Goal: Task Accomplishment & Management: Manage account settings

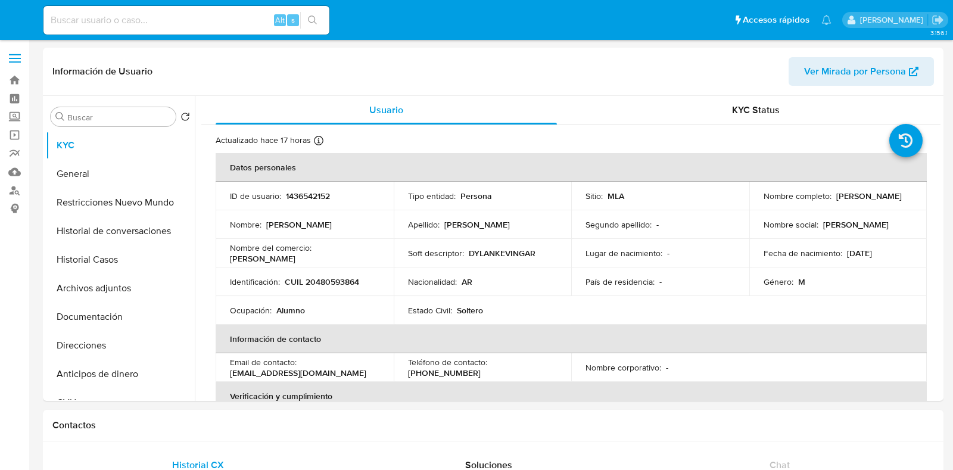
select select "10"
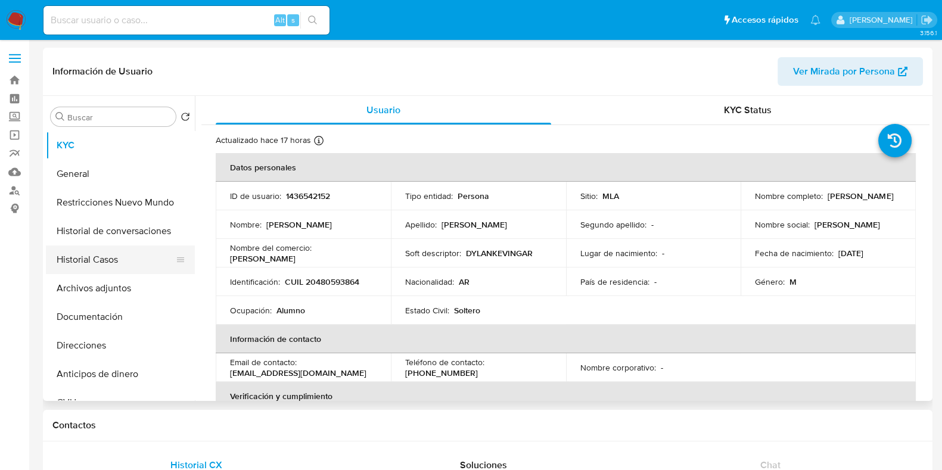
click at [100, 263] on button "Historial Casos" at bounding box center [115, 259] width 139 height 29
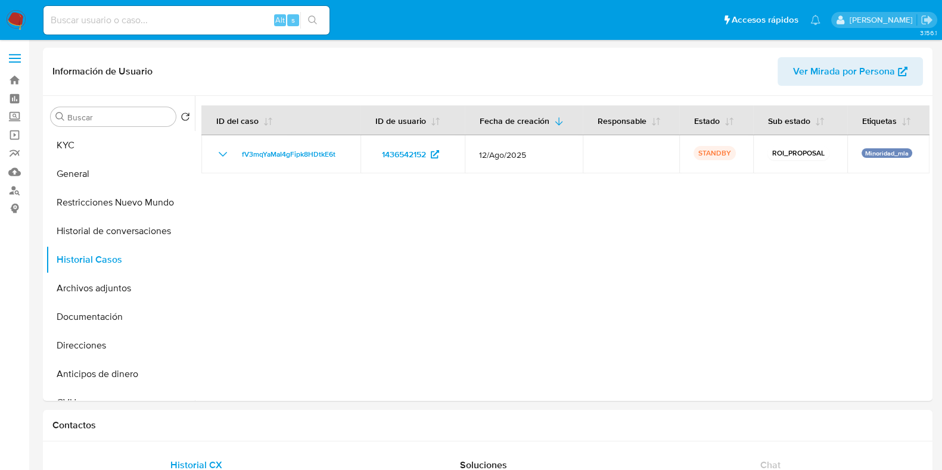
click at [71, 23] on input at bounding box center [186, 20] width 286 height 15
paste input "515755236"
type input "515755236"
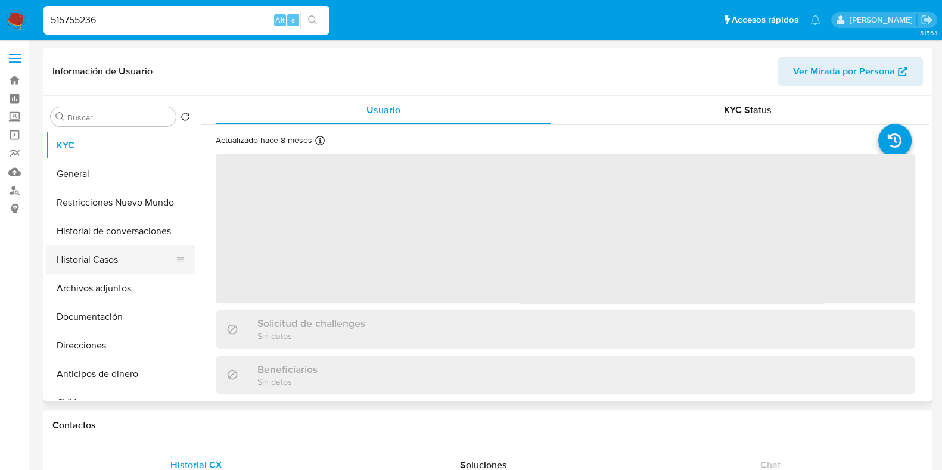
click at [125, 264] on button "Historial Casos" at bounding box center [115, 259] width 139 height 29
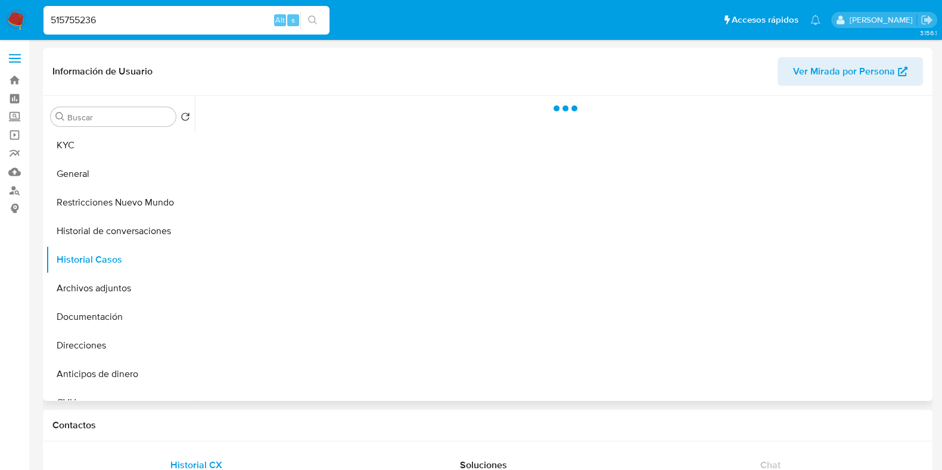
select select "10"
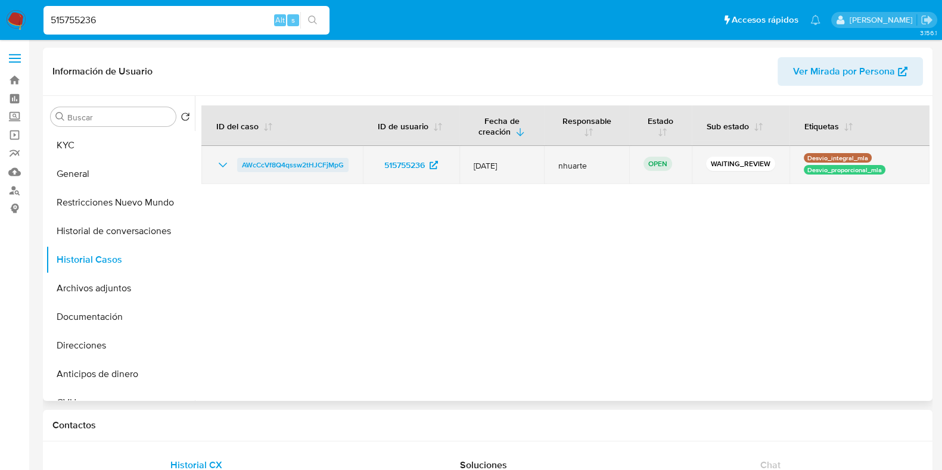
click at [324, 166] on span "AWcCcVf8Q4qssw2tHJCFjMpG" at bounding box center [293, 165] width 102 height 14
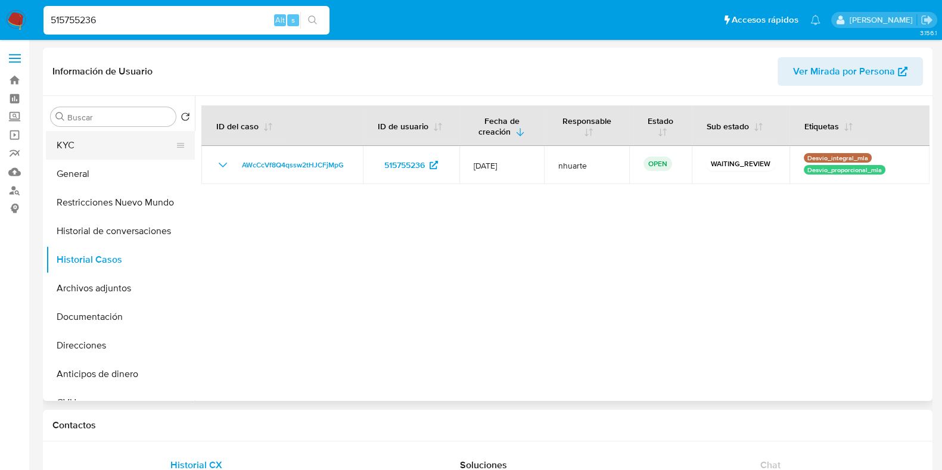
click at [92, 148] on button "KYC" at bounding box center [115, 145] width 139 height 29
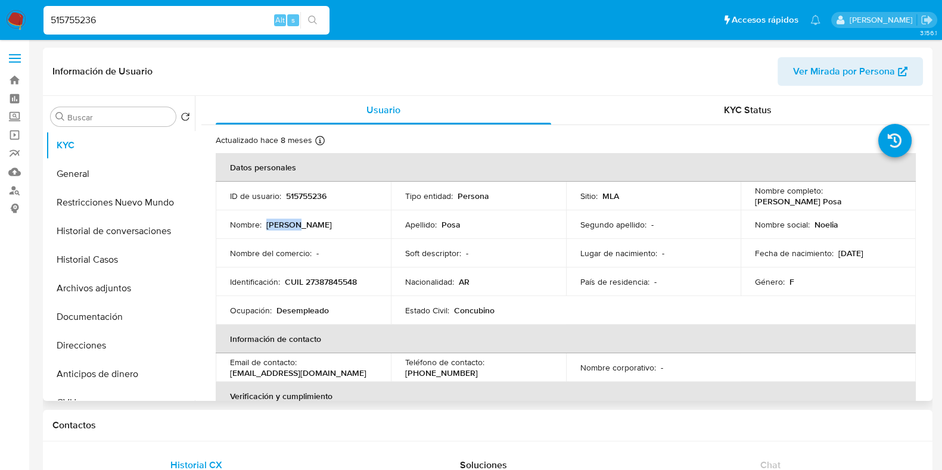
drag, startPoint x: 267, startPoint y: 225, endPoint x: 291, endPoint y: 225, distance: 24.4
click at [291, 225] on p "[PERSON_NAME]" at bounding box center [299, 224] width 66 height 11
copy p "Noelia"
drag, startPoint x: 105, startPoint y: 21, endPoint x: 19, endPoint y: 21, distance: 86.4
click at [19, 21] on nav "Pausado Ver notificaciones 515755236 Alt s Accesos rápidos Presiona las siguien…" at bounding box center [471, 20] width 942 height 40
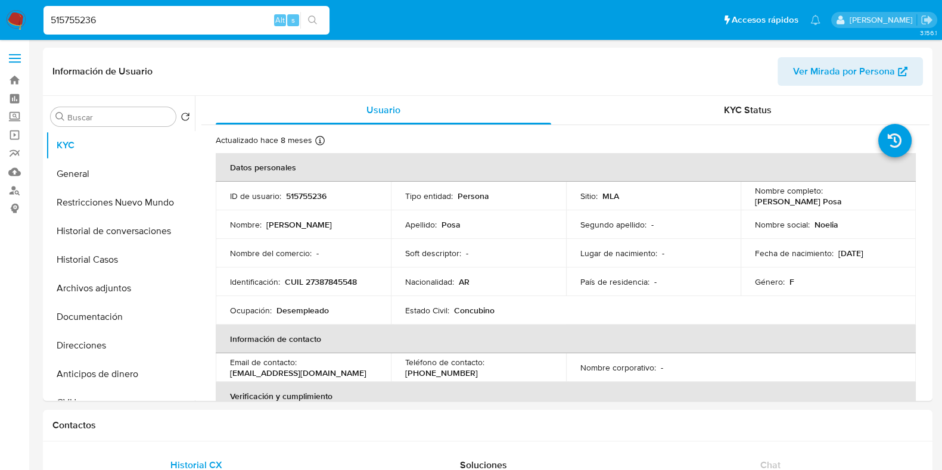
paste input "202051140"
type input "202051140"
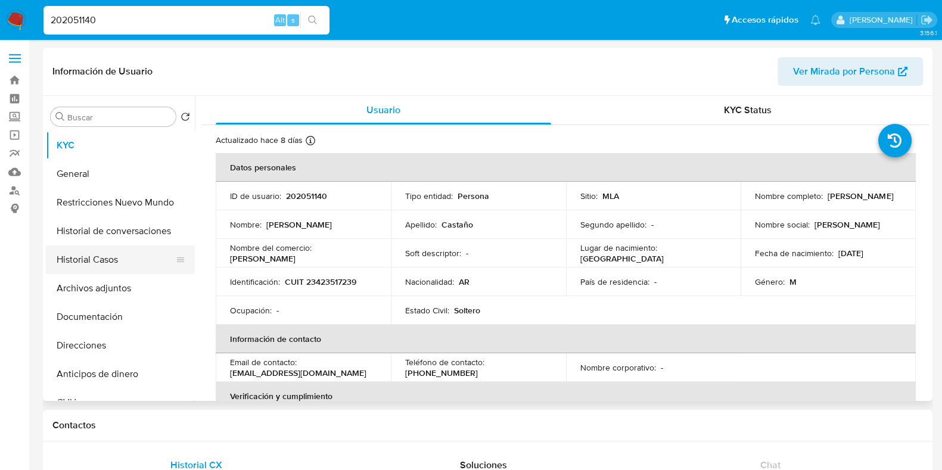
select select "10"
drag, startPoint x: 111, startPoint y: 258, endPoint x: 108, endPoint y: 250, distance: 8.5
click at [111, 259] on button "Historial Casos" at bounding box center [115, 259] width 139 height 29
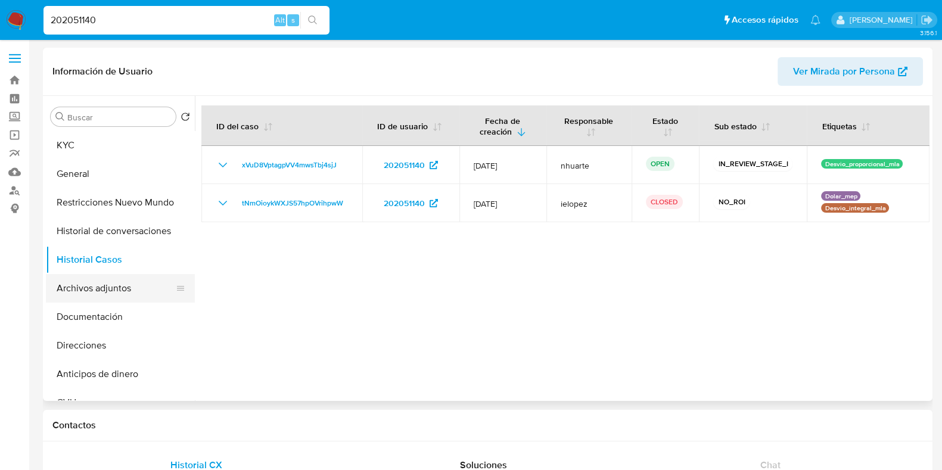
click at [143, 284] on button "Archivos adjuntos" at bounding box center [115, 288] width 139 height 29
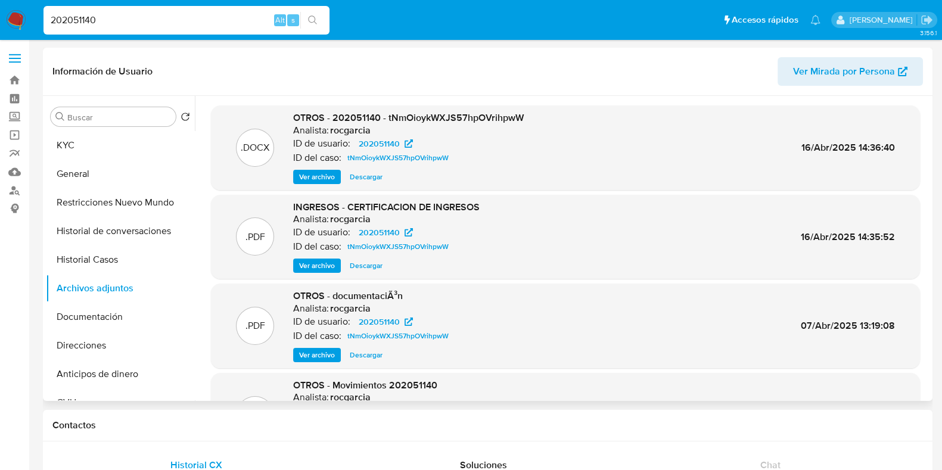
click at [319, 174] on span "Ver archivo" at bounding box center [317, 177] width 36 height 12
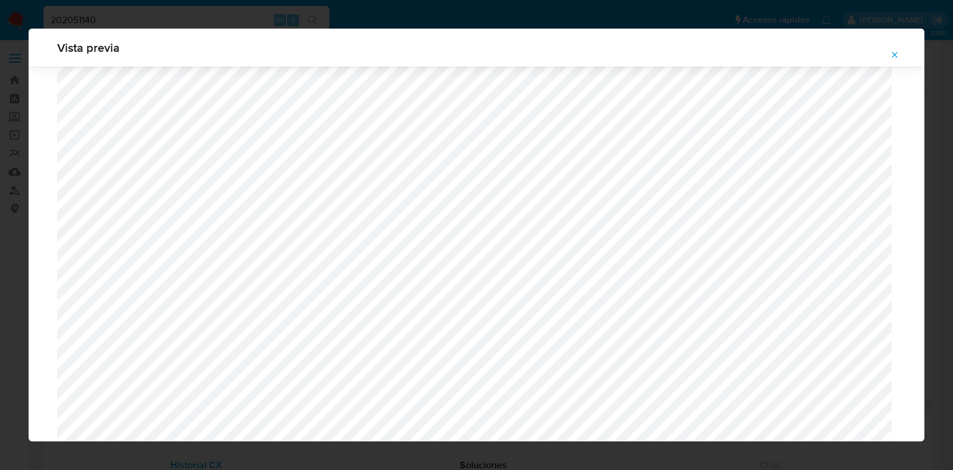
scroll to position [1018, 0]
click at [897, 54] on icon "Attachment preview" at bounding box center [895, 55] width 10 height 10
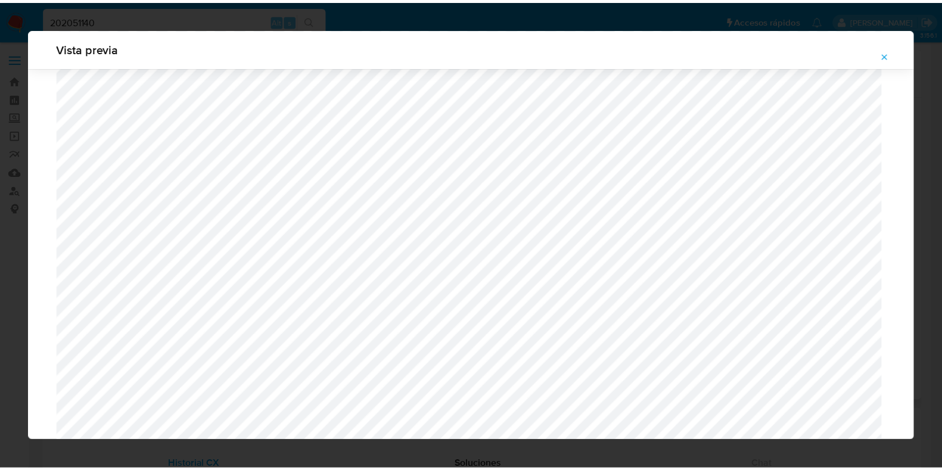
scroll to position [30, 0]
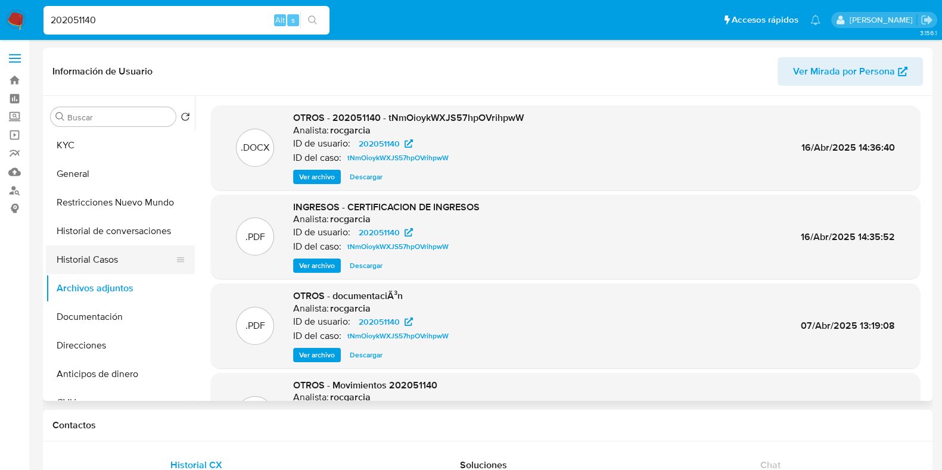
click at [119, 260] on button "Historial Casos" at bounding box center [115, 259] width 139 height 29
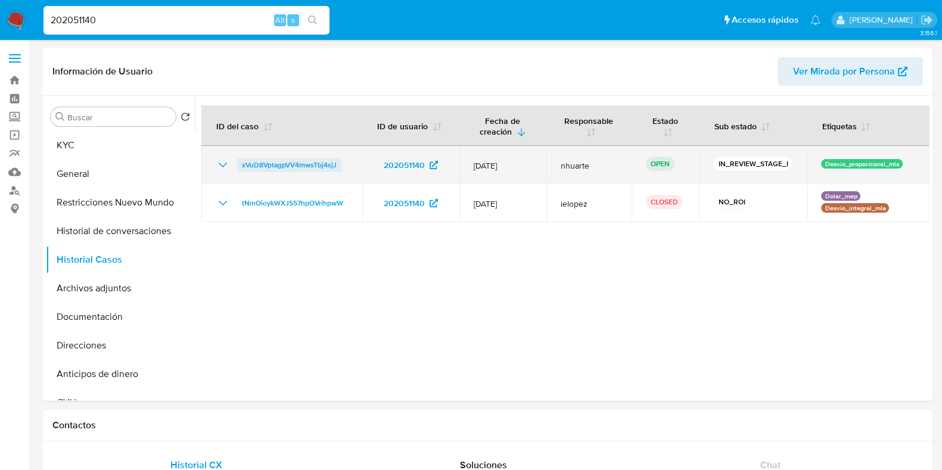
click at [328, 166] on span "xVuD8VptagpVV4mwsTbj4sjJ" at bounding box center [289, 165] width 95 height 14
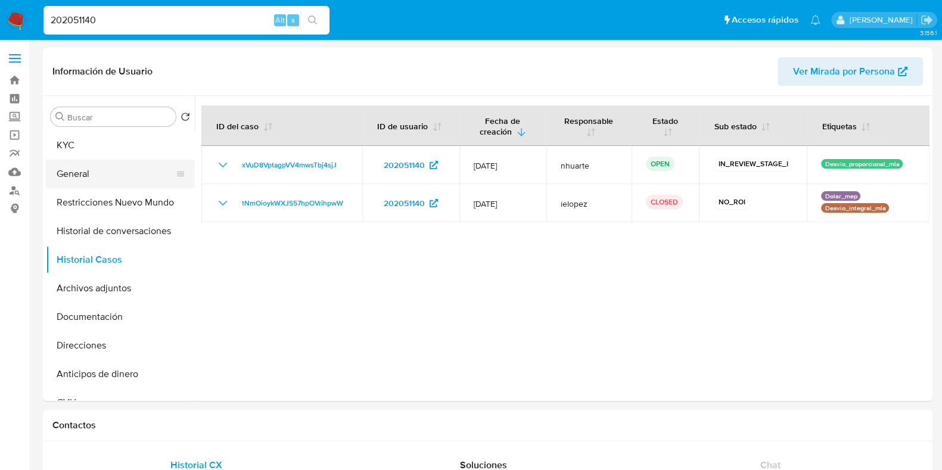
click at [74, 167] on button "General" at bounding box center [115, 174] width 139 height 29
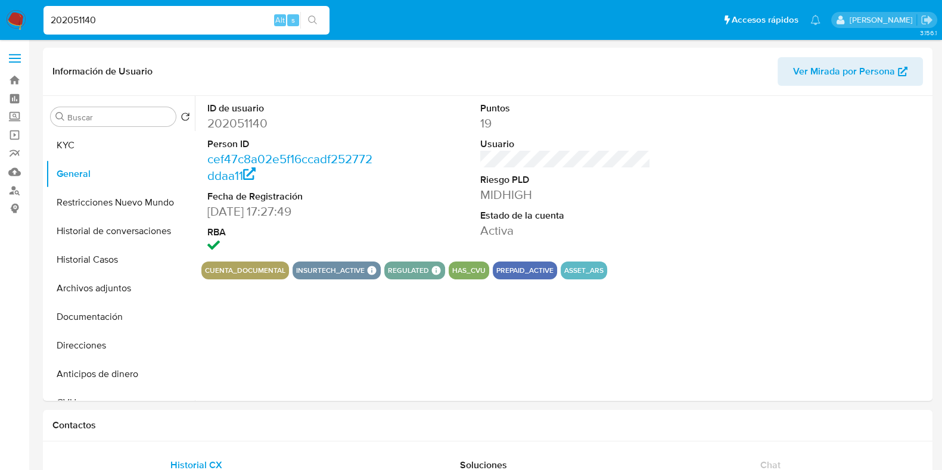
click at [255, 124] on dd "202051140" at bounding box center [292, 123] width 170 height 17
copy dd "202051140"
click at [88, 140] on button "KYC" at bounding box center [115, 145] width 139 height 29
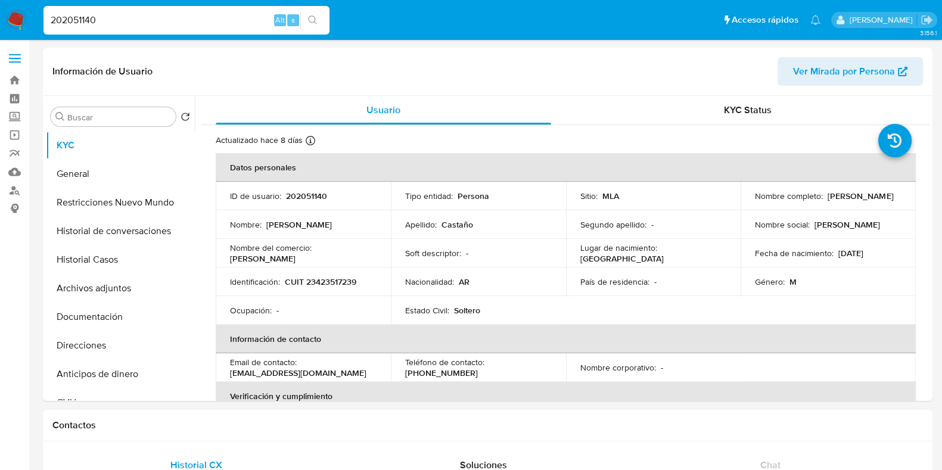
click at [327, 284] on p "CUIT 23423517239" at bounding box center [320, 281] width 71 height 11
copy p "23423517239"
click at [83, 201] on button "Restricciones Nuevo Mundo" at bounding box center [115, 202] width 139 height 29
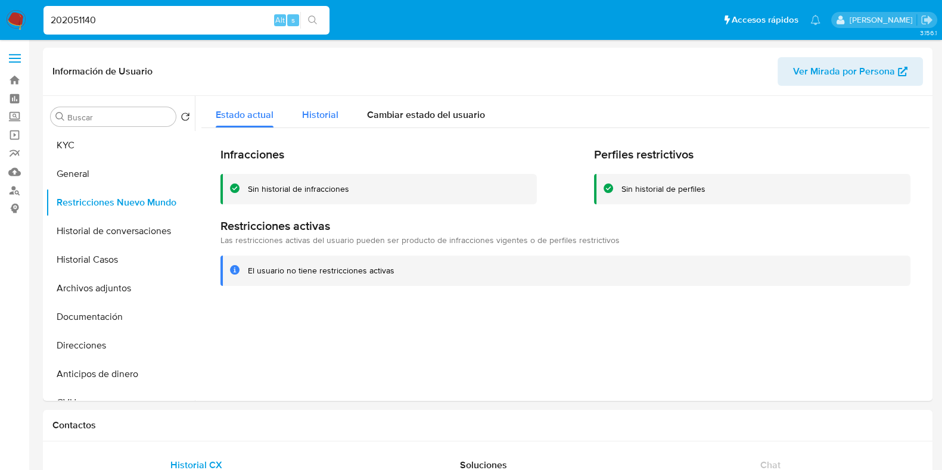
click at [315, 108] on span "Historial" at bounding box center [320, 115] width 36 height 14
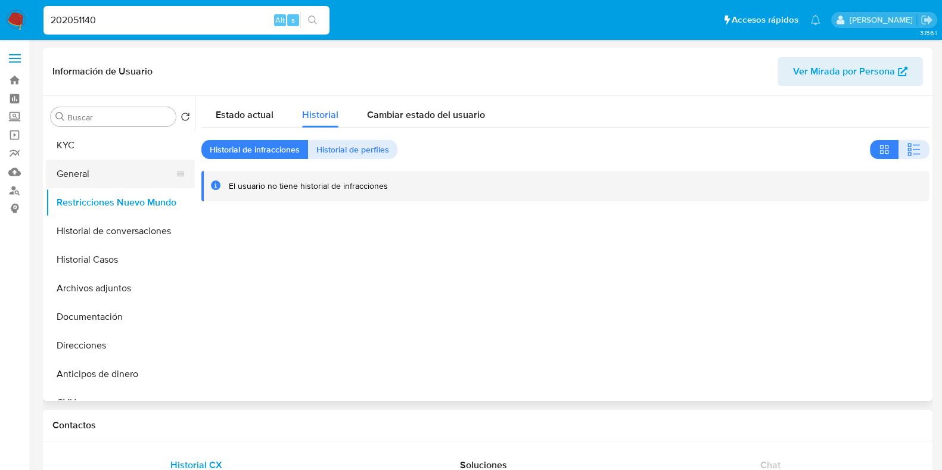
click at [84, 164] on button "General" at bounding box center [115, 174] width 139 height 29
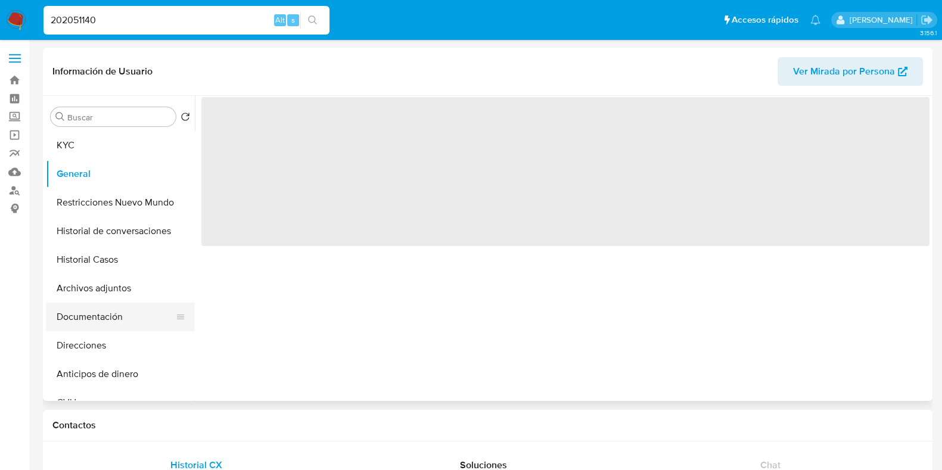
click at [100, 312] on button "Documentación" at bounding box center [115, 317] width 139 height 29
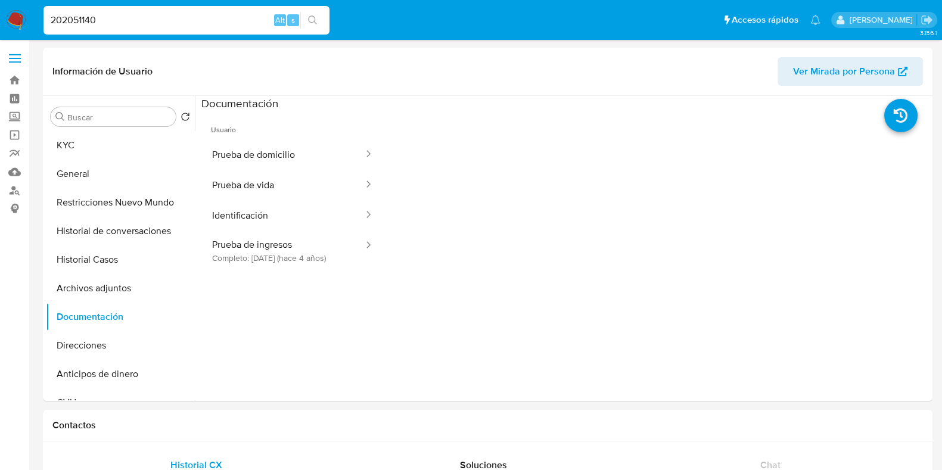
click at [254, 144] on button "Prueba de domicilio" at bounding box center [282, 154] width 163 height 30
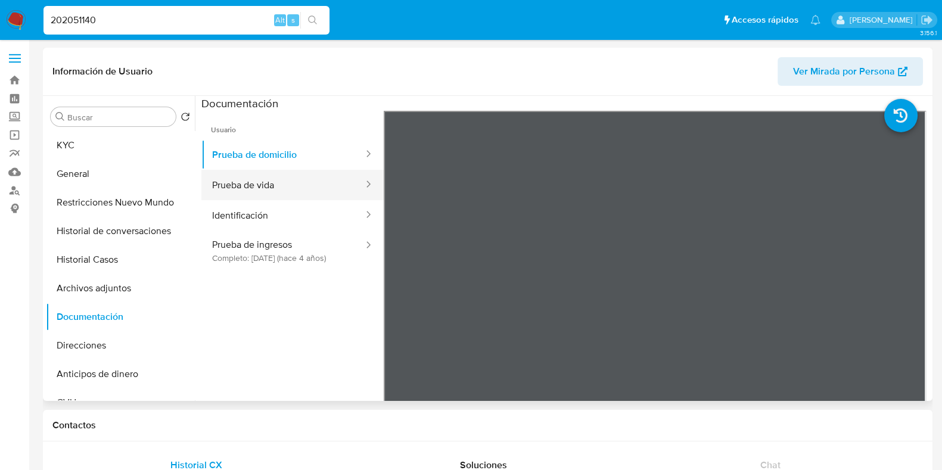
click at [261, 187] on button "Prueba de vida" at bounding box center [282, 185] width 163 height 30
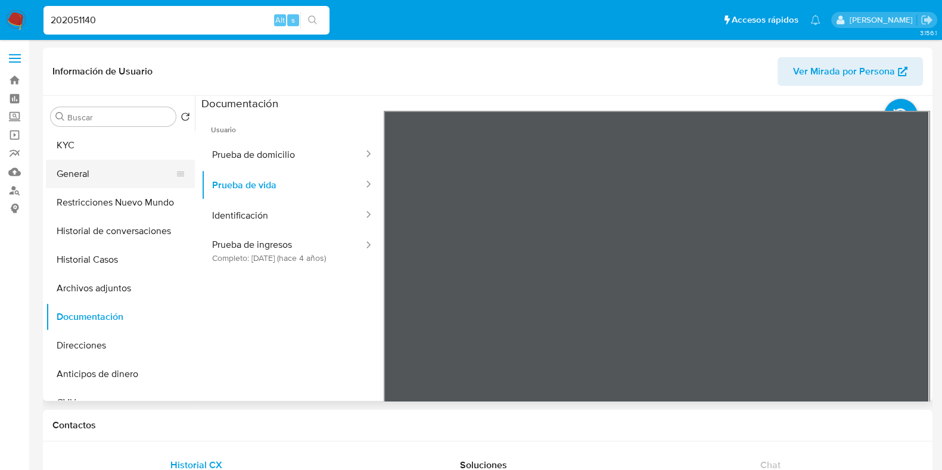
click at [128, 174] on button "General" at bounding box center [115, 174] width 139 height 29
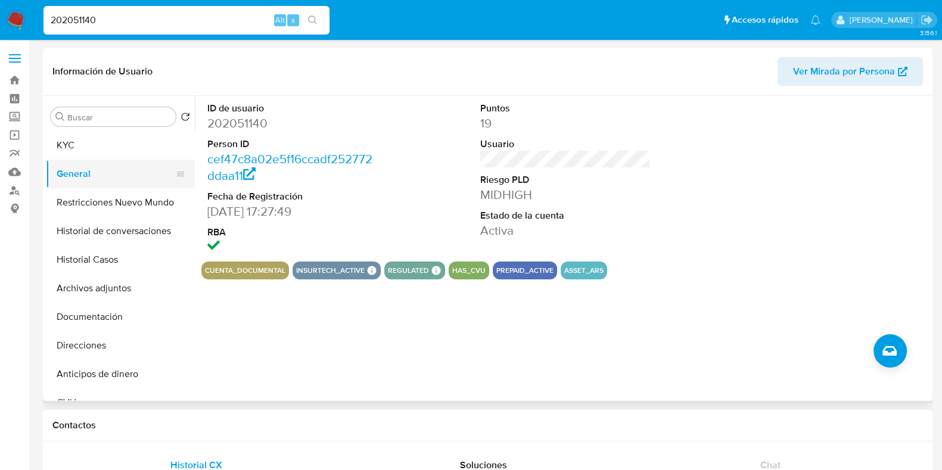
drag, startPoint x: 108, startPoint y: 140, endPoint x: 161, endPoint y: 166, distance: 58.6
click at [108, 140] on button "KYC" at bounding box center [120, 145] width 149 height 29
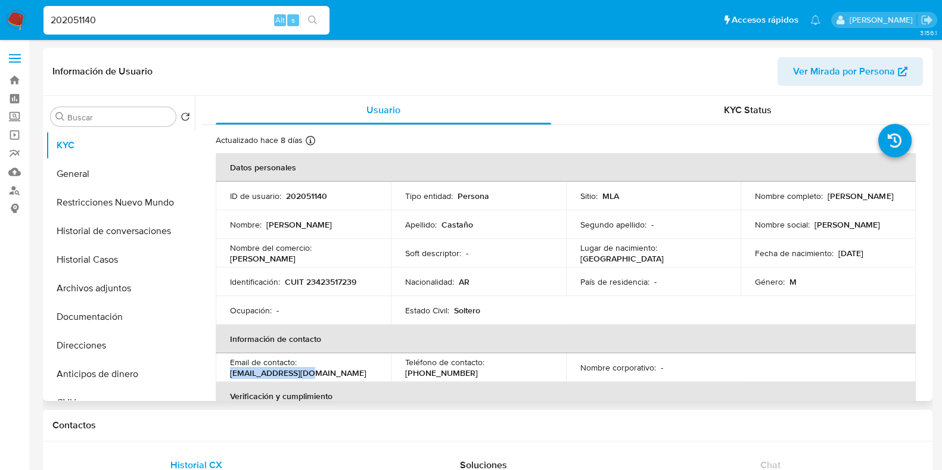
drag, startPoint x: 232, startPoint y: 372, endPoint x: 310, endPoint y: 374, distance: 78.7
click at [310, 374] on div "Email de contacto : eze_dan@outlook.es" at bounding box center [303, 367] width 147 height 21
copy p "[EMAIL_ADDRESS][DOMAIN_NAME]"
click at [135, 317] on button "Documentación" at bounding box center [115, 317] width 139 height 29
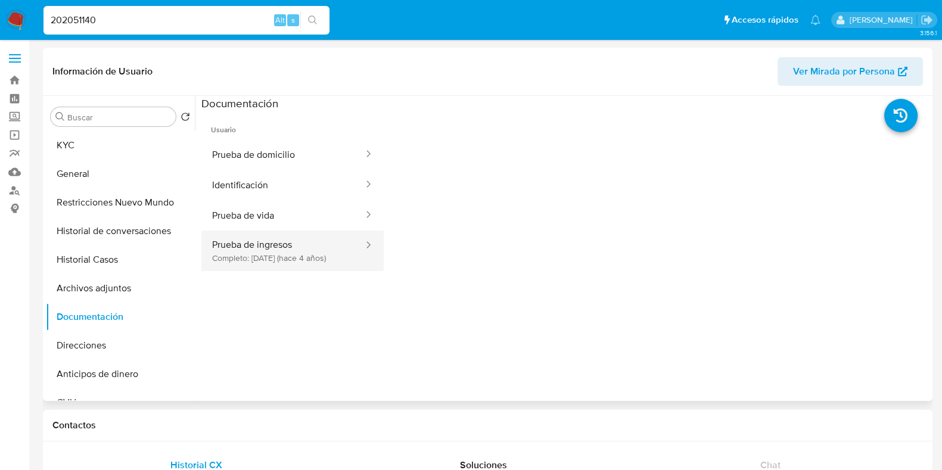
click at [294, 260] on button "Prueba de ingresos Completo: 05/10/2021 (hace 4 años)" at bounding box center [282, 251] width 163 height 41
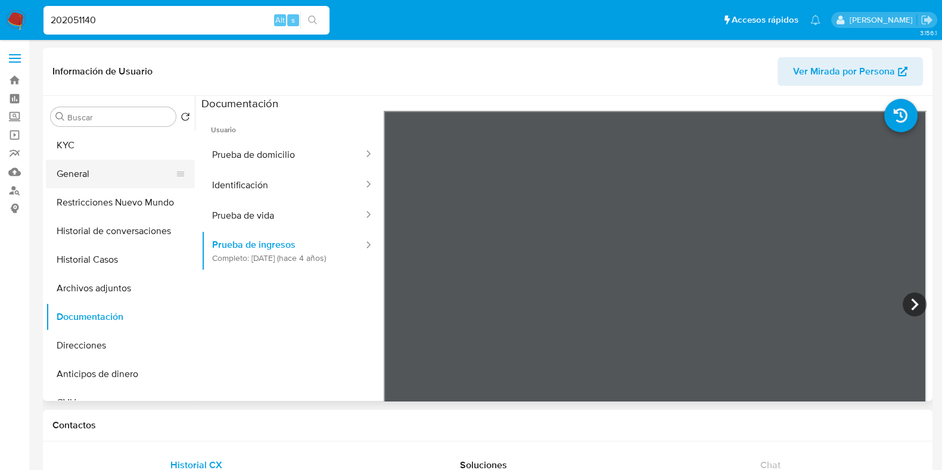
click at [96, 167] on button "General" at bounding box center [115, 174] width 139 height 29
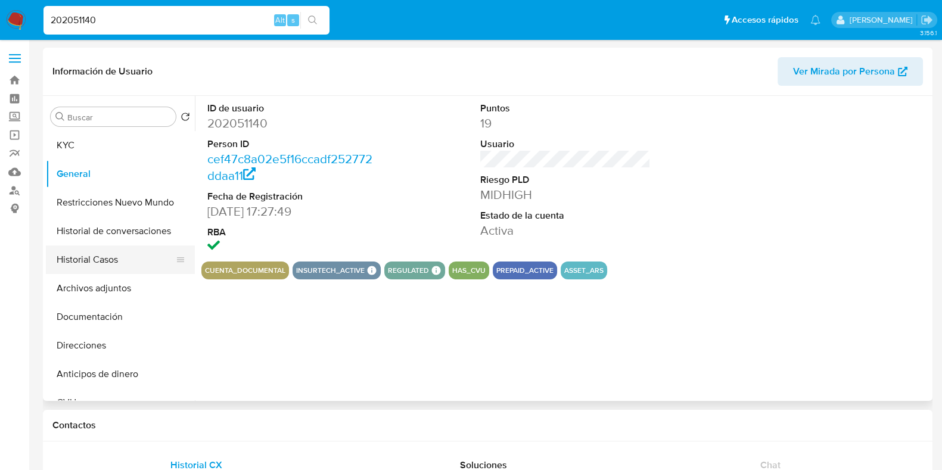
click at [116, 261] on button "Historial Casos" at bounding box center [115, 259] width 139 height 29
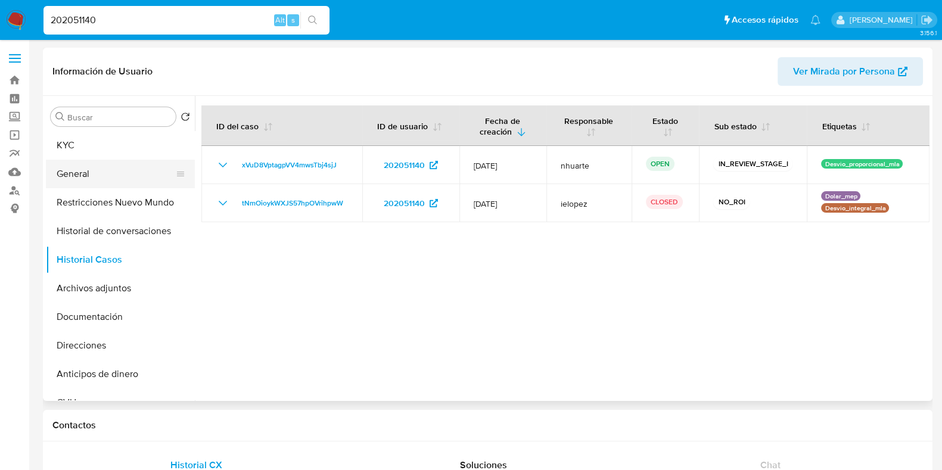
click at [102, 172] on button "General" at bounding box center [115, 174] width 139 height 29
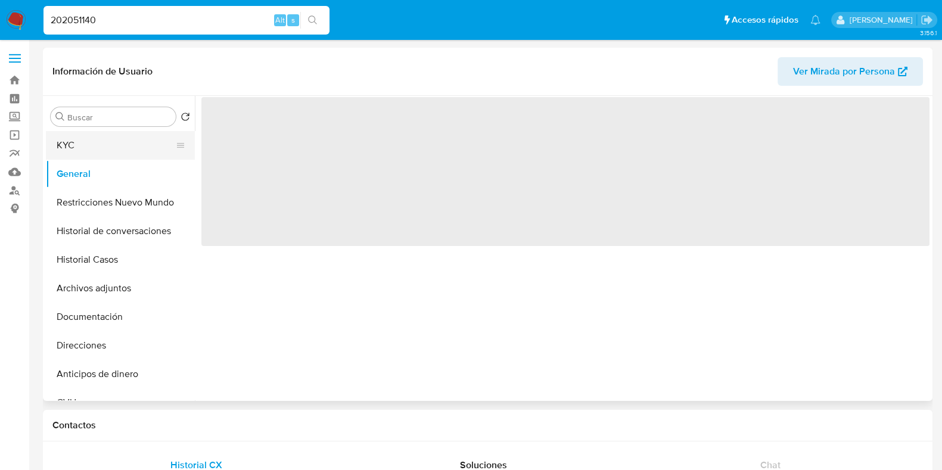
click at [101, 150] on button "KYC" at bounding box center [115, 145] width 139 height 29
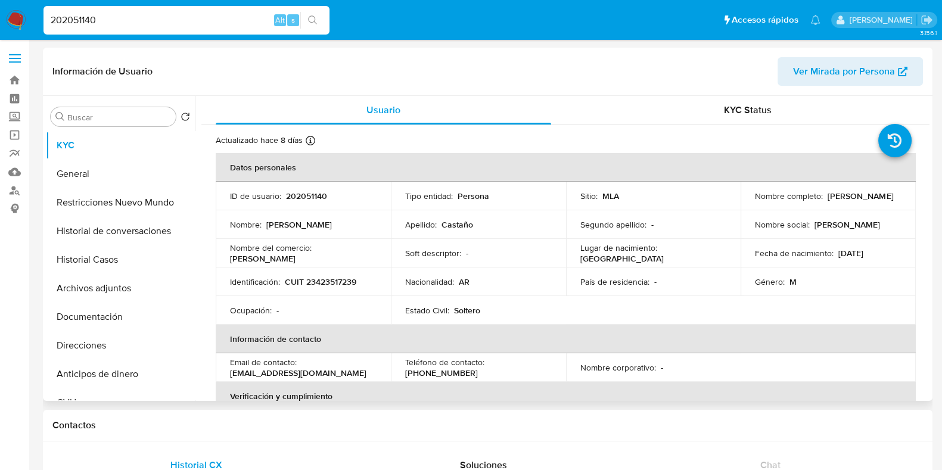
drag, startPoint x: 753, startPoint y: 200, endPoint x: 864, endPoint y: 201, distance: 110.8
click at [864, 201] on div "Nombre completo : Ezequiel Esteban Castaño" at bounding box center [828, 196] width 147 height 11
copy p "[PERSON_NAME]"
click at [304, 195] on p "202051140" at bounding box center [306, 196] width 41 height 11
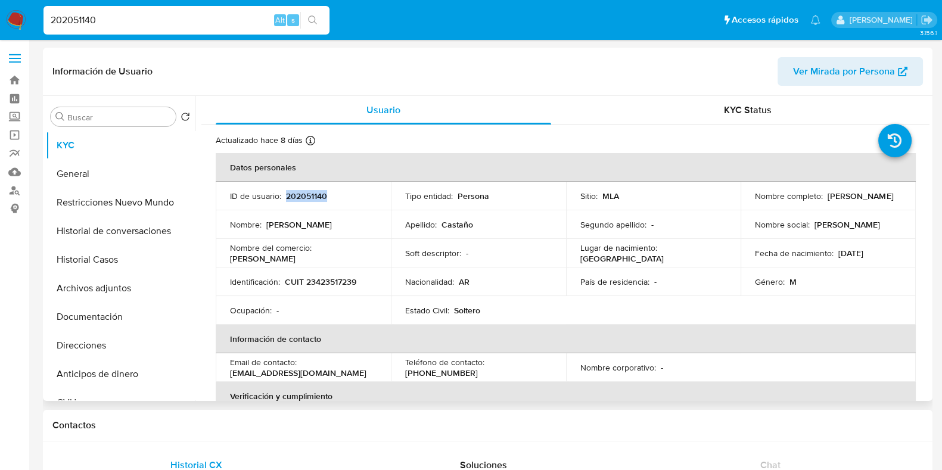
copy p "202051140"
drag, startPoint x: 107, startPoint y: 23, endPoint x: 32, endPoint y: 23, distance: 75.7
click at [32, 23] on nav "Pausado Ver notificaciones 202051140 Alt s Accesos rápidos Presiona las siguien…" at bounding box center [471, 20] width 942 height 40
paste input "1097417888"
type input "1097417888"
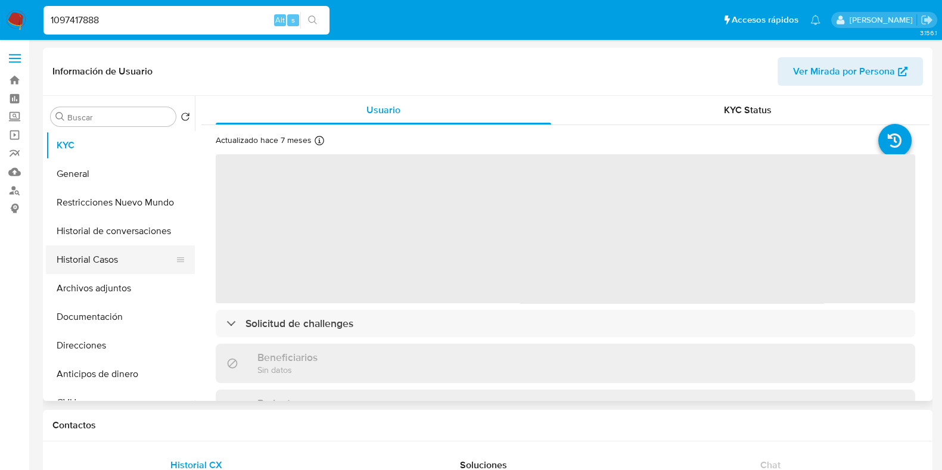
click at [126, 269] on button "Historial Casos" at bounding box center [115, 259] width 139 height 29
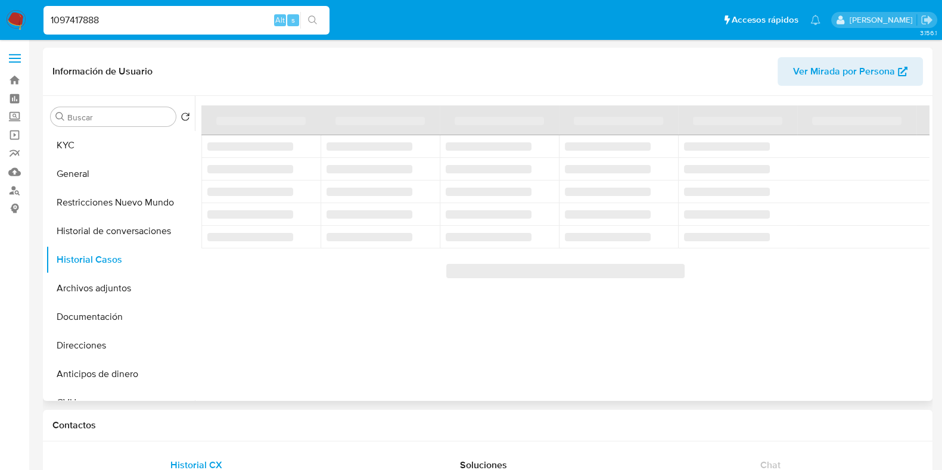
select select "10"
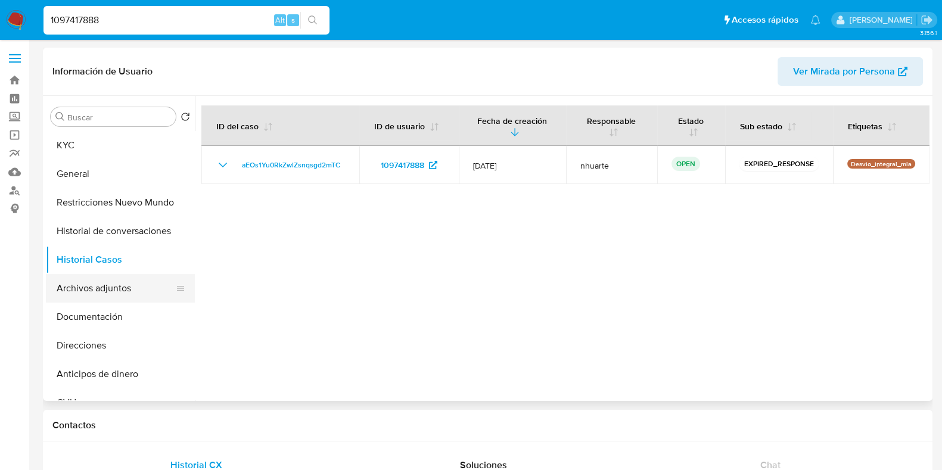
click at [140, 278] on button "Archivos adjuntos" at bounding box center [115, 288] width 139 height 29
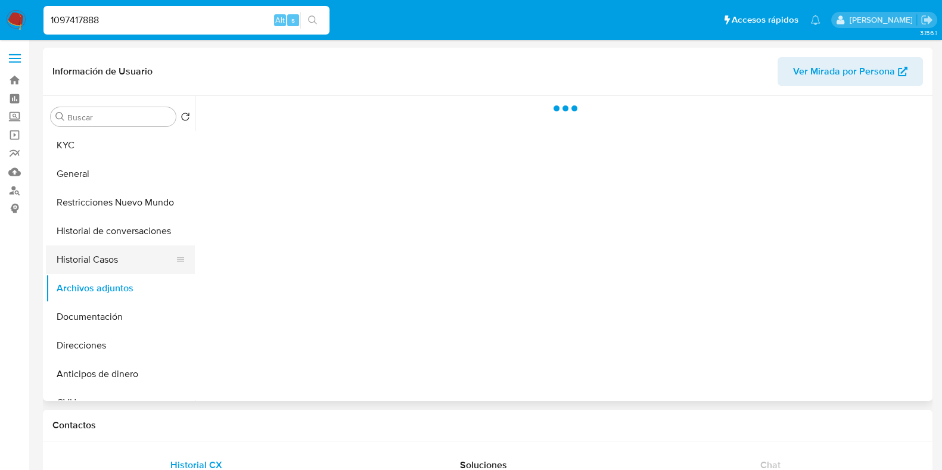
click at [131, 260] on button "Historial Casos" at bounding box center [115, 259] width 139 height 29
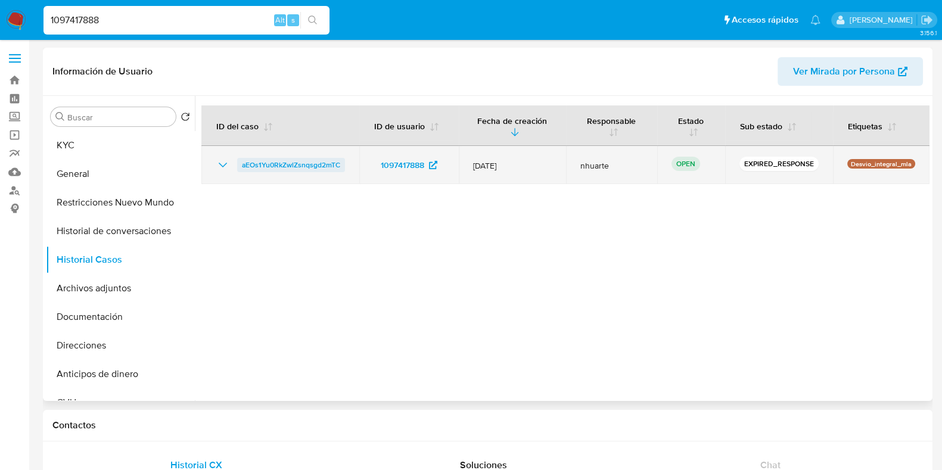
click at [293, 165] on span "aEOs1Yu0RkZwlZsnqsgd2mTC" at bounding box center [291, 165] width 98 height 14
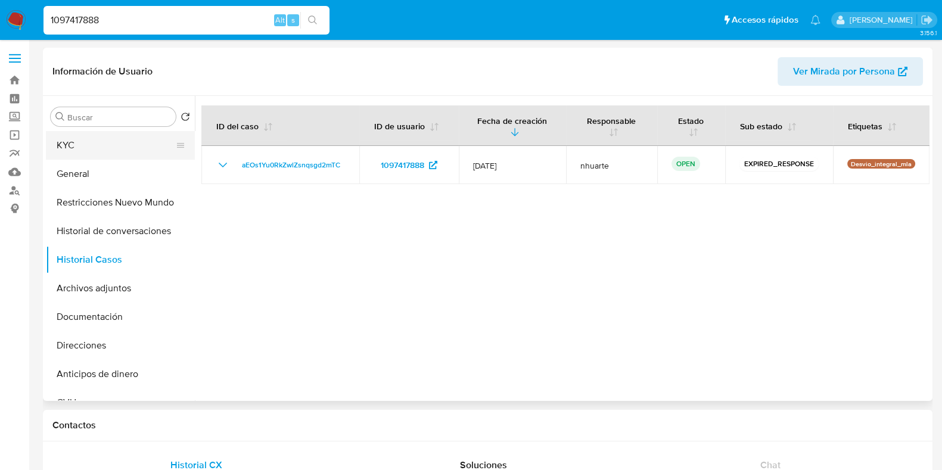
click at [110, 150] on button "KYC" at bounding box center [115, 145] width 139 height 29
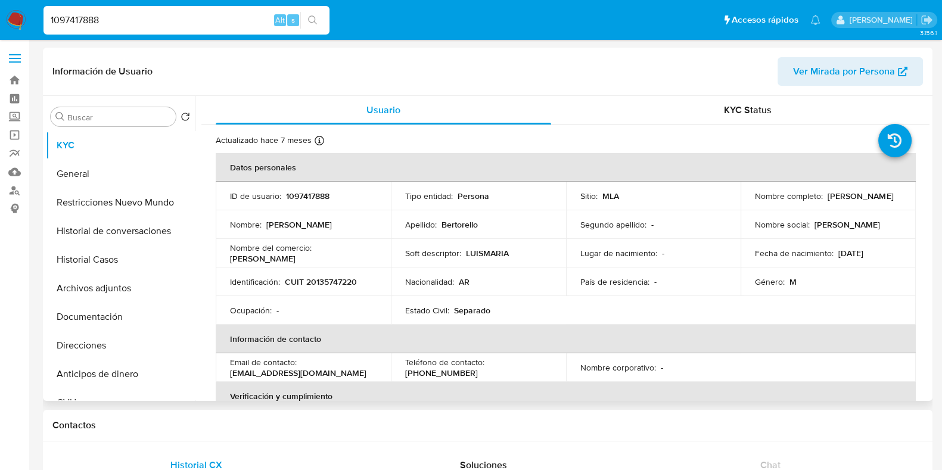
click at [318, 278] on p "CUIT 20135747220" at bounding box center [321, 281] width 72 height 11
copy p "20135747220"
drag, startPoint x: 114, startPoint y: 17, endPoint x: 23, endPoint y: 23, distance: 91.9
click at [24, 23] on nav "Pausado Ver notificaciones 1097417888 Alt s Accesos rápidos Presiona las siguie…" at bounding box center [471, 20] width 942 height 40
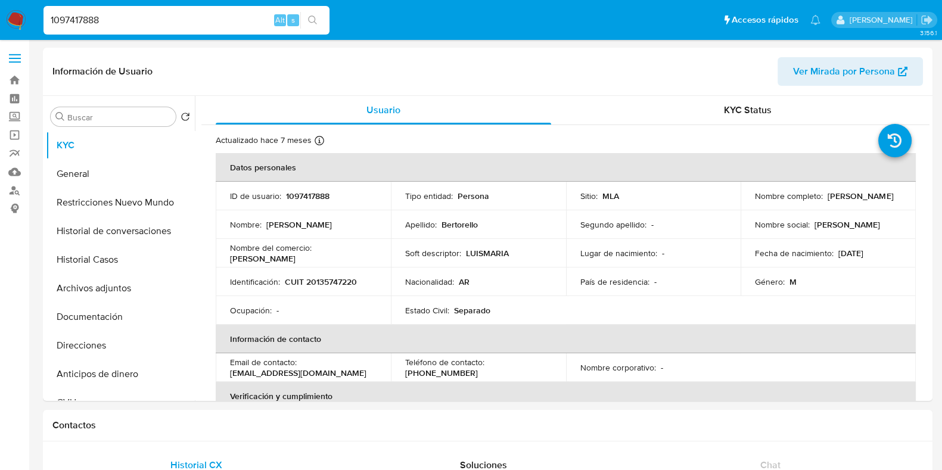
paste input "457351589"
type input "1457351589"
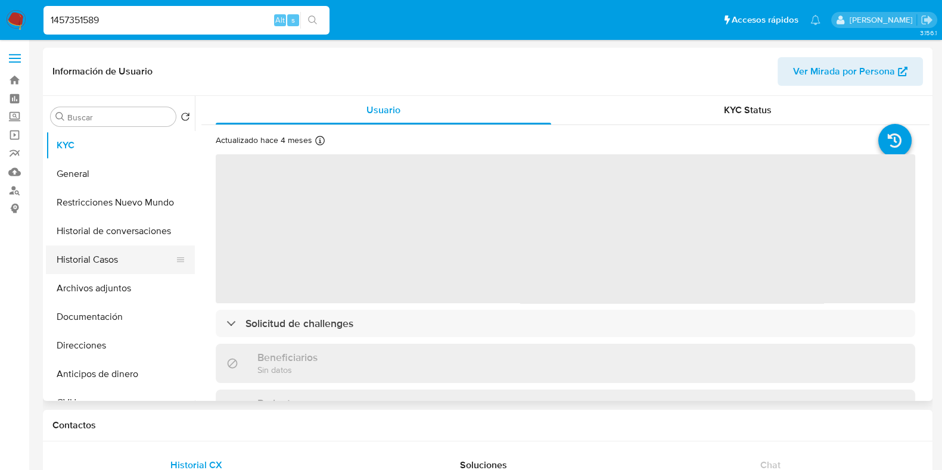
click at [116, 262] on button "Historial Casos" at bounding box center [115, 259] width 139 height 29
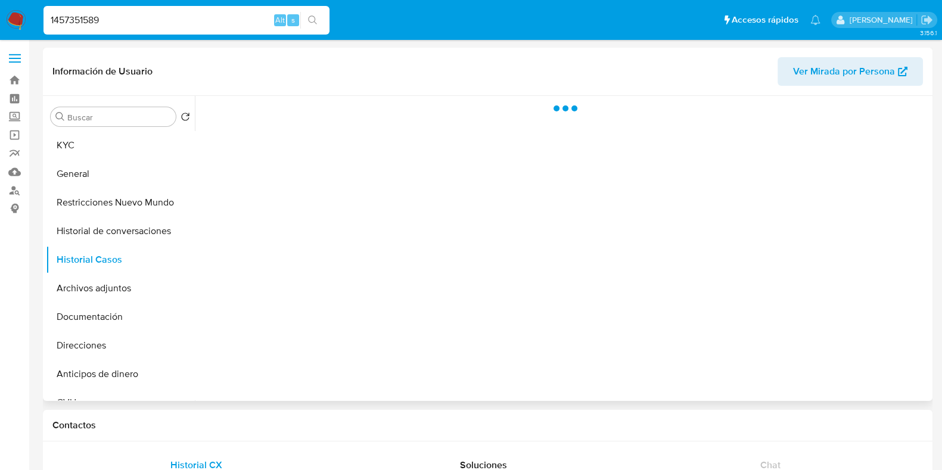
select select "10"
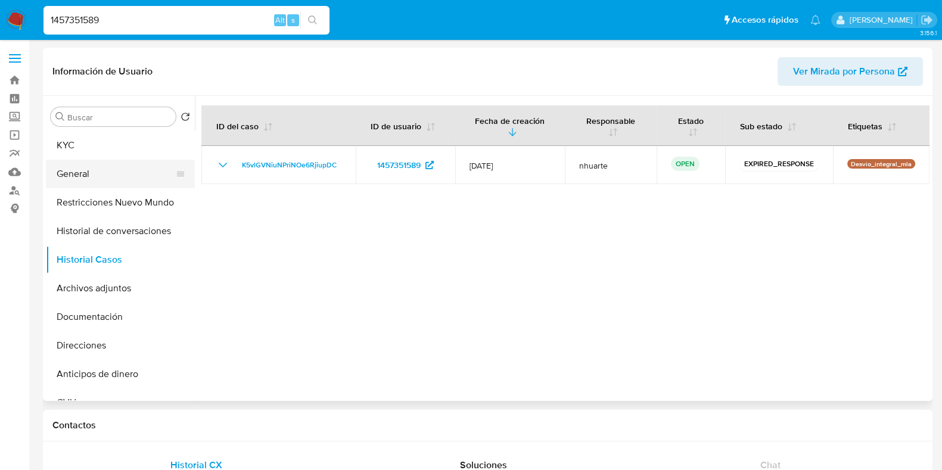
click at [145, 165] on button "General" at bounding box center [115, 174] width 139 height 29
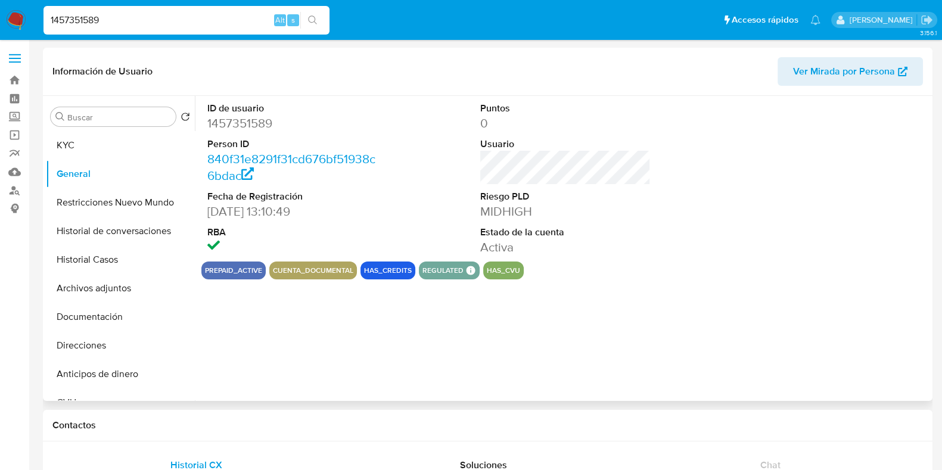
click at [259, 122] on dd "1457351589" at bounding box center [292, 123] width 170 height 17
copy dd "1457351589"
click at [119, 252] on button "Historial Casos" at bounding box center [115, 259] width 139 height 29
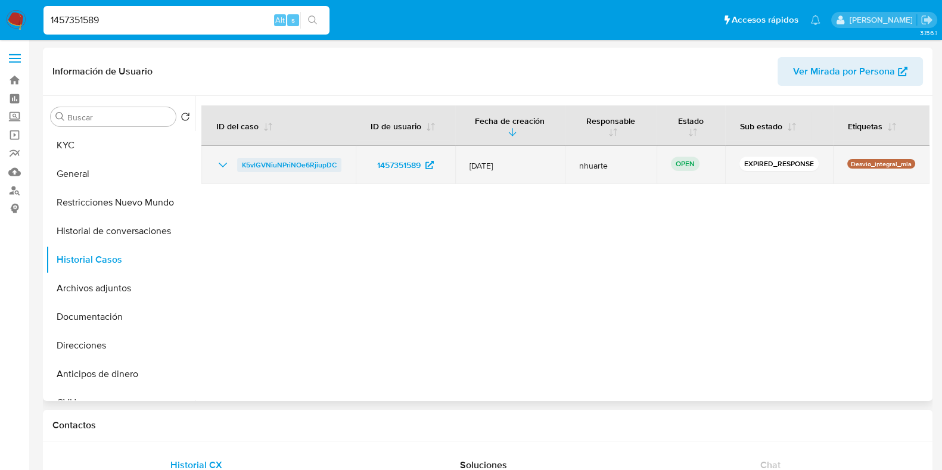
click at [296, 161] on span "K5vlGVNiuNPriNOe6RjiupDC" at bounding box center [289, 165] width 95 height 14
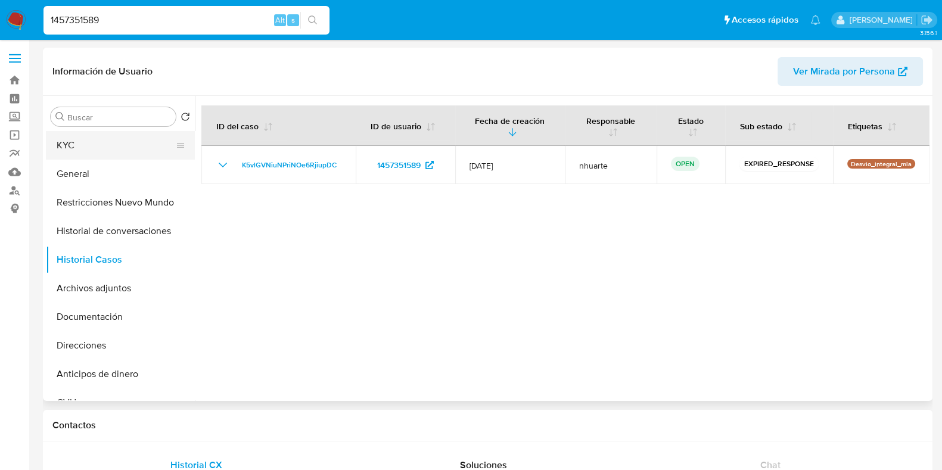
click at [94, 138] on button "KYC" at bounding box center [115, 145] width 139 height 29
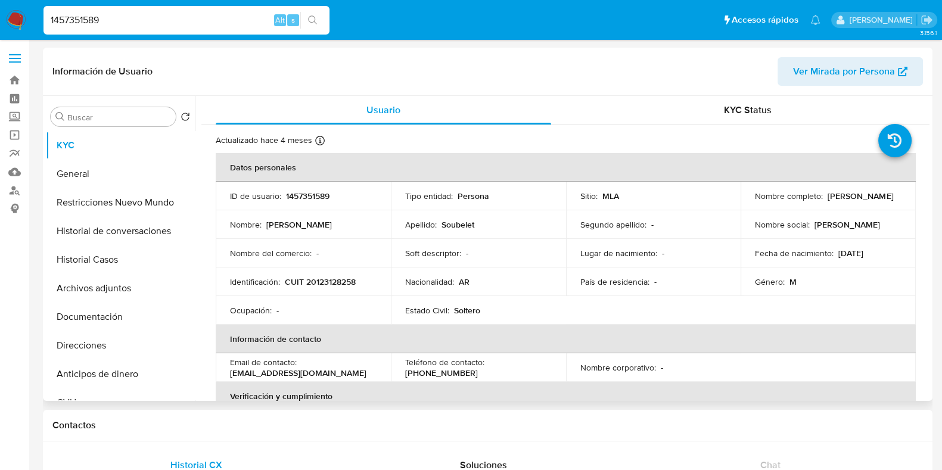
drag, startPoint x: 753, startPoint y: 201, endPoint x: 846, endPoint y: 201, distance: 93.5
click at [846, 201] on div "Nombre completo : José Alberto Soubelet" at bounding box center [828, 196] width 147 height 11
copy p "José Alberto Soubelet"
click at [312, 278] on p "CUIT 20123128258" at bounding box center [320, 281] width 71 height 11
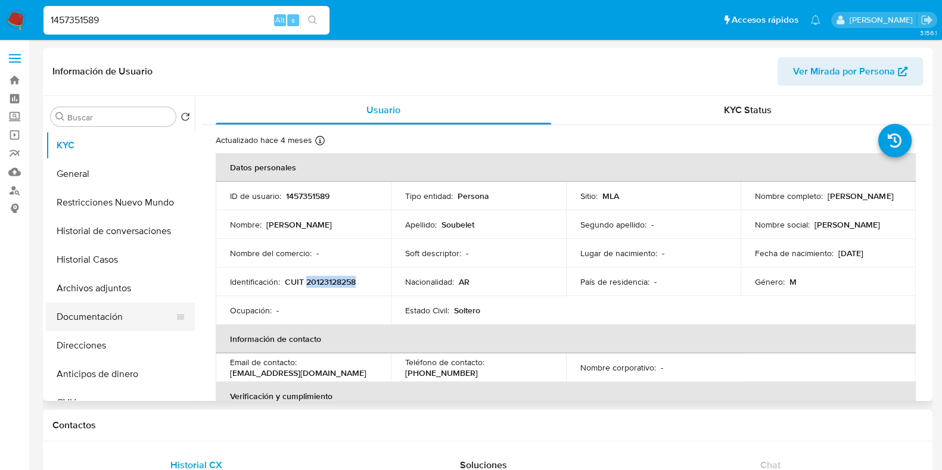
click at [102, 324] on button "Documentación" at bounding box center [115, 317] width 139 height 29
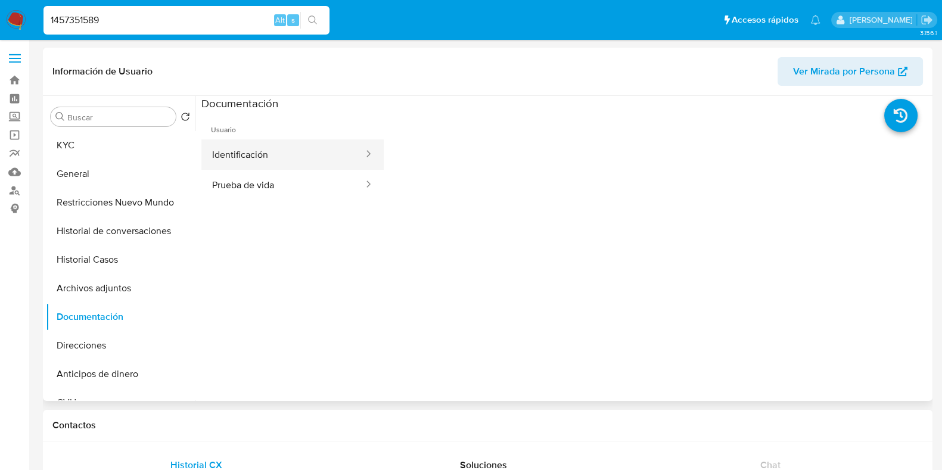
click at [266, 157] on button "Identificación" at bounding box center [282, 154] width 163 height 30
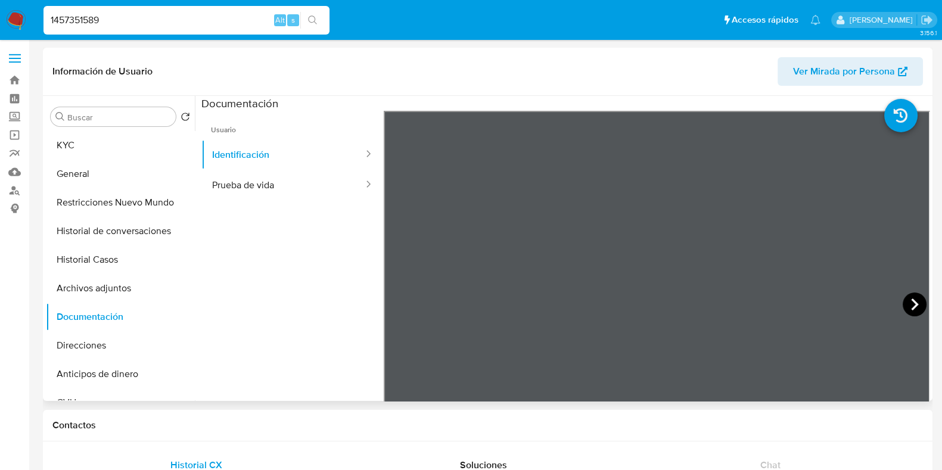
click at [904, 302] on icon at bounding box center [915, 305] width 24 height 24
click at [290, 186] on button "Prueba de vida" at bounding box center [282, 185] width 163 height 30
drag, startPoint x: 107, startPoint y: 13, endPoint x: 21, endPoint y: 13, distance: 86.4
click at [21, 13] on nav "Pausado Ver notificaciones 1457351589 Alt s Accesos rápidos Presiona las siguie…" at bounding box center [471, 20] width 942 height 40
paste input "482796978"
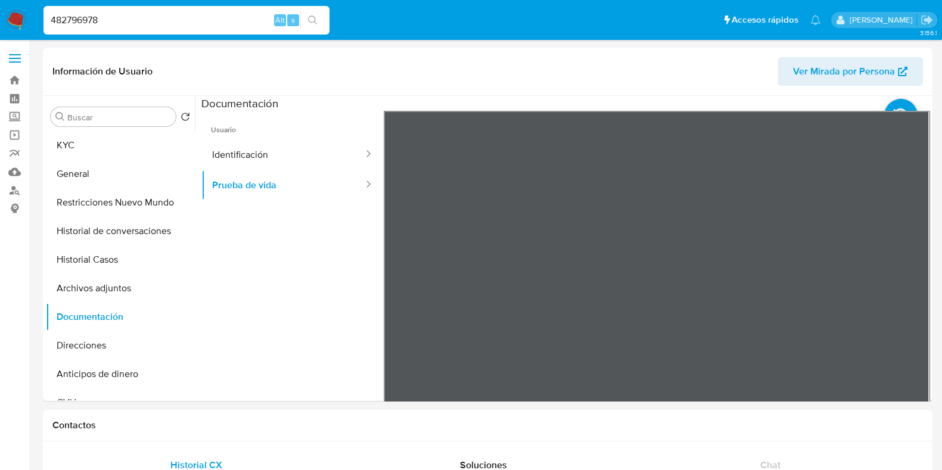
type input "482796978"
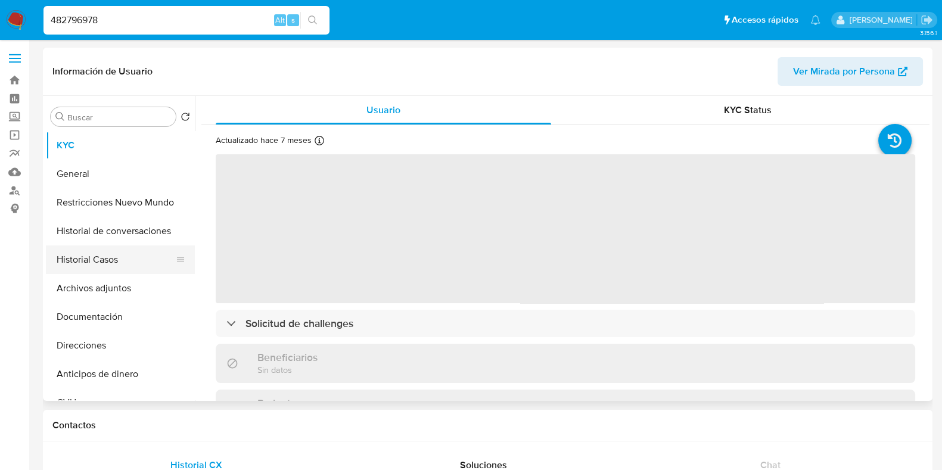
click at [103, 262] on button "Historial Casos" at bounding box center [115, 259] width 139 height 29
select select "10"
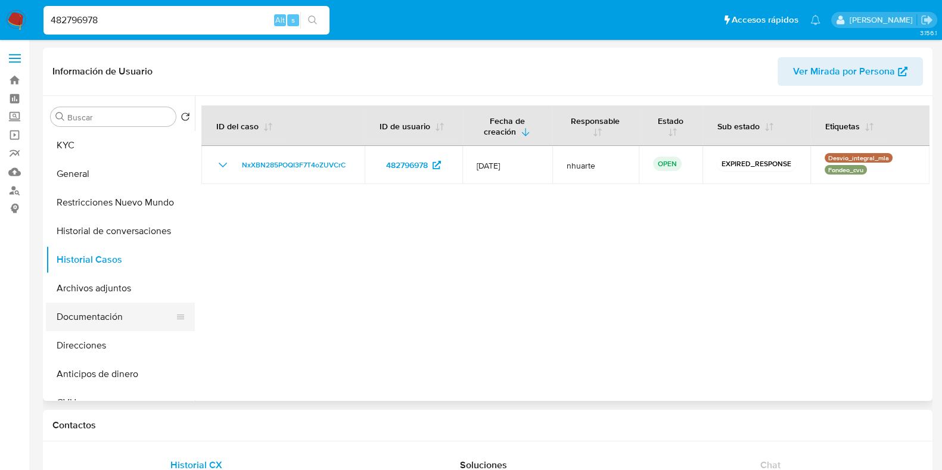
click at [119, 313] on button "Documentación" at bounding box center [115, 317] width 139 height 29
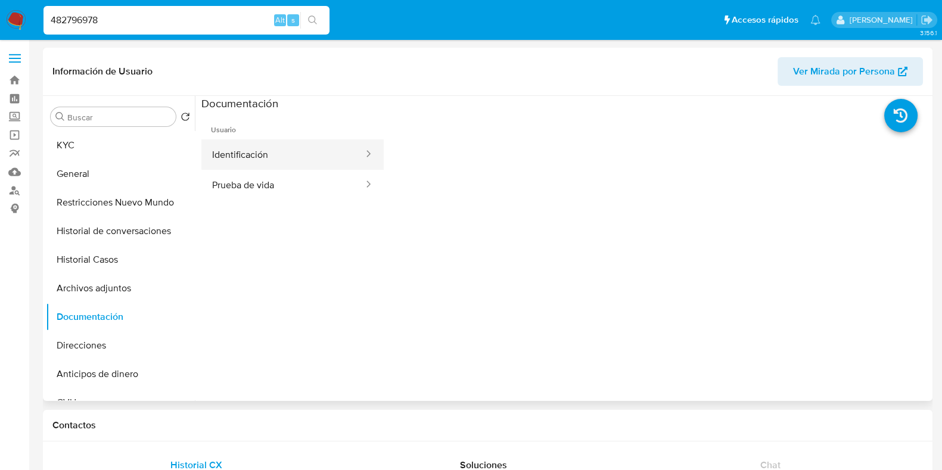
click at [237, 150] on button "Identificación" at bounding box center [282, 154] width 163 height 30
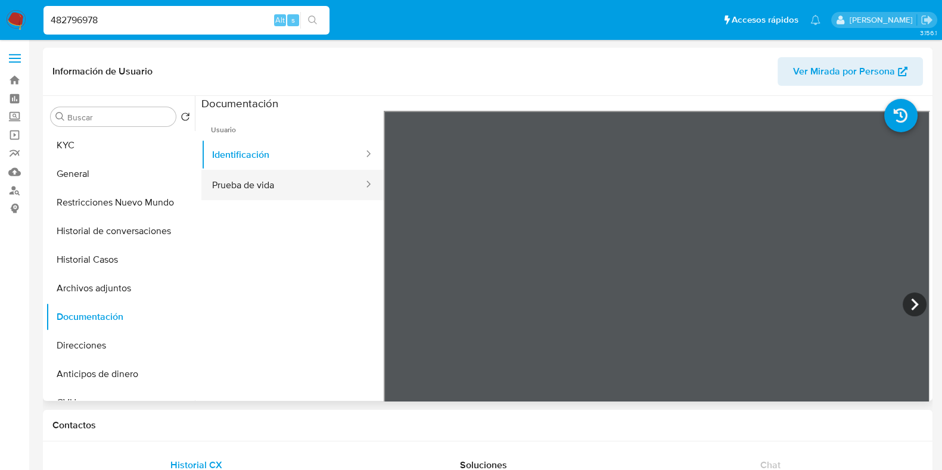
click at [288, 183] on button "Prueba de vida" at bounding box center [282, 185] width 163 height 30
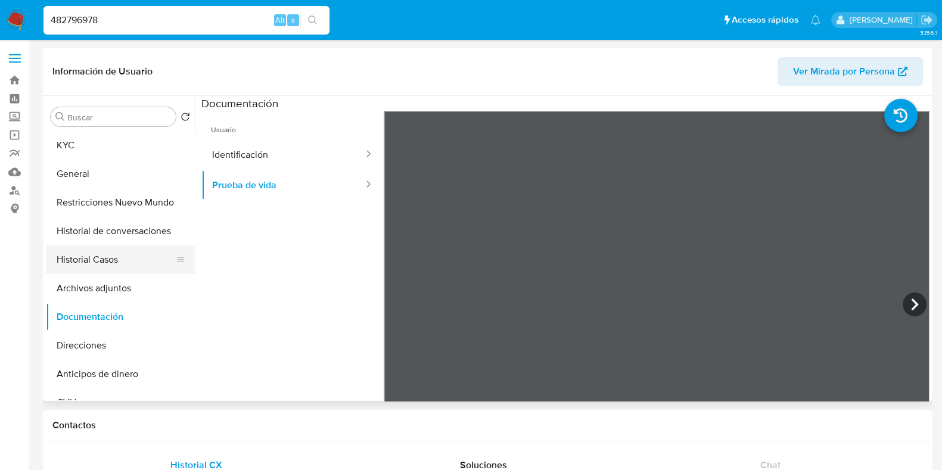
click at [136, 271] on button "Historial Casos" at bounding box center [115, 259] width 139 height 29
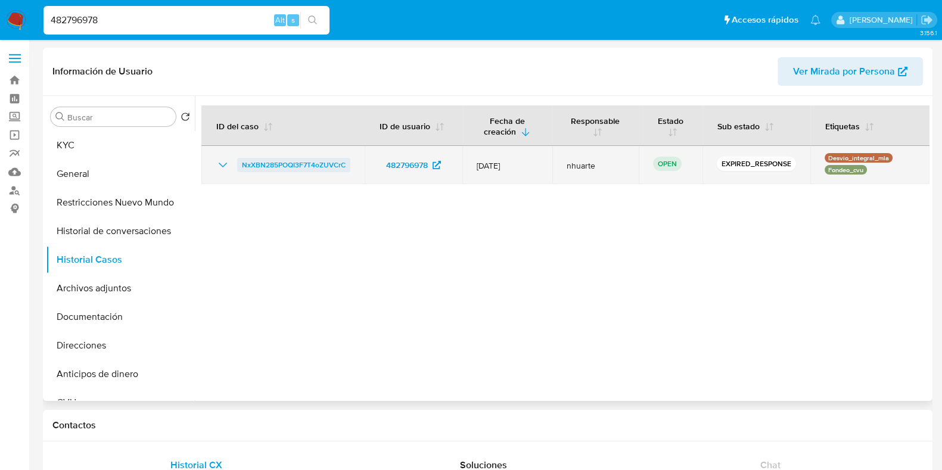
click at [284, 164] on span "NxXBN285POQI3F7T4oZUVCrC" at bounding box center [294, 165] width 104 height 14
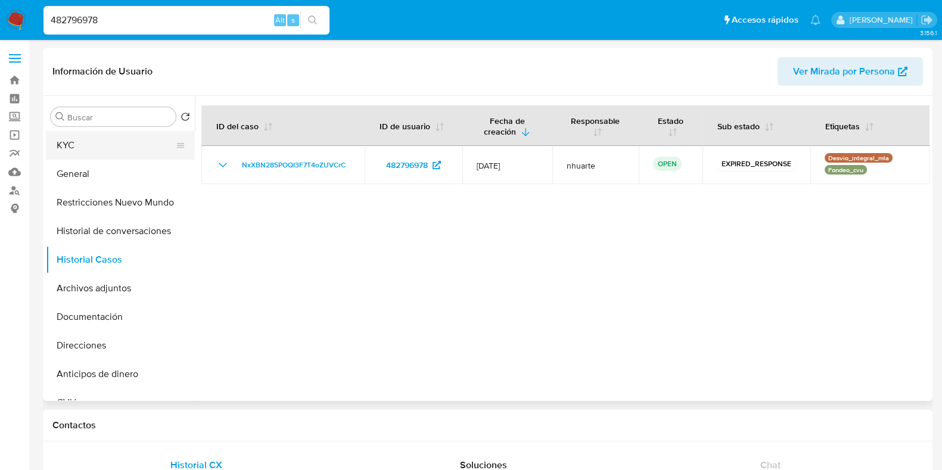
click at [112, 135] on button "KYC" at bounding box center [115, 145] width 139 height 29
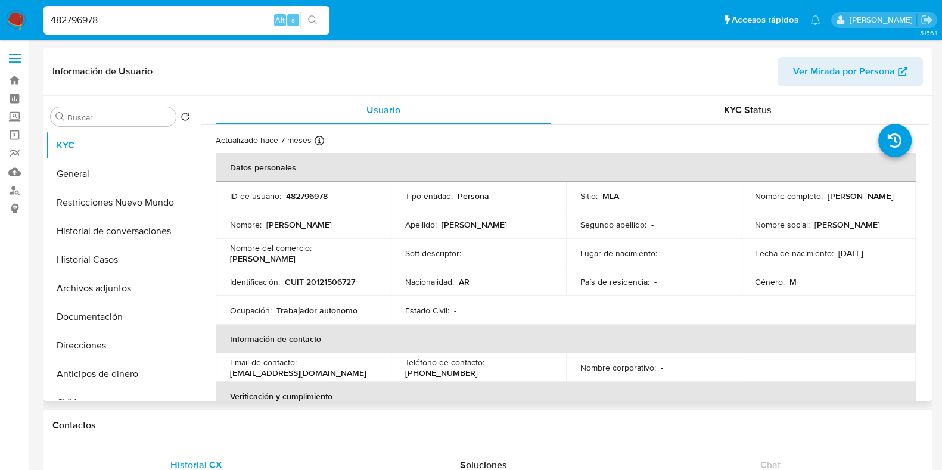
click at [322, 281] on p "CUIT 20121506727" at bounding box center [320, 281] width 70 height 11
click at [101, 316] on button "Documentación" at bounding box center [115, 317] width 139 height 29
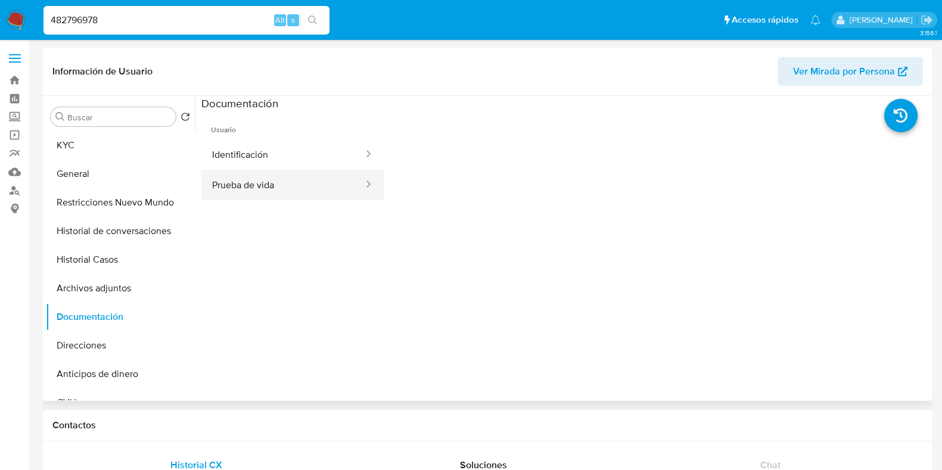
click at [284, 189] on button "Prueba de vida" at bounding box center [282, 185] width 163 height 30
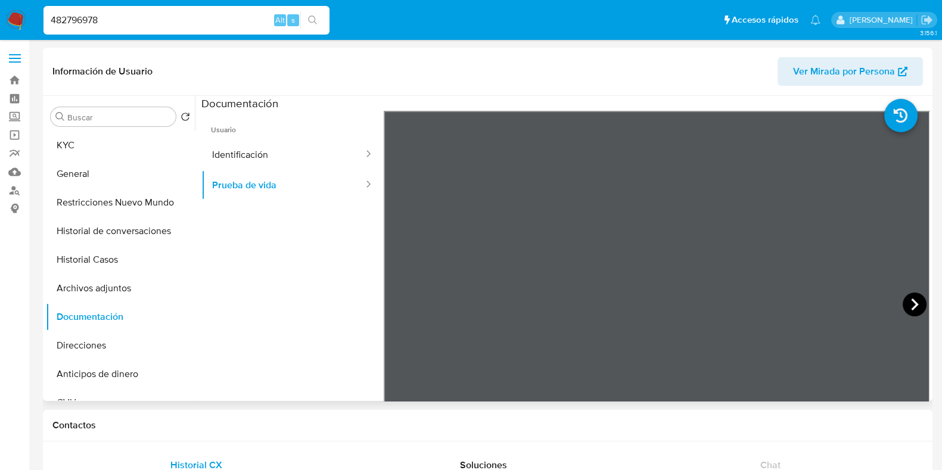
click at [907, 309] on icon at bounding box center [915, 305] width 24 height 24
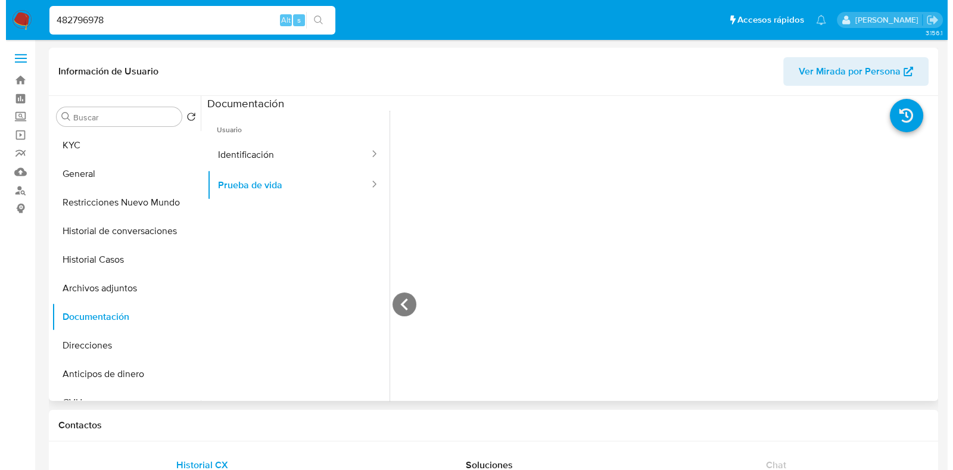
scroll to position [297, 0]
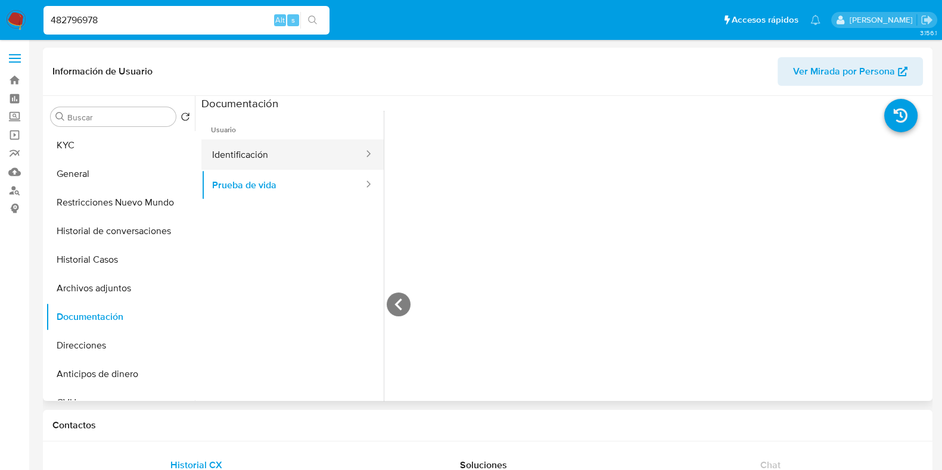
click at [212, 146] on button "Identificación" at bounding box center [282, 154] width 163 height 30
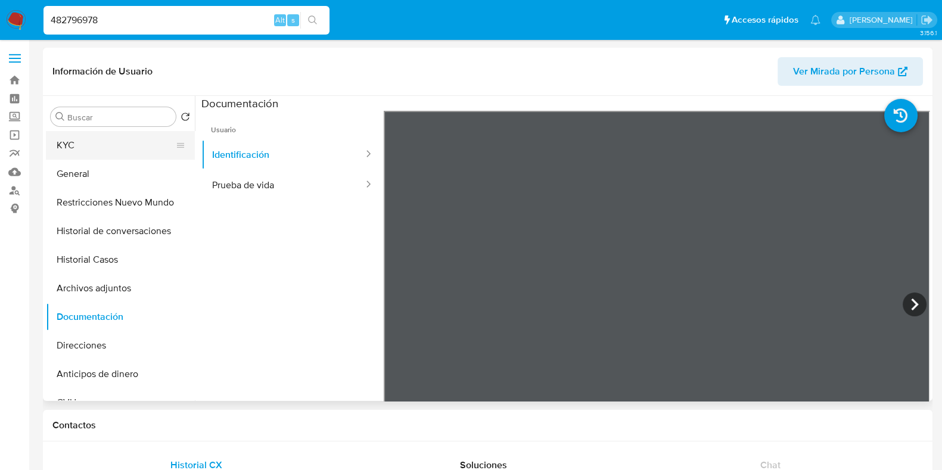
click at [93, 139] on button "KYC" at bounding box center [115, 145] width 139 height 29
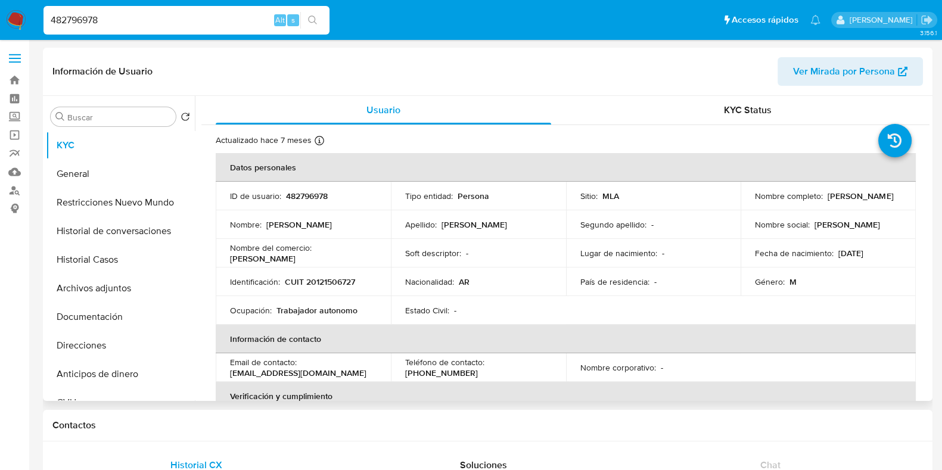
drag, startPoint x: 754, startPoint y: 200, endPoint x: 831, endPoint y: 201, distance: 77.5
click at [831, 201] on div "Nombre completo : Alejandro Shaiditzky" at bounding box center [828, 196] width 147 height 11
click at [330, 286] on p "CUIT 20121506727" at bounding box center [320, 281] width 70 height 11
drag, startPoint x: 231, startPoint y: 371, endPoint x: 318, endPoint y: 371, distance: 87.6
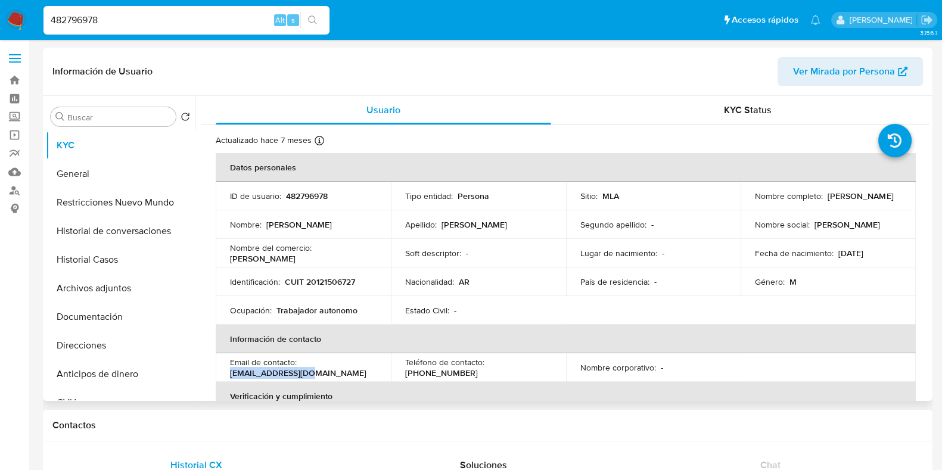
click at [318, 371] on div "Email de contacto : rus561@hotmail.com" at bounding box center [303, 367] width 147 height 21
drag, startPoint x: 108, startPoint y: 20, endPoint x: 27, endPoint y: 22, distance: 81.6
click at [27, 22] on nav "Pausado Ver notificaciones 482796978 Alt s Accesos rápidos Presiona las siguien…" at bounding box center [471, 20] width 942 height 40
paste input "59321960"
type input "59321960"
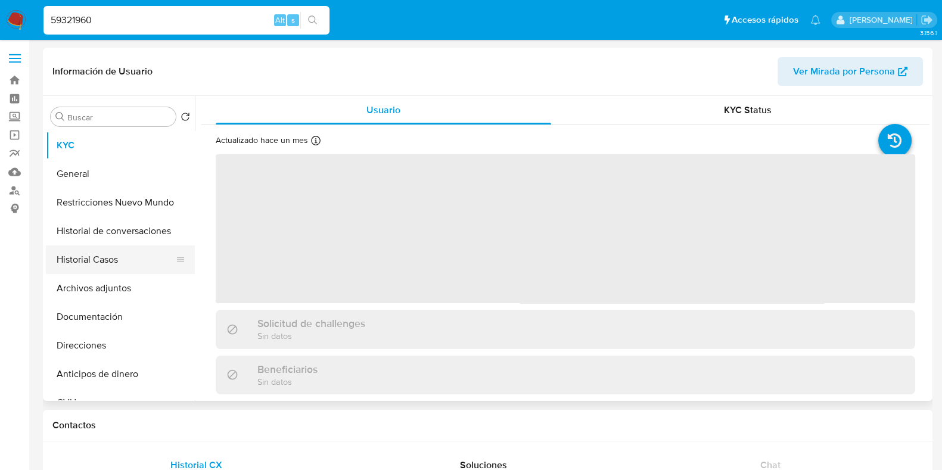
drag, startPoint x: 75, startPoint y: 248, endPoint x: 82, endPoint y: 250, distance: 7.4
click at [75, 249] on button "Historial Casos" at bounding box center [115, 259] width 139 height 29
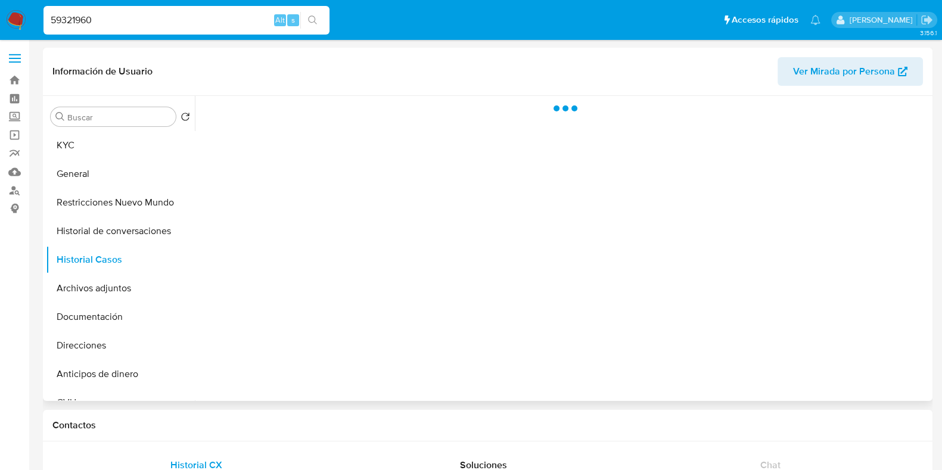
select select "10"
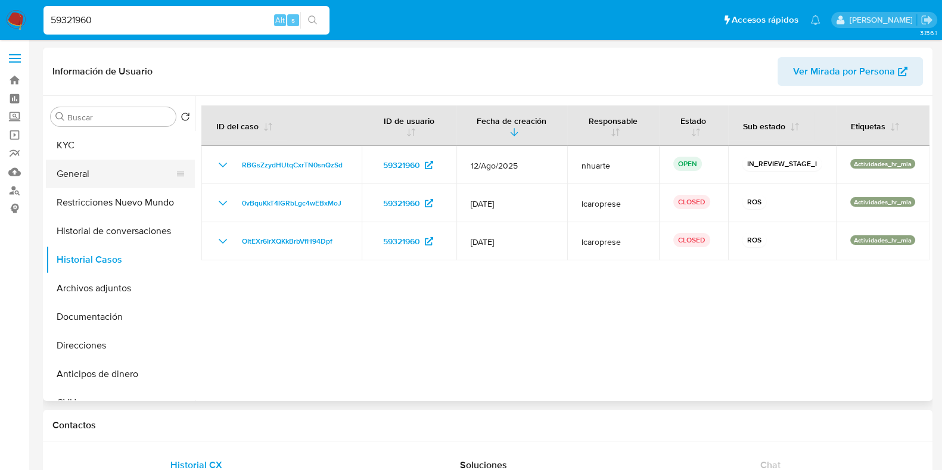
click at [117, 177] on button "General" at bounding box center [115, 174] width 139 height 29
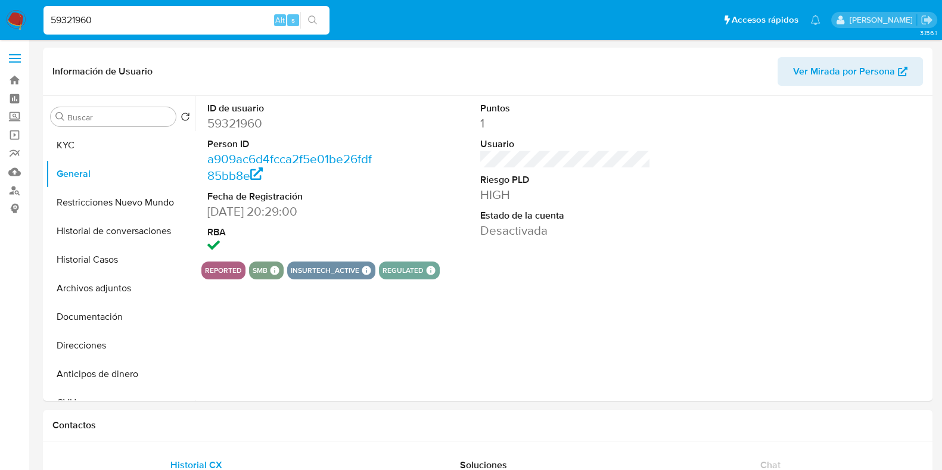
click at [250, 122] on dd "59321960" at bounding box center [292, 123] width 170 height 17
click at [111, 261] on button "Historial Casos" at bounding box center [115, 259] width 139 height 29
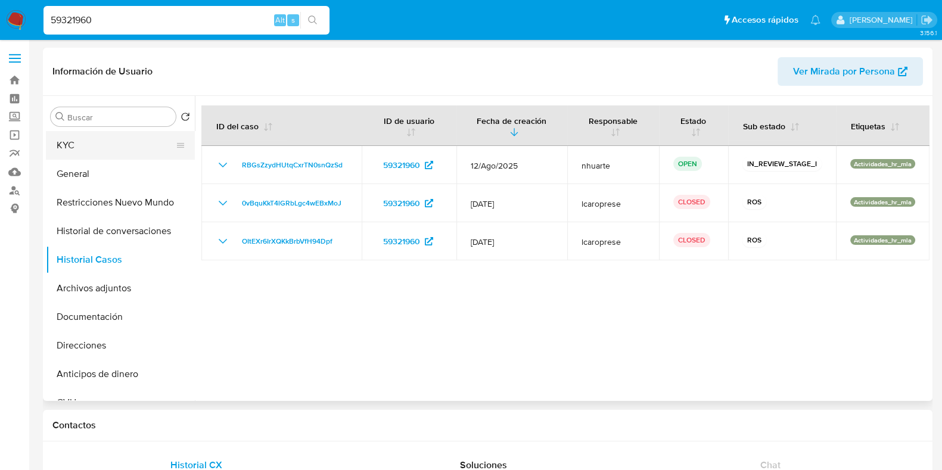
click at [94, 157] on button "KYC" at bounding box center [115, 145] width 139 height 29
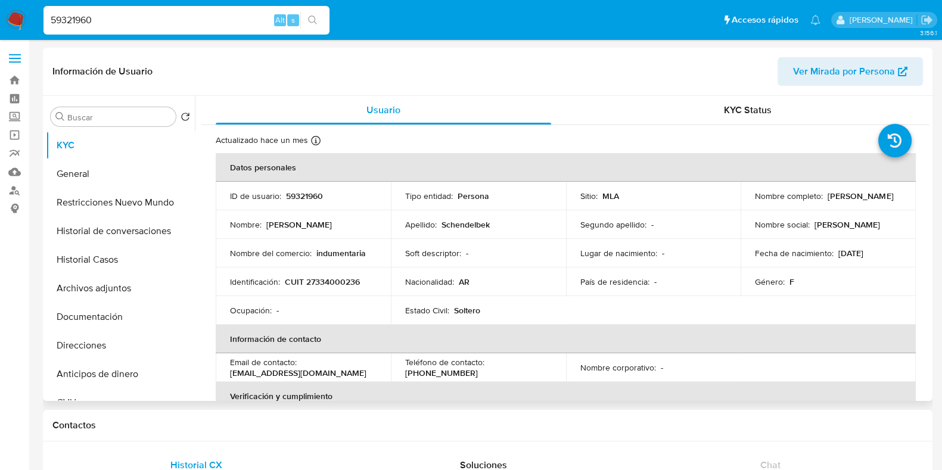
click at [331, 281] on p "CUIT 27334000236" at bounding box center [322, 281] width 75 height 11
click at [83, 169] on button "General" at bounding box center [115, 174] width 139 height 29
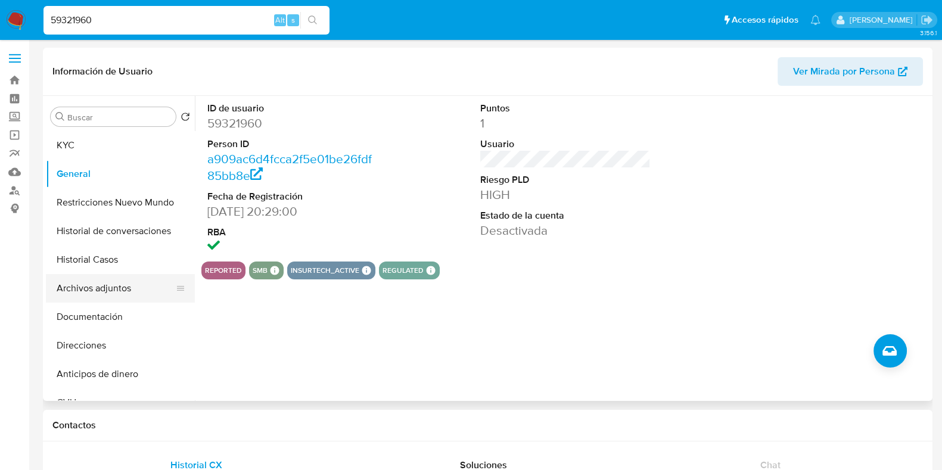
click at [79, 292] on button "Archivos adjuntos" at bounding box center [115, 288] width 139 height 29
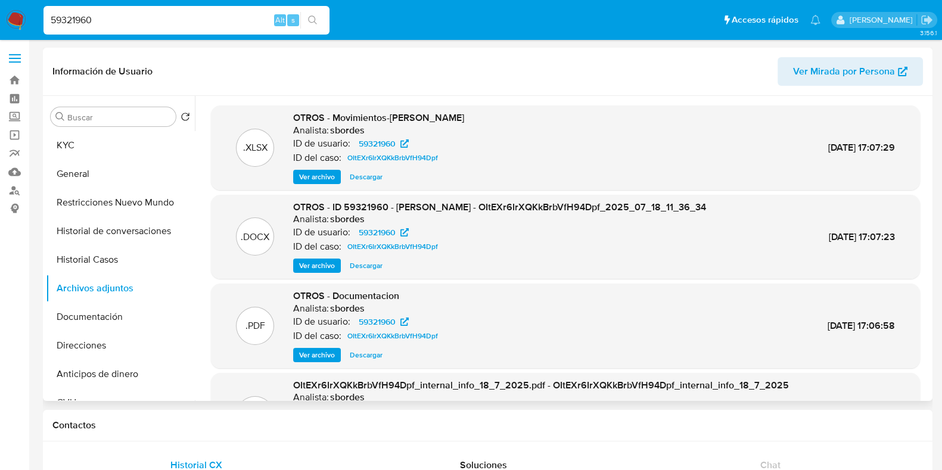
click at [319, 267] on span "Ver archivo" at bounding box center [317, 266] width 36 height 12
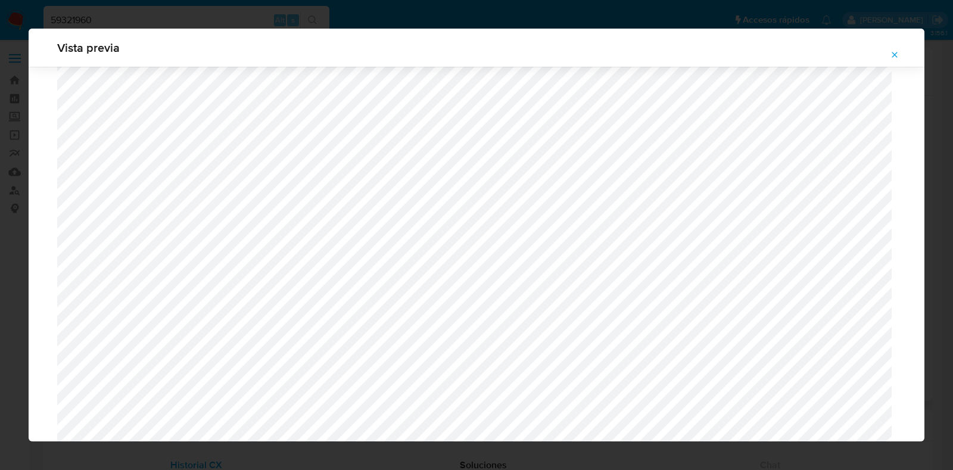
scroll to position [1093, 0]
click at [897, 55] on icon "Attachment preview" at bounding box center [895, 55] width 10 height 10
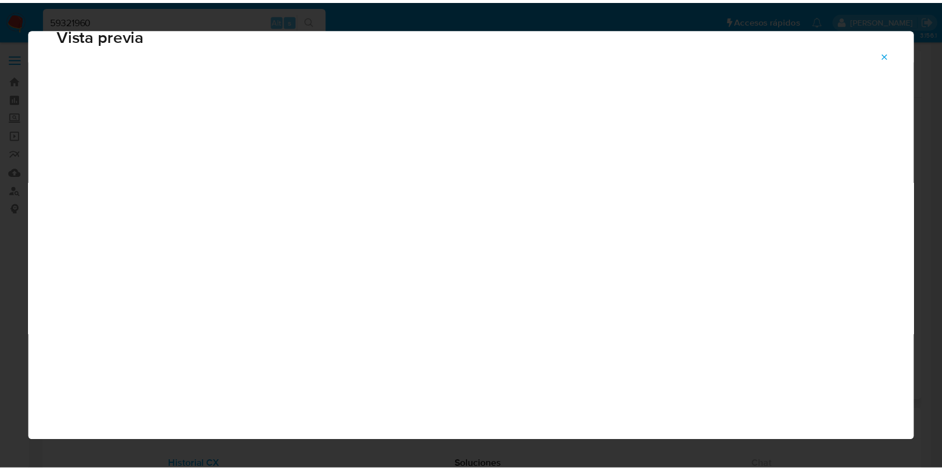
scroll to position [30, 0]
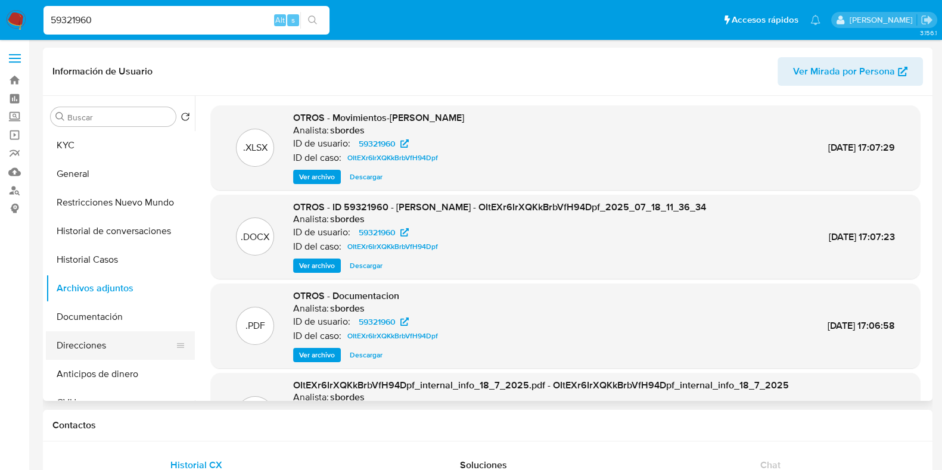
click at [118, 336] on button "Direcciones" at bounding box center [115, 345] width 139 height 29
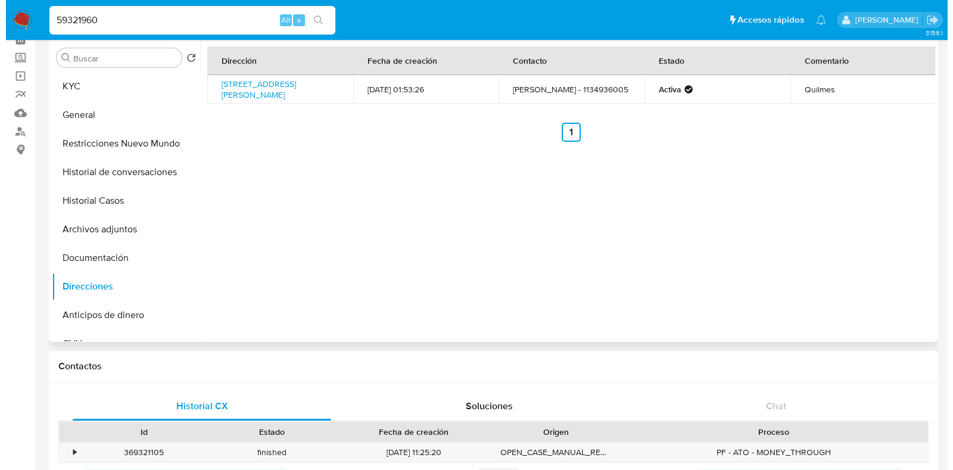
scroll to position [0, 0]
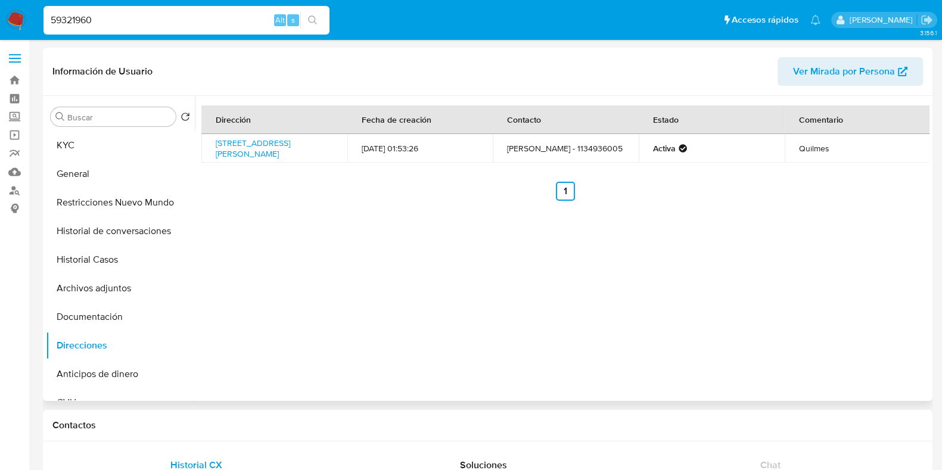
click at [83, 129] on div "Buscar Volver al orden por defecto KYC General Restricciones Nuevo Mundo Histor…" at bounding box center [120, 249] width 149 height 303
click at [83, 136] on button "KYC" at bounding box center [115, 145] width 139 height 29
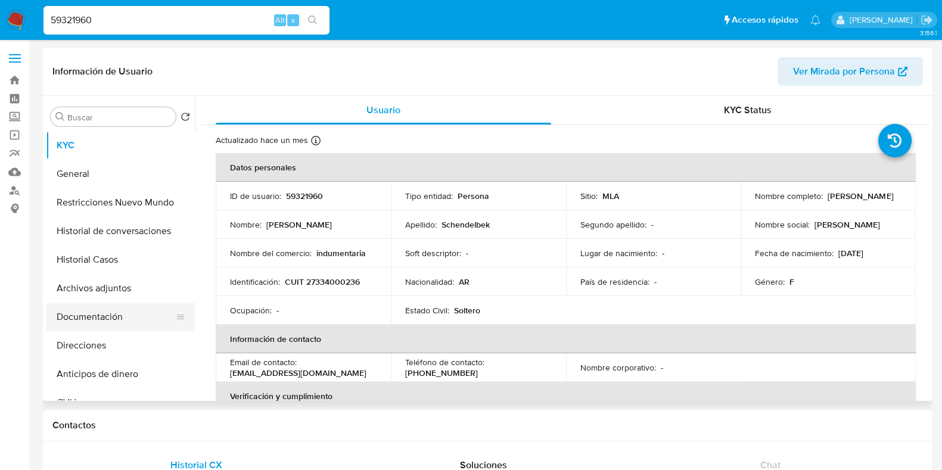
click at [108, 314] on button "Documentación" at bounding box center [115, 317] width 139 height 29
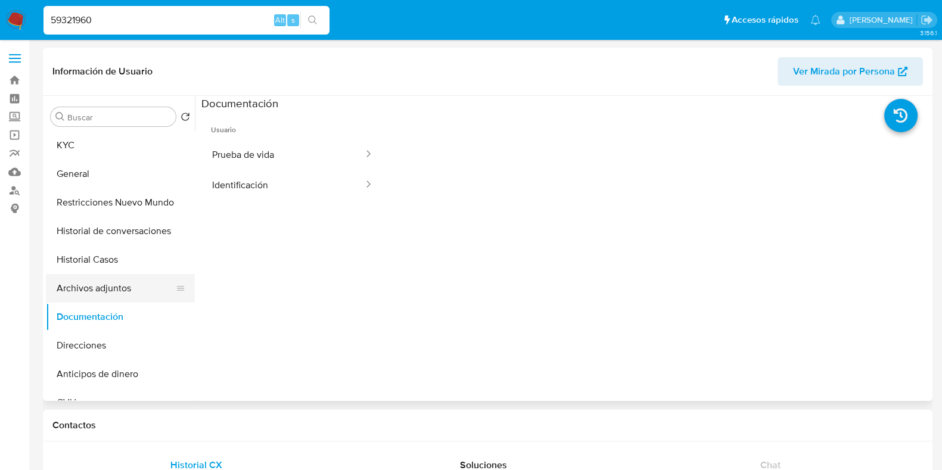
click at [98, 281] on button "Archivos adjuntos" at bounding box center [115, 288] width 139 height 29
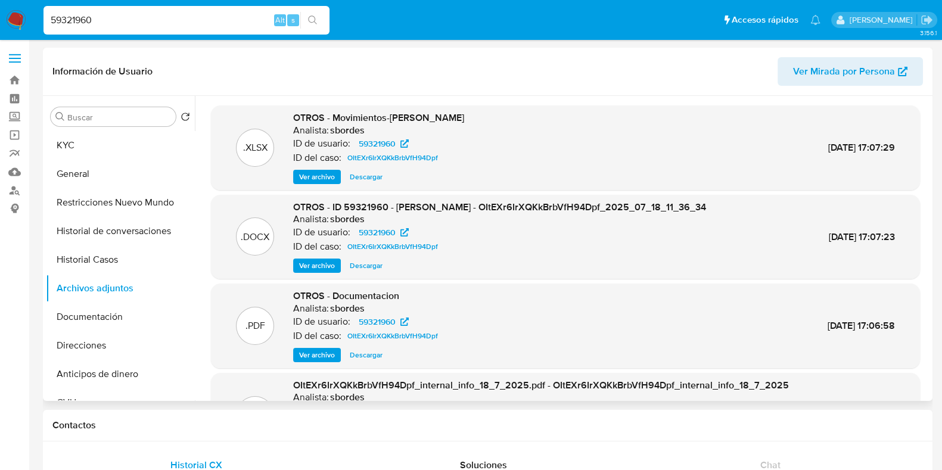
click at [317, 262] on span "Ver archivo" at bounding box center [317, 266] width 36 height 12
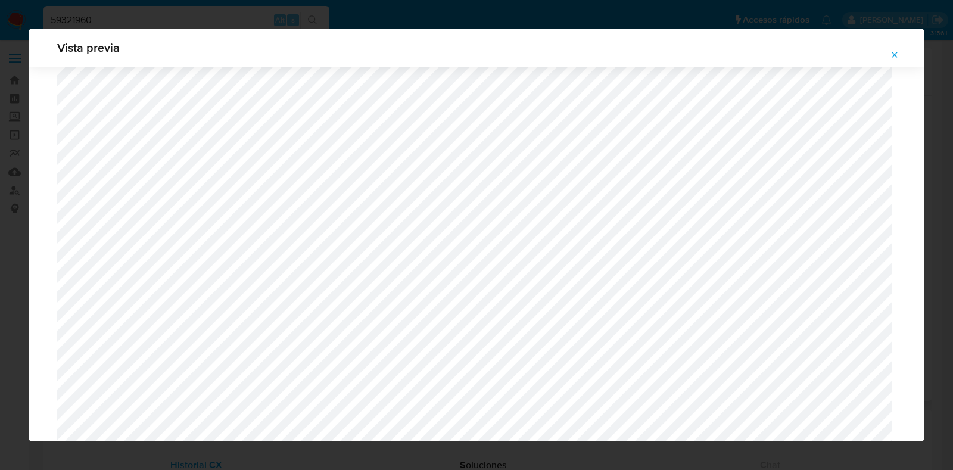
scroll to position [1158, 0]
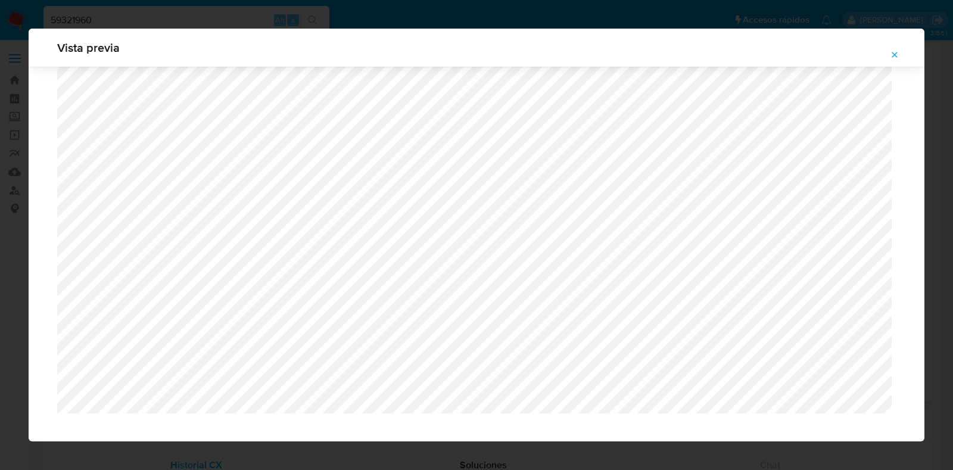
click at [896, 52] on icon "Attachment preview" at bounding box center [895, 55] width 10 height 10
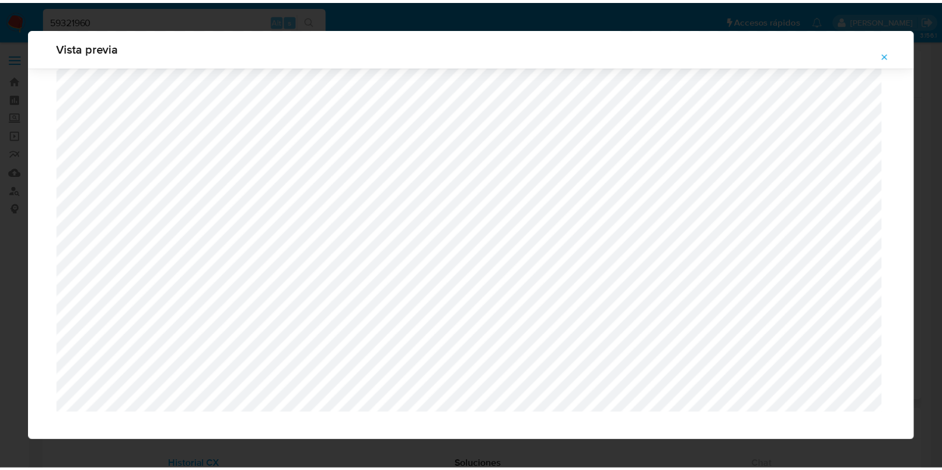
scroll to position [30, 0]
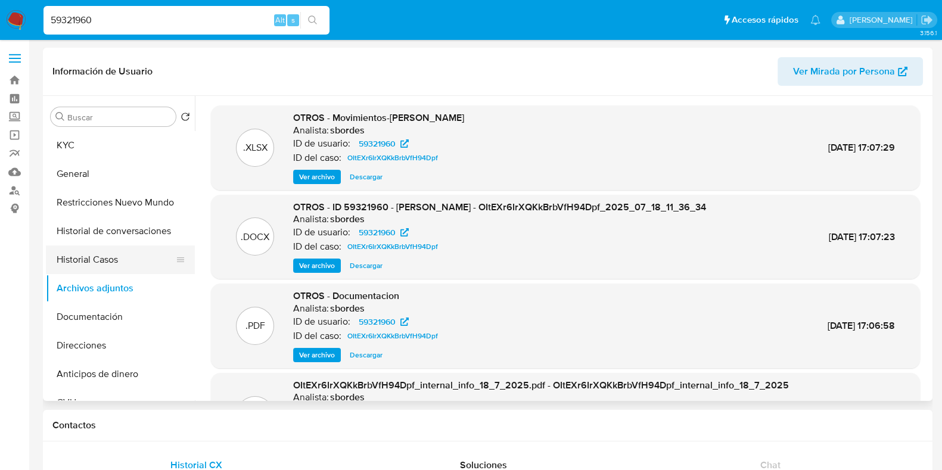
click at [102, 261] on button "Historial Casos" at bounding box center [115, 259] width 139 height 29
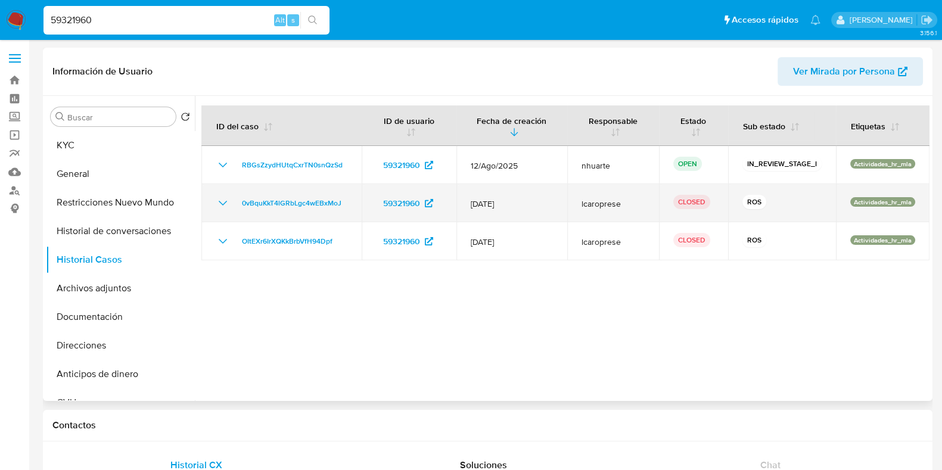
click at [223, 198] on icon "Mostrar/Ocultar" at bounding box center [223, 203] width 14 height 14
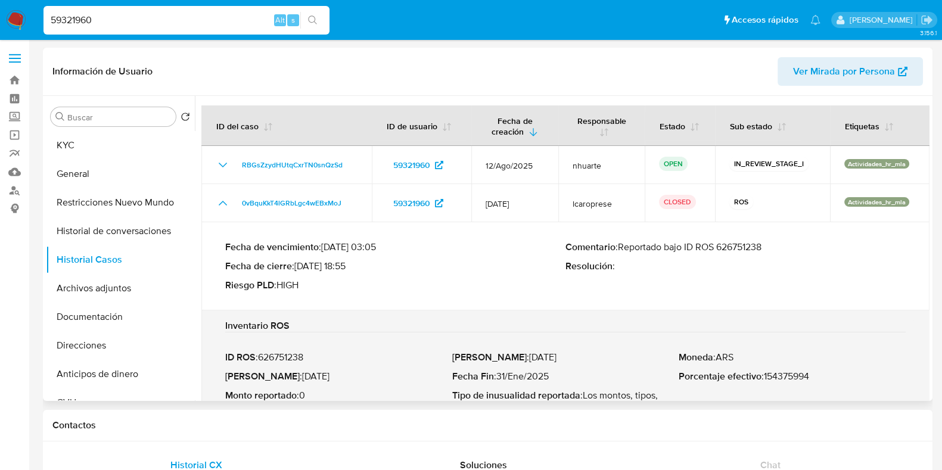
drag, startPoint x: 721, startPoint y: 244, endPoint x: 772, endPoint y: 244, distance: 51.2
click at [772, 244] on p "Comentario : Reportado bajo ID ROS 626751238" at bounding box center [735, 247] width 340 height 12
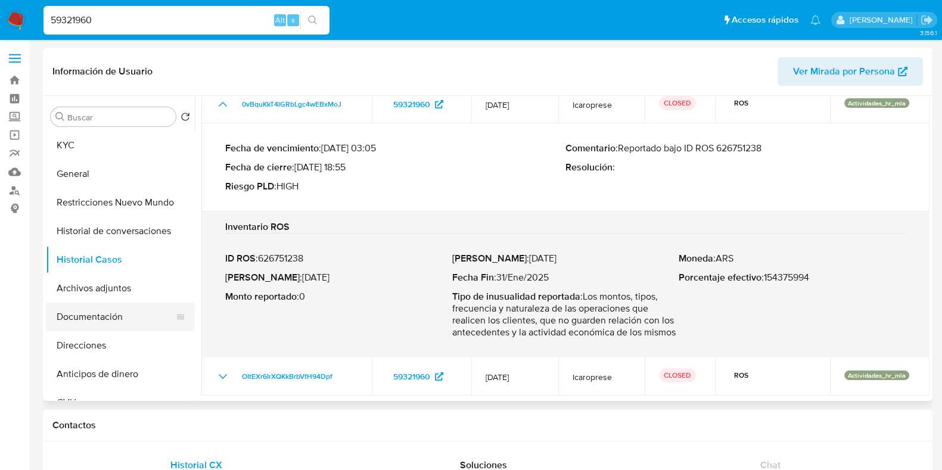
click at [128, 319] on button "Documentación" at bounding box center [115, 317] width 139 height 29
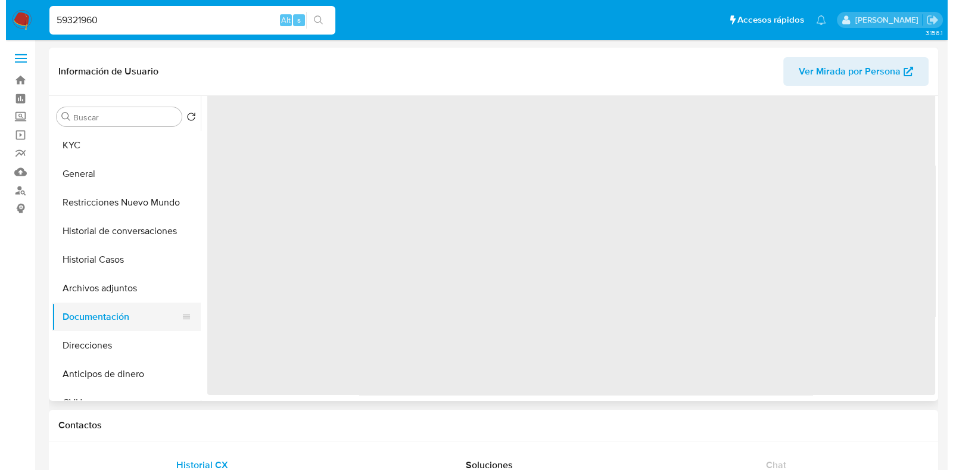
scroll to position [0, 0]
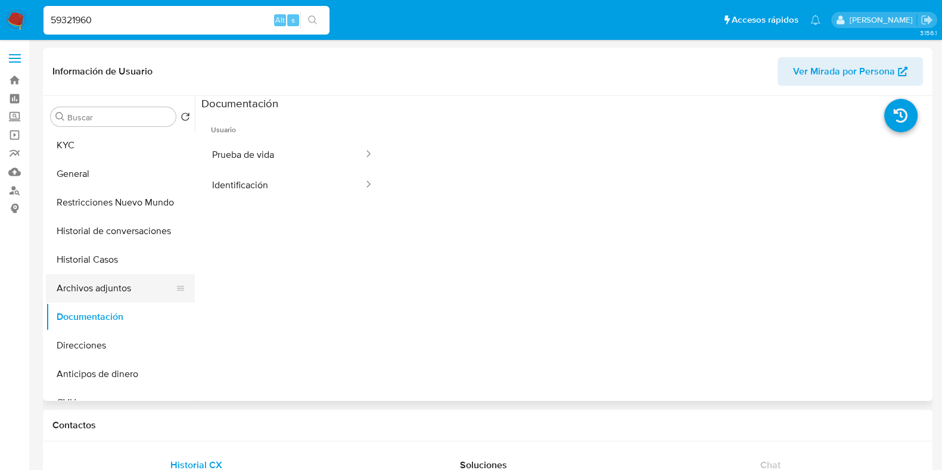
click at [119, 293] on button "Archivos adjuntos" at bounding box center [115, 288] width 139 height 29
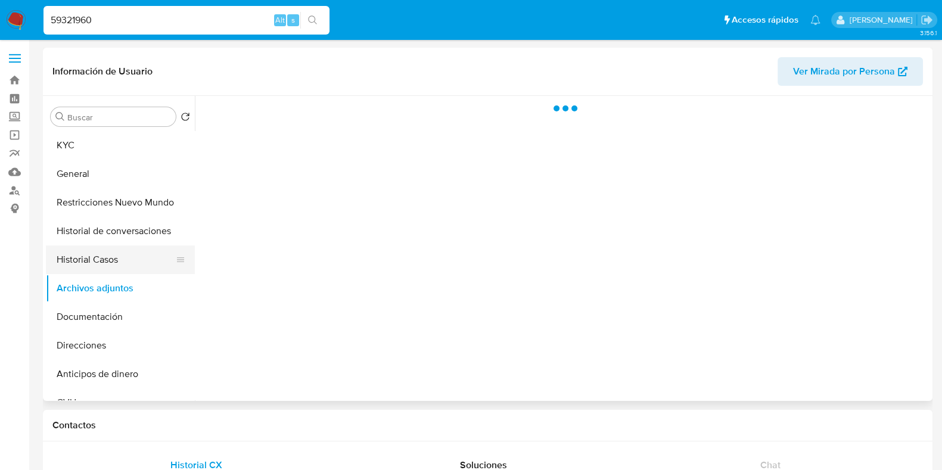
click at [116, 262] on button "Historial Casos" at bounding box center [115, 259] width 139 height 29
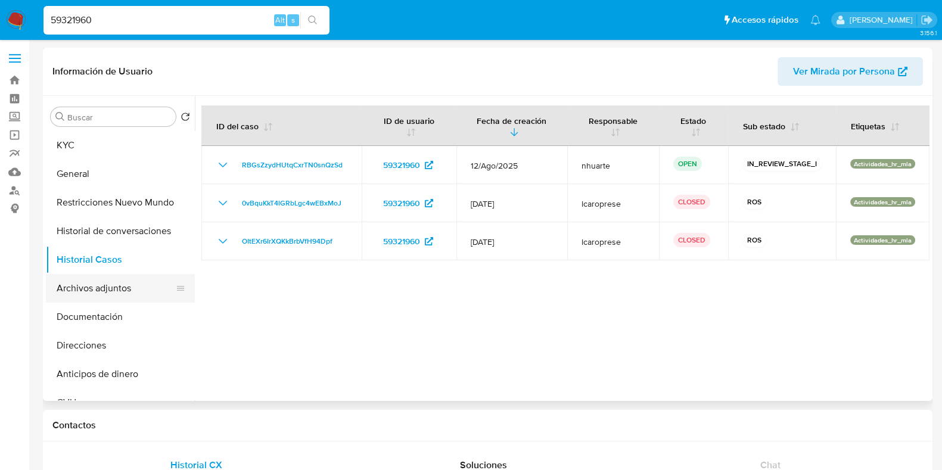
click at [159, 280] on button "Archivos adjuntos" at bounding box center [115, 288] width 139 height 29
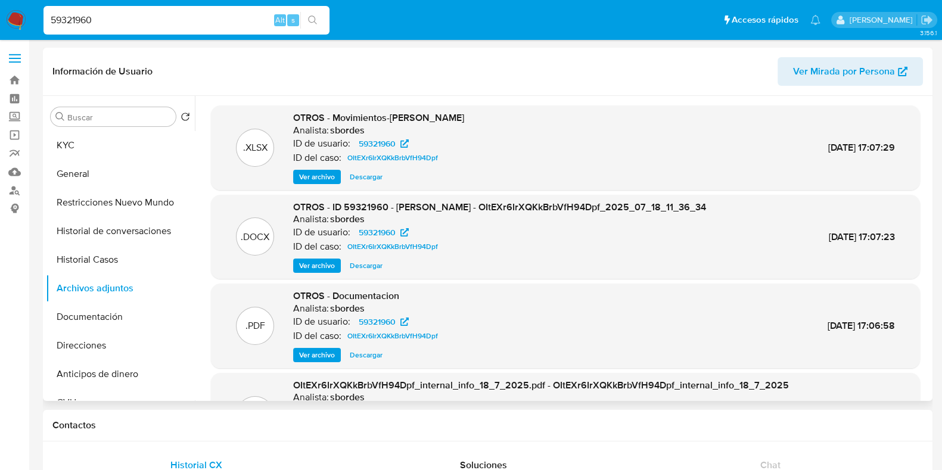
drag, startPoint x: 111, startPoint y: 268, endPoint x: 206, endPoint y: 268, distance: 94.7
click at [111, 268] on button "Historial Casos" at bounding box center [120, 259] width 149 height 29
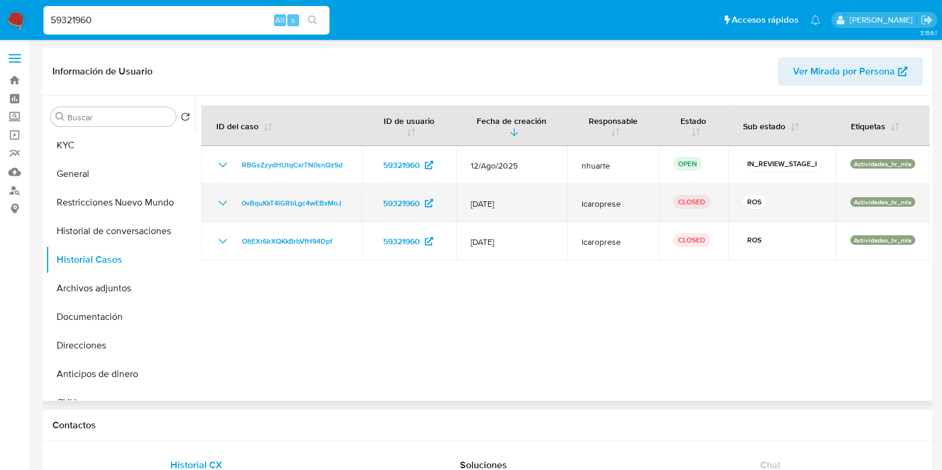
click at [218, 201] on icon "Mostrar/Ocultar" at bounding box center [223, 203] width 14 height 14
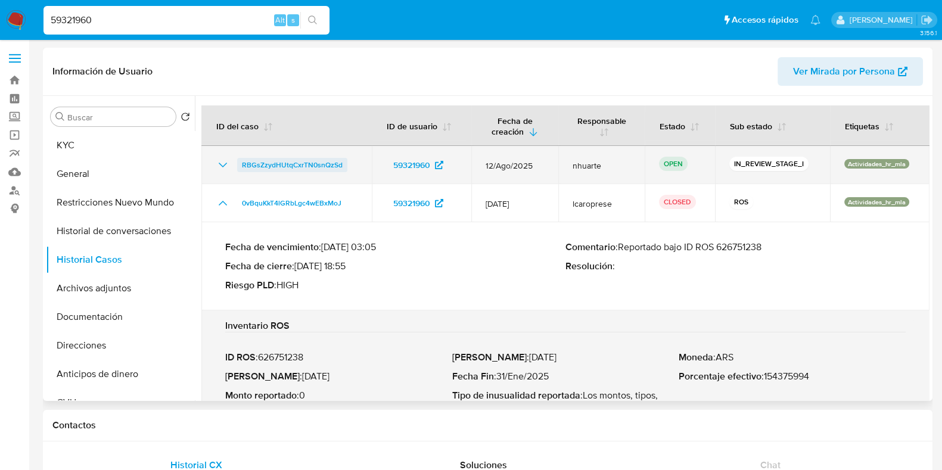
click at [284, 165] on span "RBGsZzydHUtqCxrTN0snQzSd" at bounding box center [292, 165] width 101 height 14
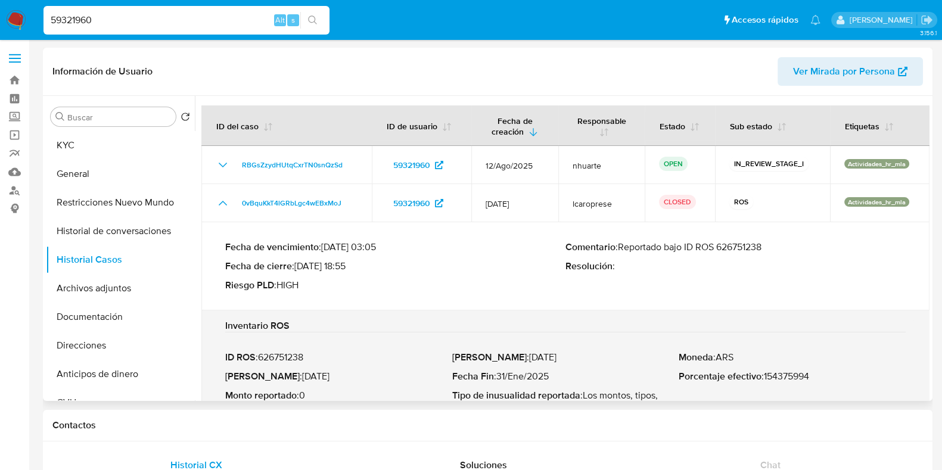
drag, startPoint x: 688, startPoint y: 247, endPoint x: 781, endPoint y: 250, distance: 93.0
click at [781, 250] on p "Comentario : Reportado bajo ID ROS 626751238" at bounding box center [735, 247] width 340 height 12
click at [130, 282] on button "Archivos adjuntos" at bounding box center [115, 288] width 139 height 29
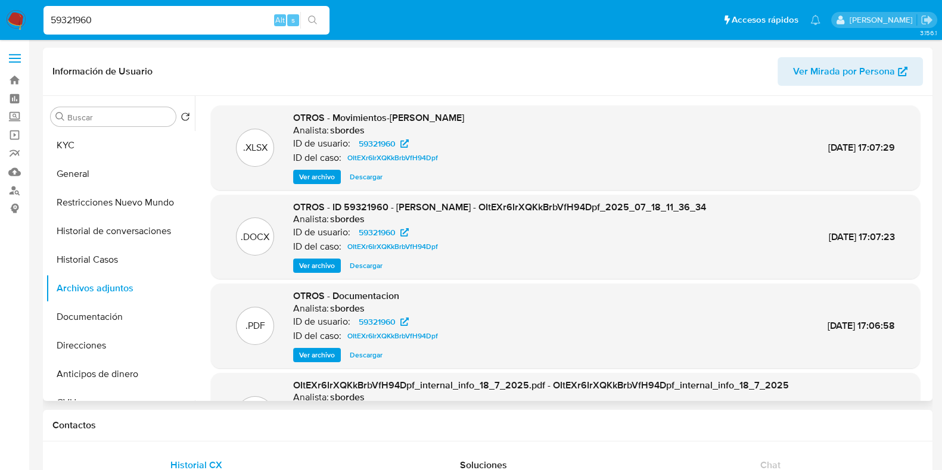
click at [303, 266] on span "Ver archivo" at bounding box center [317, 266] width 36 height 12
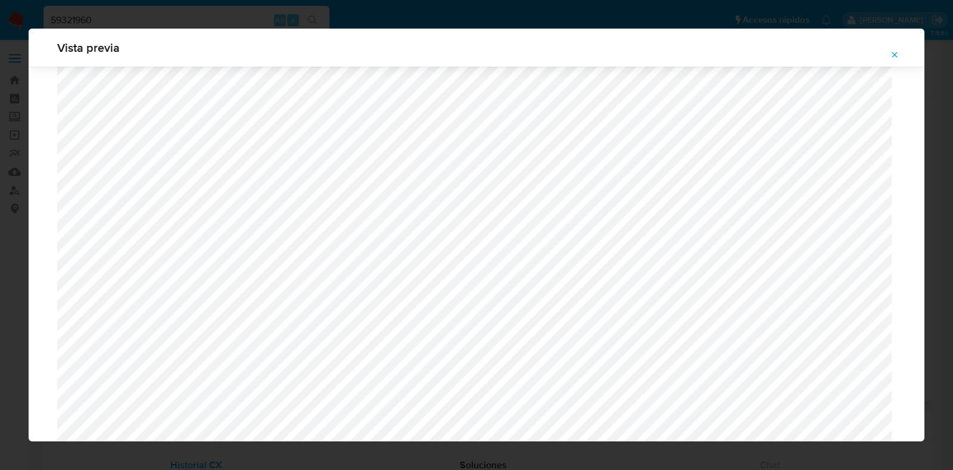
scroll to position [1158, 0]
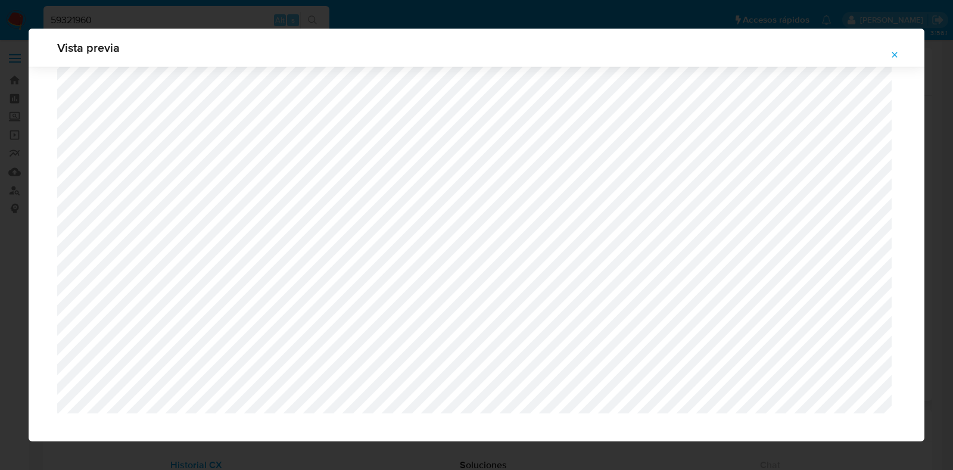
click at [894, 55] on icon "Attachment preview" at bounding box center [895, 55] width 10 height 10
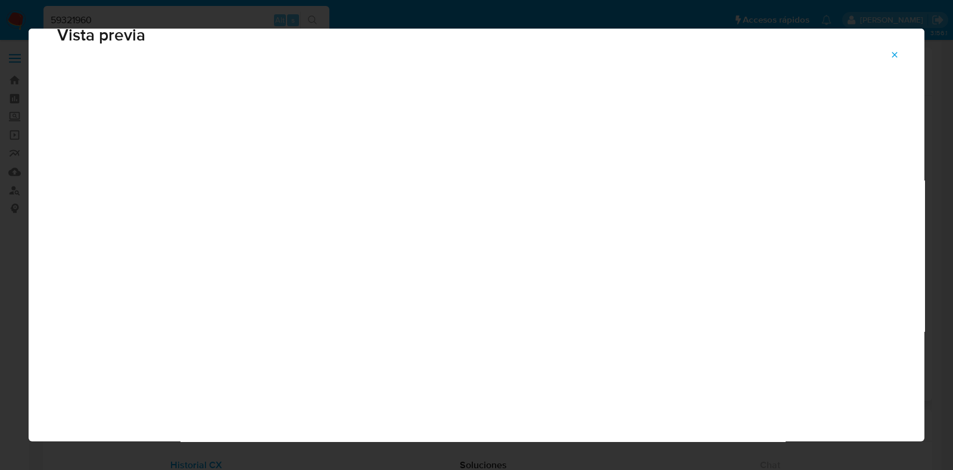
scroll to position [30, 0]
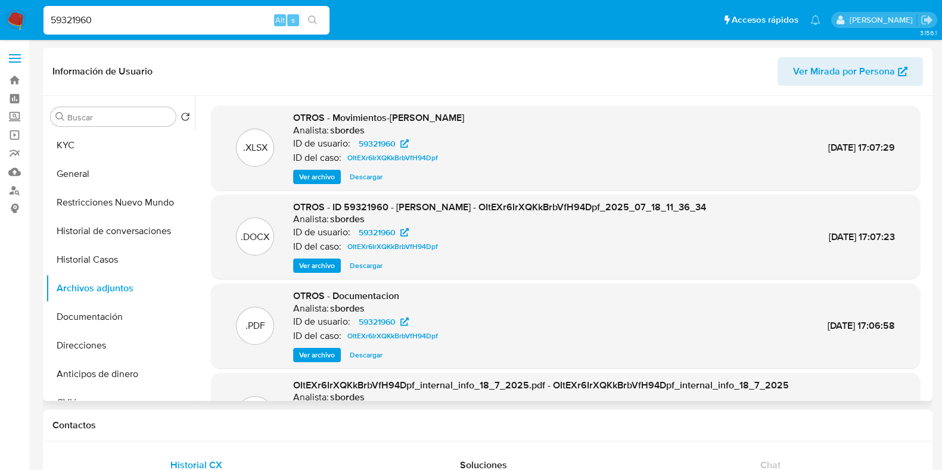
click at [122, 260] on button "Historial Casos" at bounding box center [120, 259] width 149 height 29
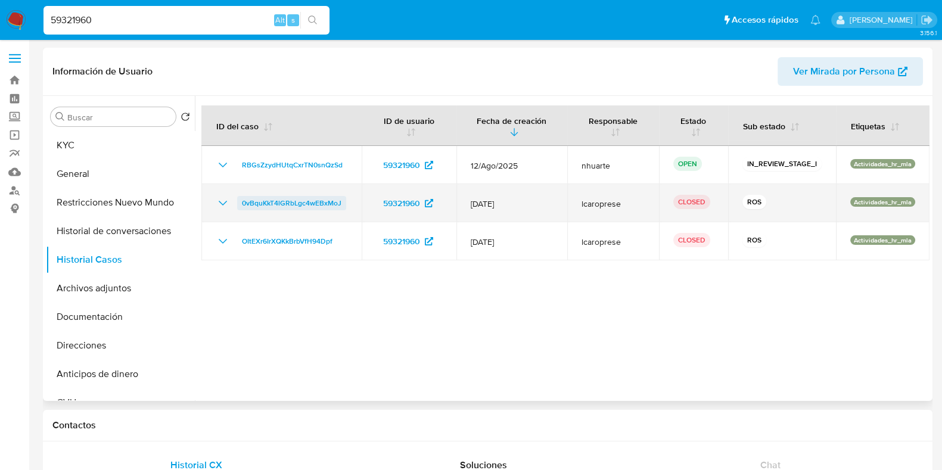
click at [225, 201] on icon "Mostrar/Ocultar" at bounding box center [223, 203] width 8 height 5
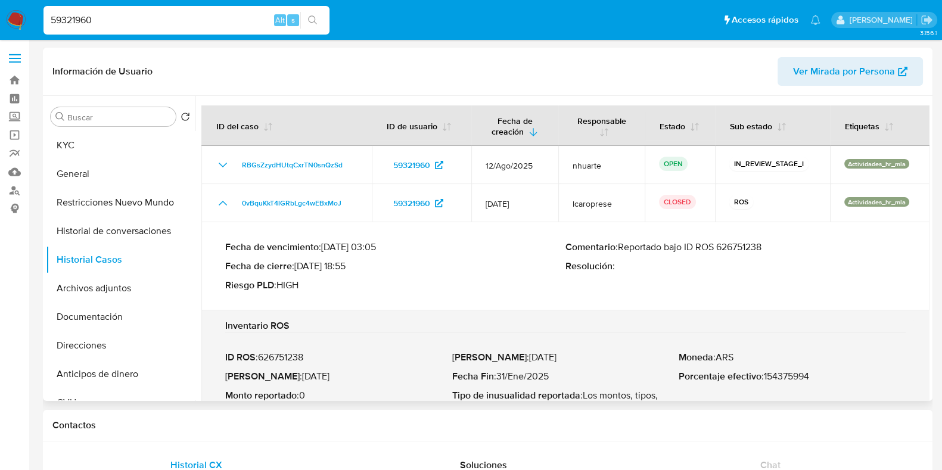
drag, startPoint x: 720, startPoint y: 245, endPoint x: 789, endPoint y: 247, distance: 69.1
click at [789, 247] on p "Comentario : Reportado bajo ID ROS 626751238" at bounding box center [735, 247] width 340 height 12
click at [107, 169] on button "General" at bounding box center [115, 174] width 139 height 29
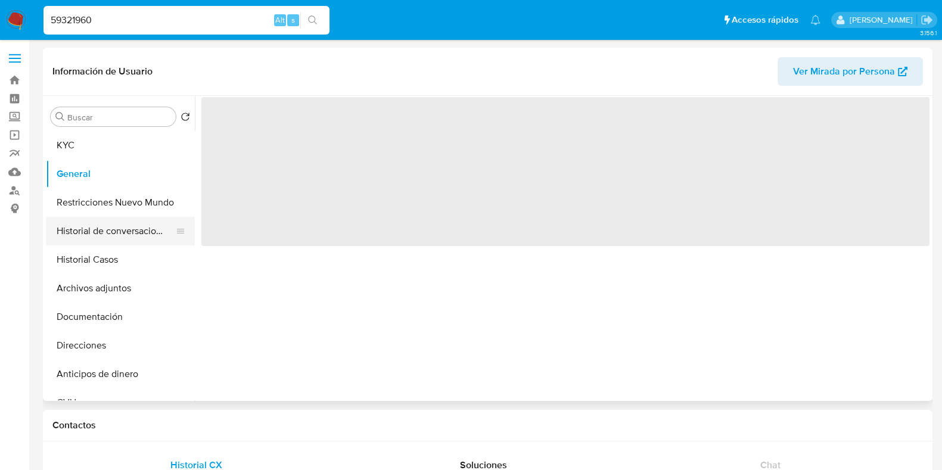
click at [107, 232] on button "Historial de conversaciones" at bounding box center [115, 231] width 139 height 29
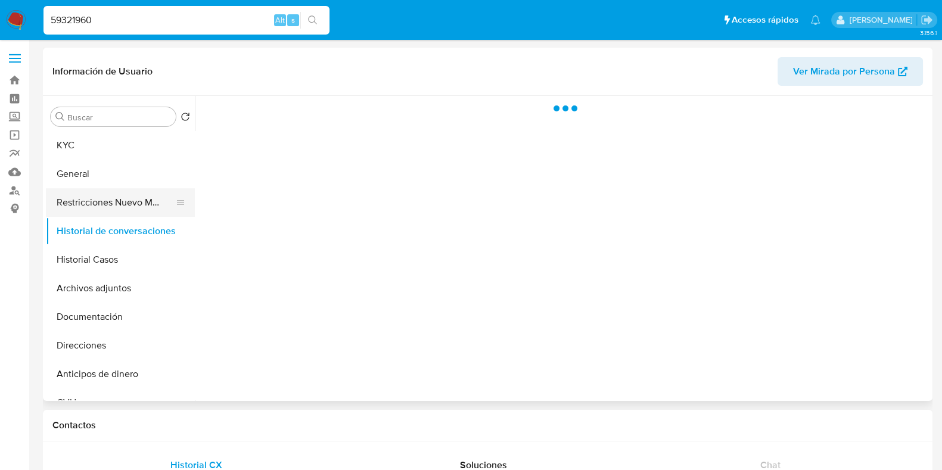
click at [107, 207] on button "Restricciones Nuevo Mundo" at bounding box center [115, 202] width 139 height 29
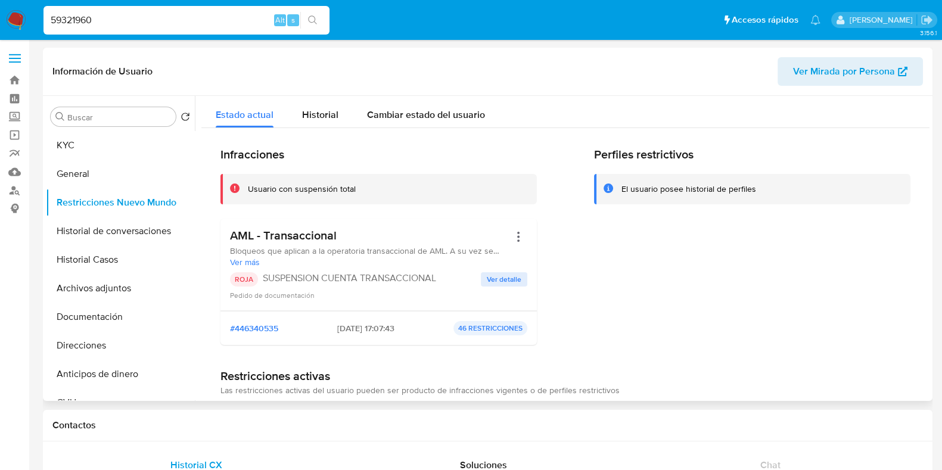
drag, startPoint x: 348, startPoint y: 326, endPoint x: 367, endPoint y: 328, distance: 19.1
click at [368, 328] on span "2025-07-18 - 17:07:43" at bounding box center [365, 328] width 57 height 11
drag, startPoint x: 101, startPoint y: 22, endPoint x: 18, endPoint y: 21, distance: 82.8
click at [18, 21] on nav "Pausado Ver notificaciones 59321960 Alt s Accesos rápidos Presiona las siguient…" at bounding box center [471, 20] width 942 height 40
paste input "179218609"
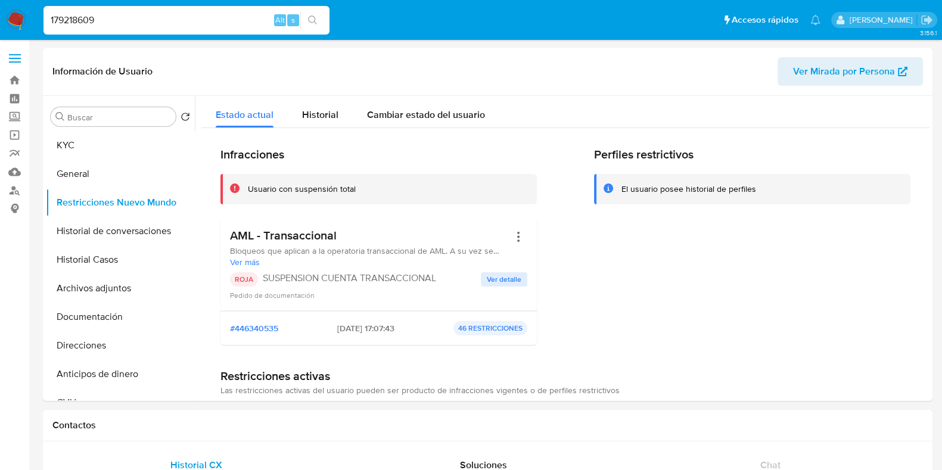
type input "179218609"
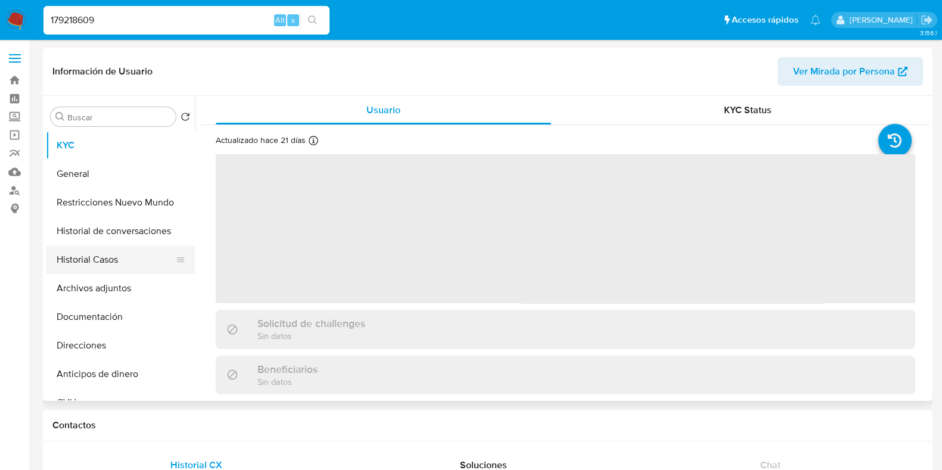
click at [114, 266] on button "Historial Casos" at bounding box center [115, 259] width 139 height 29
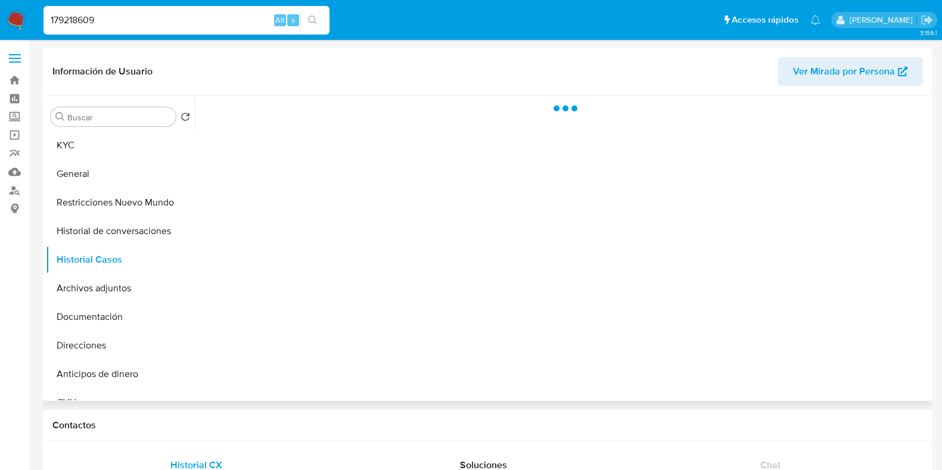
select select "10"
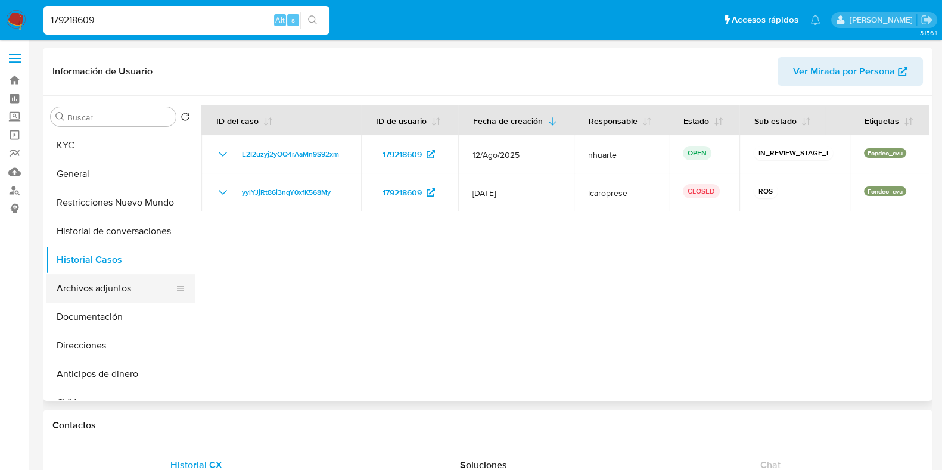
click at [92, 288] on button "Archivos adjuntos" at bounding box center [115, 288] width 139 height 29
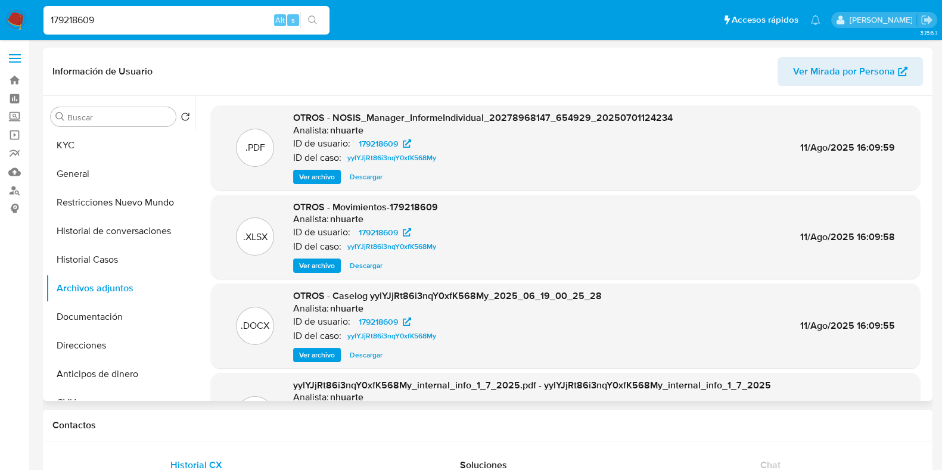
click at [313, 356] on span "Ver archivo" at bounding box center [317, 355] width 36 height 12
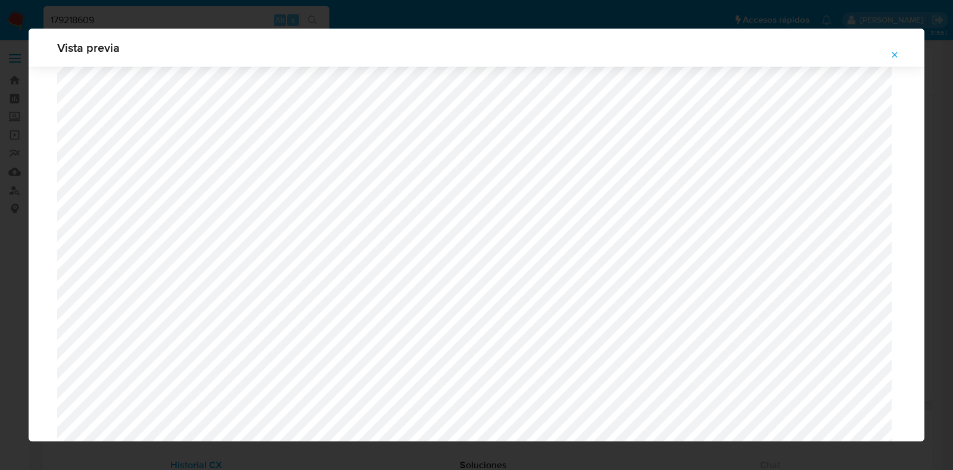
scroll to position [571, 0]
click at [893, 55] on icon "Attachment preview" at bounding box center [895, 55] width 10 height 10
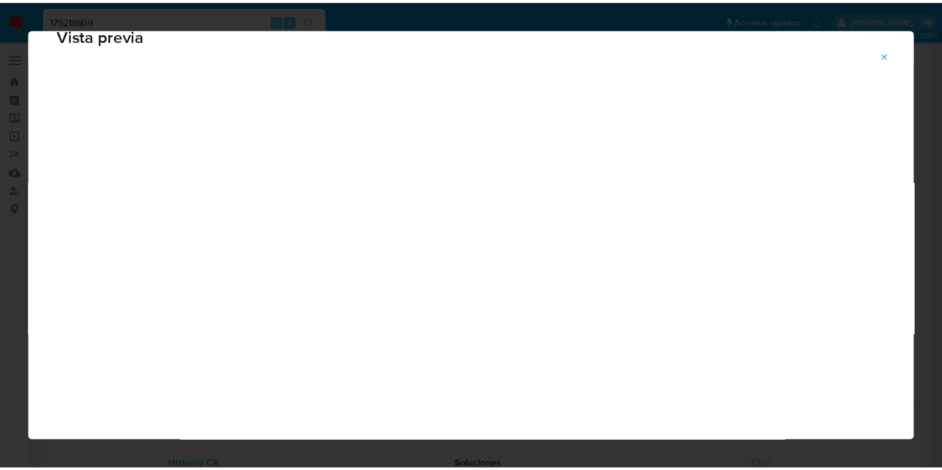
scroll to position [30, 0]
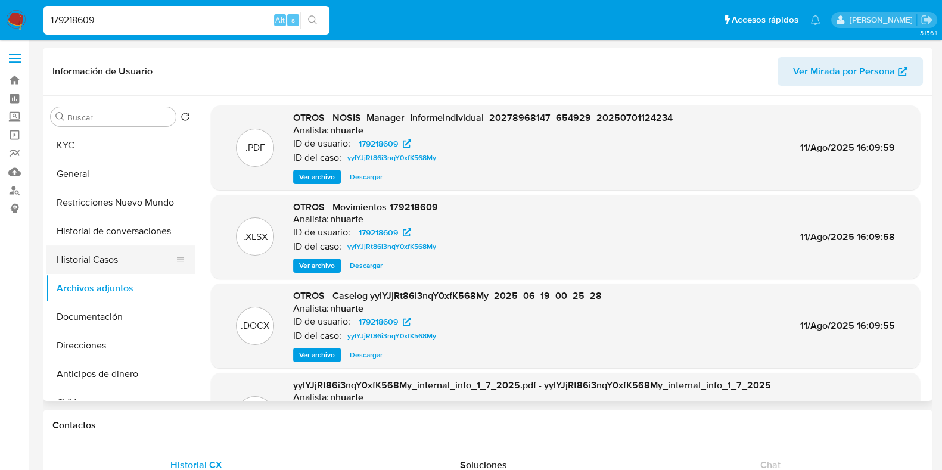
click at [81, 265] on button "Historial Casos" at bounding box center [115, 259] width 139 height 29
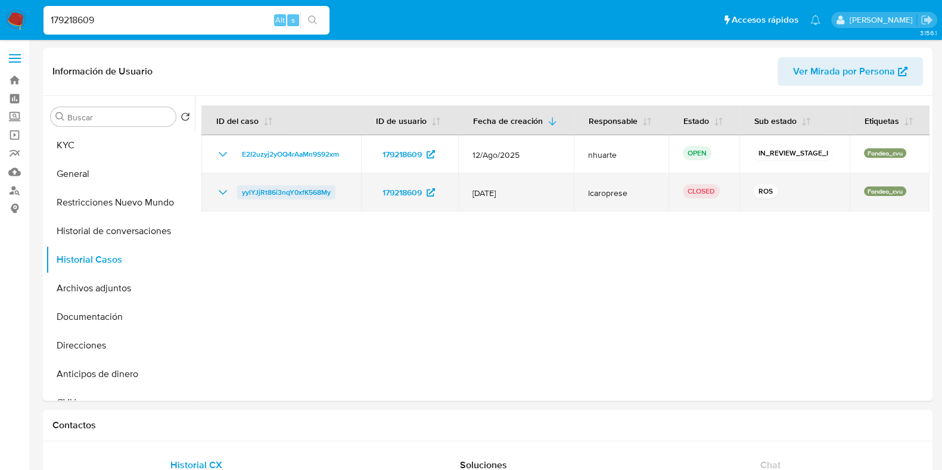
click at [292, 197] on span "yylYJjRt86i3nqY0xfK568My" at bounding box center [286, 192] width 89 height 14
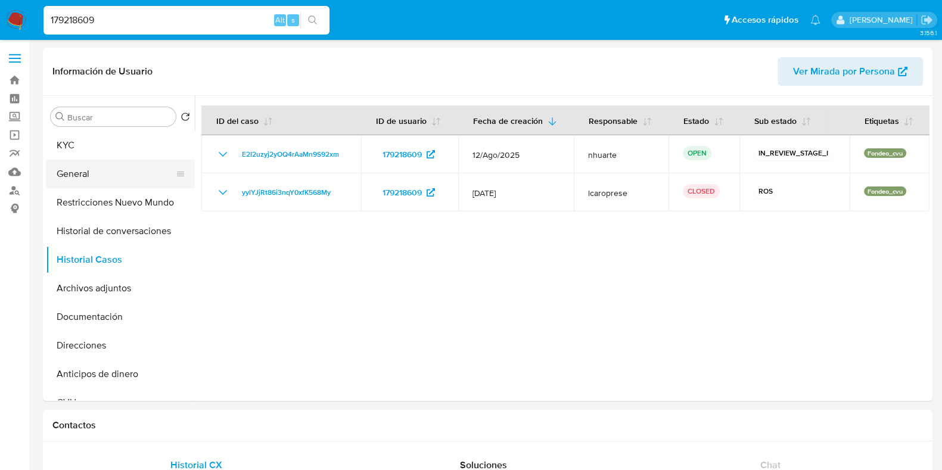
click at [115, 163] on button "General" at bounding box center [115, 174] width 139 height 29
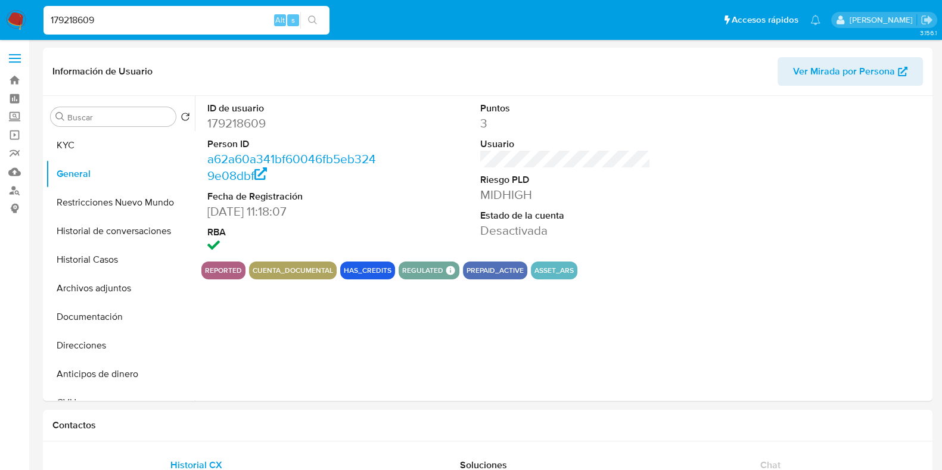
click at [247, 122] on dd "179218609" at bounding box center [292, 123] width 170 height 17
click at [83, 254] on button "Historial Casos" at bounding box center [115, 259] width 139 height 29
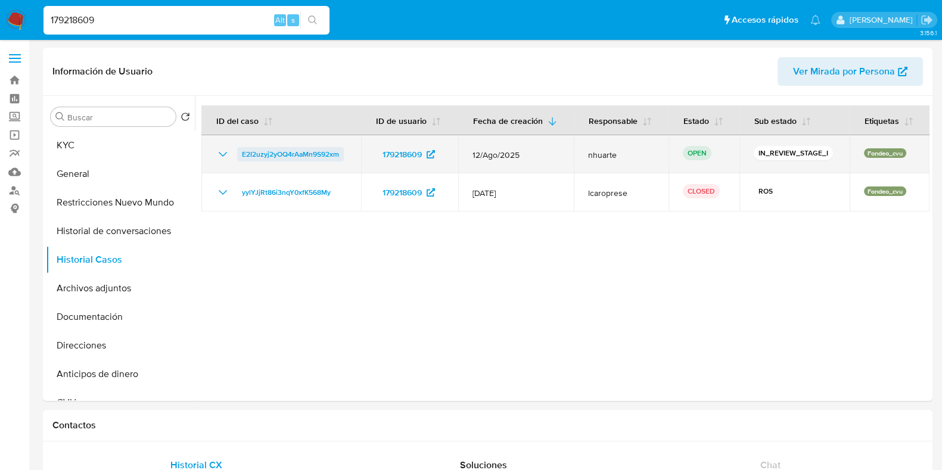
click at [323, 150] on span "E2I2uzyj2yOQ4rAaMn9S92xm" at bounding box center [290, 154] width 97 height 14
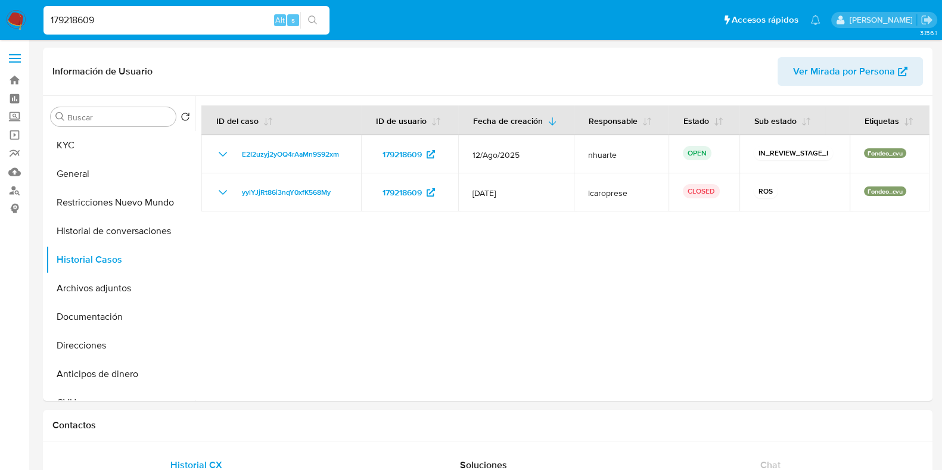
drag, startPoint x: 110, startPoint y: 21, endPoint x: 24, endPoint y: 20, distance: 86.4
click at [24, 20] on nav "Pausado Ver notificaciones 179218609 Alt s Accesos rápidos Presiona las siguien…" at bounding box center [471, 20] width 942 height 40
paste input "228868257"
type input "228868257"
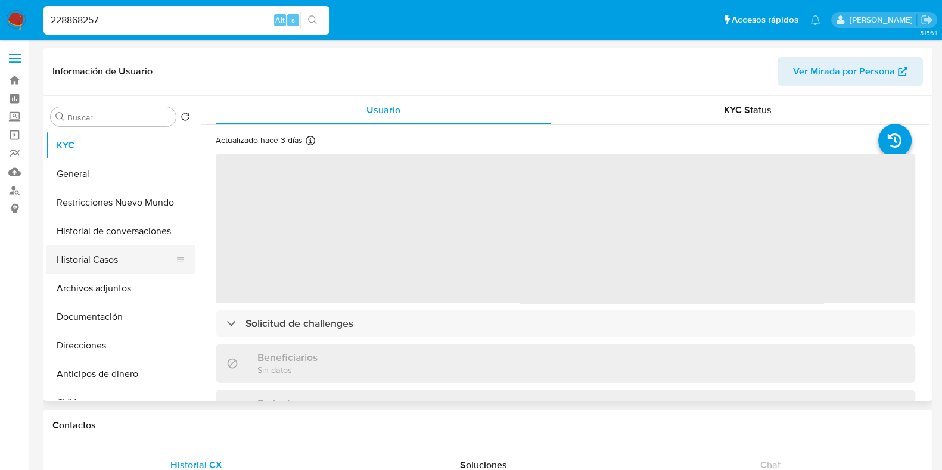
select select "10"
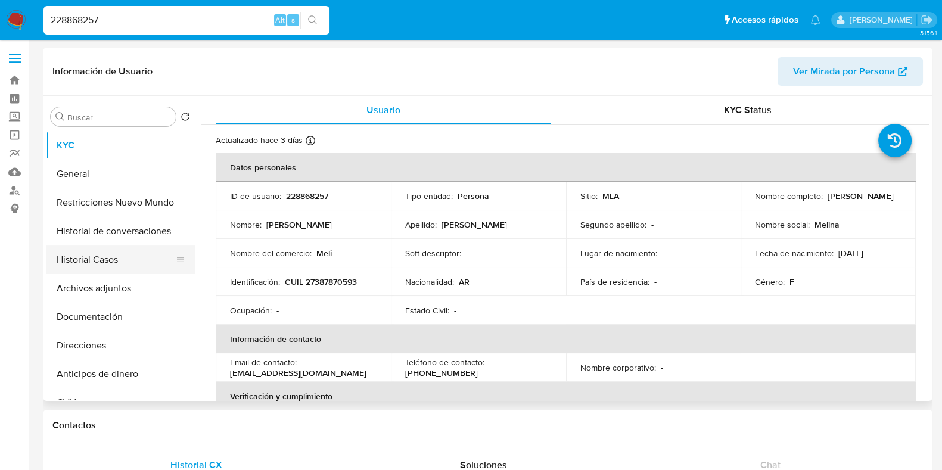
click at [130, 255] on button "Historial Casos" at bounding box center [115, 259] width 139 height 29
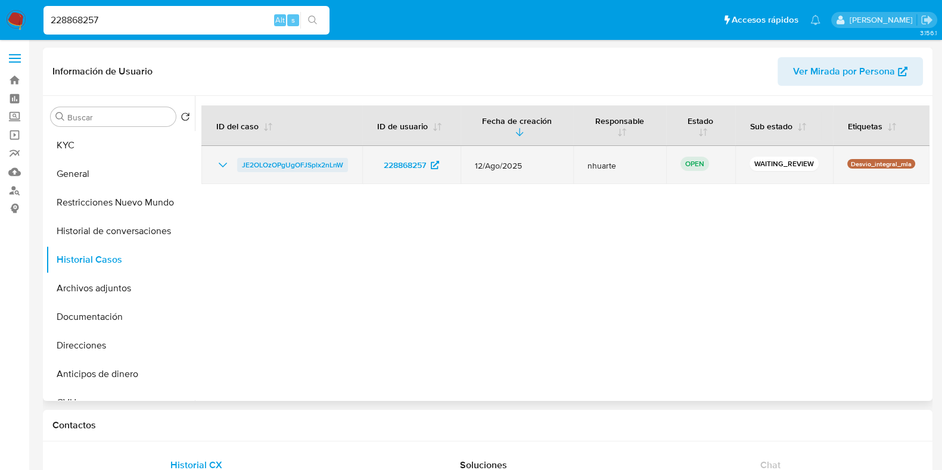
click at [265, 164] on span "JE2OLOzOPgUgOFJSplx2nLnW" at bounding box center [292, 165] width 101 height 14
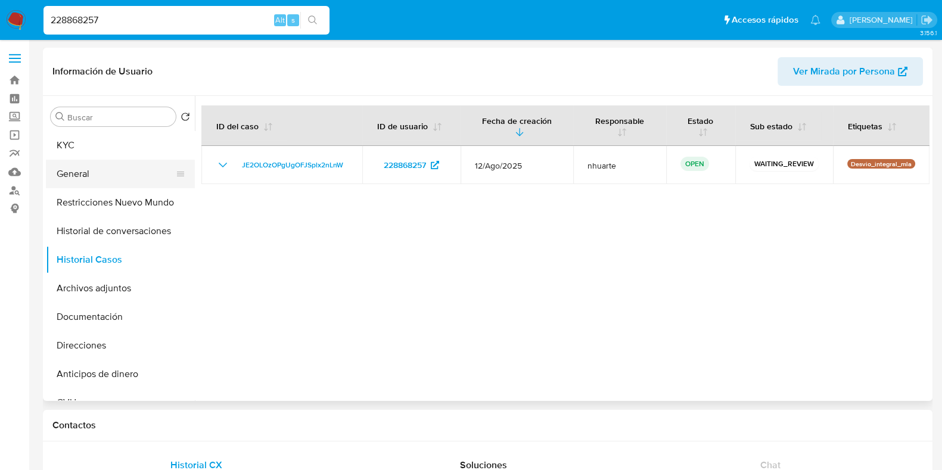
click at [101, 175] on button "General" at bounding box center [115, 174] width 139 height 29
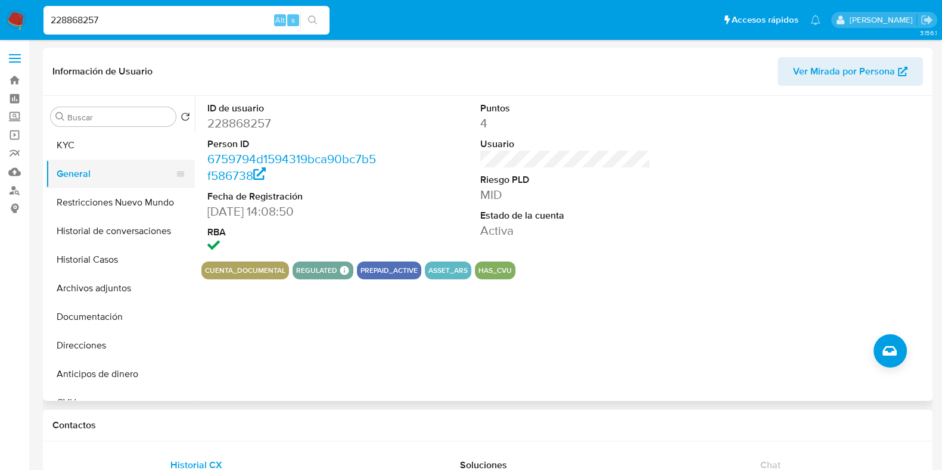
click at [101, 175] on button "General" at bounding box center [115, 174] width 139 height 29
click at [253, 115] on dd "228868257" at bounding box center [292, 123] width 170 height 17
click at [251, 117] on dd "228868257" at bounding box center [292, 123] width 170 height 17
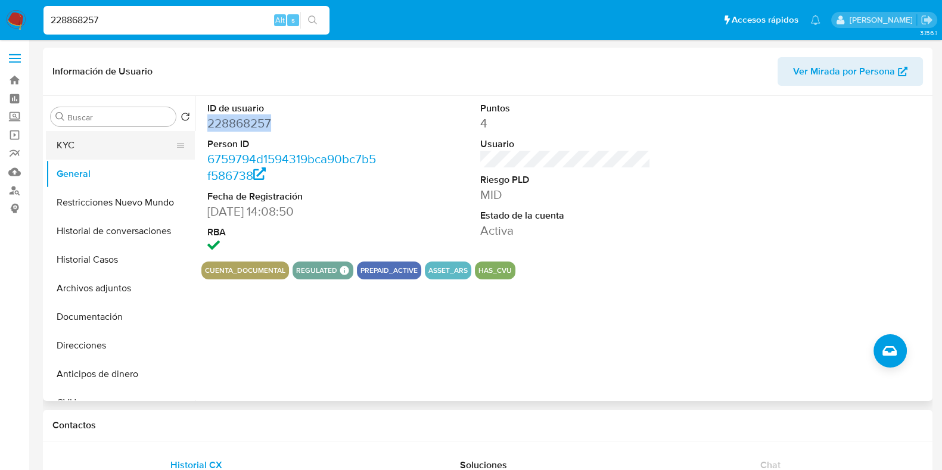
click at [134, 133] on button "KYC" at bounding box center [115, 145] width 139 height 29
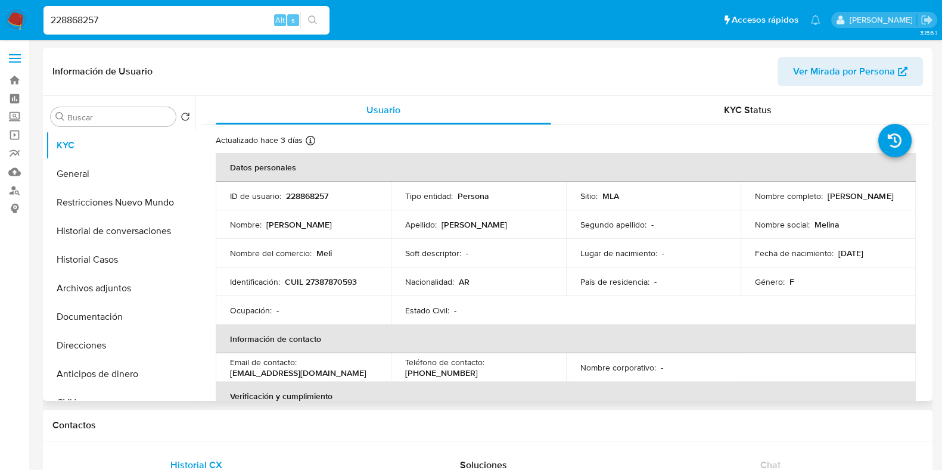
click at [329, 286] on p "CUIL 27387870593" at bounding box center [321, 281] width 72 height 11
drag, startPoint x: 116, startPoint y: 21, endPoint x: 17, endPoint y: 20, distance: 98.9
click at [17, 20] on nav "Pausado Ver notificaciones 228868257 Alt s Accesos rápidos Presiona las siguien…" at bounding box center [471, 20] width 942 height 40
paste input "179218609"
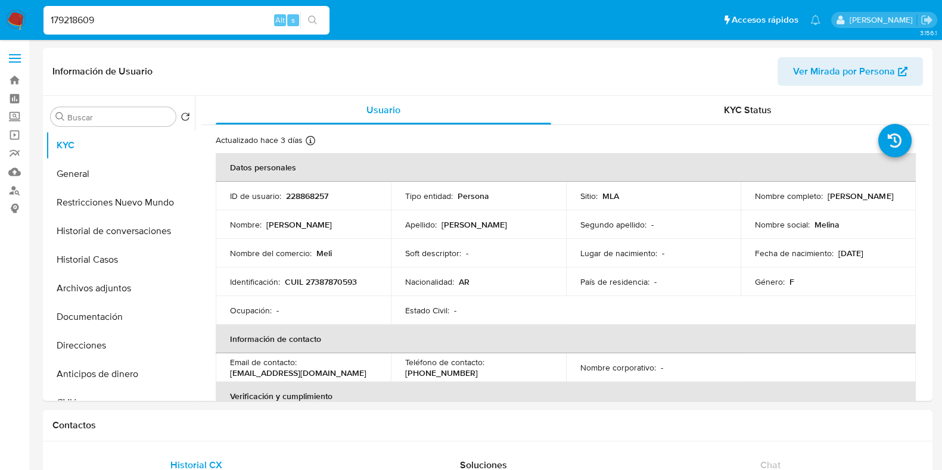
type input "179218609"
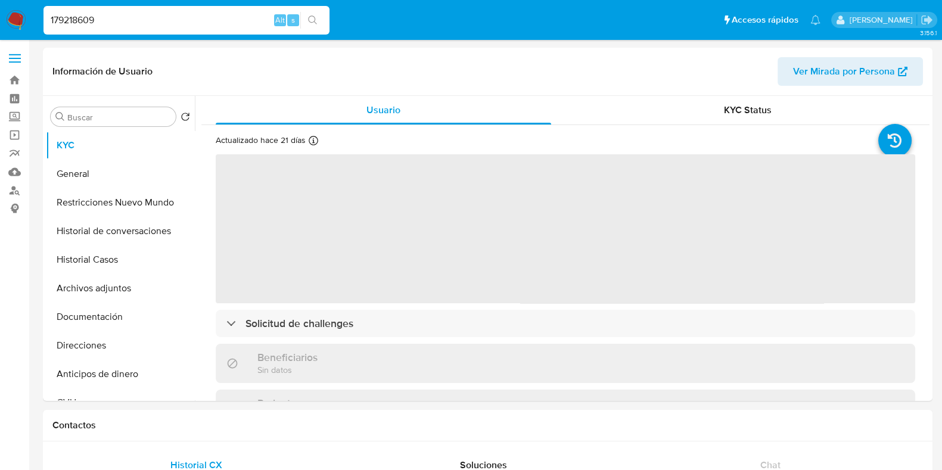
select select "10"
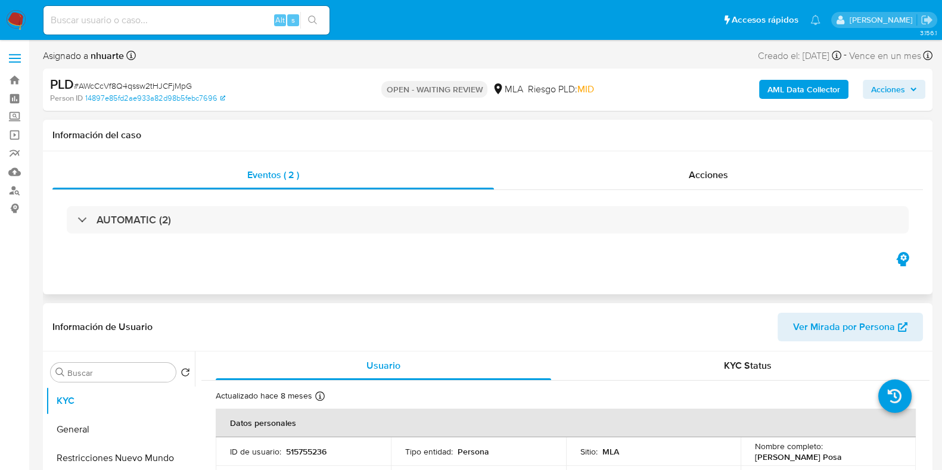
select select "10"
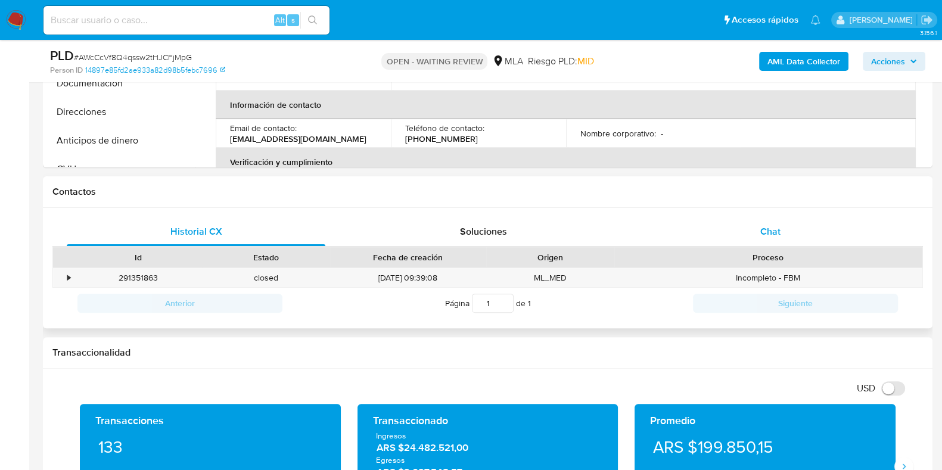
click at [757, 227] on div "Chat" at bounding box center [770, 231] width 259 height 29
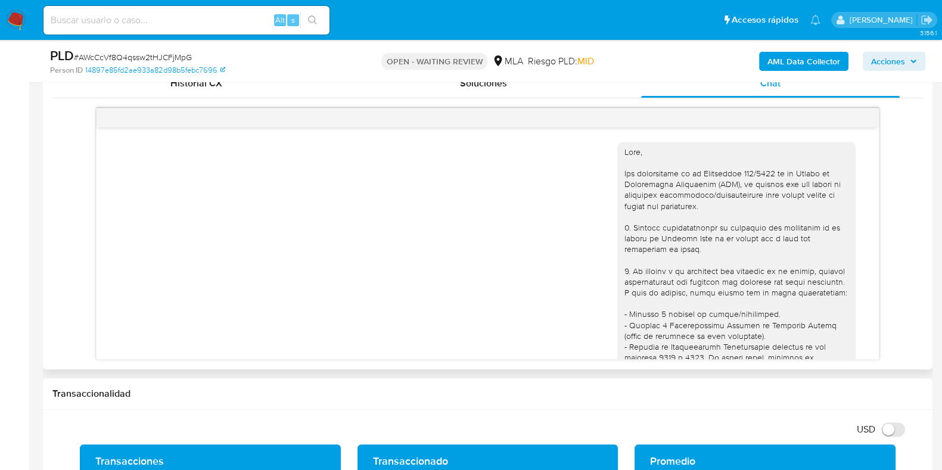
scroll to position [943, 0]
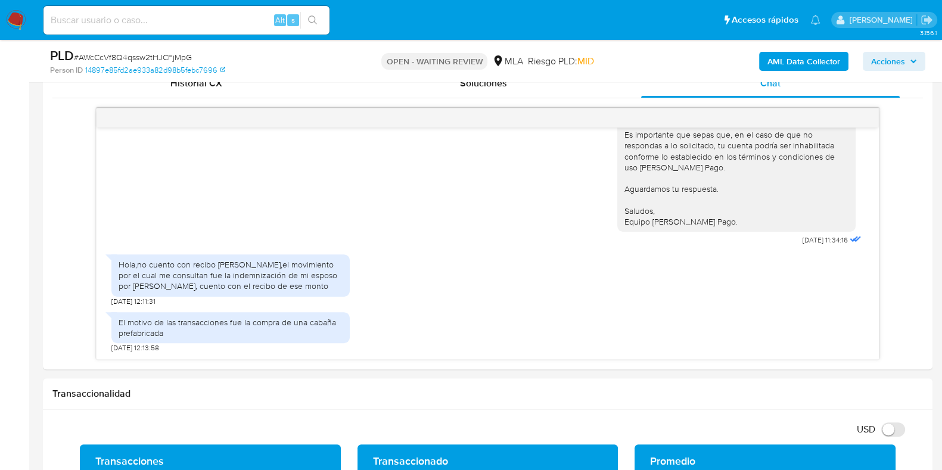
click at [112, 57] on span "# AWcCcVf8Q4qssw2tHJCFjMpG" at bounding box center [133, 57] width 118 height 12
copy span "AWcCcVf8Q4qssw2tHJCFjMpG"
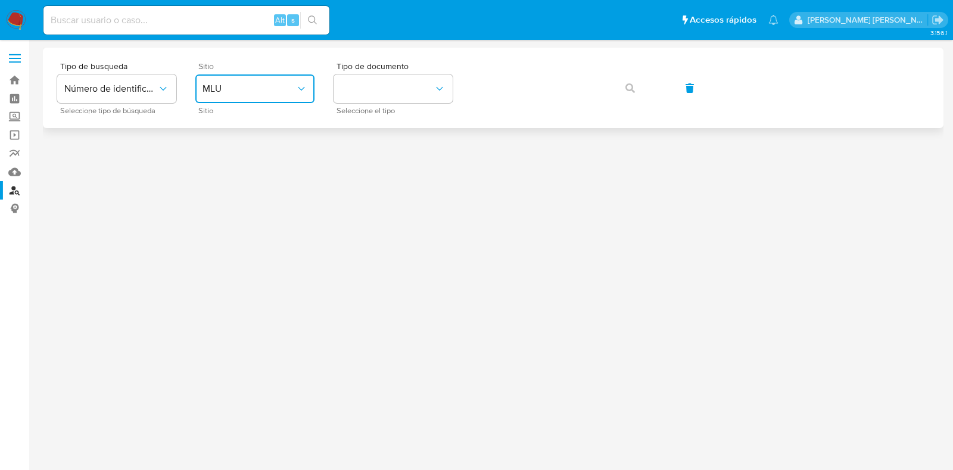
click at [246, 97] on button "MLU" at bounding box center [254, 88] width 119 height 29
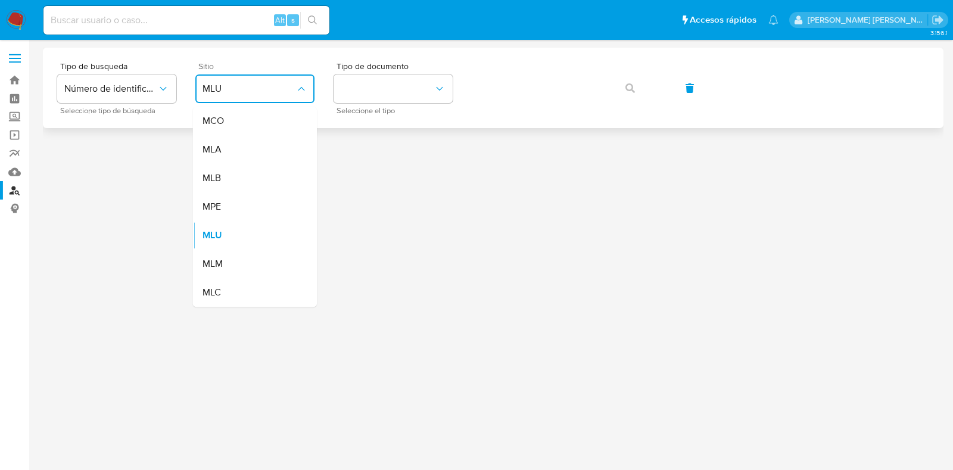
drag, startPoint x: 243, startPoint y: 146, endPoint x: 313, endPoint y: 113, distance: 77.0
click at [243, 146] on div "MLA" at bounding box center [252, 149] width 98 height 29
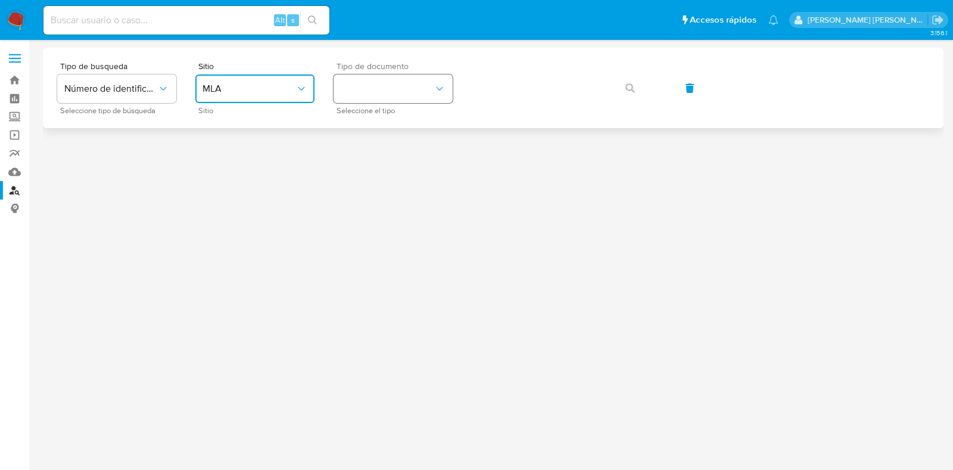
click at [349, 94] on button "identificationType" at bounding box center [393, 88] width 119 height 29
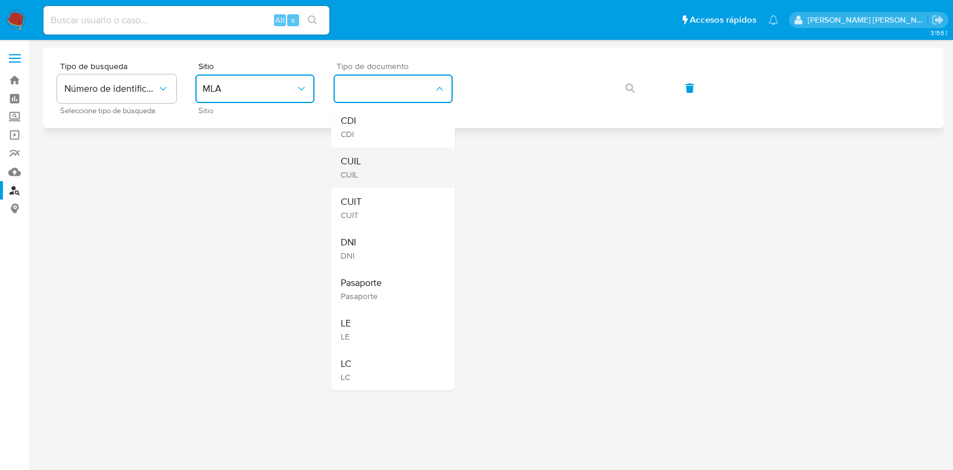
click at [349, 173] on span "CUIL" at bounding box center [351, 174] width 20 height 11
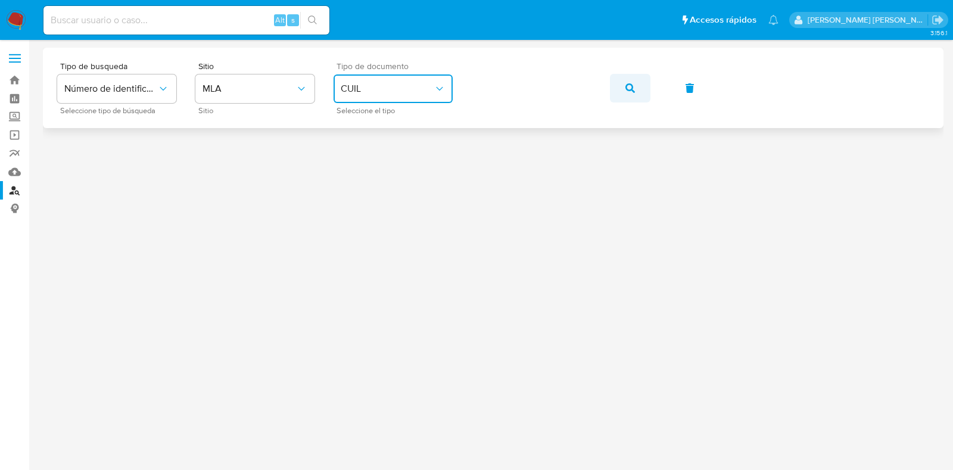
click at [635, 89] on button "button" at bounding box center [630, 88] width 41 height 29
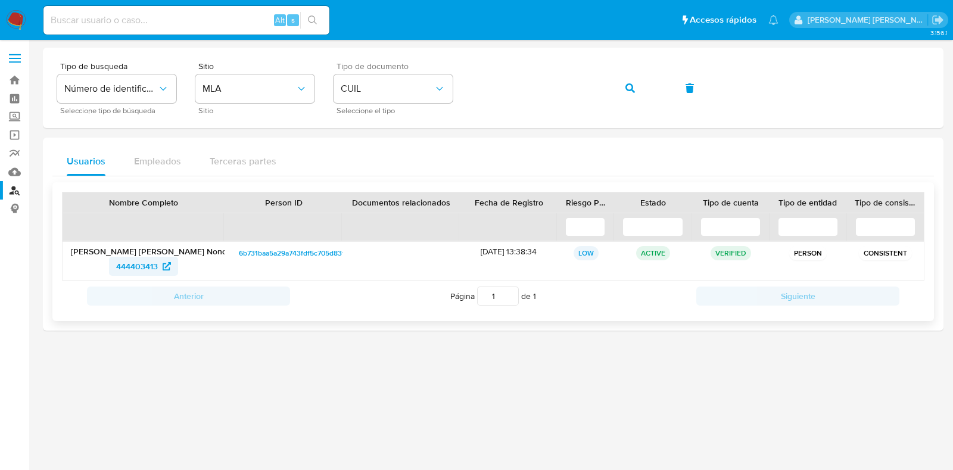
click at [160, 266] on span "444403413" at bounding box center [143, 266] width 55 height 19
drag, startPoint x: 18, startPoint y: 80, endPoint x: 137, endPoint y: 74, distance: 119.3
click at [18, 80] on link "Bandeja" at bounding box center [71, 80] width 142 height 18
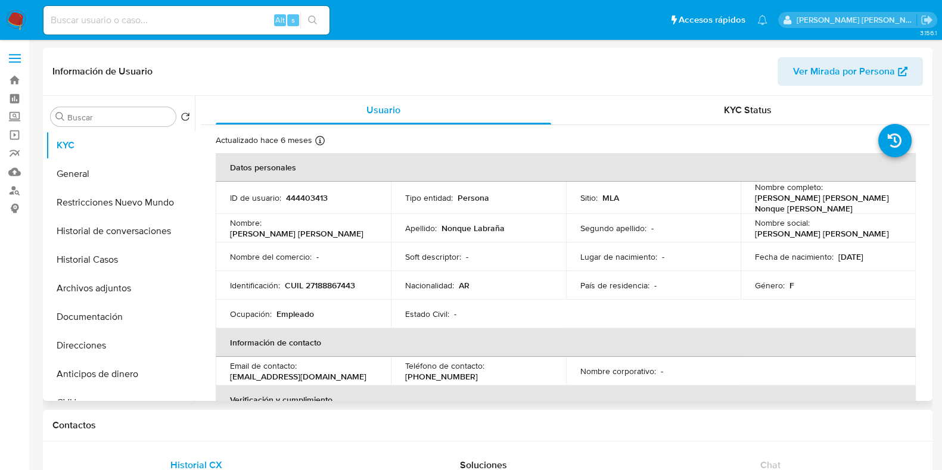
select select "10"
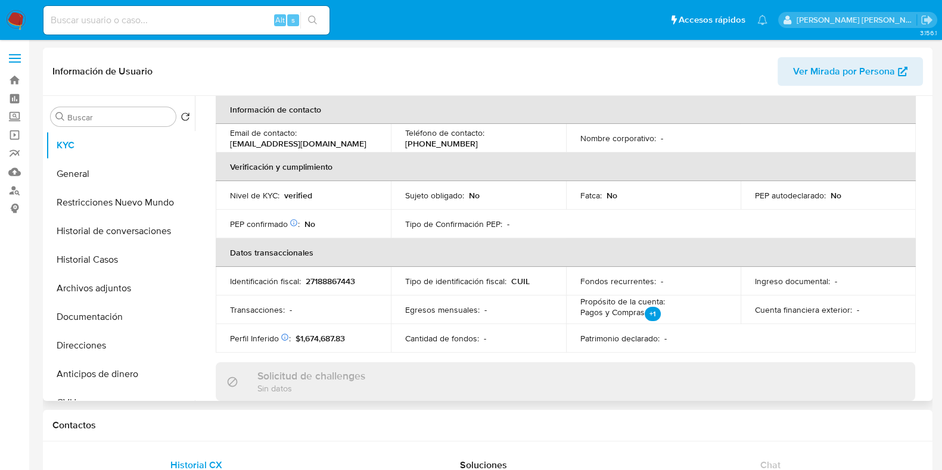
scroll to position [297, 0]
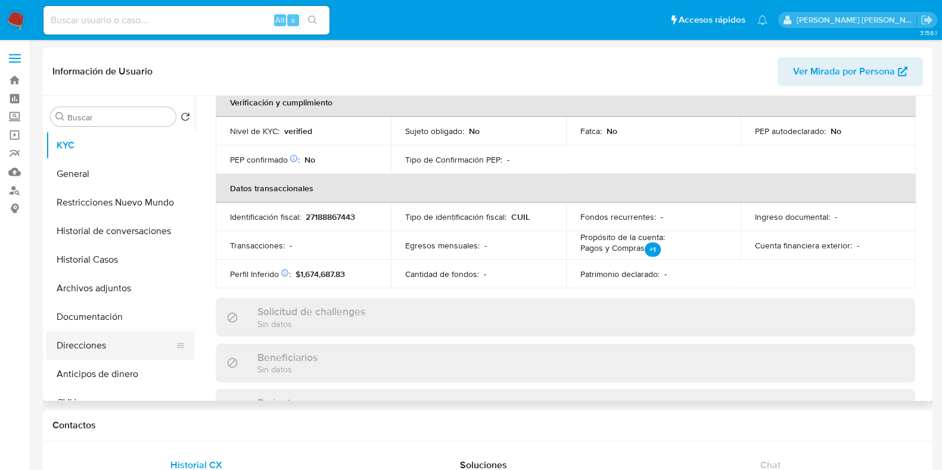
click at [85, 340] on button "Direcciones" at bounding box center [115, 345] width 139 height 29
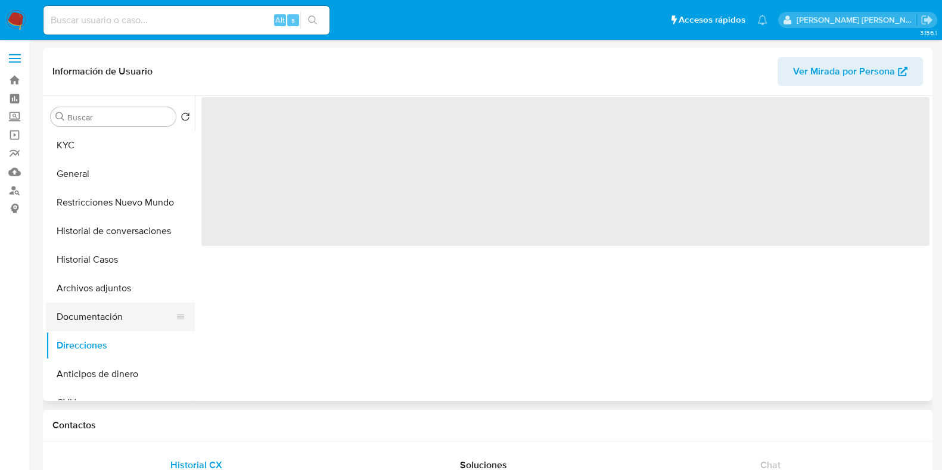
scroll to position [0, 0]
click at [85, 320] on button "Documentación" at bounding box center [115, 317] width 139 height 29
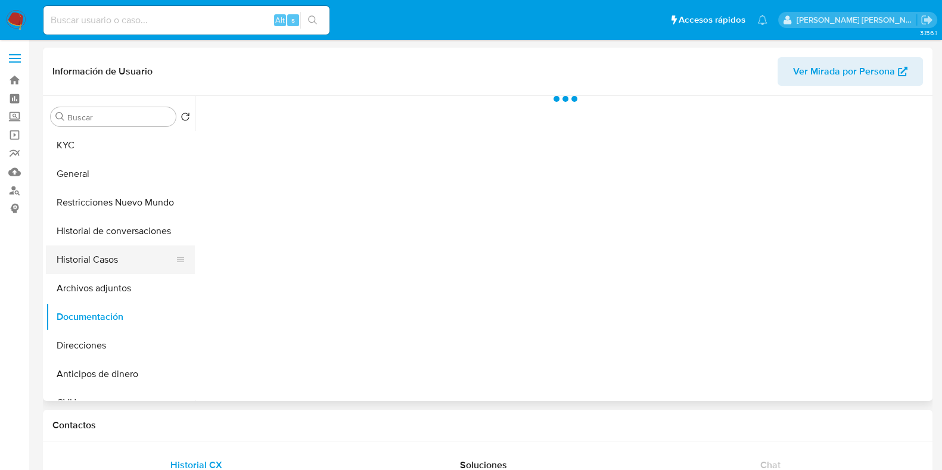
click at [103, 268] on button "Historial Casos" at bounding box center [115, 259] width 139 height 29
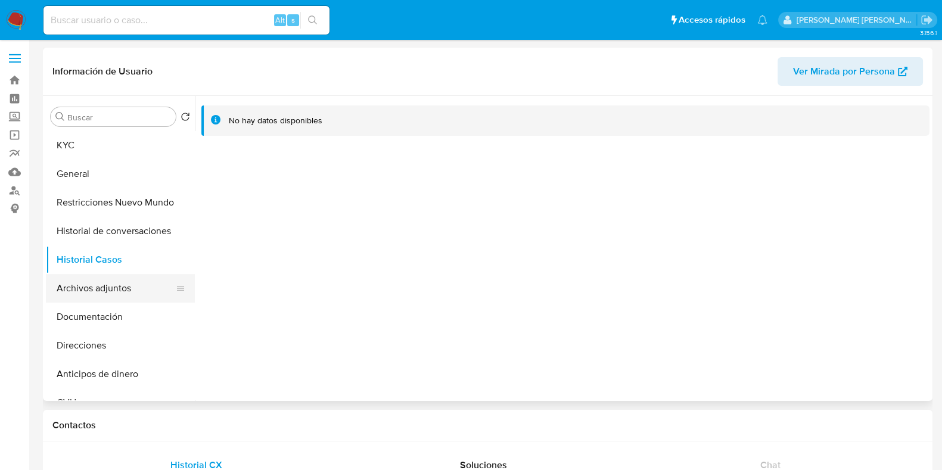
click at [108, 291] on button "Archivos adjuntos" at bounding box center [115, 288] width 139 height 29
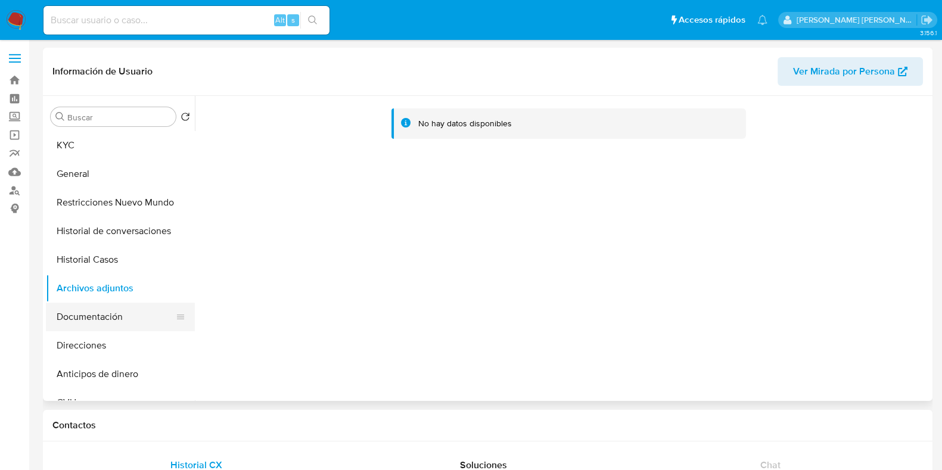
click at [121, 310] on button "Documentación" at bounding box center [115, 317] width 139 height 29
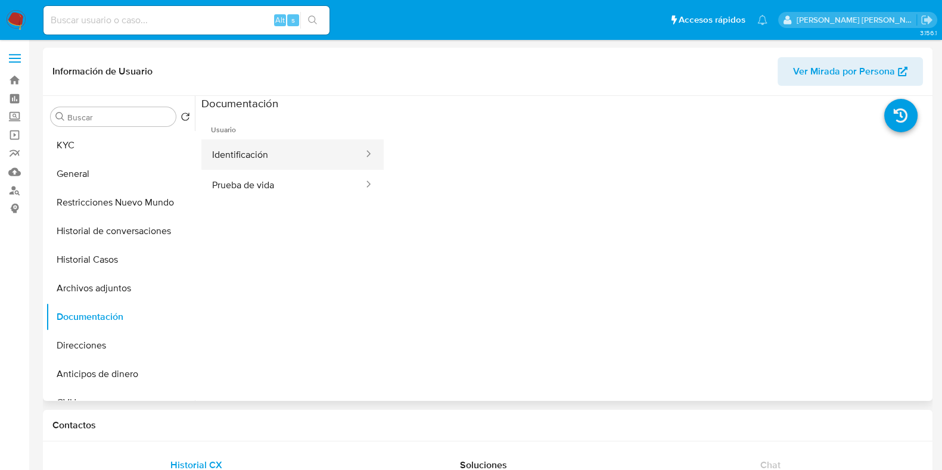
click at [261, 152] on button "Identificación" at bounding box center [282, 154] width 163 height 30
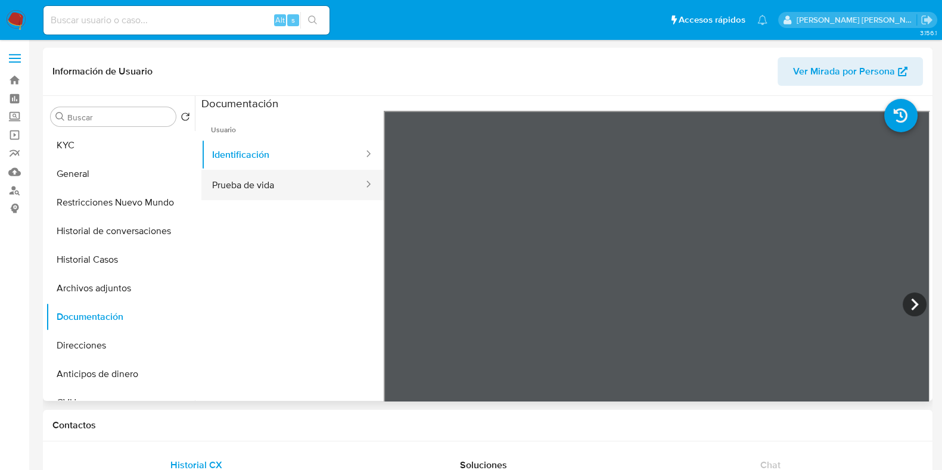
click at [299, 189] on button "Prueba de vida" at bounding box center [282, 185] width 163 height 30
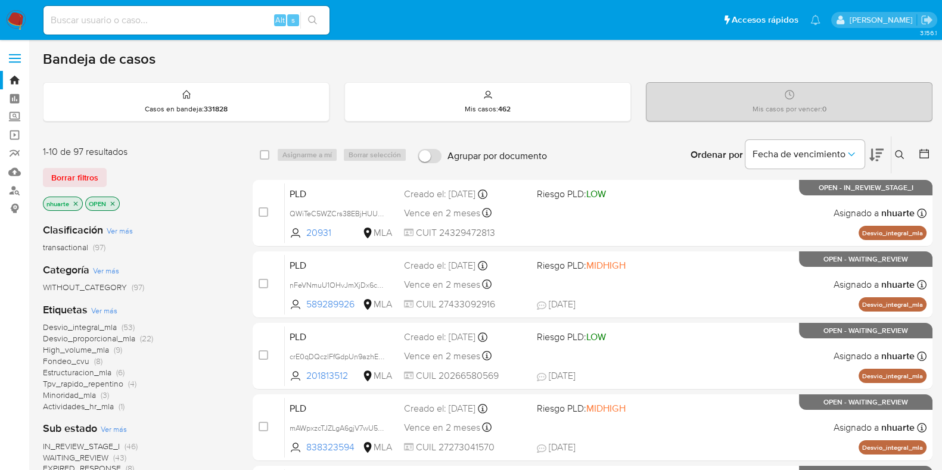
click at [896, 153] on icon at bounding box center [900, 155] width 10 height 10
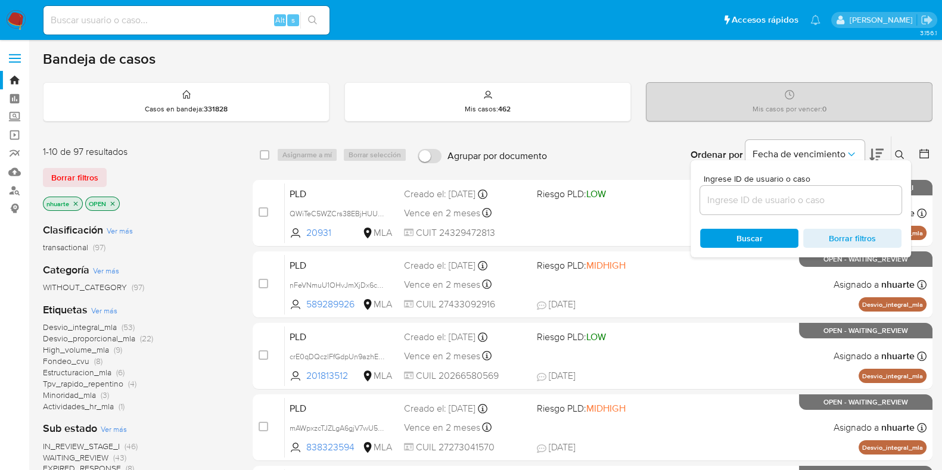
click at [801, 209] on div at bounding box center [800, 200] width 201 height 29
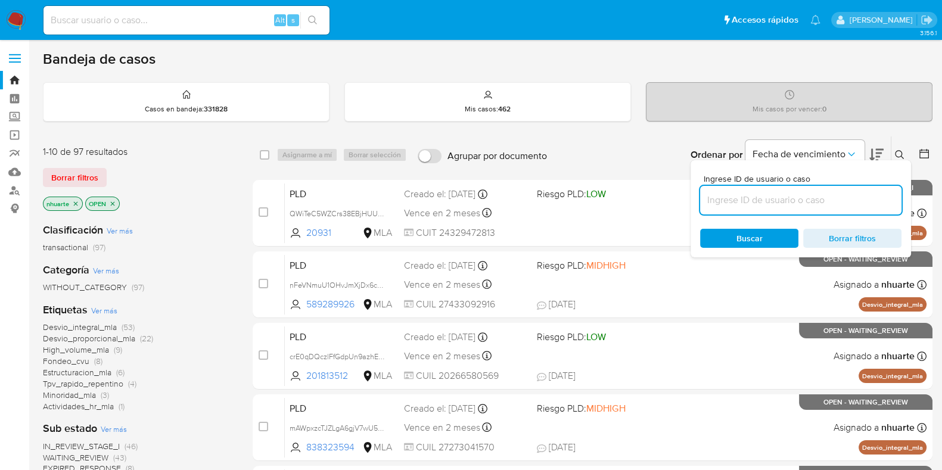
click at [792, 199] on input at bounding box center [800, 199] width 201 height 15
paste input "AWcCcVf8Q4qssw2tHJCFjMpG"
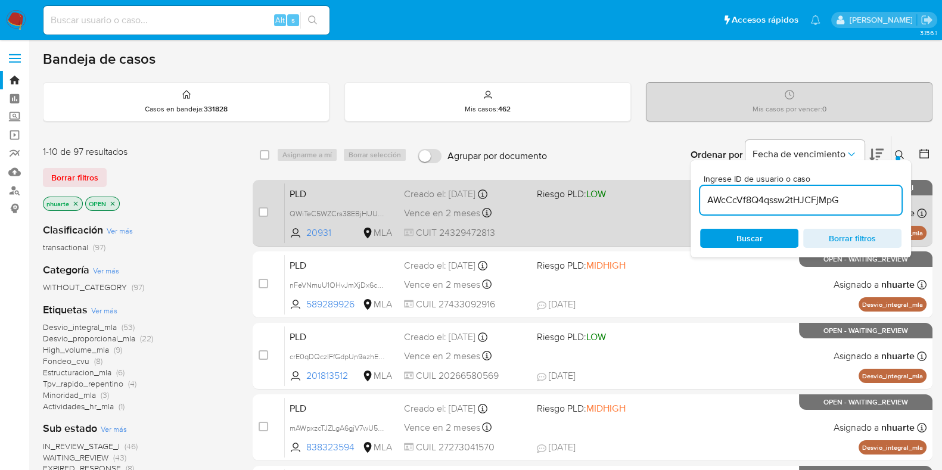
type input "AWcCcVf8Q4qssw2tHJCFjMpG"
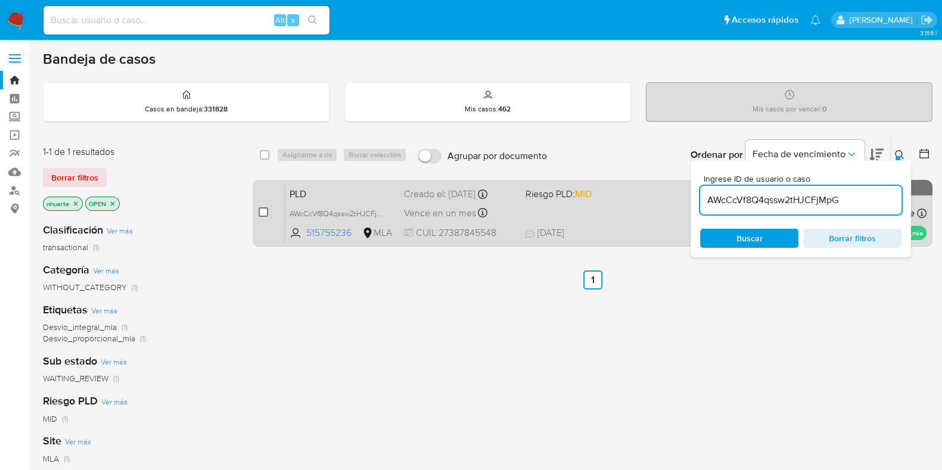
click at [263, 210] on input "checkbox" at bounding box center [264, 212] width 10 height 10
checkbox input "true"
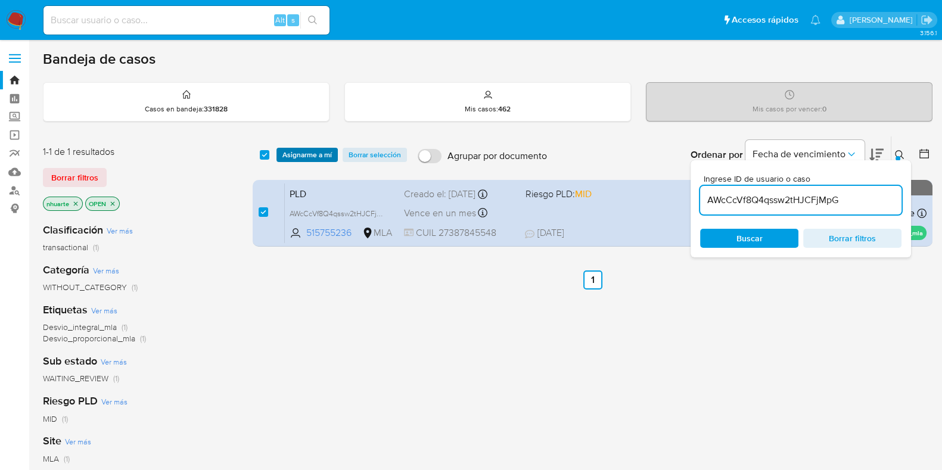
click at [309, 159] on span "Asignarme a mí" at bounding box center [306, 155] width 49 height 12
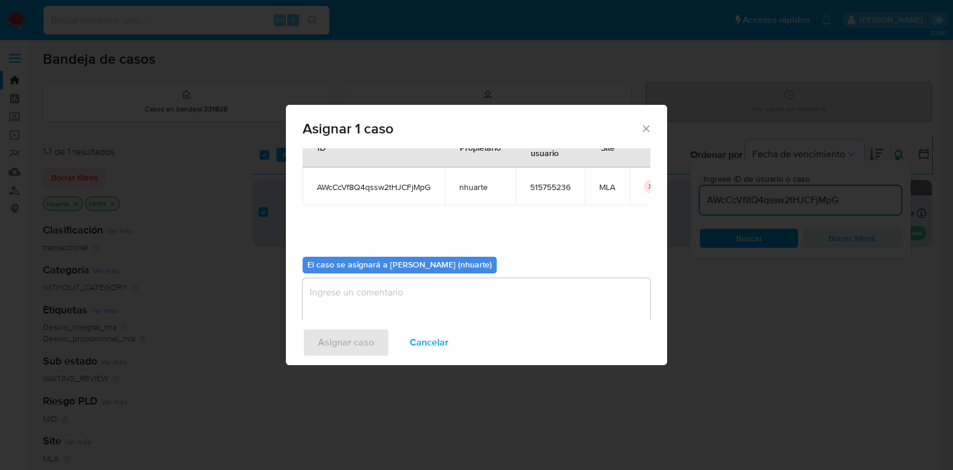
scroll to position [61, 0]
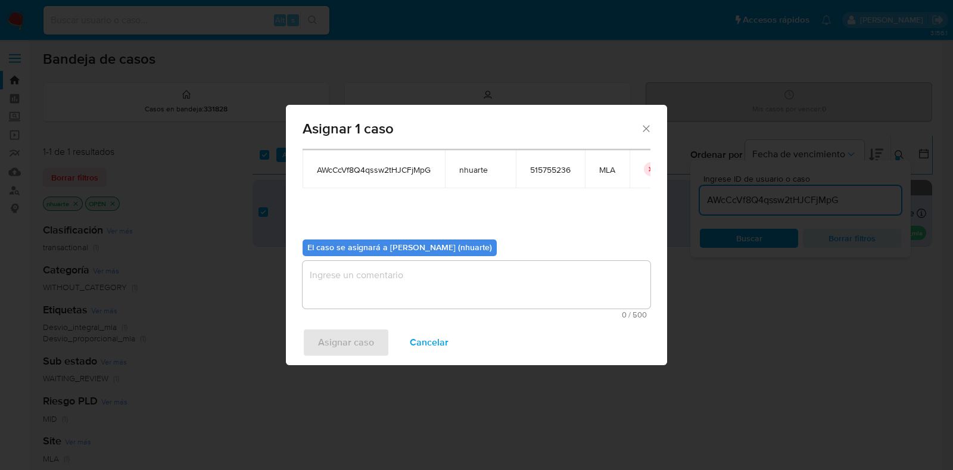
click at [416, 275] on textarea "assign-modal" at bounding box center [477, 285] width 348 height 48
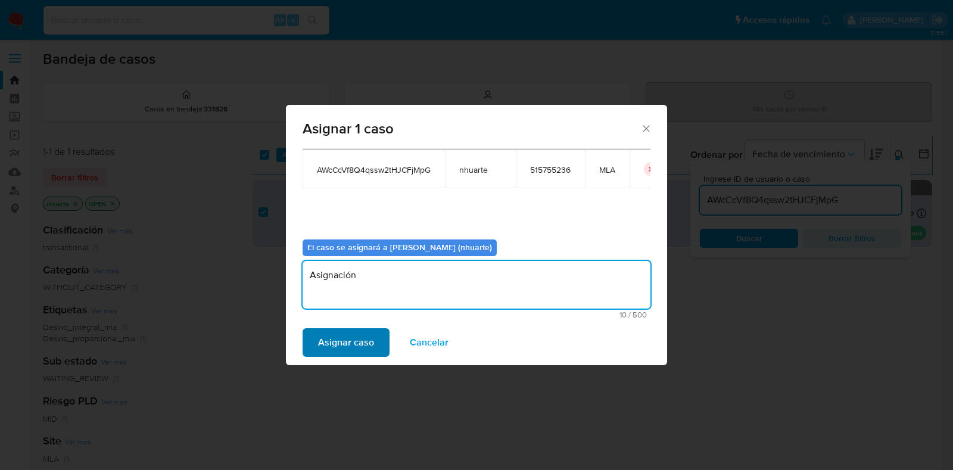
type textarea "Asignación"
click at [363, 332] on span "Asignar caso" at bounding box center [346, 342] width 56 height 26
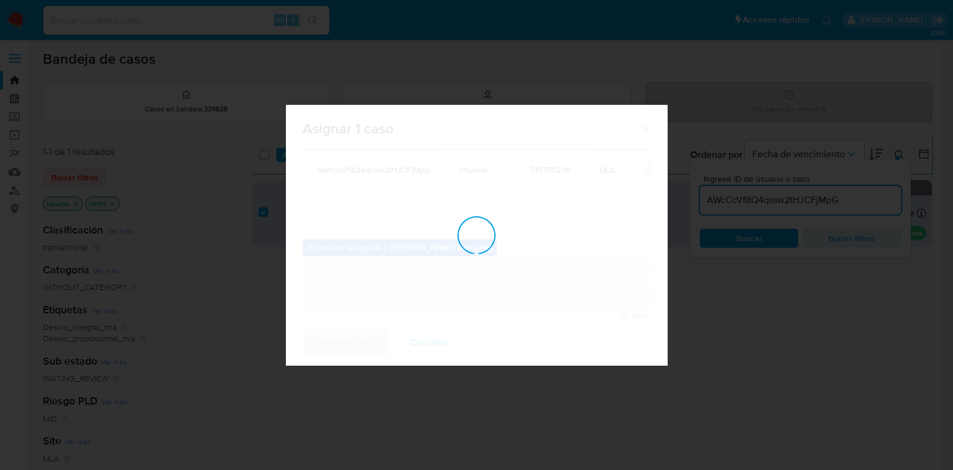
checkbox input "false"
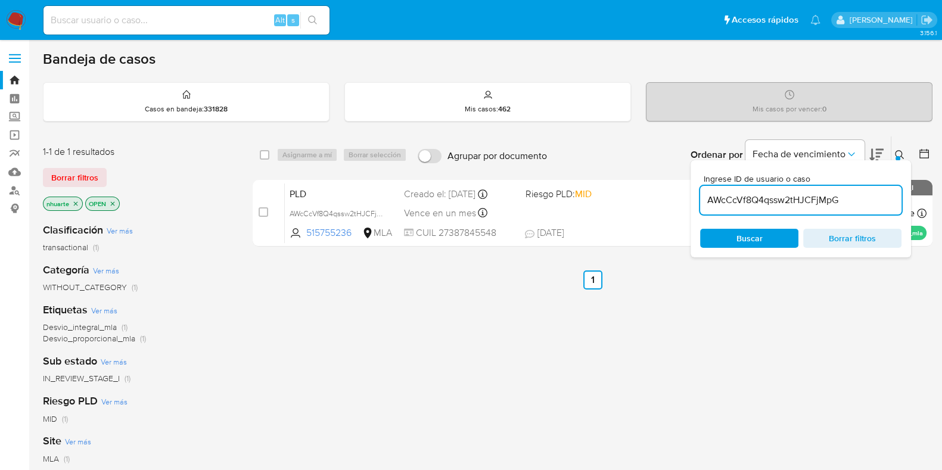
drag, startPoint x: 848, startPoint y: 198, endPoint x: 704, endPoint y: 204, distance: 144.3
click at [704, 204] on input "AWcCcVf8Q4qssw2tHJCFjMpG" at bounding box center [800, 199] width 201 height 15
paste input "xVuD8VptagpVV4mwsTbj4sjJ"
type input "xVuD8VptagpVV4mwsTbj4sjJ"
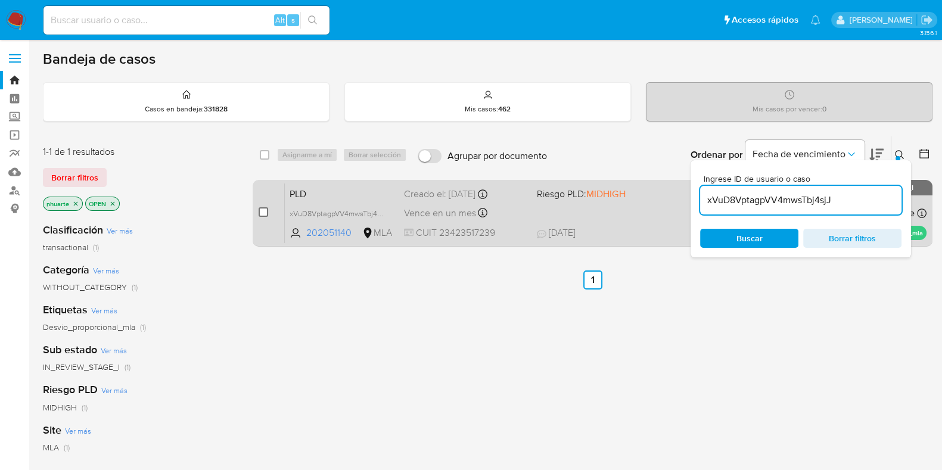
click at [260, 210] on input "checkbox" at bounding box center [264, 212] width 10 height 10
checkbox input "true"
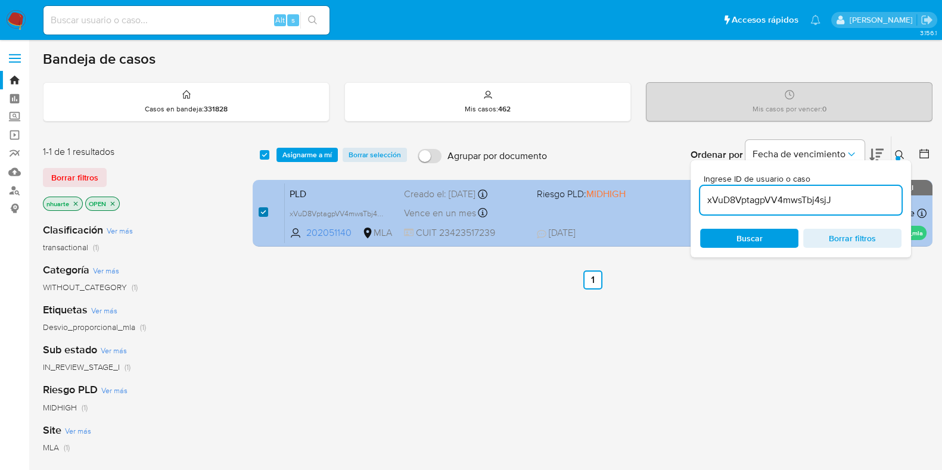
checkbox input "true"
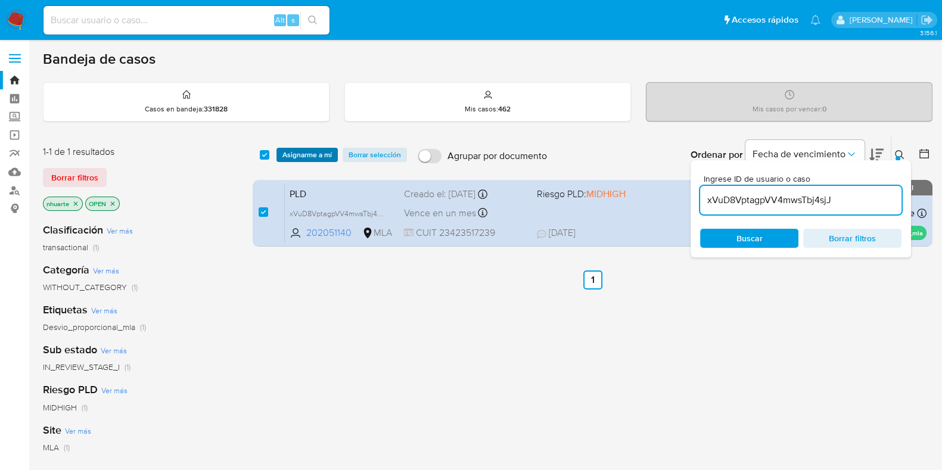
click at [305, 156] on span "Asignarme a mí" at bounding box center [306, 155] width 49 height 12
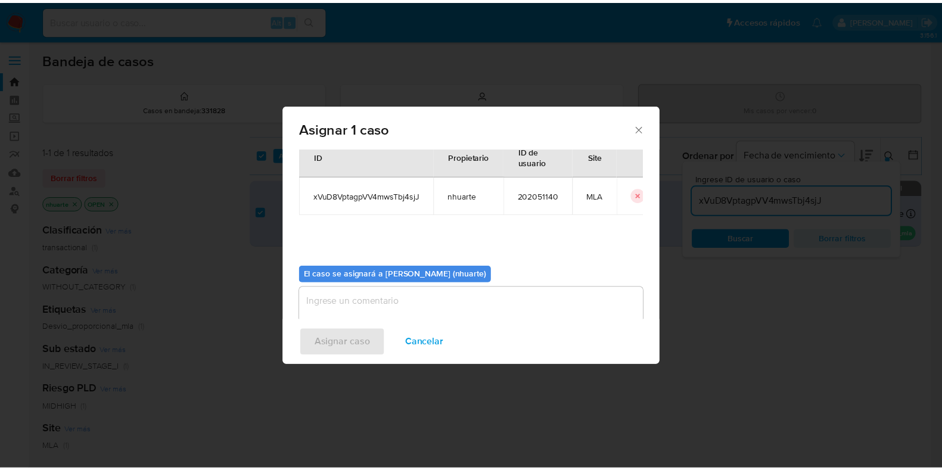
scroll to position [61, 0]
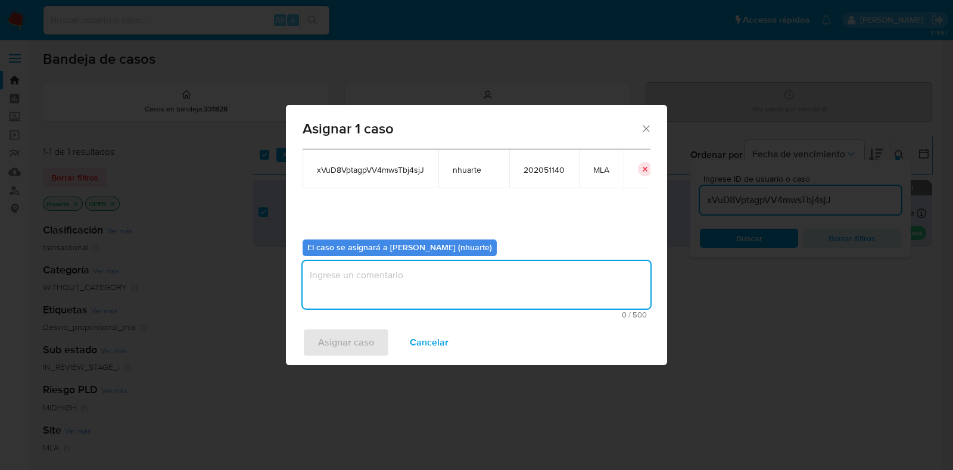
click at [433, 284] on textarea "assign-modal" at bounding box center [477, 285] width 348 height 48
type textarea "Asignación"
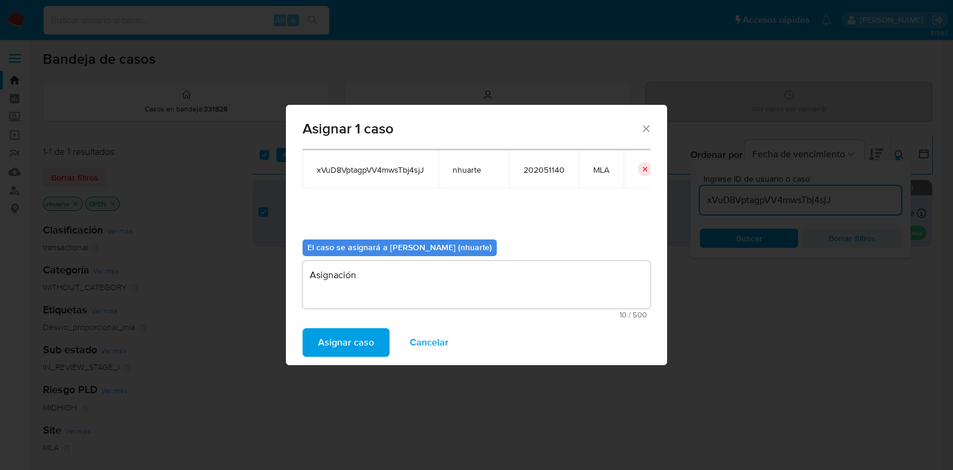
click at [347, 344] on span "Asignar caso" at bounding box center [346, 342] width 56 height 26
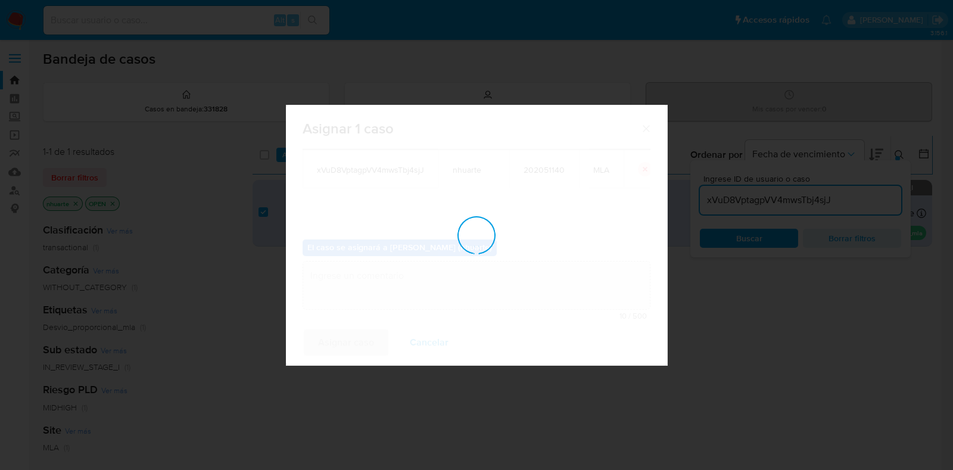
checkbox input "false"
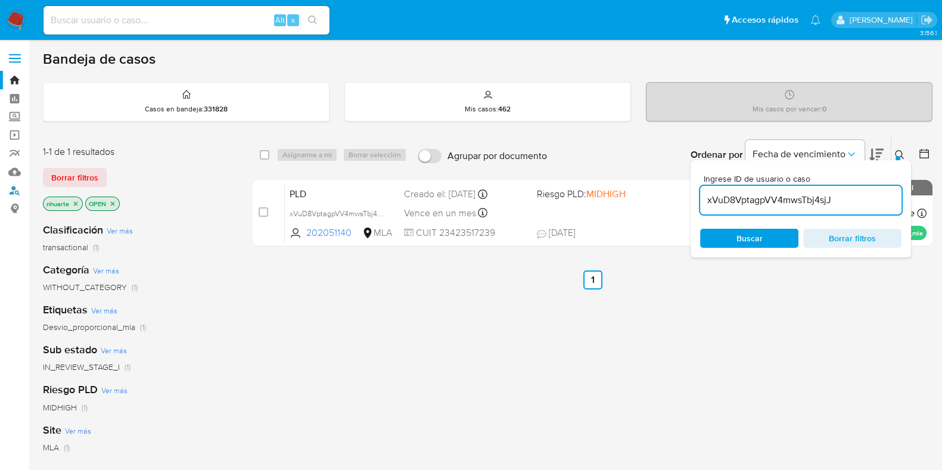
drag, startPoint x: 14, startPoint y: 185, endPoint x: 45, endPoint y: 186, distance: 31.0
click at [14, 186] on link "Buscador de personas" at bounding box center [71, 190] width 142 height 18
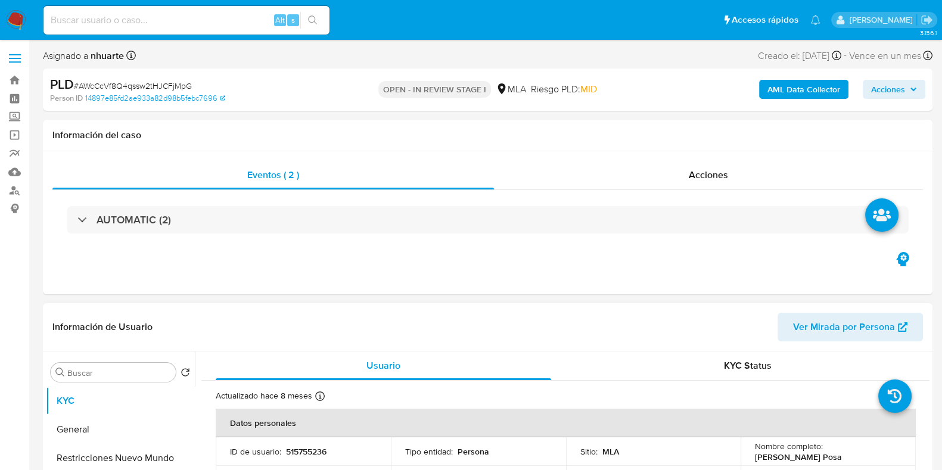
select select "10"
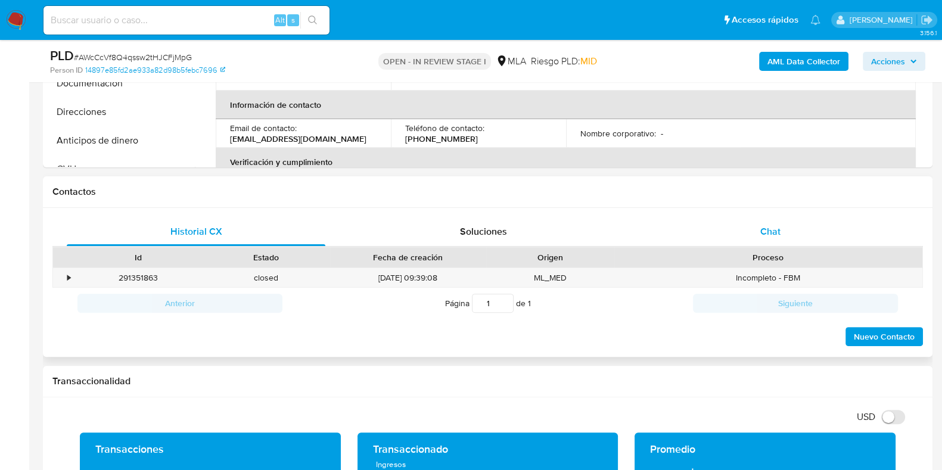
click at [764, 219] on div "Chat" at bounding box center [770, 231] width 259 height 29
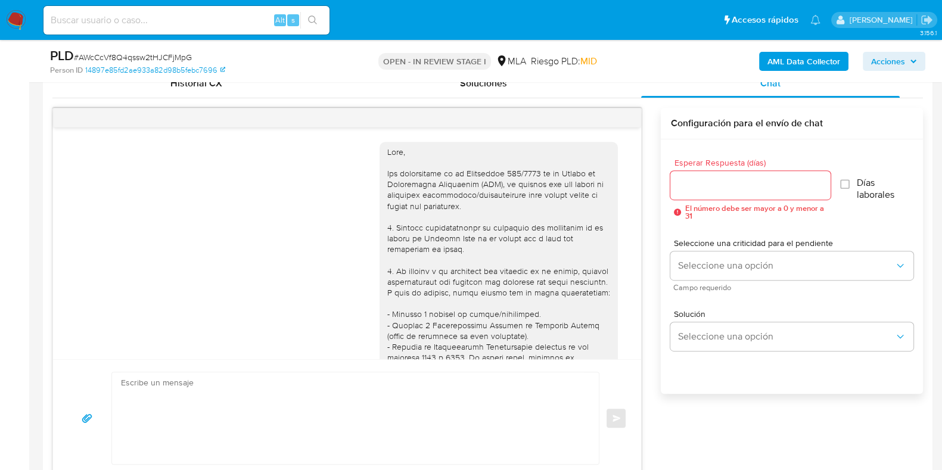
scroll to position [943, 0]
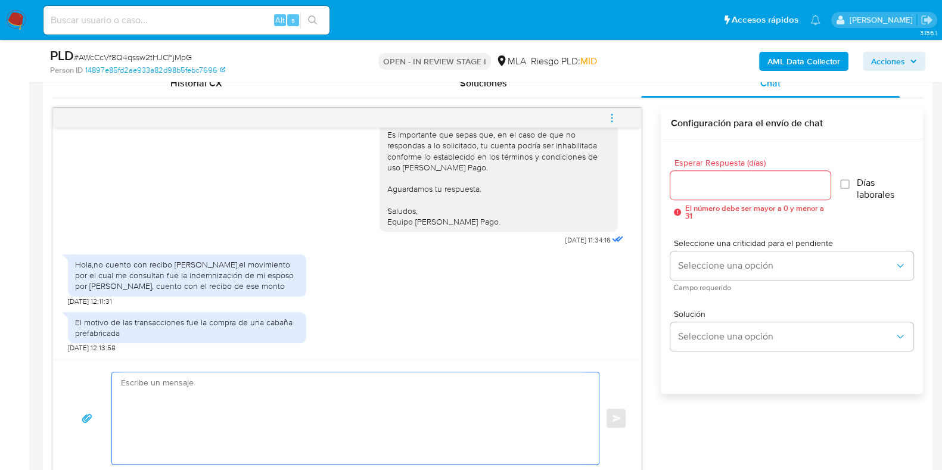
click at [335, 391] on textarea at bounding box center [352, 418] width 463 height 92
type textarea "u"
paste textarea "Noelia"
click at [324, 381] on textarea "Buen día Noelia , muchas gracias por tu respuesta." at bounding box center [352, 418] width 463 height 92
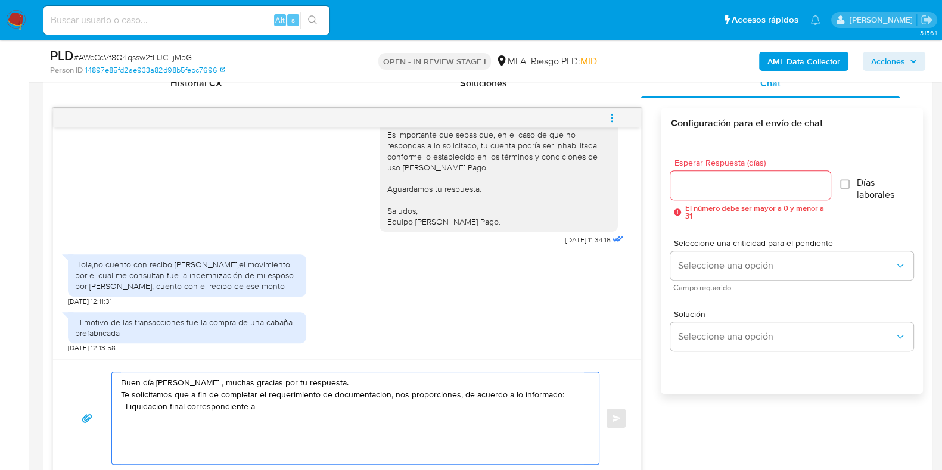
paste textarea "20386609587 name: VALLABRIGA WALTER FEDERICO || alias:"
click at [319, 406] on textarea "Buen día Noelia , muchas gracias por tu respuesta. Te solicitamos que a fin de …" at bounding box center [352, 418] width 463 height 92
drag, startPoint x: 470, startPoint y: 407, endPoint x: 438, endPoint y: 405, distance: 32.3
click at [438, 405] on textarea "Buen día Noelia , muchas gracias por tu respuesta. Te solicitamos que a fin de …" at bounding box center [352, 418] width 463 height 92
paste textarea "27188867443 name: Nonque Labrana, Bernardita Alejandra || alias:"
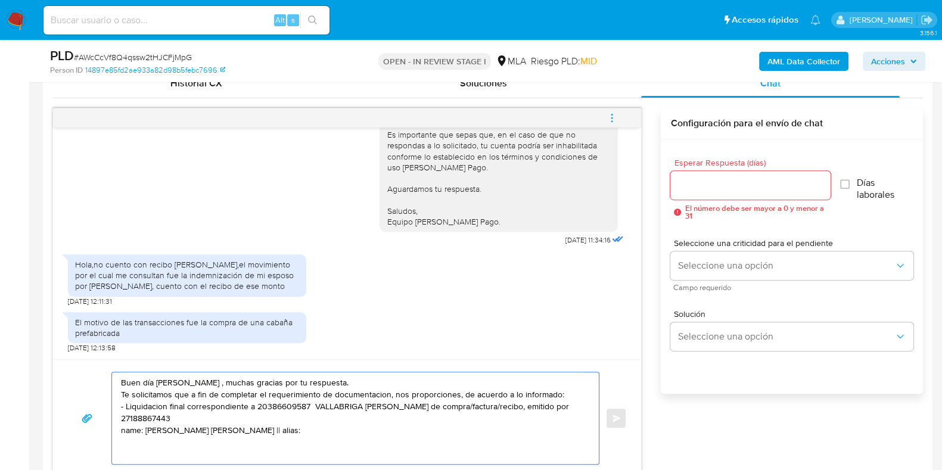
click at [359, 415] on textarea "Buen día Noelia , muchas gracias por tu respuesta. Te solicitamos que a fin de …" at bounding box center [352, 418] width 463 height 92
click at [516, 419] on textarea "Buen día Noelia , muchas gracias por tu respuesta. Te solicitamos que a fin de …" at bounding box center [352, 418] width 463 height 92
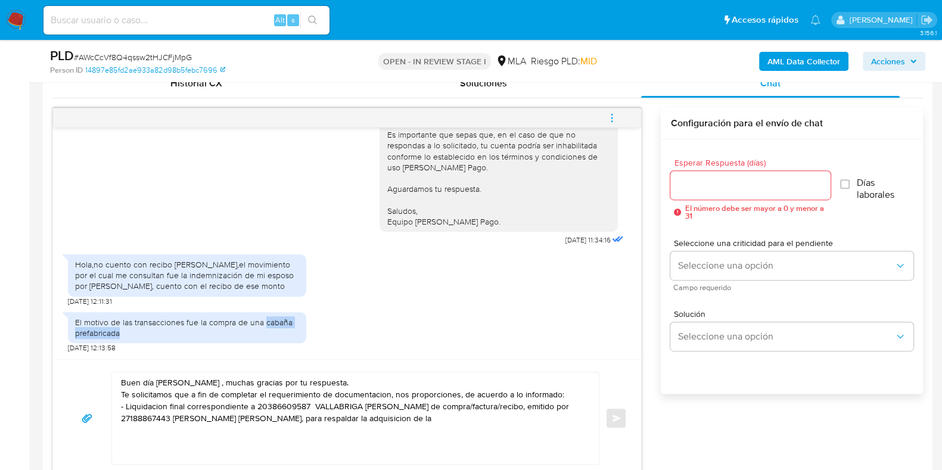
drag, startPoint x: 264, startPoint y: 321, endPoint x: 266, endPoint y: 332, distance: 11.6
click at [266, 332] on div "El motivo de las transacciones fue la compra de una cabaña prefabricada" at bounding box center [187, 327] width 224 height 21
copy div "cabaña prefabricada"
click at [251, 430] on textarea "Buen día Noelia , muchas gracias por tu respuesta. Te solicitamos que a fin de …" at bounding box center [352, 418] width 463 height 92
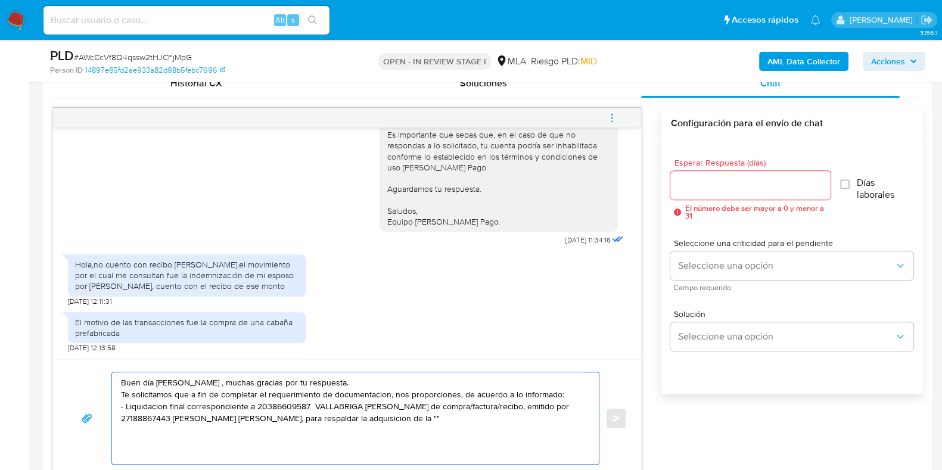
paste textarea "cabaña prefabricada"
click at [257, 402] on textarea "Buen día Noelia , muchas gracias por tu respuesta. Te solicitamos que a fin de …" at bounding box center [352, 418] width 463 height 92
drag, startPoint x: 393, startPoint y: 417, endPoint x: 341, endPoint y: 425, distance: 52.4
click at [344, 425] on textarea "Buen día Noelia , muchas gracias por tu respuesta. Te solicitamos que a fin de …" at bounding box center [352, 418] width 463 height 92
click at [214, 443] on textarea "Buen día Noelia , muchas gracias por tu respuesta. Te solicitamos que a fin de …" at bounding box center [352, 418] width 463 height 92
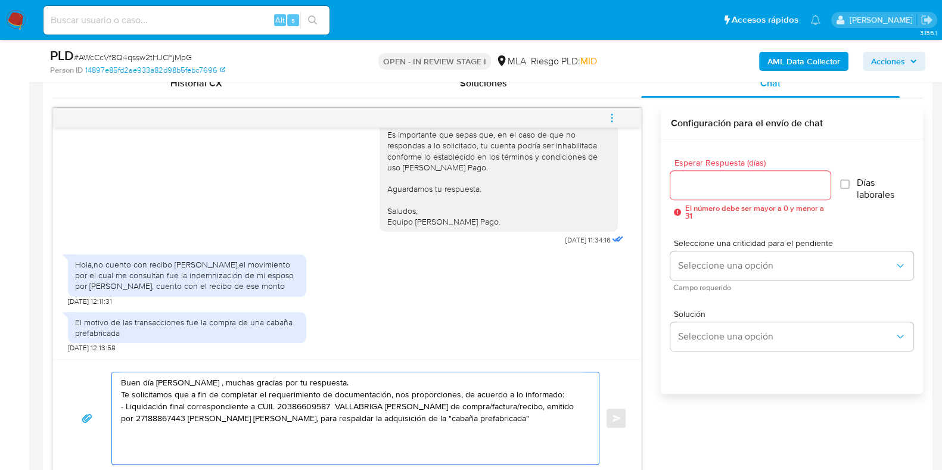
paste textarea "Es importante que sepas que, en caso de no responder a lo solicitado o si lo pr…"
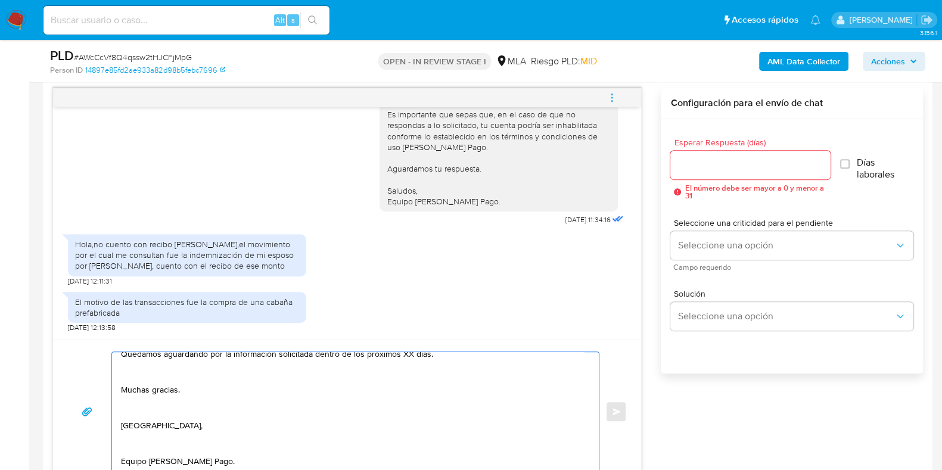
scroll to position [85, 0]
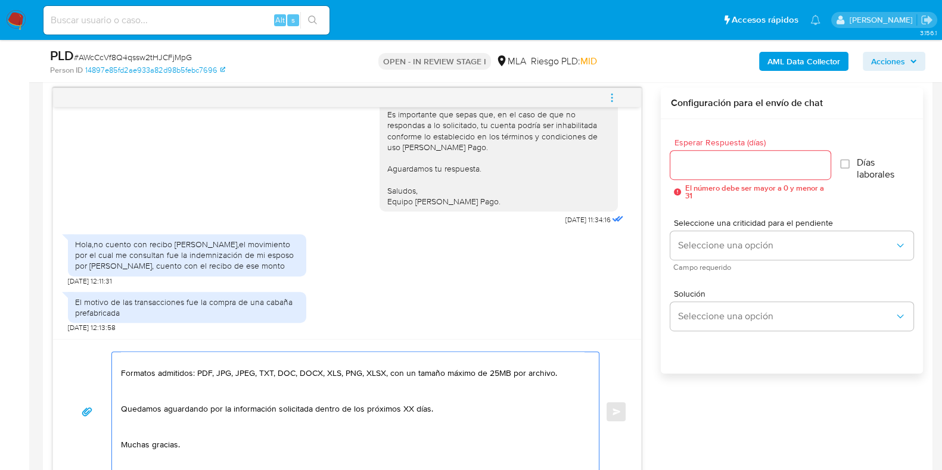
drag, startPoint x: 412, startPoint y: 419, endPoint x: 411, endPoint y: 437, distance: 17.9
click at [411, 419] on textarea "Buen día Noelia , muchas gracias por tu respuesta. Te solicitamos que a fin de …" at bounding box center [352, 411] width 463 height 119
type textarea "Buen día Noelia , muchas gracias por tu respuesta. Te solicitamos que a fin de …"
click at [697, 156] on div at bounding box center [750, 165] width 160 height 29
click at [697, 157] on input "Esperar Respuesta (días)" at bounding box center [750, 164] width 160 height 15
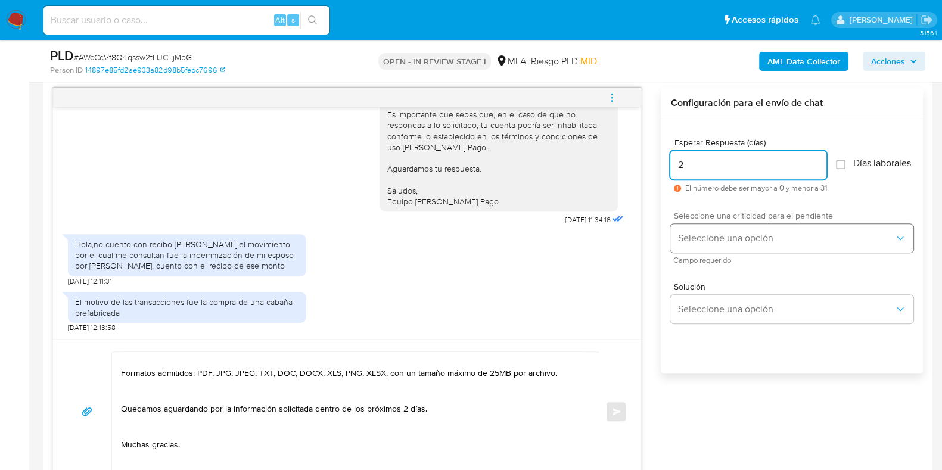
type input "2"
click at [691, 242] on span "Seleccione una opción" at bounding box center [785, 238] width 217 height 12
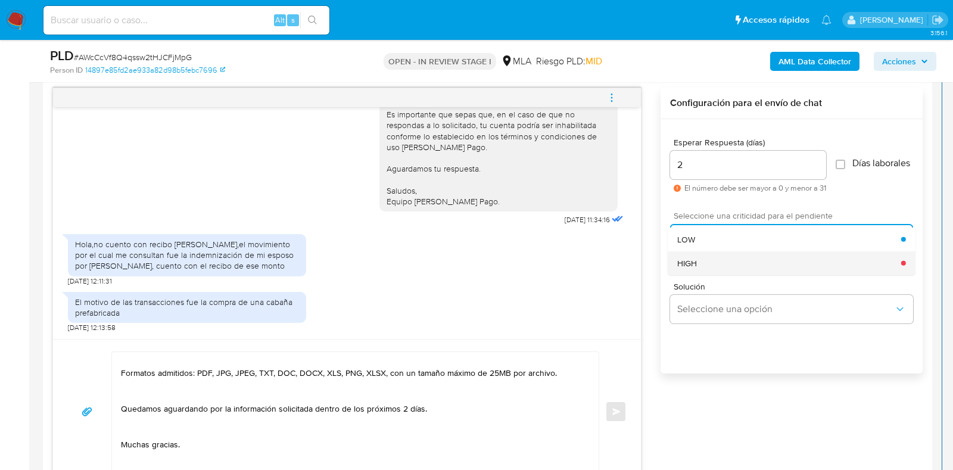
click at [691, 266] on span "HIGH" at bounding box center [687, 262] width 20 height 11
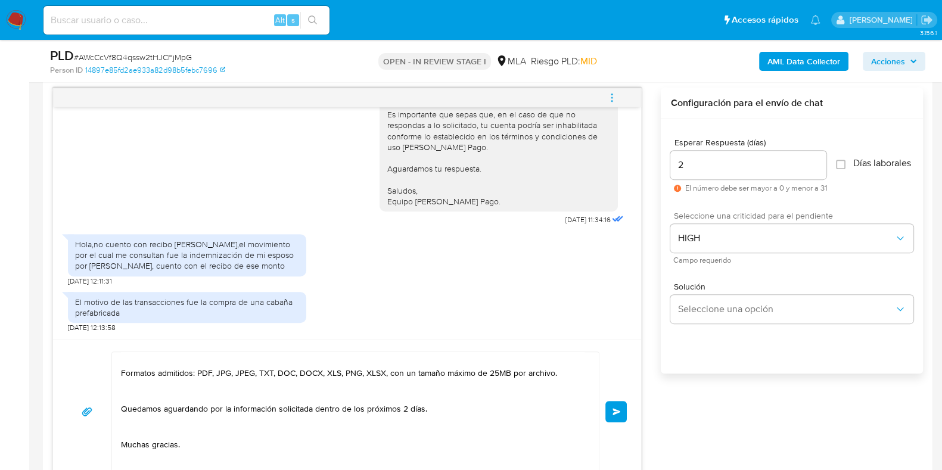
click at [613, 409] on span "Enviar" at bounding box center [617, 411] width 8 height 7
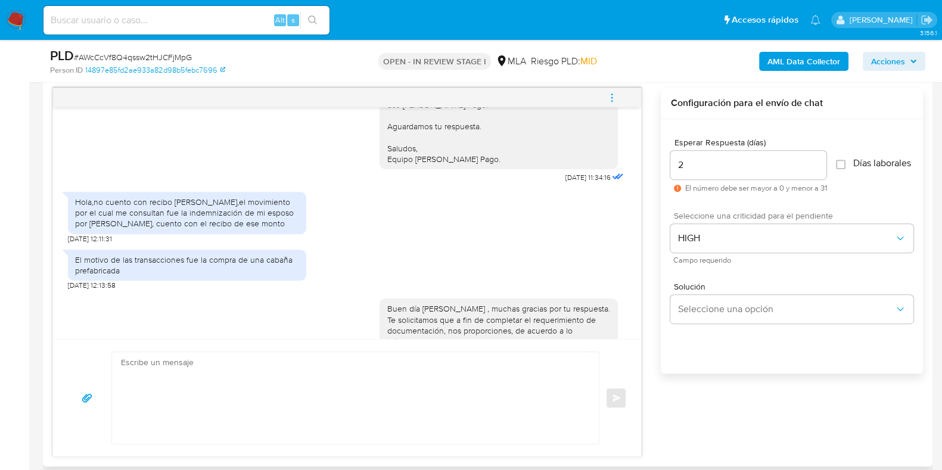
scroll to position [1313, 0]
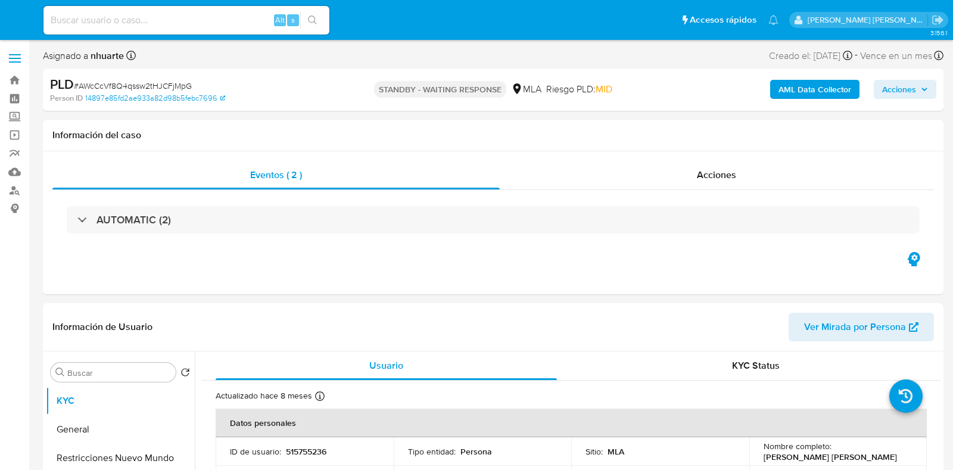
select select "10"
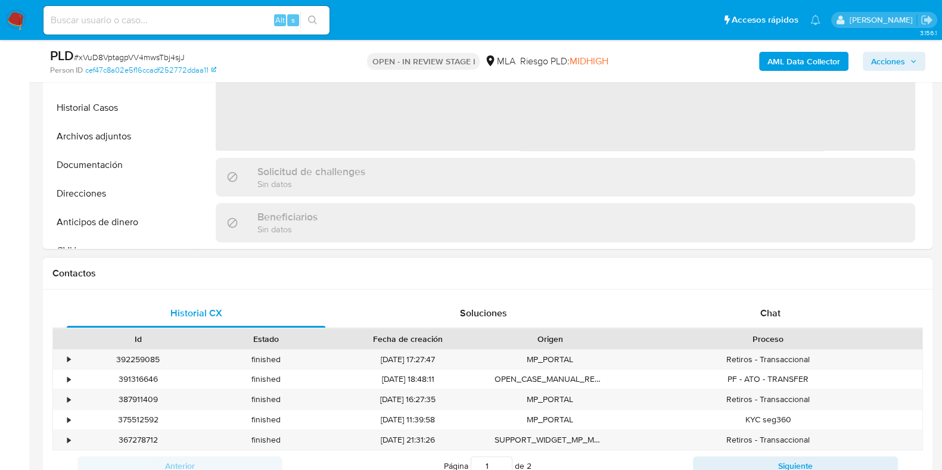
scroll to position [372, 0]
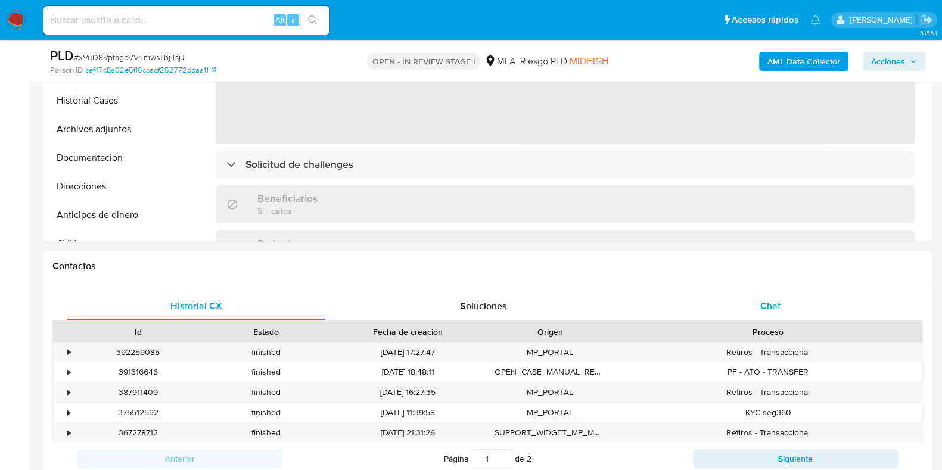
click at [761, 302] on span "Chat" at bounding box center [770, 306] width 20 height 14
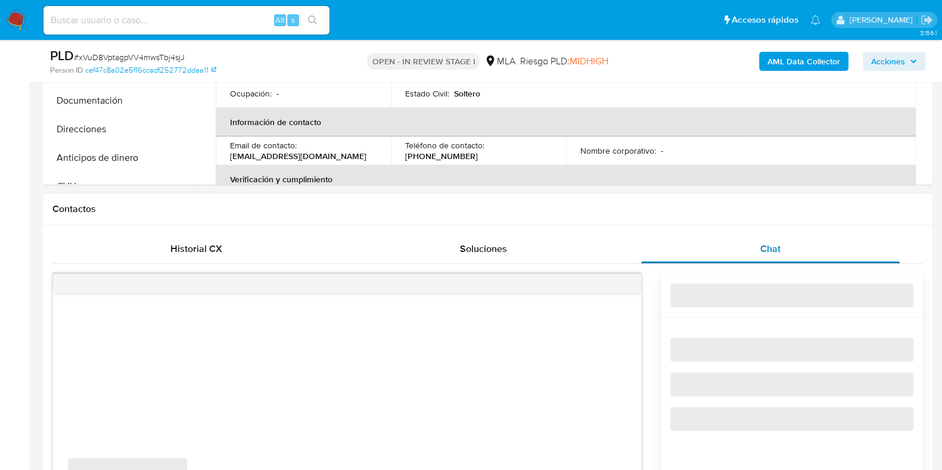
select select "10"
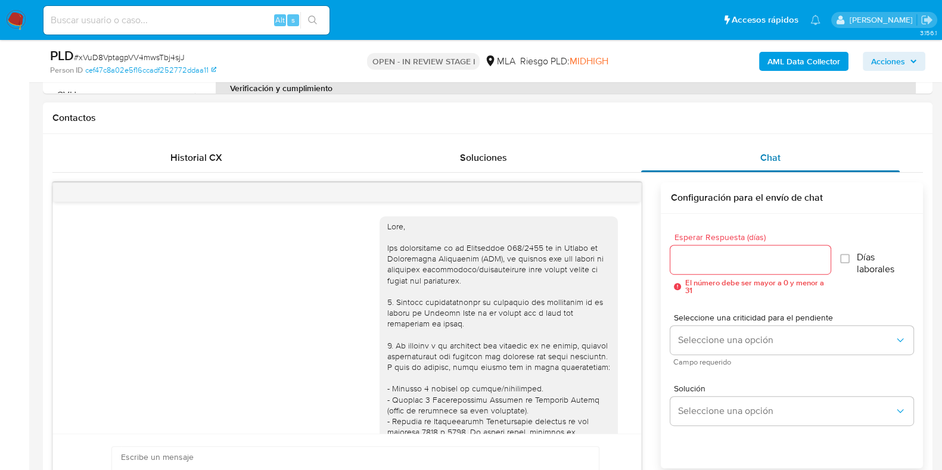
scroll to position [577, 0]
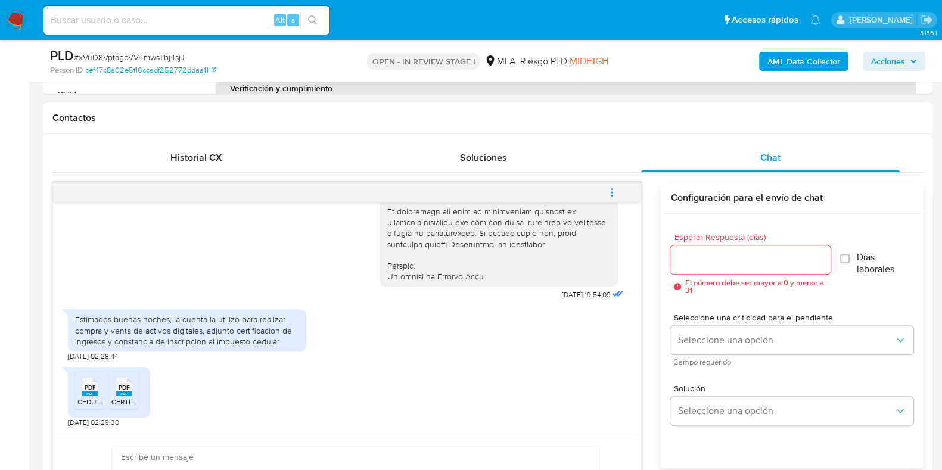
click at [89, 385] on span "PDF" at bounding box center [90, 388] width 11 height 8
click at [126, 388] on span "PDF" at bounding box center [124, 388] width 11 height 8
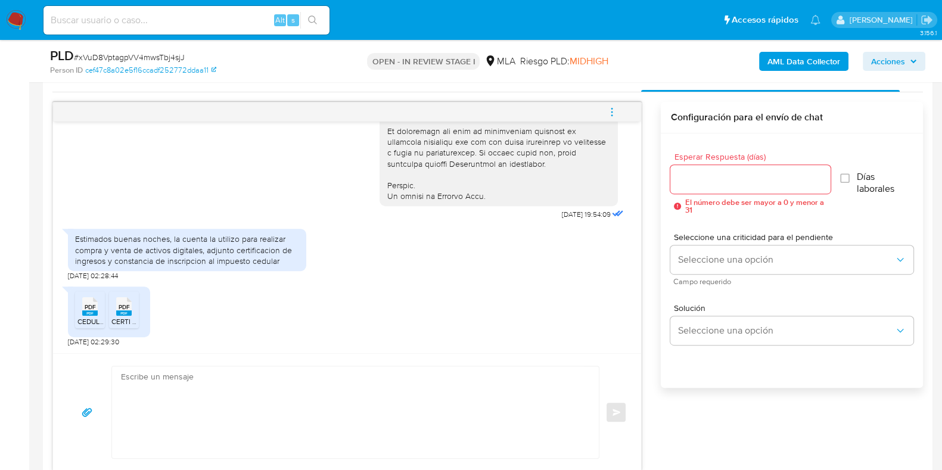
scroll to position [670, 0]
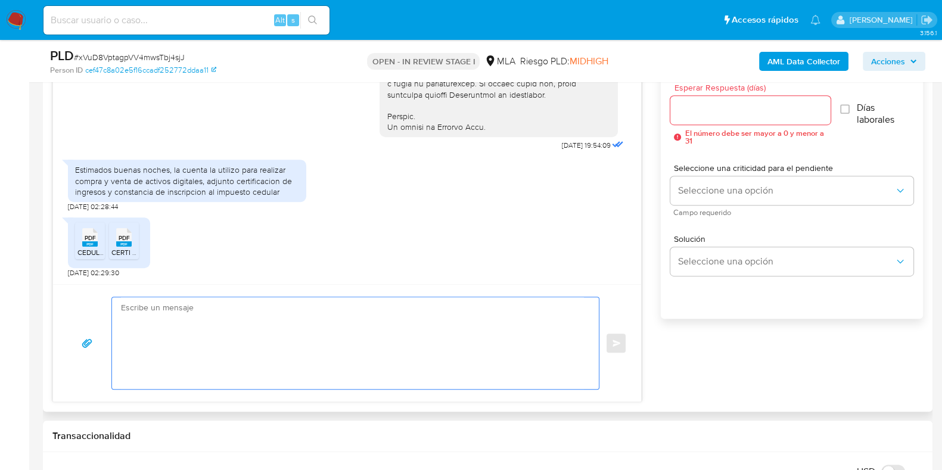
paste textarea "Hola, Muchas gracias por la respuesta. Analizamos tu caso y notamos que la info…"
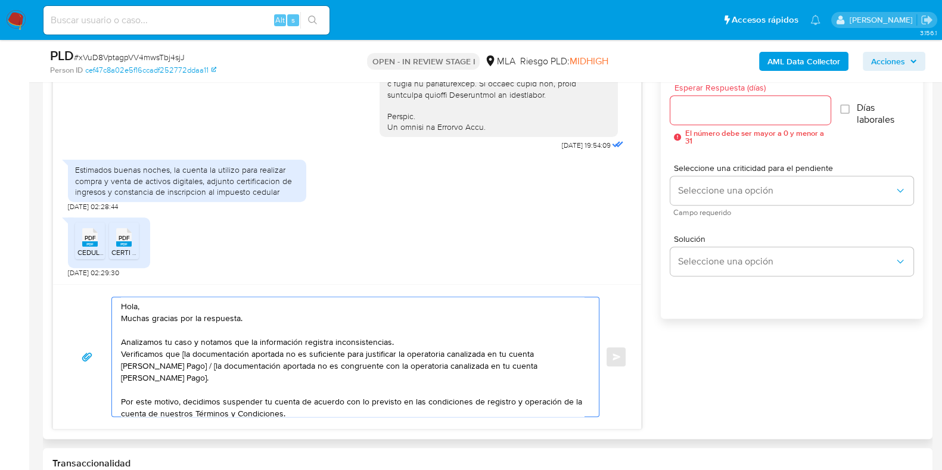
scroll to position [0, 0]
click at [182, 353] on textarea "Hola, Muchas gracias por la respuesta. Analizamos tu caso y notamos que la info…" at bounding box center [352, 356] width 463 height 119
drag, startPoint x: 173, startPoint y: 368, endPoint x: 179, endPoint y: 380, distance: 12.8
click at [179, 380] on textarea "Hola, Muchas gracias por la respuesta. Analizamos tu caso y notamos que la info…" at bounding box center [352, 356] width 463 height 119
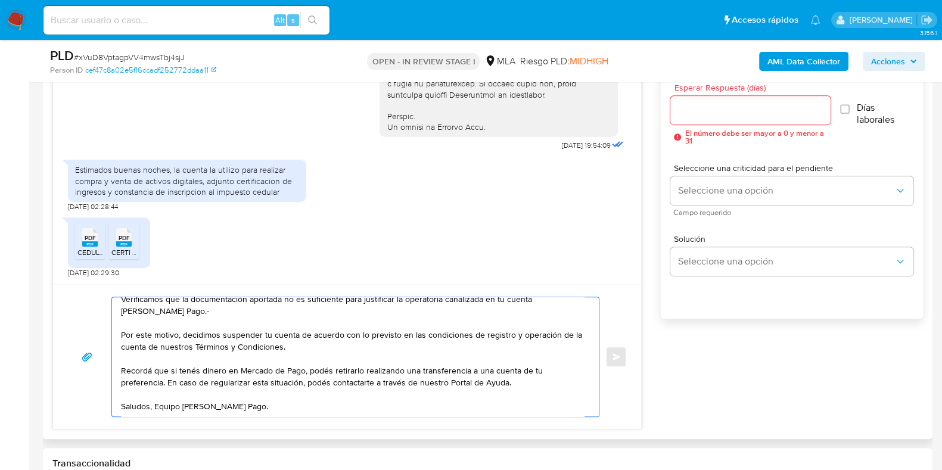
scroll to position [80, 0]
type textarea "Hola, Muchas gracias por la respuesta. Analizamos tu caso y notamos que la info…"
click at [700, 109] on input "Esperar Respuesta (días)" at bounding box center [750, 109] width 160 height 15
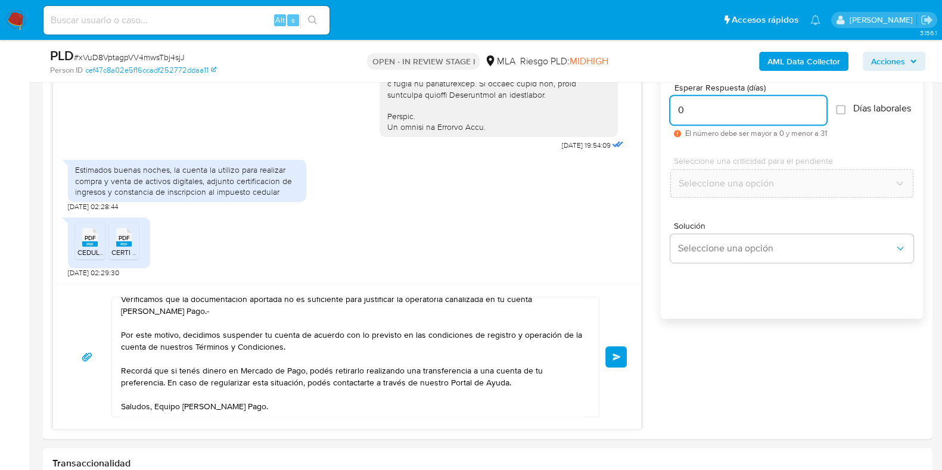
type input "0"
click at [170, 61] on span "# xVuD8VptagpVV4mwsTbj4sjJ" at bounding box center [129, 57] width 111 height 12
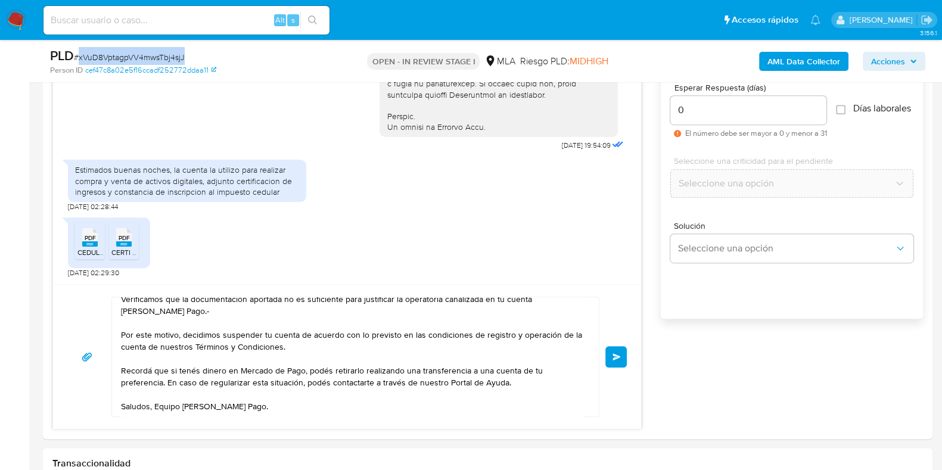
click at [170, 61] on span "# xVuD8VptagpVV4mwsTbj4sjJ" at bounding box center [129, 57] width 111 height 12
copy span "xVuD8VptagpVV4mwsTbj4sjJ"
click at [613, 359] on span "Enviar" at bounding box center [617, 356] width 8 height 7
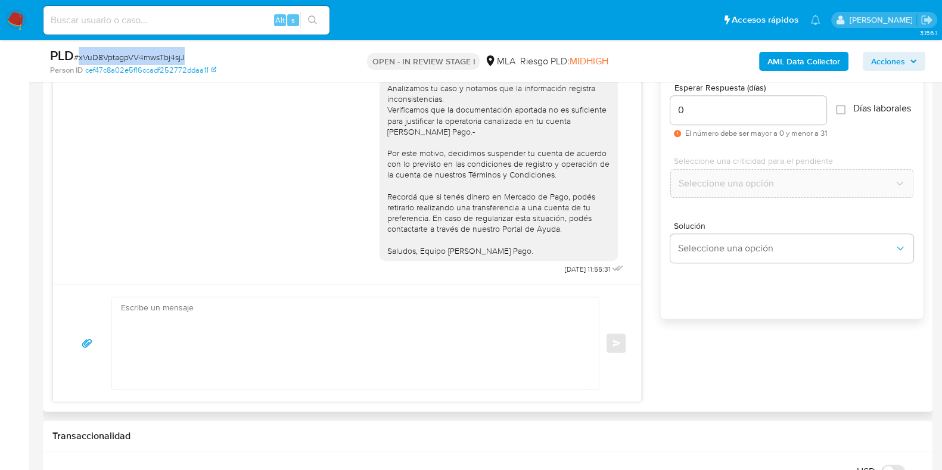
scroll to position [521, 0]
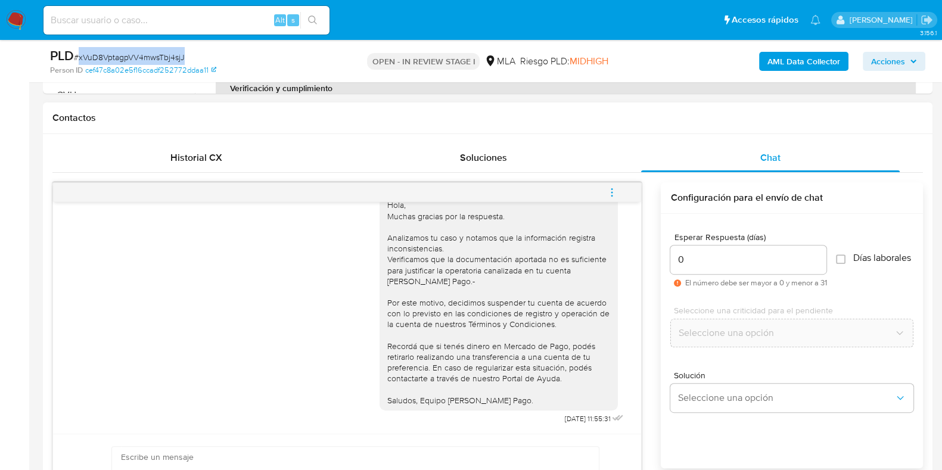
click at [609, 189] on icon "menu-action" at bounding box center [612, 192] width 11 height 11
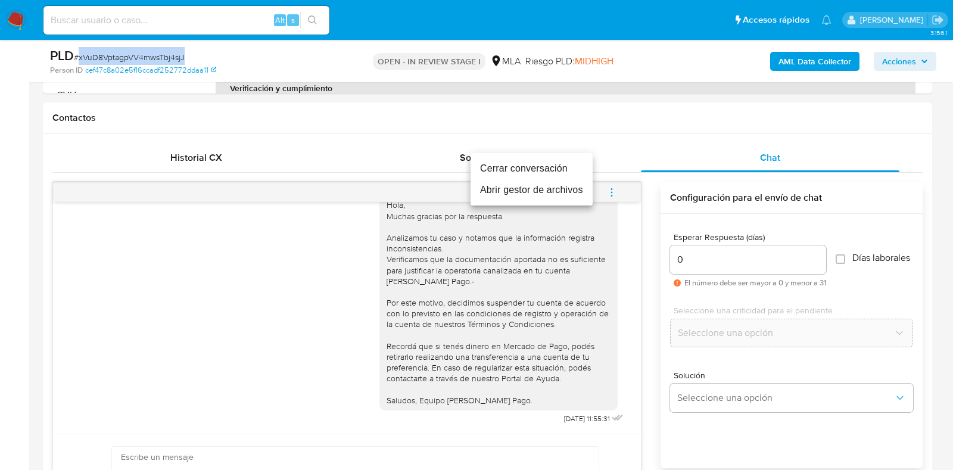
click at [539, 169] on li "Cerrar conversación" at bounding box center [532, 168] width 122 height 21
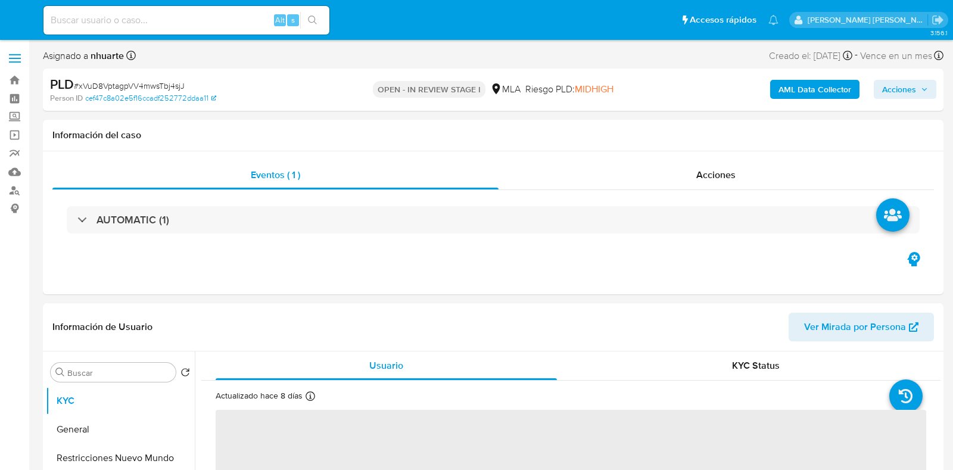
select select "10"
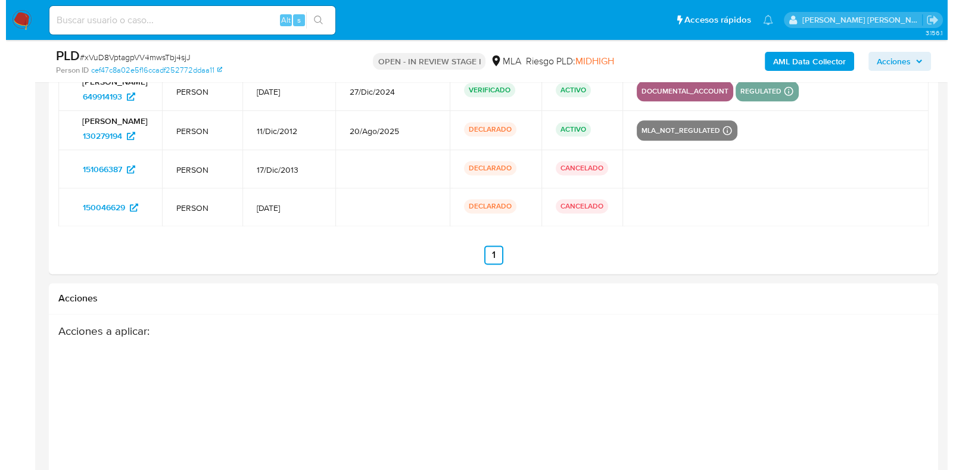
scroll to position [2085, 0]
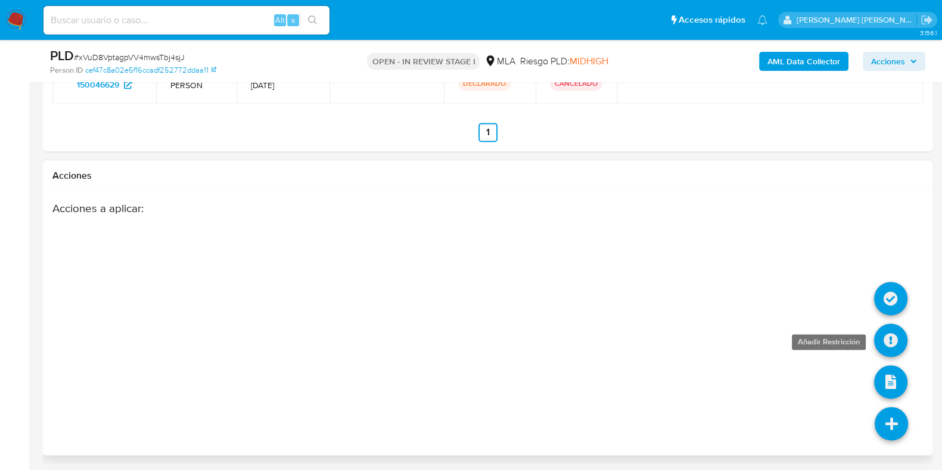
click at [882, 344] on icon at bounding box center [890, 340] width 33 height 33
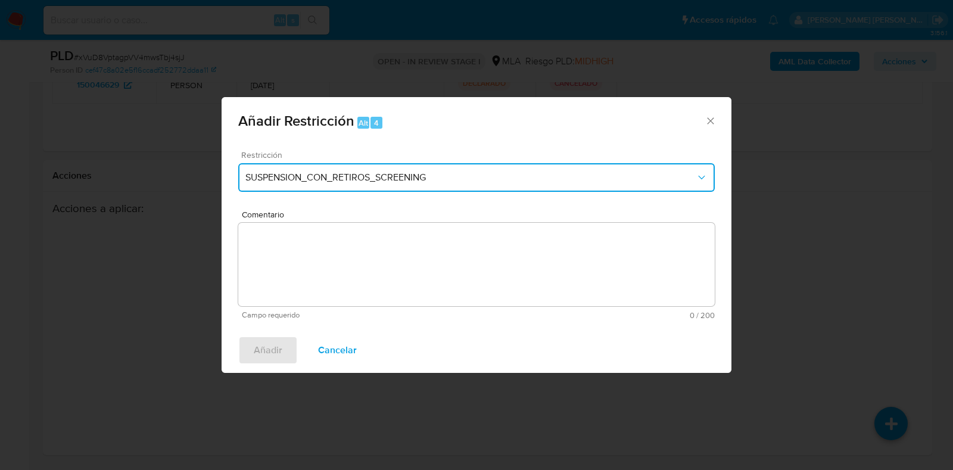
click at [375, 170] on button "SUSPENSION_CON_RETIROS_SCREENING" at bounding box center [476, 177] width 477 height 29
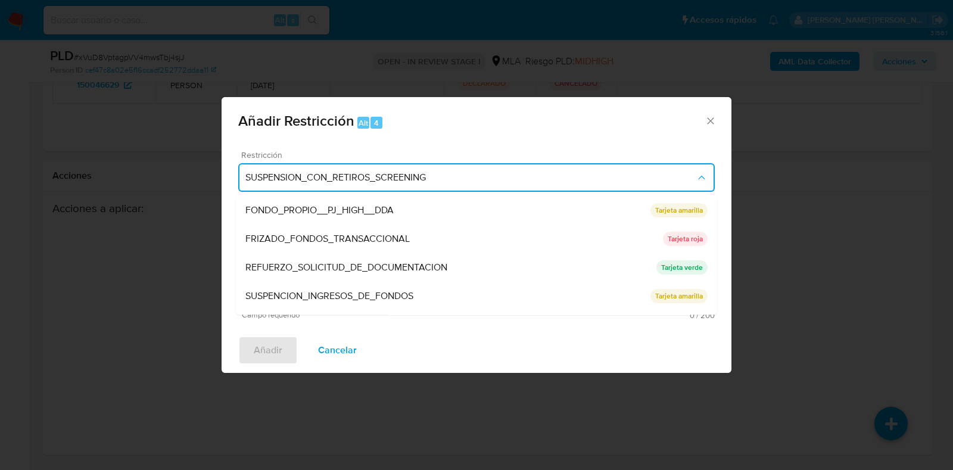
scroll to position [223, 0]
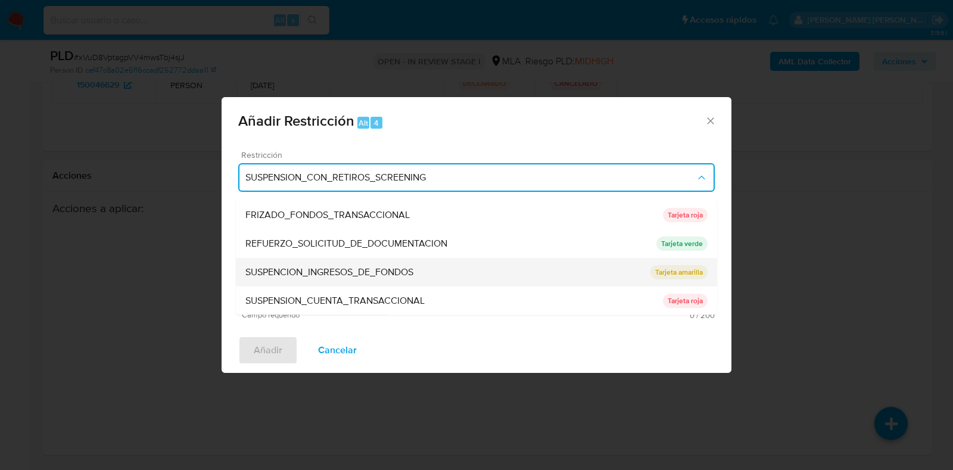
click at [378, 268] on span "SUSPENCION_INGRESOS_DE_FONDOS" at bounding box center [329, 273] width 168 height 12
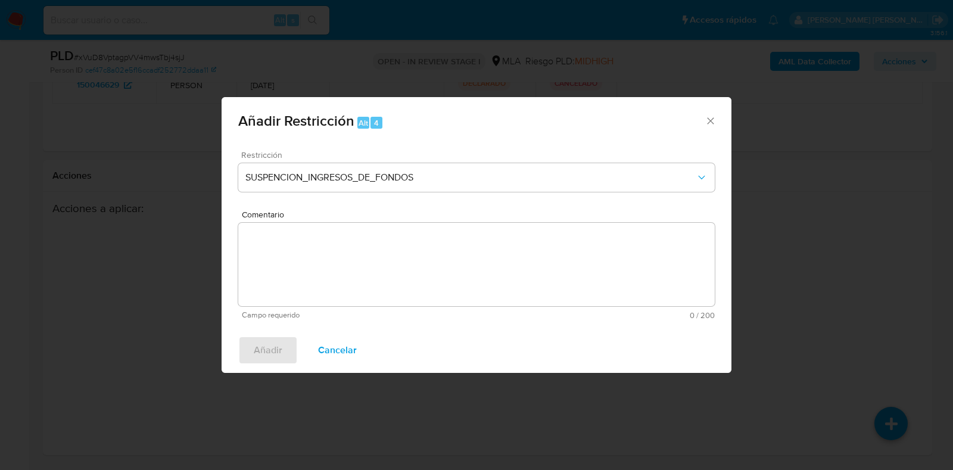
click at [376, 193] on div "Restricción SUSPENCION_INGRESOS_DE_FONDOS" at bounding box center [476, 179] width 477 height 57
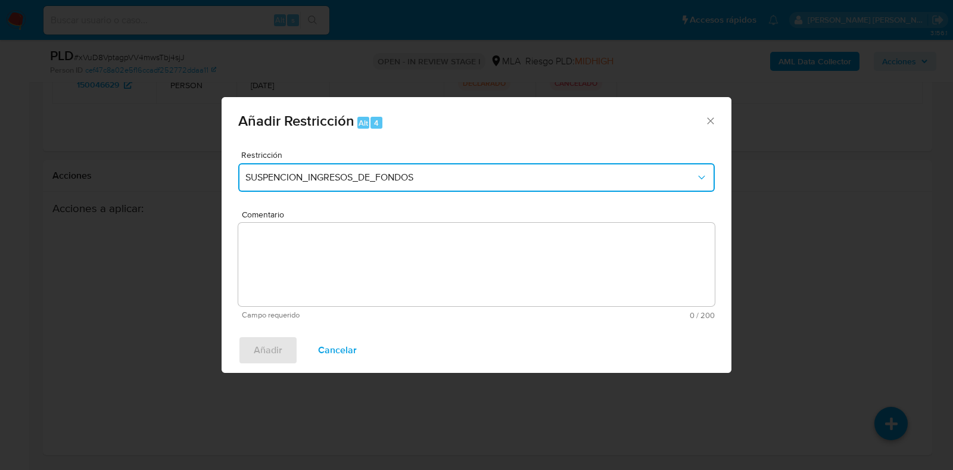
click at [376, 189] on button "SUSPENCION_INGRESOS_DE_FONDOS" at bounding box center [476, 177] width 477 height 29
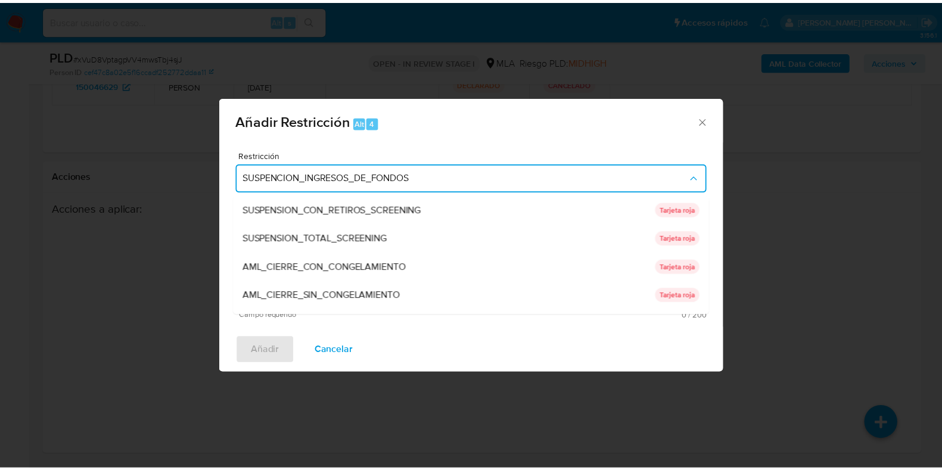
scroll to position [241, 0]
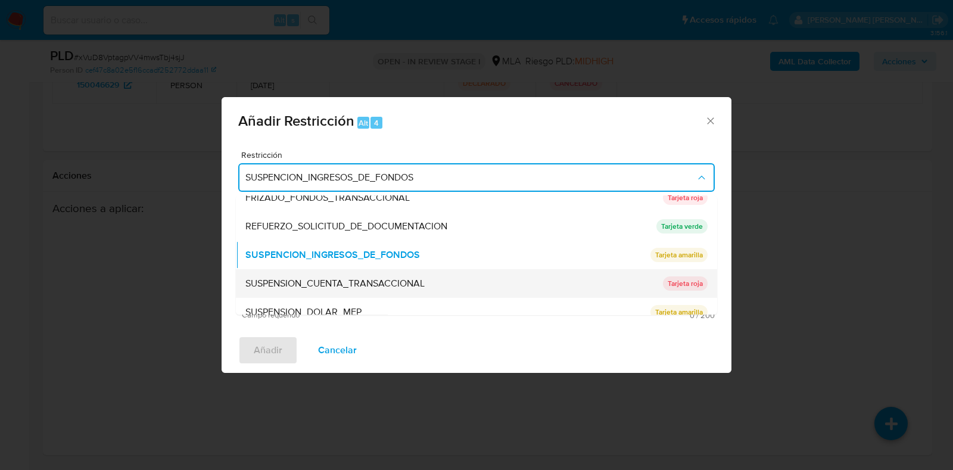
click at [370, 275] on div "SUSPENSION_CUENTA_TRANSACCIONAL" at bounding box center [454, 284] width 418 height 29
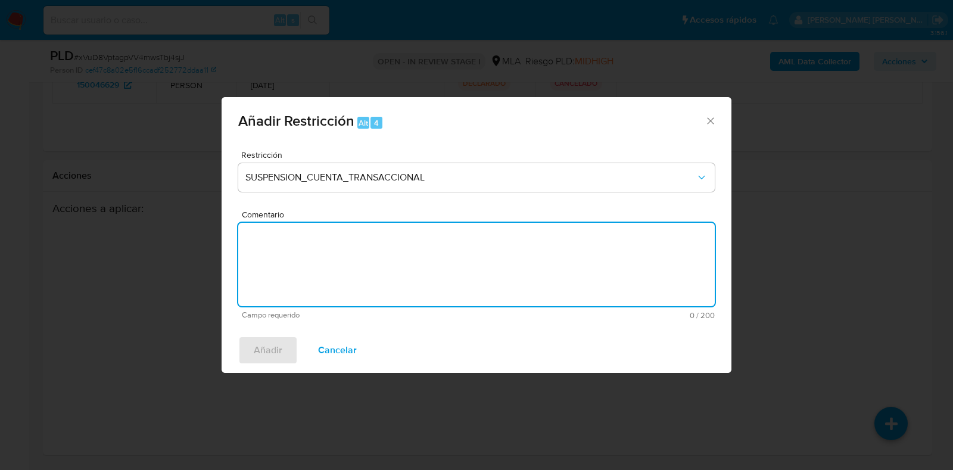
click at [370, 275] on textarea "Comentario" at bounding box center [476, 264] width 477 height 83
type textarea "AML"
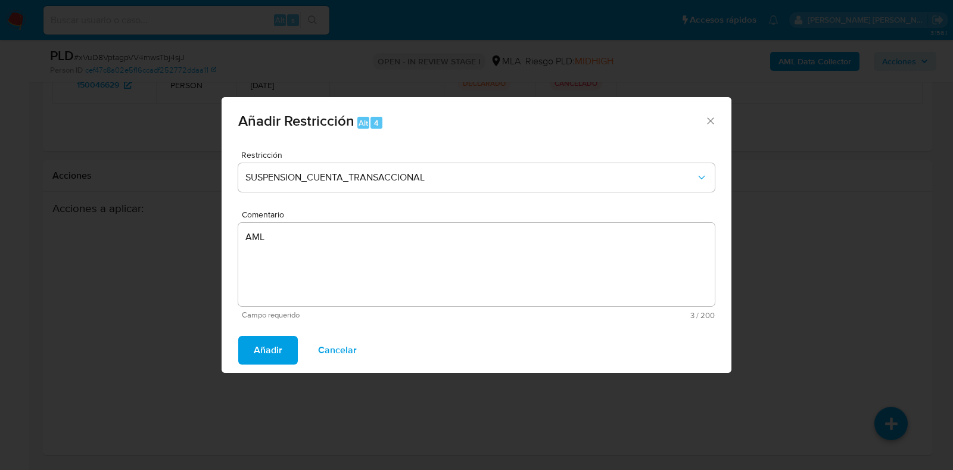
click at [271, 362] on span "Añadir" at bounding box center [268, 350] width 29 height 26
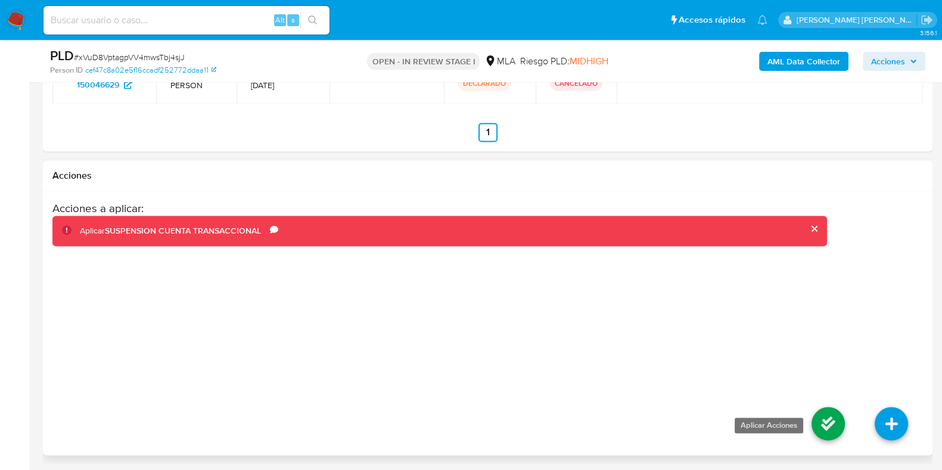
click at [819, 416] on icon at bounding box center [828, 423] width 33 height 33
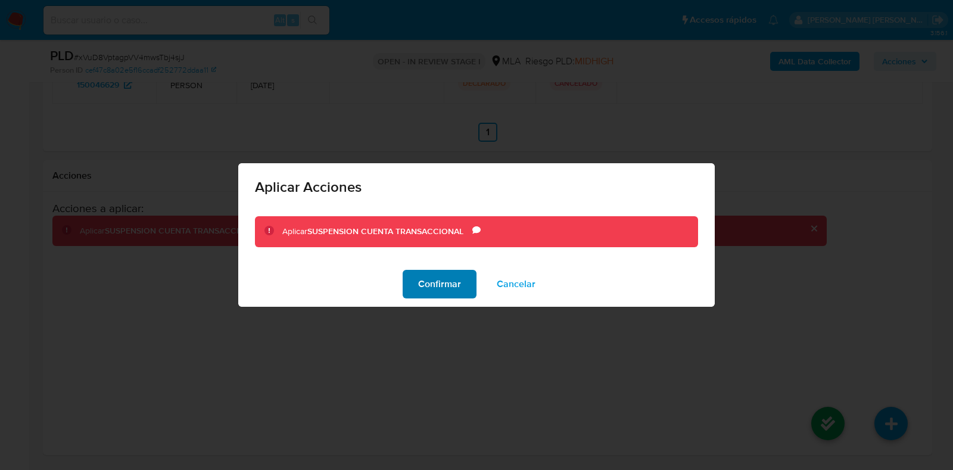
click at [456, 284] on span "Confirmar" at bounding box center [439, 284] width 43 height 26
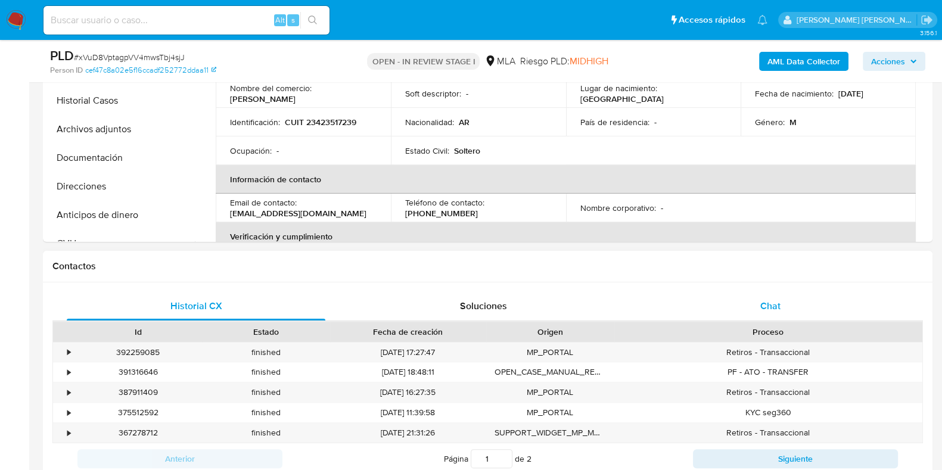
click at [766, 293] on div "Chat" at bounding box center [770, 306] width 259 height 29
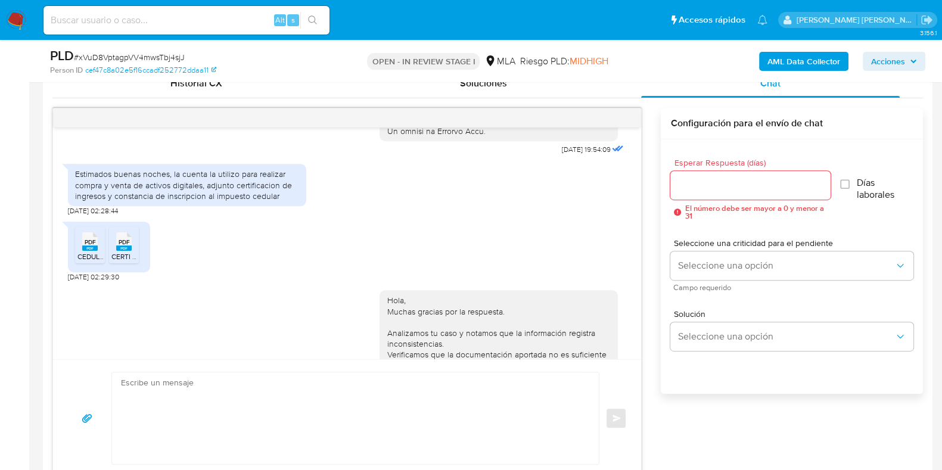
scroll to position [605, 0]
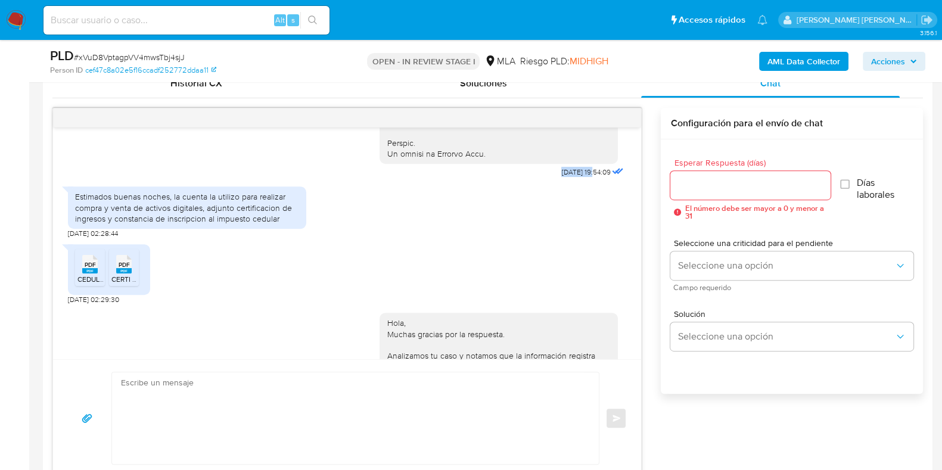
drag, startPoint x: 536, startPoint y: 192, endPoint x: 571, endPoint y: 191, distance: 35.2
copy span "17/07/2025"
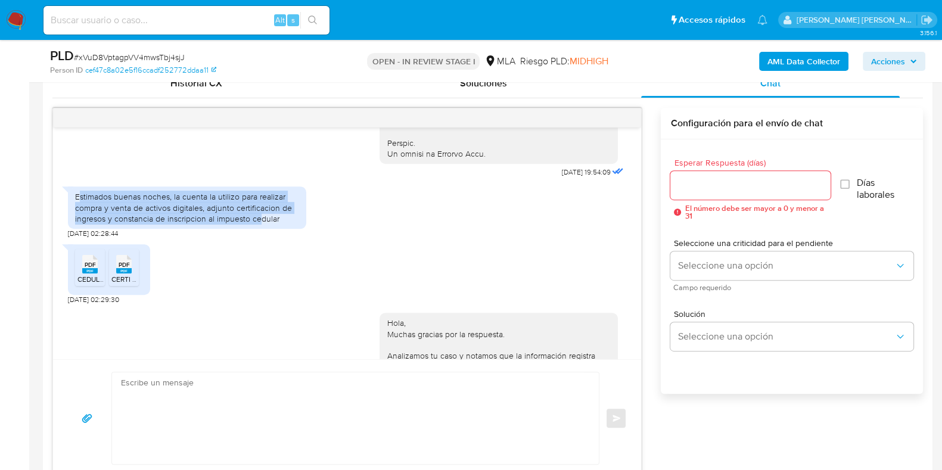
drag, startPoint x: 77, startPoint y: 217, endPoint x: 230, endPoint y: 234, distance: 153.4
click at [262, 224] on div "Estimados buenas noches, la cuenta la utilizo para realizar compra y venta de a…" at bounding box center [187, 207] width 224 height 33
drag, startPoint x: 74, startPoint y: 217, endPoint x: 284, endPoint y: 240, distance: 210.4
click at [284, 224] on div "Estimados buenas noches, la cuenta la utilizo para realizar compra y venta de a…" at bounding box center [187, 207] width 224 height 33
copy div "Estimados buenas noches, la cuenta la utilizo para realizar compra y venta de a…"
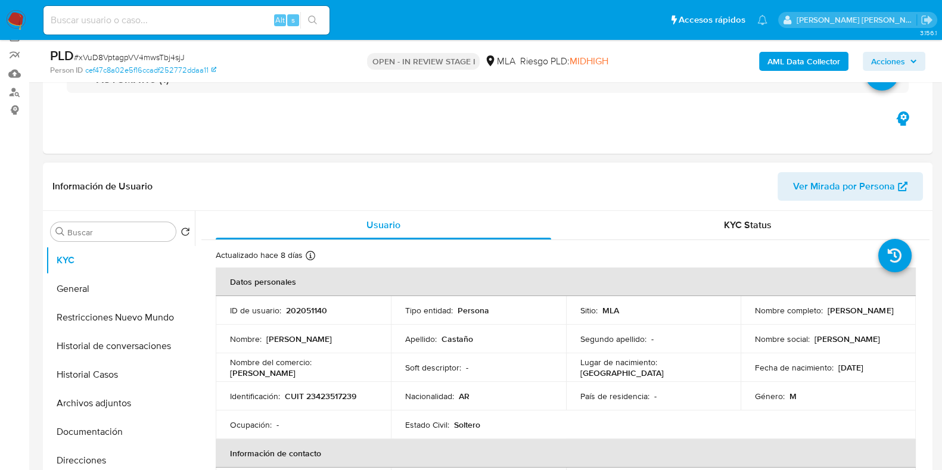
scroll to position [0, 0]
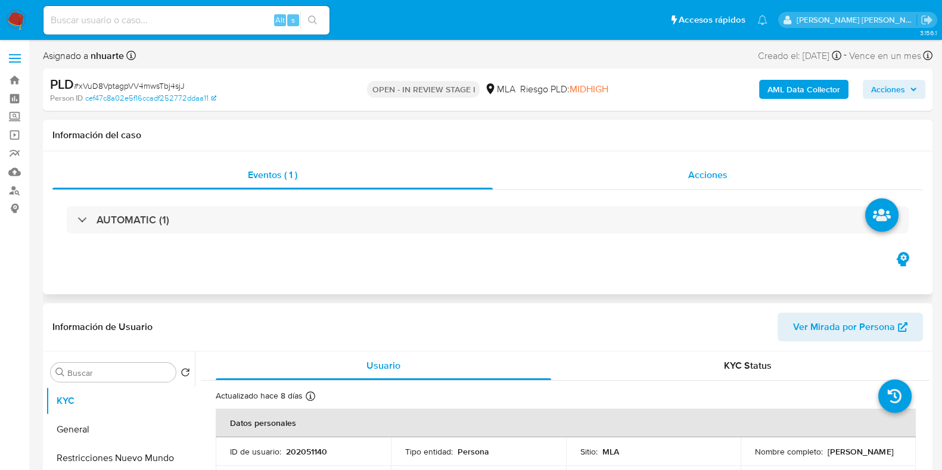
click at [700, 183] on div "Acciones" at bounding box center [708, 175] width 430 height 29
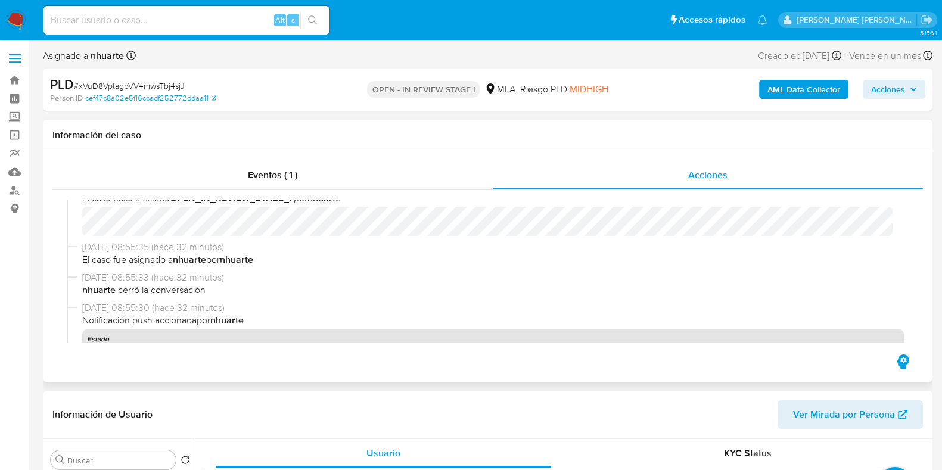
scroll to position [74, 0]
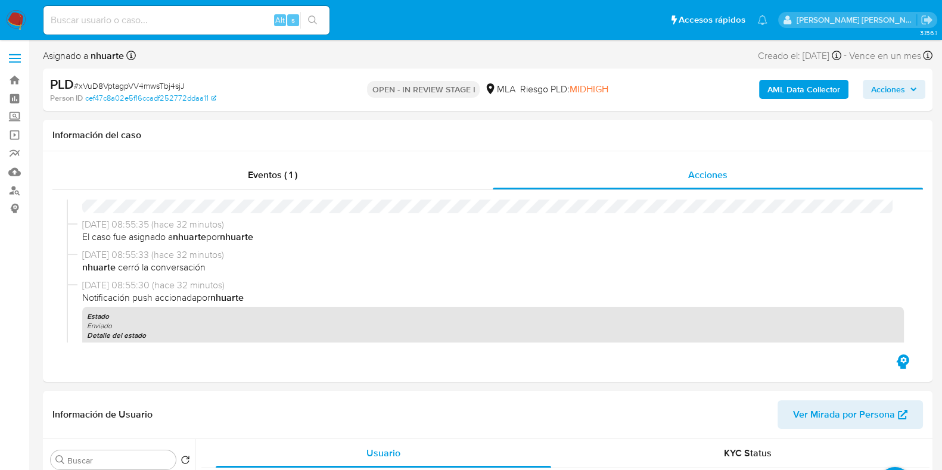
click at [792, 83] on b "AML Data Collector" at bounding box center [803, 89] width 73 height 19
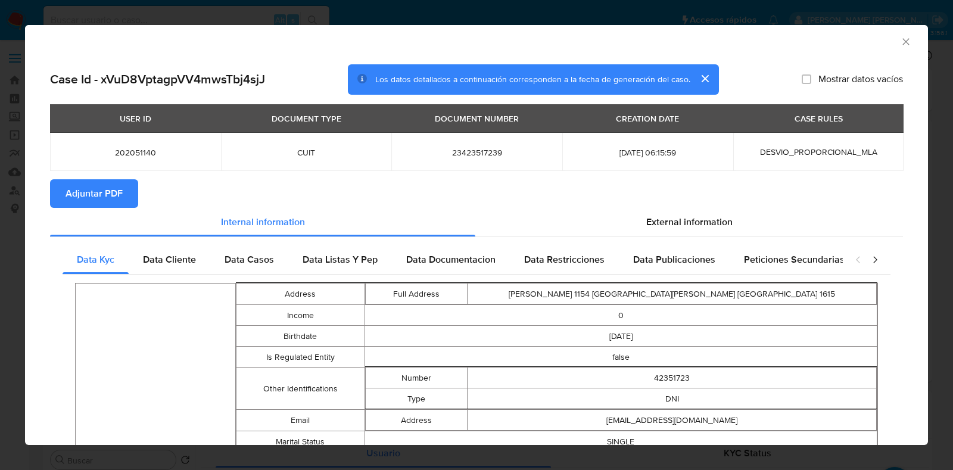
click at [82, 199] on span "Adjuntar PDF" at bounding box center [94, 194] width 57 height 26
click at [900, 42] on icon "Cerrar ventana" at bounding box center [906, 42] width 12 height 12
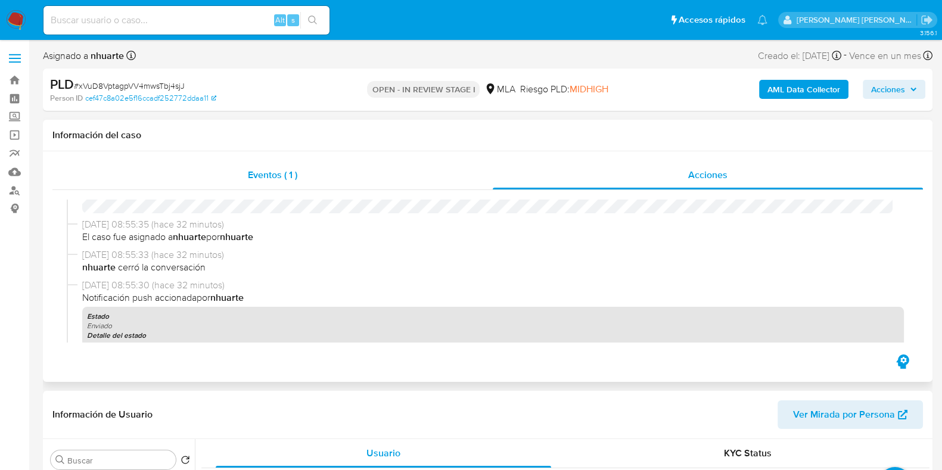
click at [249, 172] on span "Eventos ( 1 )" at bounding box center [272, 175] width 49 height 14
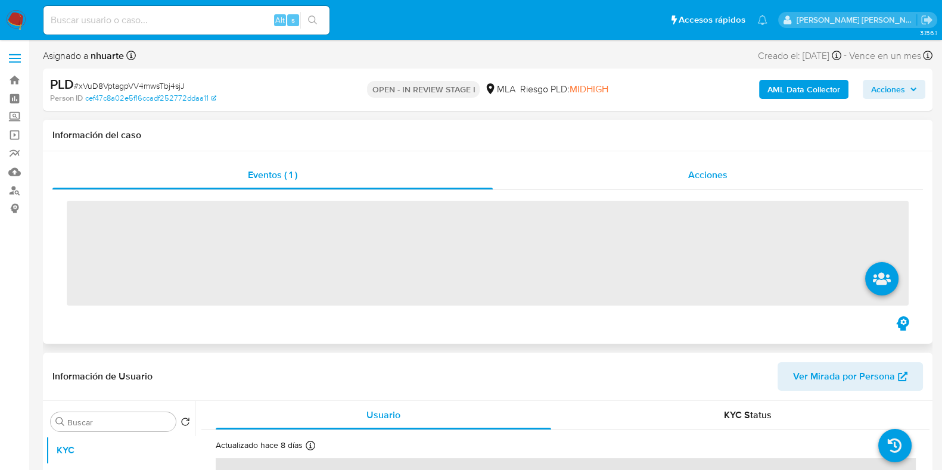
click at [712, 175] on span "Acciones" at bounding box center [707, 175] width 39 height 14
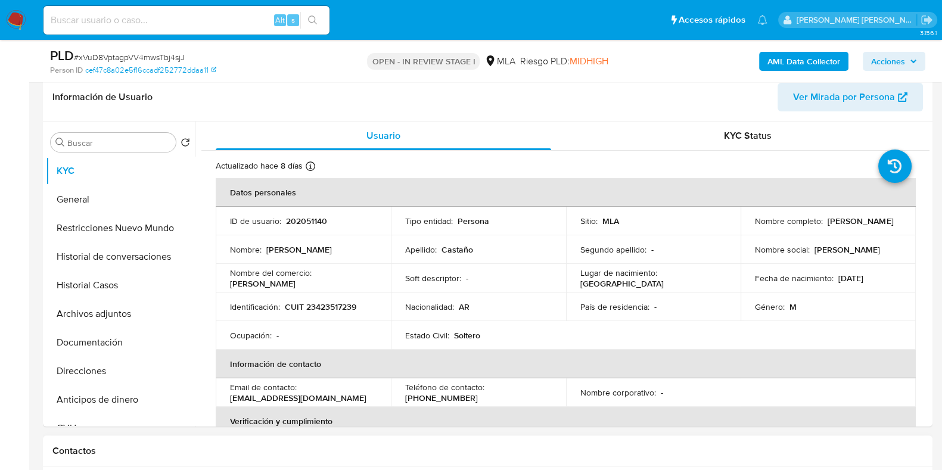
scroll to position [372, 0]
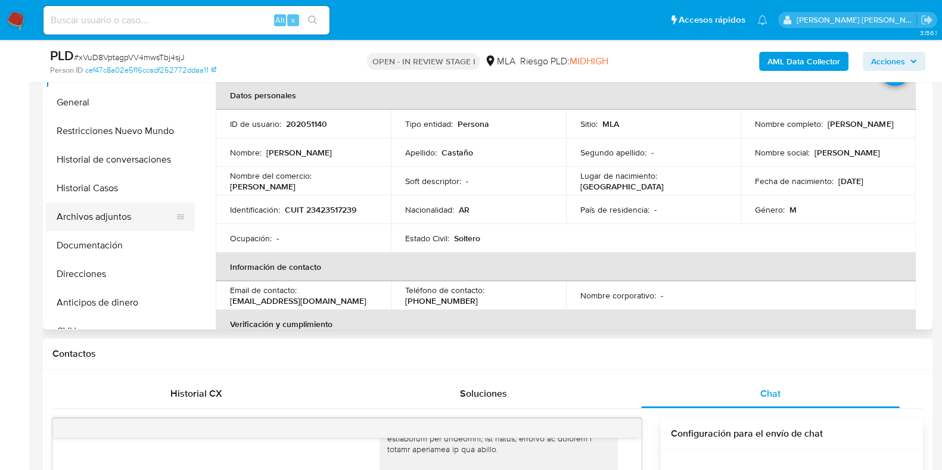
click at [137, 206] on button "Archivos adjuntos" at bounding box center [115, 217] width 139 height 29
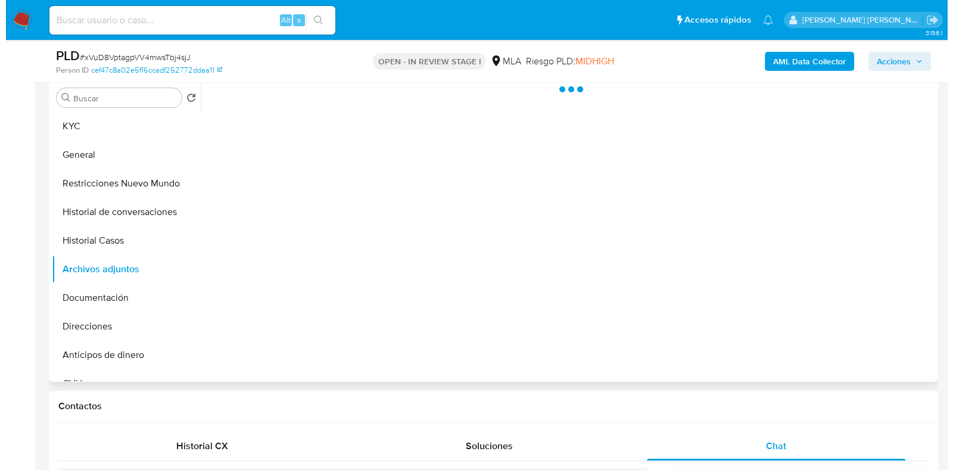
scroll to position [297, 0]
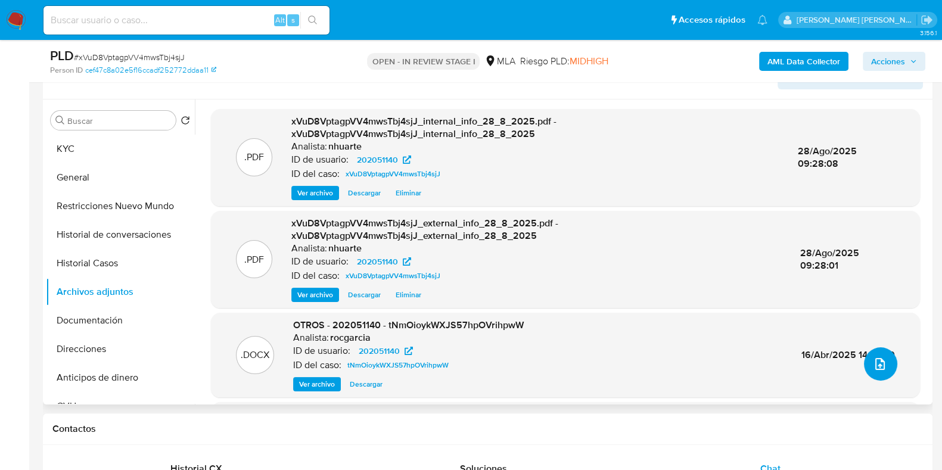
click at [873, 368] on icon "upload-file" at bounding box center [880, 364] width 14 height 14
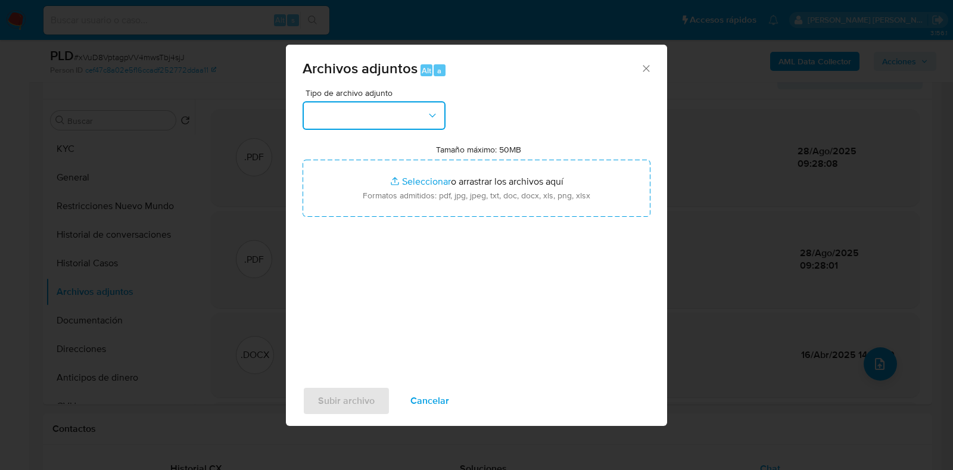
click at [437, 120] on icon "button" at bounding box center [433, 116] width 12 height 12
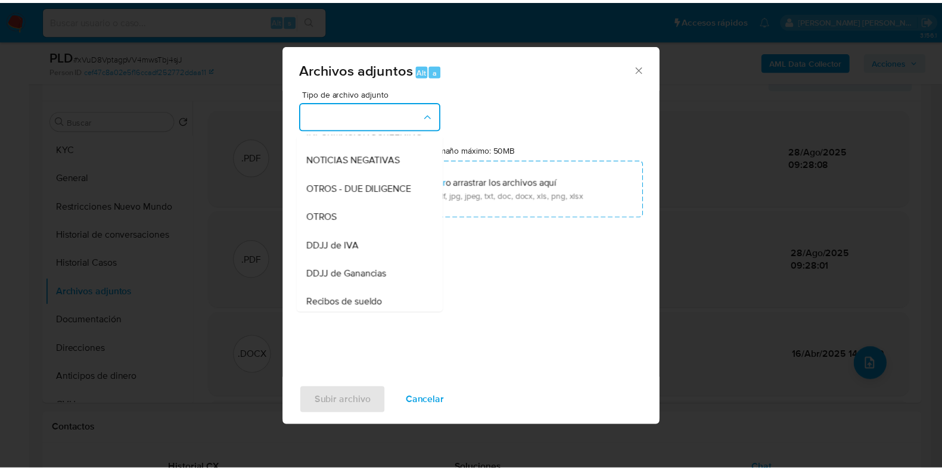
scroll to position [195, 0]
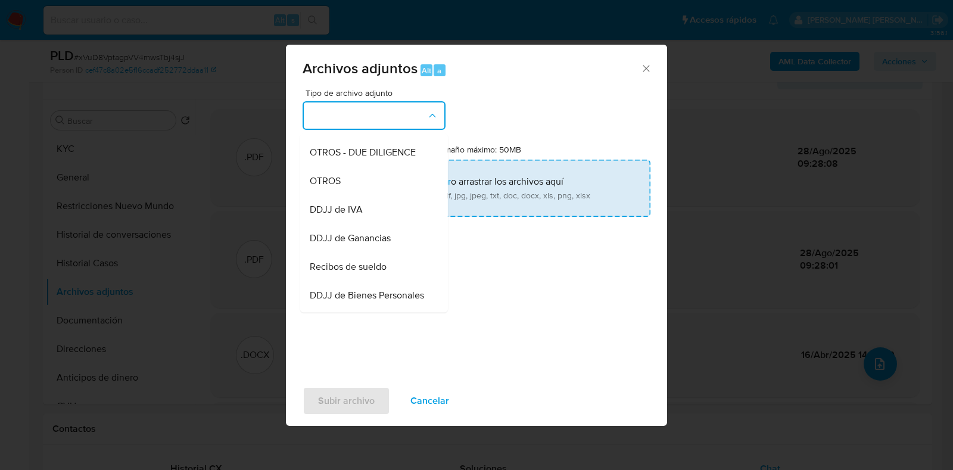
click at [399, 195] on div "OTROS" at bounding box center [371, 181] width 122 height 29
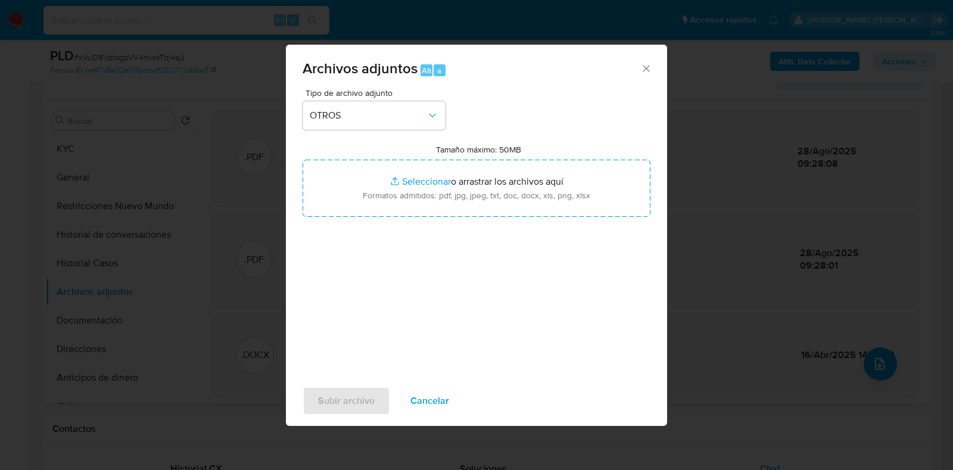
click at [426, 396] on span "Cancelar" at bounding box center [430, 401] width 39 height 26
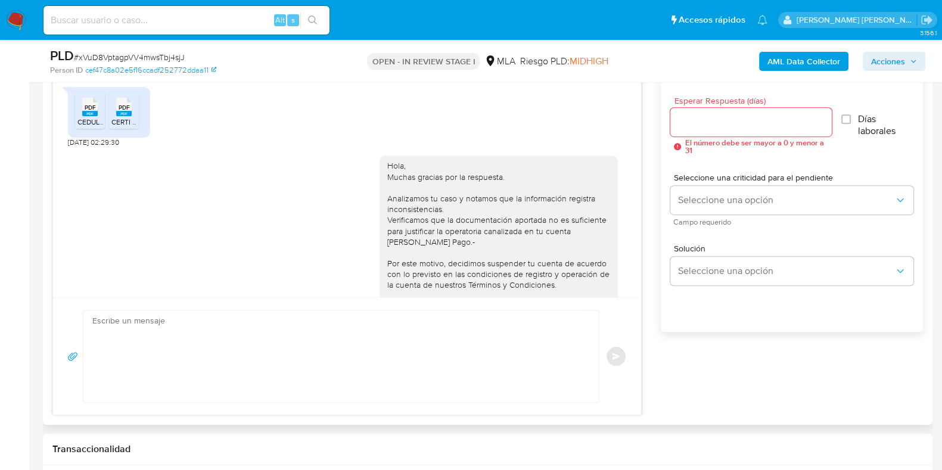
scroll to position [705, 0]
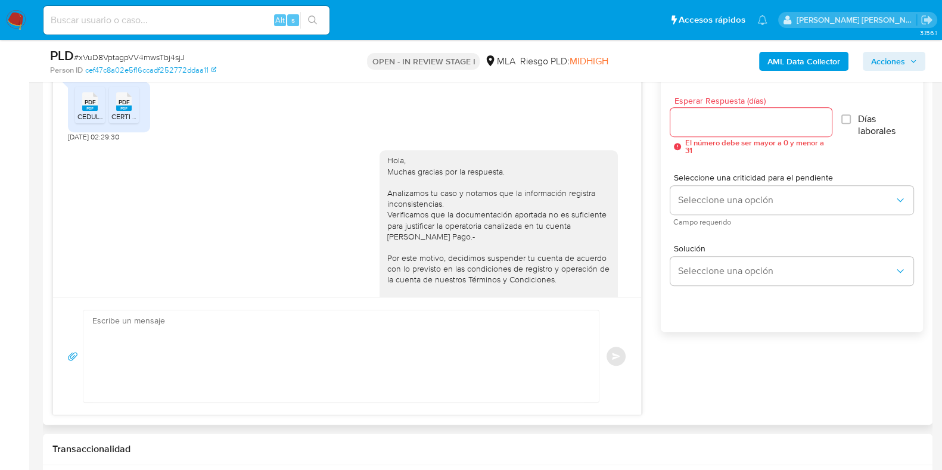
click at [91, 106] on span "PDF" at bounding box center [90, 102] width 11 height 8
click at [119, 106] on span "PDF" at bounding box center [124, 102] width 11 height 8
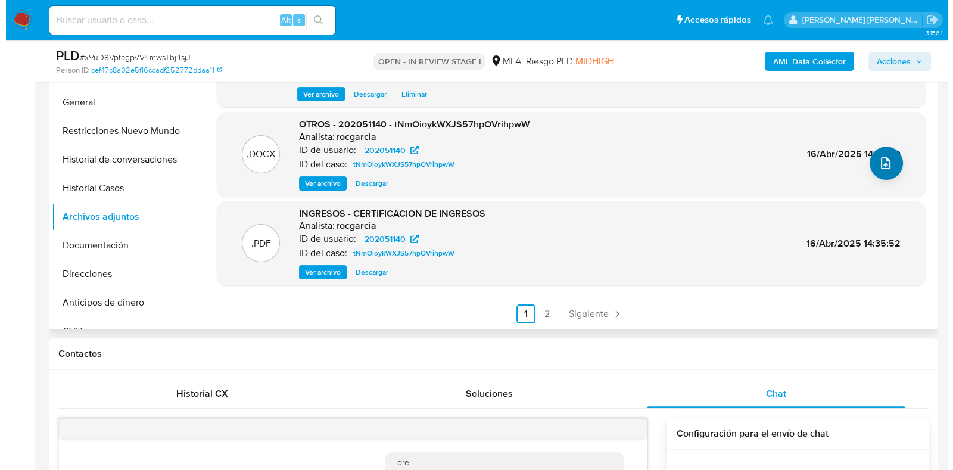
scroll to position [51, 0]
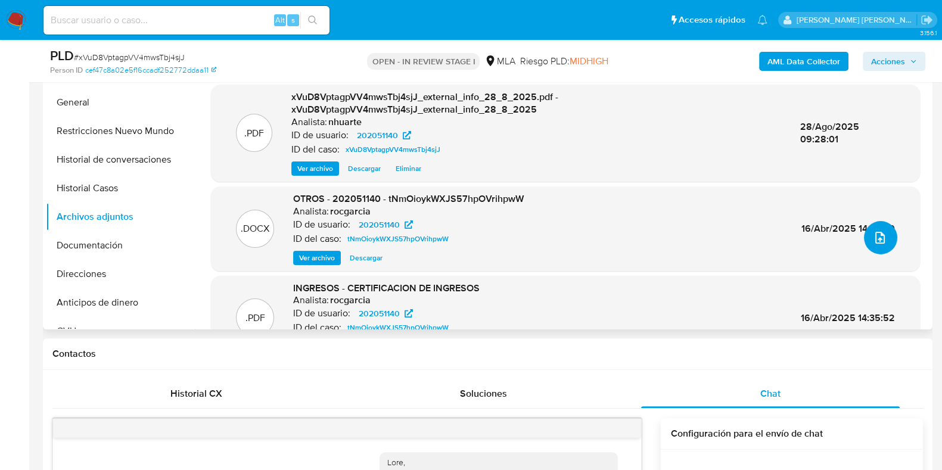
click at [875, 240] on icon "upload-file" at bounding box center [880, 238] width 14 height 14
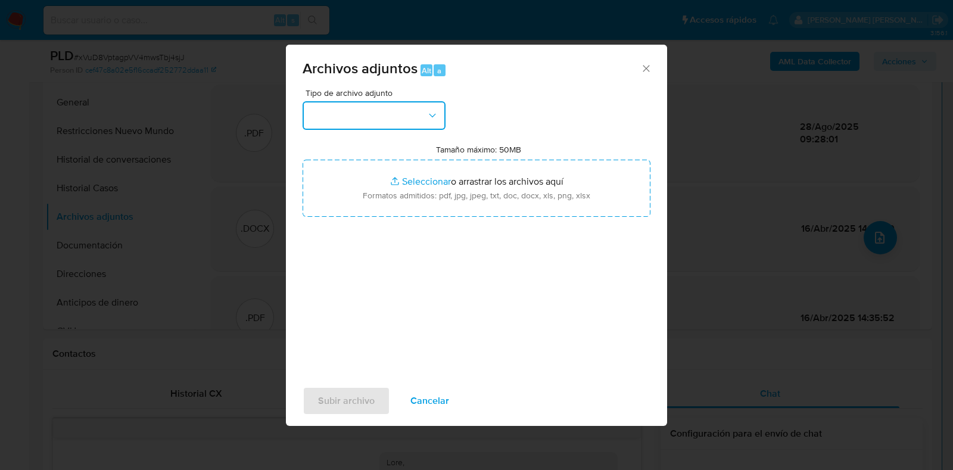
click at [427, 116] on icon "button" at bounding box center [433, 116] width 12 height 12
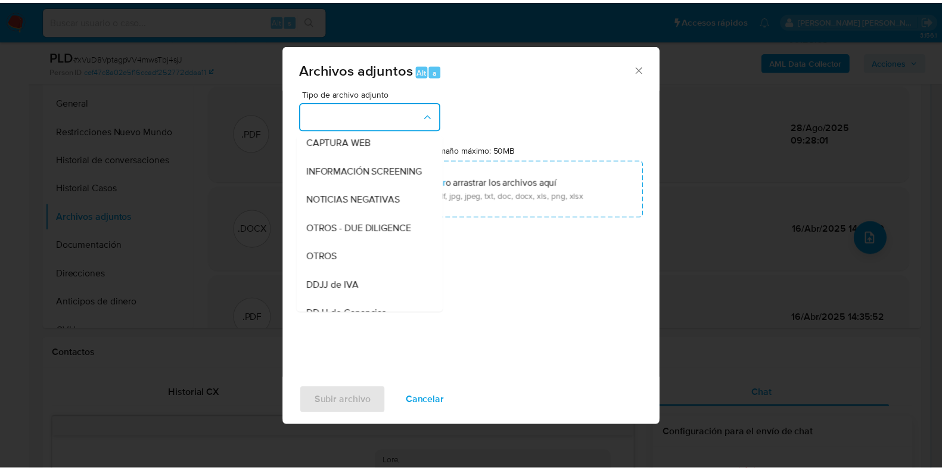
scroll to position [146, 0]
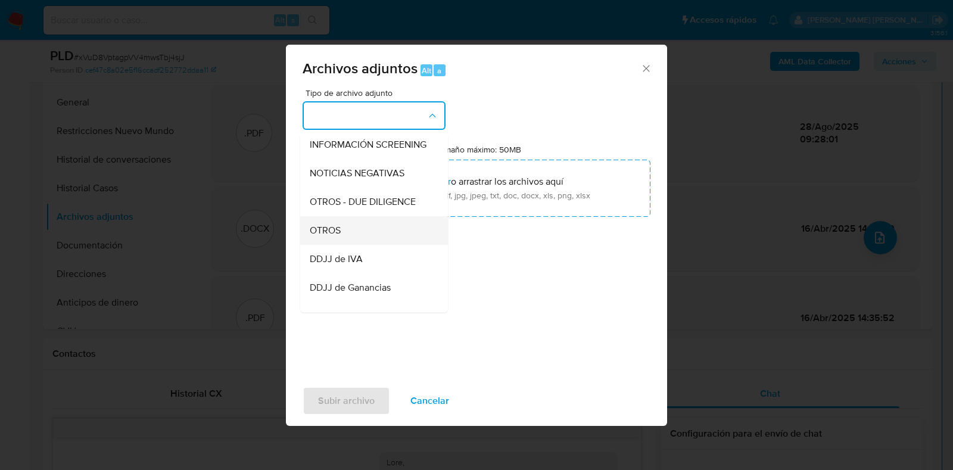
click at [387, 245] on div "OTROS" at bounding box center [371, 230] width 122 height 29
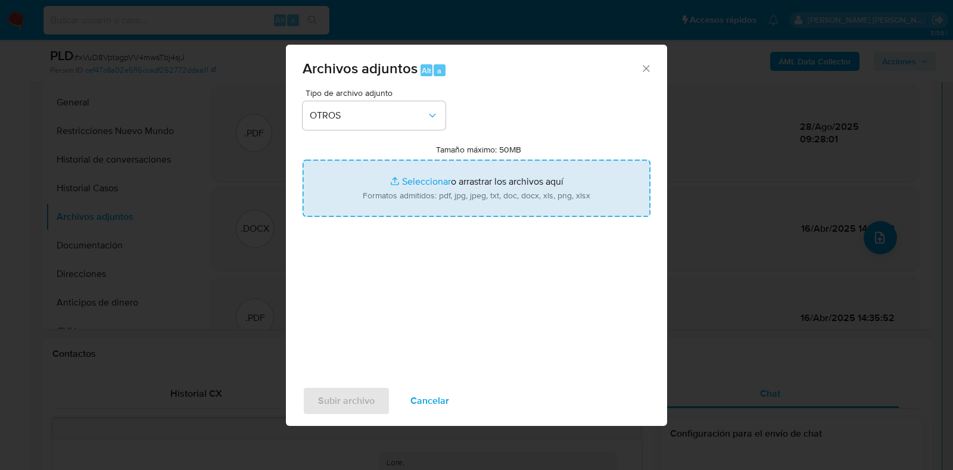
type input "C:\fakepath\Certificacion sobre declaracion jurada de ingresos .pdf"
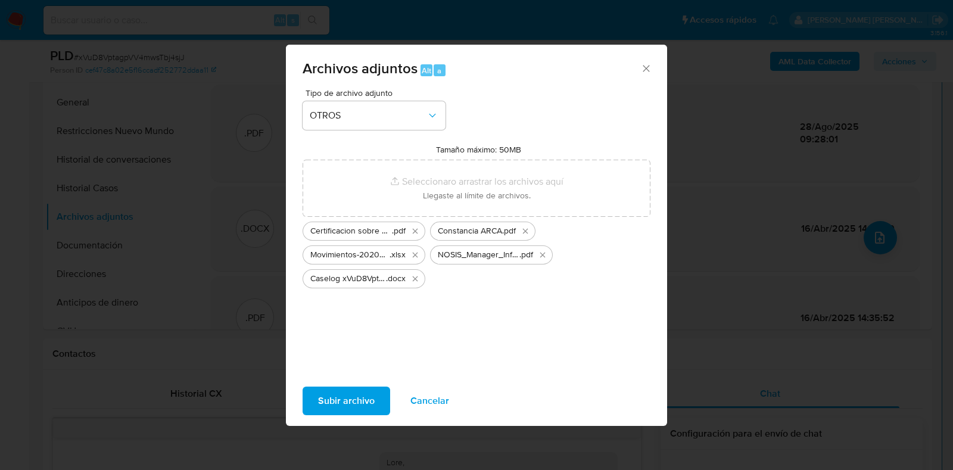
click at [374, 401] on button "Subir archivo" at bounding box center [347, 401] width 88 height 29
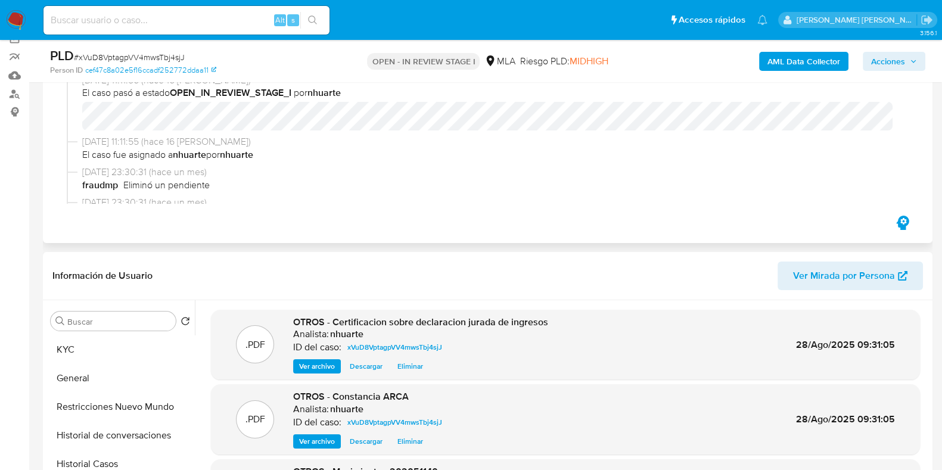
scroll to position [0, 0]
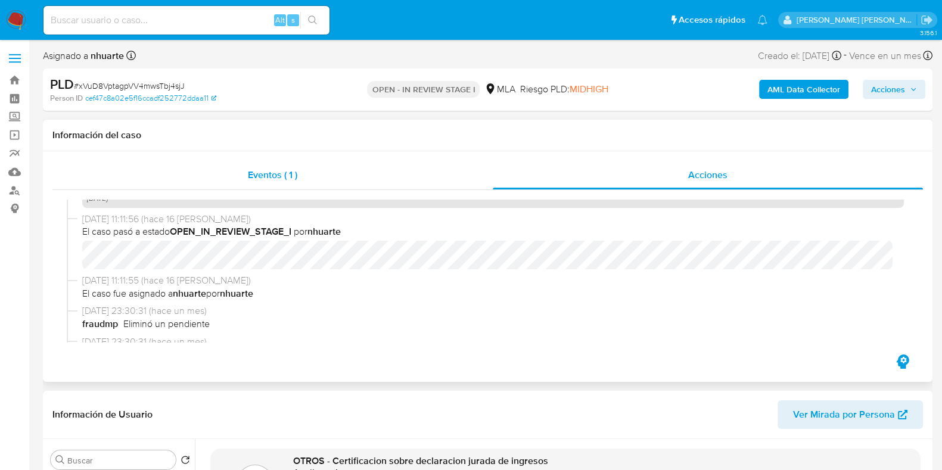
click at [288, 182] on div "Eventos ( 1 )" at bounding box center [272, 175] width 440 height 29
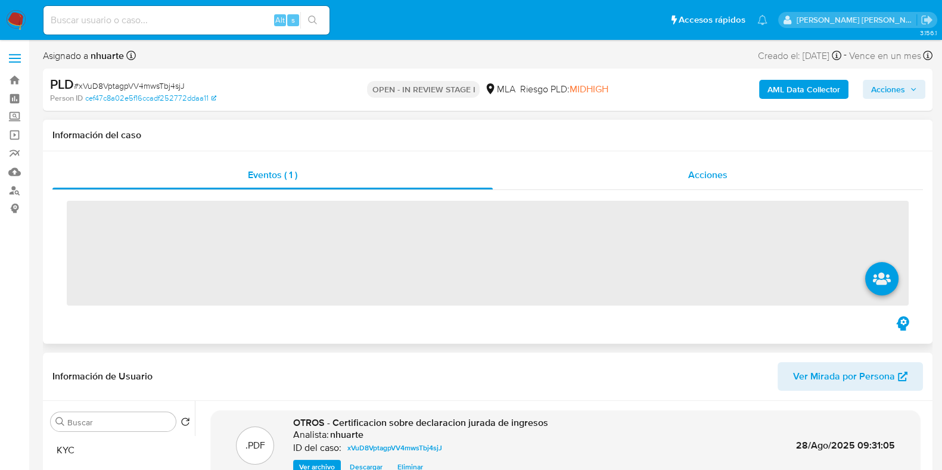
click at [743, 174] on div "Acciones" at bounding box center [708, 175] width 430 height 29
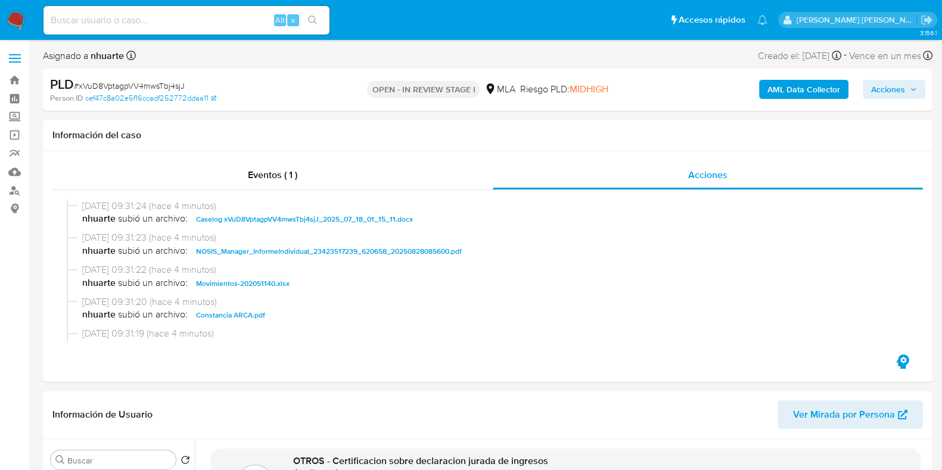
click at [891, 91] on span "Acciones" at bounding box center [888, 89] width 34 height 19
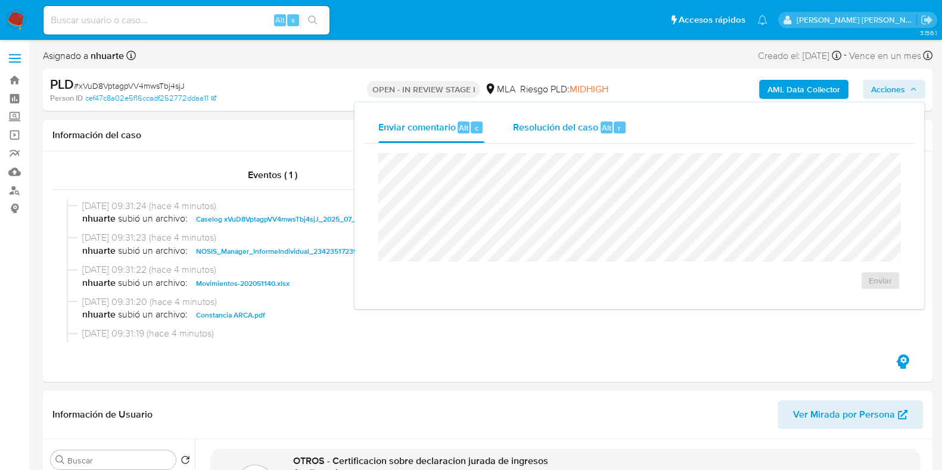
click at [602, 131] on span "Alt" at bounding box center [607, 127] width 10 height 11
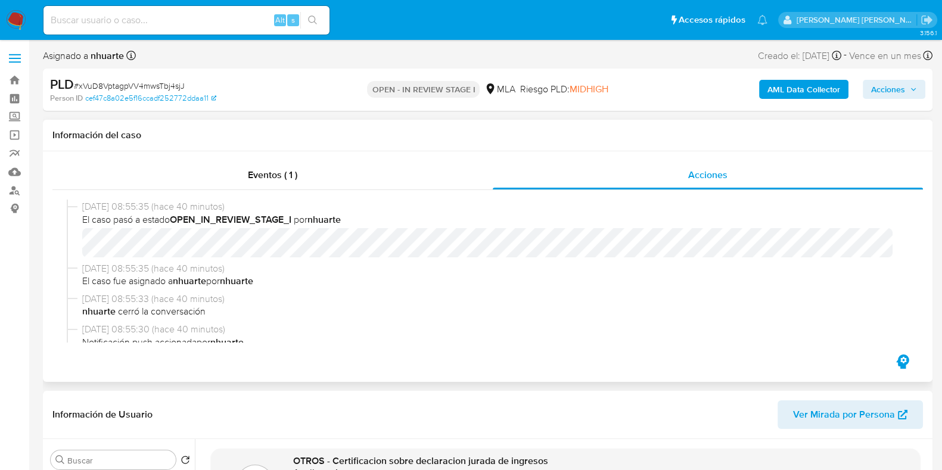
scroll to position [223, 0]
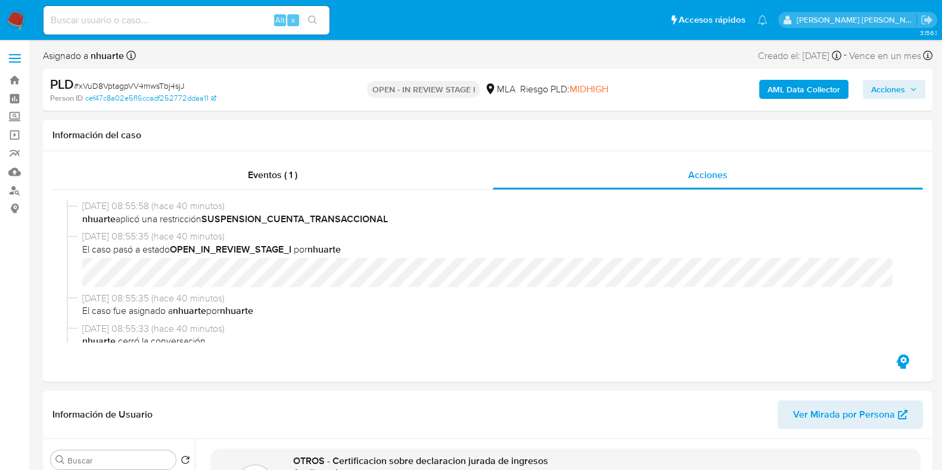
click at [888, 94] on span "Acciones" at bounding box center [888, 89] width 34 height 19
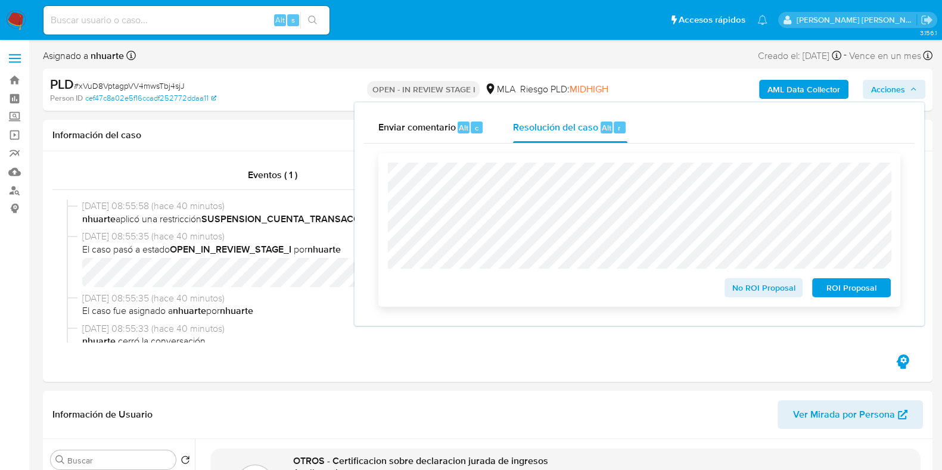
click at [841, 288] on span "ROI Proposal" at bounding box center [851, 287] width 62 height 17
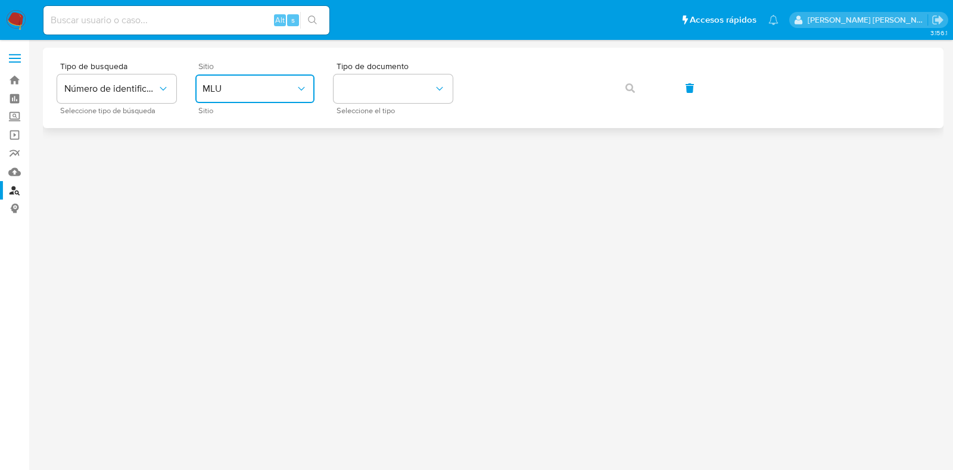
click at [249, 85] on span "MLU" at bounding box center [249, 89] width 93 height 12
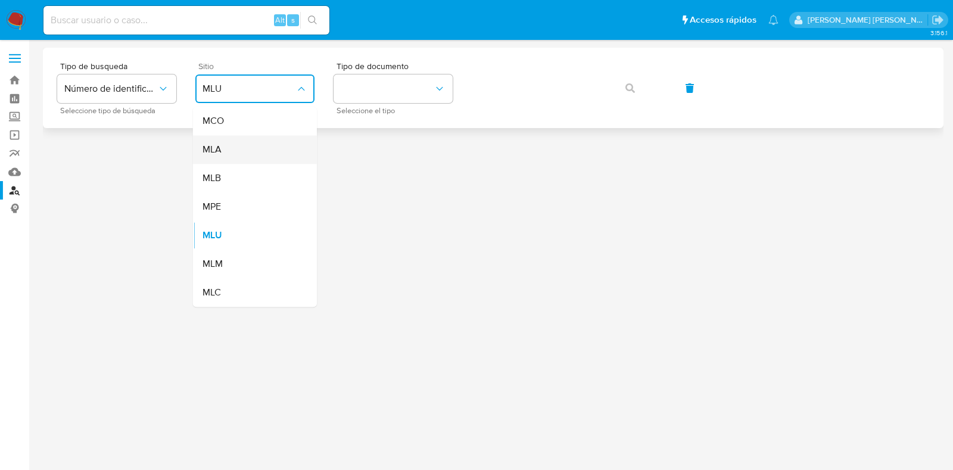
click at [238, 154] on div "MLA" at bounding box center [252, 149] width 98 height 29
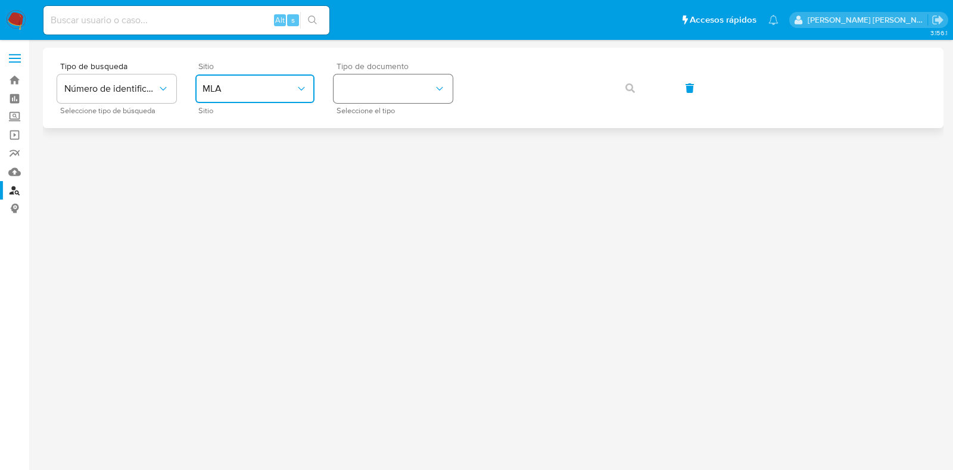
click at [372, 82] on button "identificationType" at bounding box center [393, 88] width 119 height 29
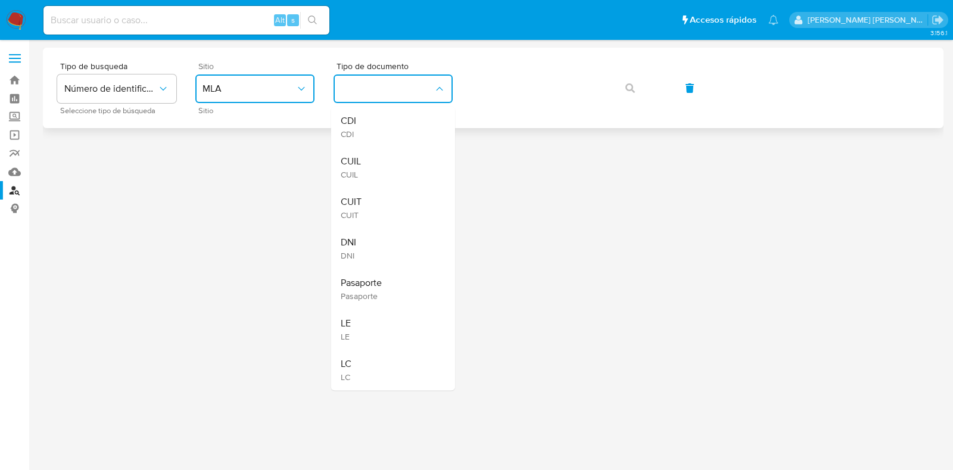
drag, startPoint x: 364, startPoint y: 158, endPoint x: 462, endPoint y: 107, distance: 110.1
click at [365, 158] on div "CUIL CUIL" at bounding box center [390, 167] width 98 height 41
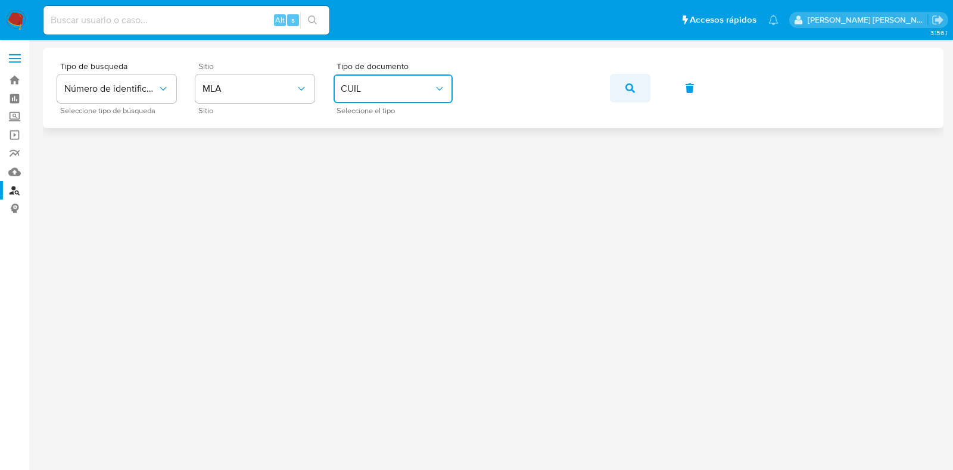
click at [630, 91] on icon "button" at bounding box center [631, 88] width 10 height 10
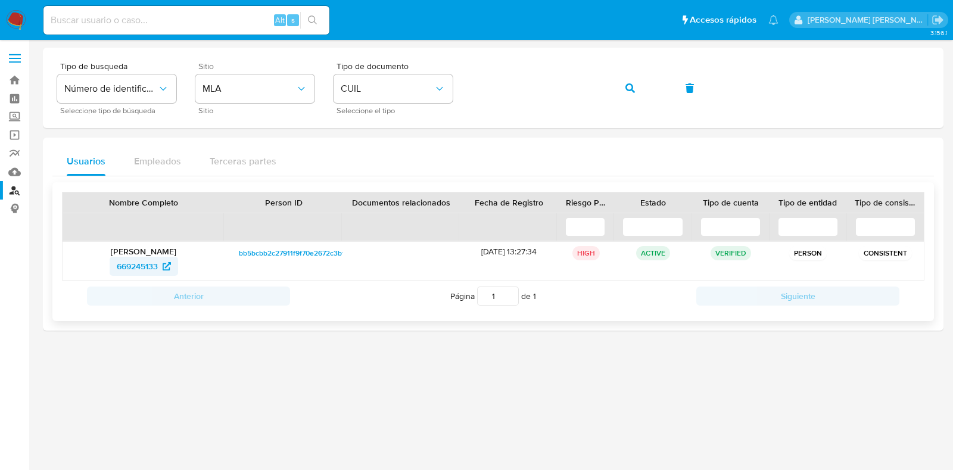
click at [146, 266] on span "669245133" at bounding box center [137, 266] width 41 height 19
click at [459, 91] on div "Tipo de busqueda Número de identificación Seleccione tipo de búsqueda Sitio MLA…" at bounding box center [493, 88] width 872 height 52
click at [626, 89] on icon "button" at bounding box center [631, 88] width 10 height 10
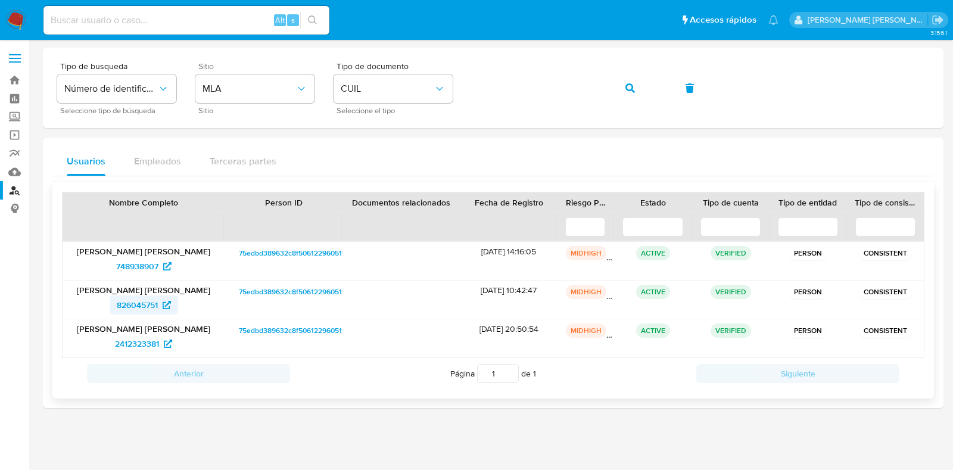
click at [154, 306] on span "826045751" at bounding box center [137, 305] width 41 height 19
click at [469, 86] on div "Tipo de busqueda Número de identificación Seleccione tipo de búsqueda Sitio MLA…" at bounding box center [493, 88] width 872 height 52
click at [635, 94] on button "button" at bounding box center [630, 88] width 41 height 29
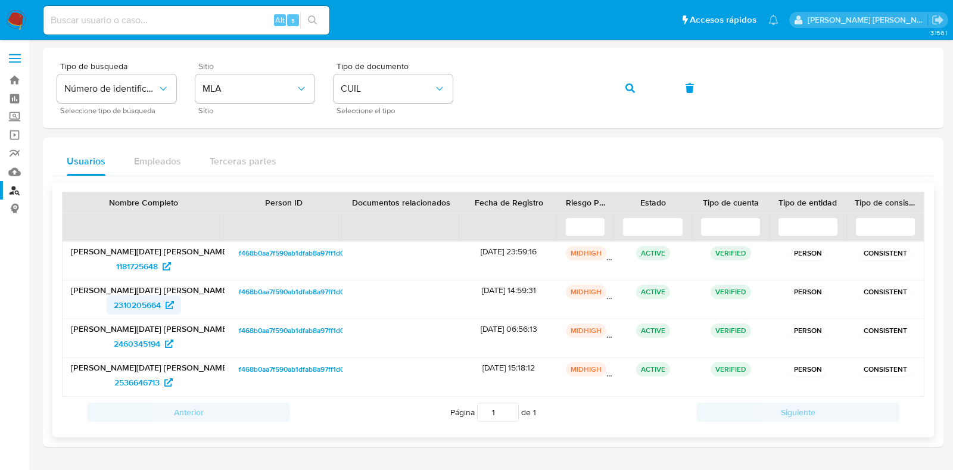
click at [152, 305] on span "2310205664" at bounding box center [137, 305] width 47 height 19
click at [627, 83] on icon "button" at bounding box center [631, 88] width 10 height 10
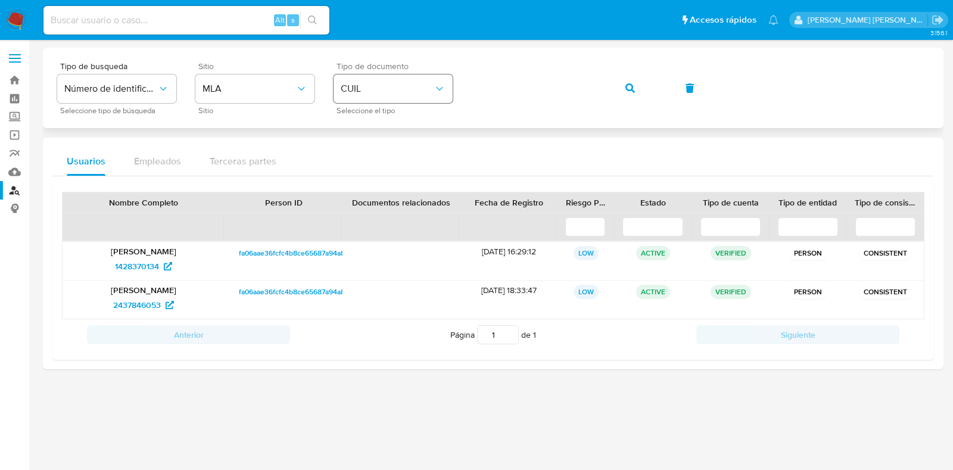
click at [431, 85] on div "Tipo de busqueda Número de identificación Seleccione tipo de búsqueda Sitio MLA…" at bounding box center [493, 88] width 872 height 52
click at [629, 79] on span "button" at bounding box center [631, 88] width 10 height 26
click at [152, 301] on span "2459604576" at bounding box center [137, 305] width 48 height 19
click at [628, 88] on icon "button" at bounding box center [631, 88] width 10 height 10
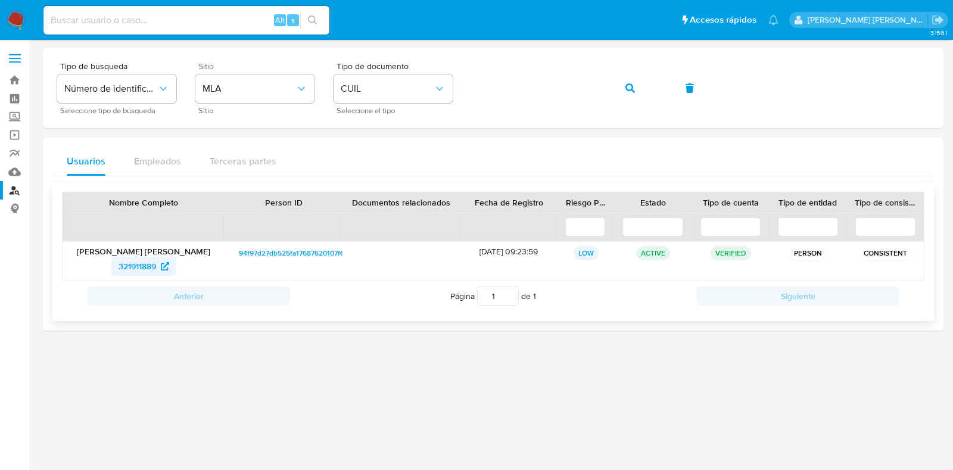
click at [167, 266] on icon at bounding box center [165, 266] width 8 height 8
click at [635, 79] on button "button" at bounding box center [630, 88] width 41 height 29
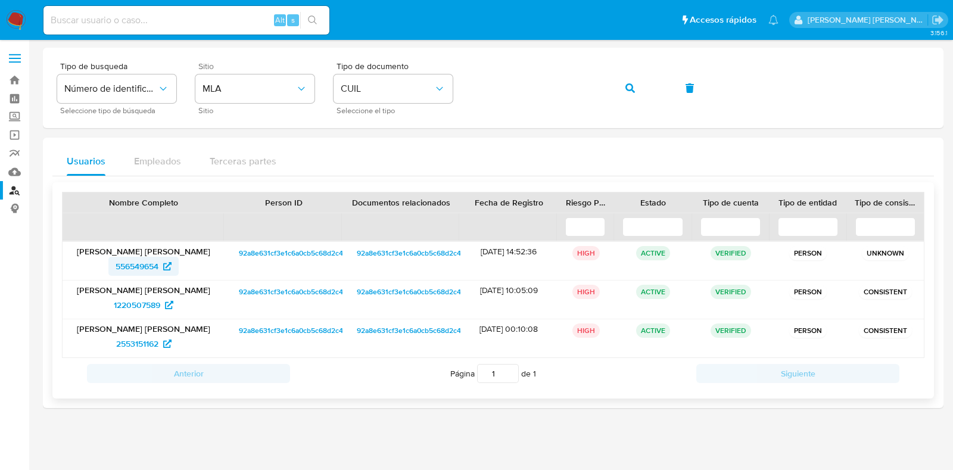
click at [173, 264] on link "556549654" at bounding box center [143, 266] width 70 height 19
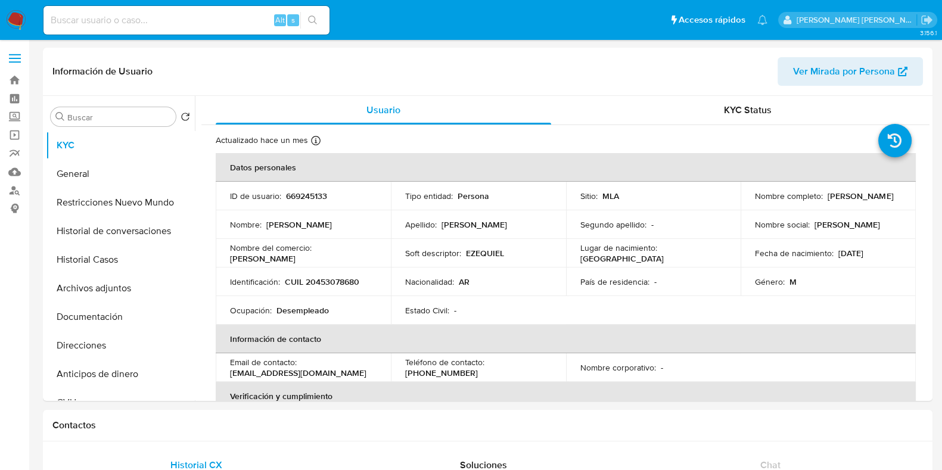
select select "10"
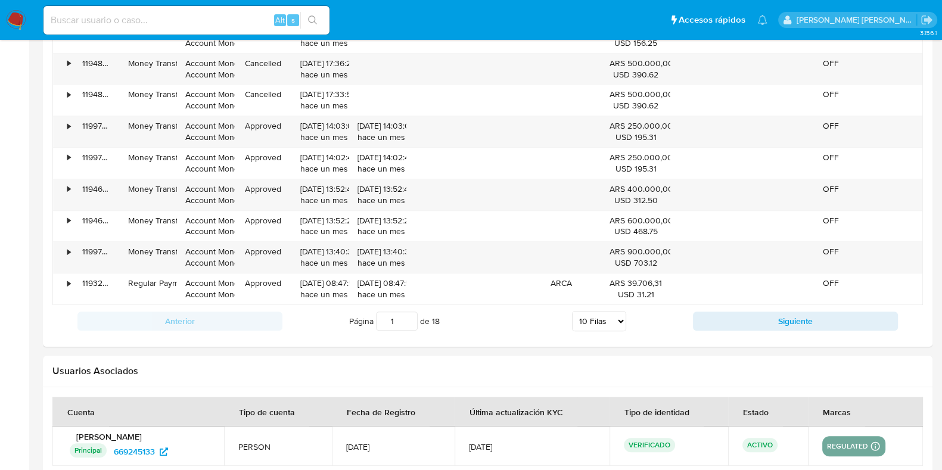
scroll to position [1350, 0]
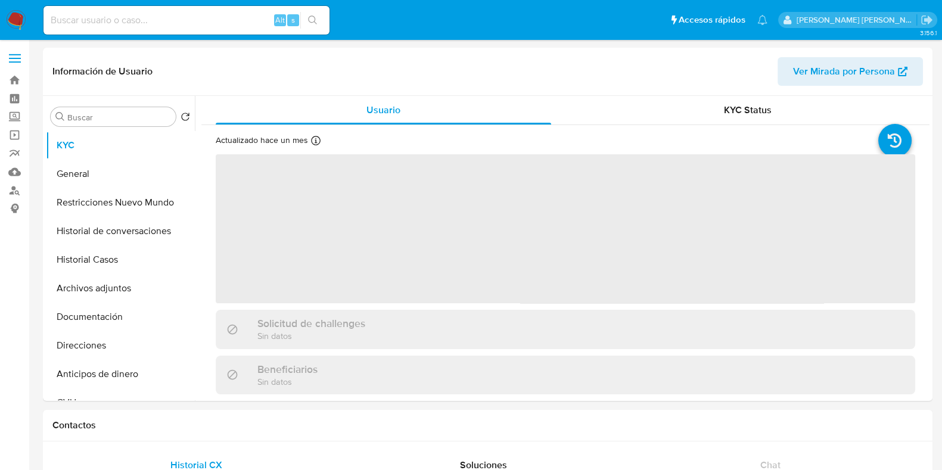
select select "10"
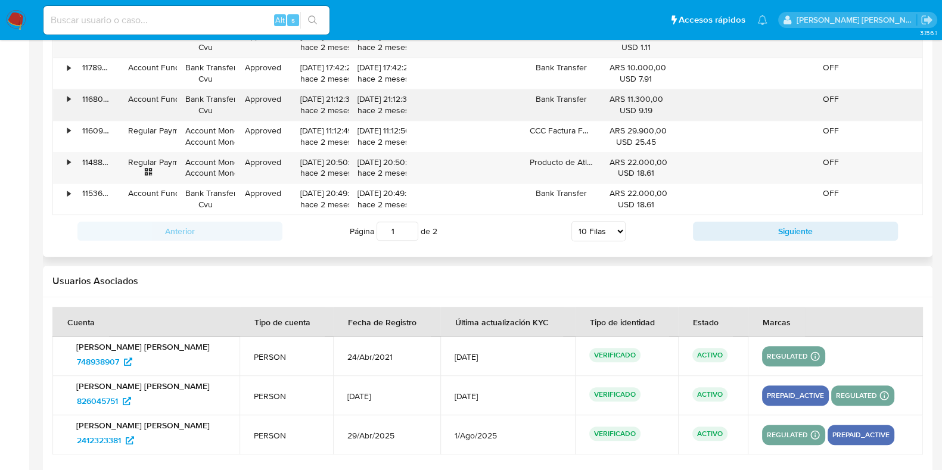
scroll to position [1388, 0]
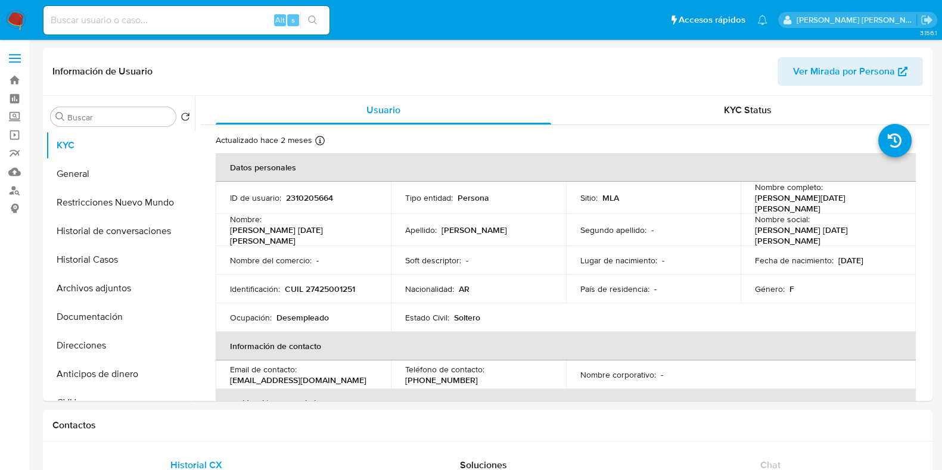
select select "10"
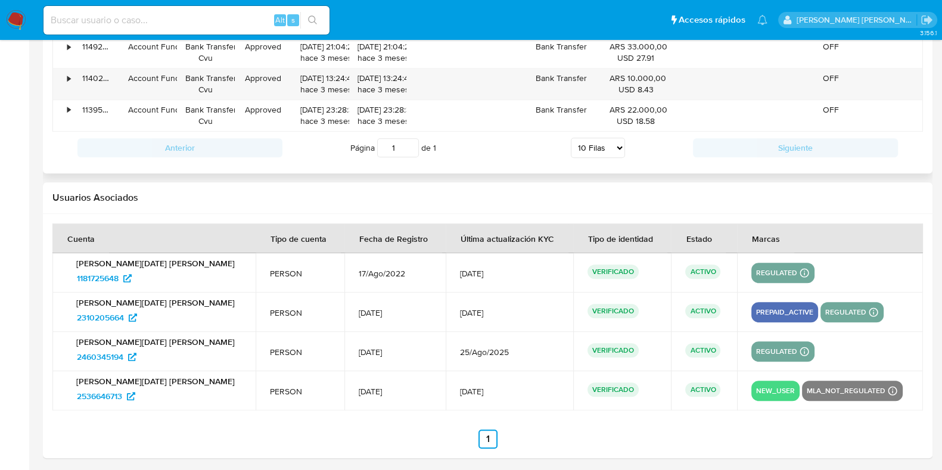
scroll to position [1342, 0]
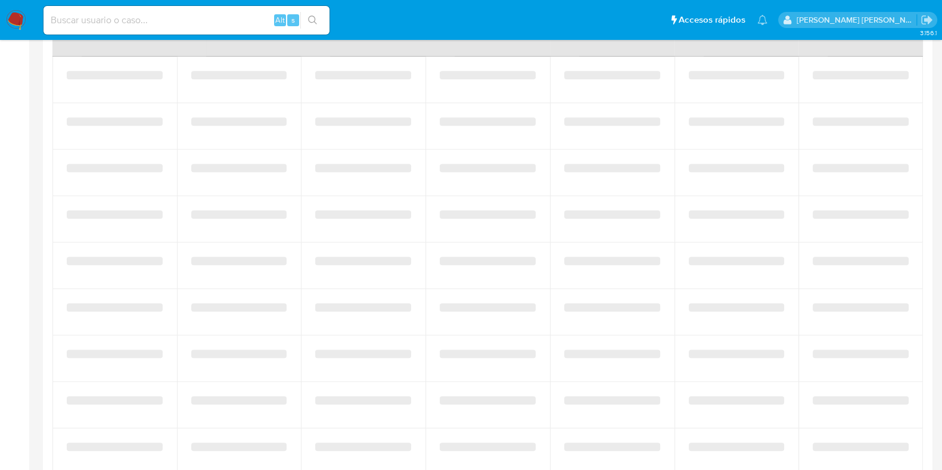
scroll to position [638, 0]
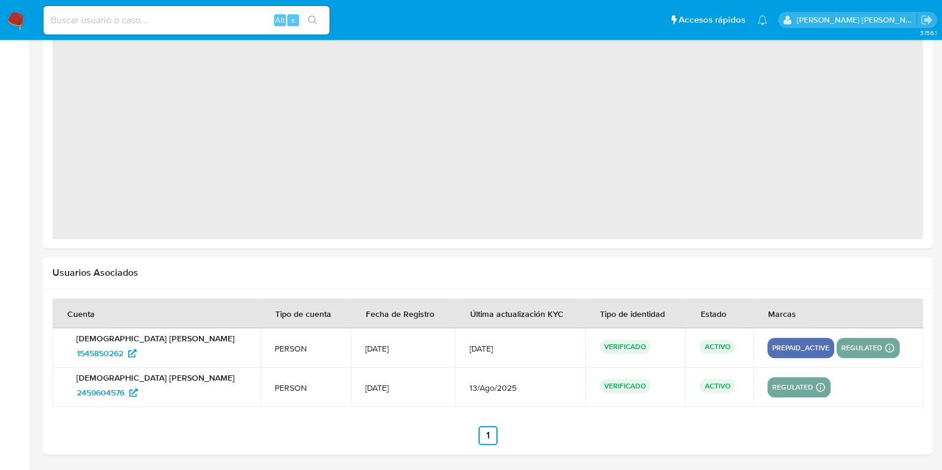
select select "10"
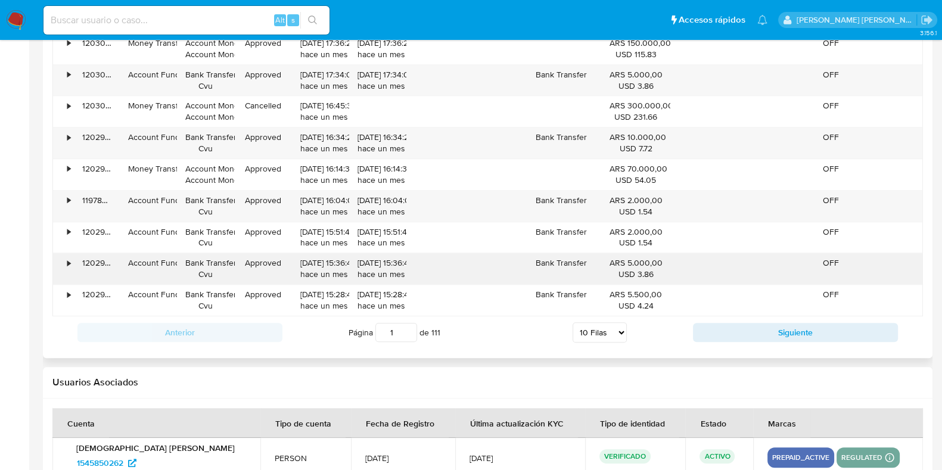
scroll to position [641, 0]
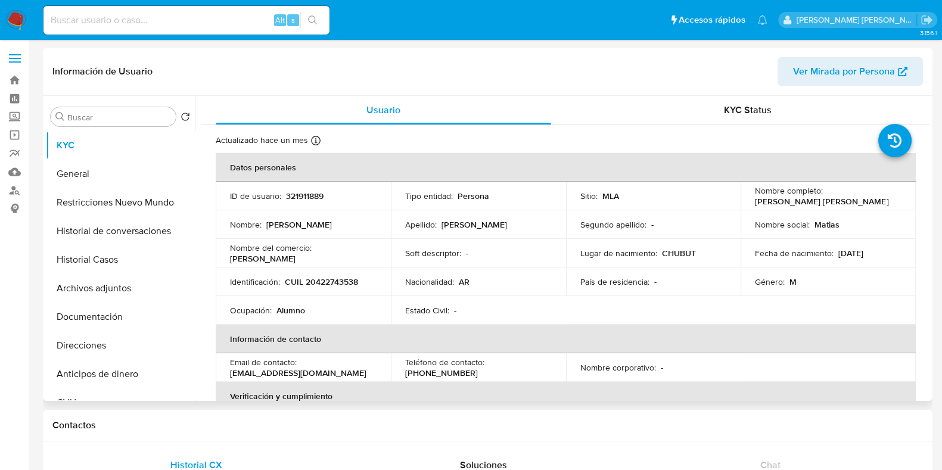
select select "10"
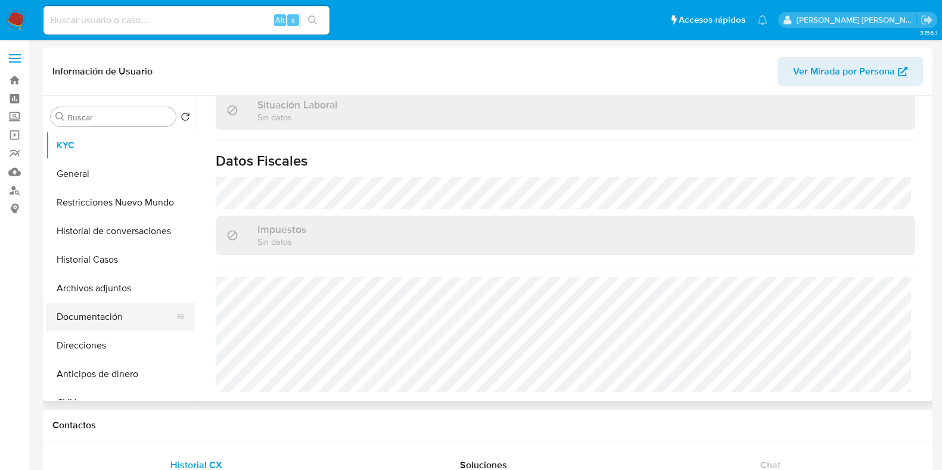
click at [80, 313] on button "Documentación" at bounding box center [115, 317] width 139 height 29
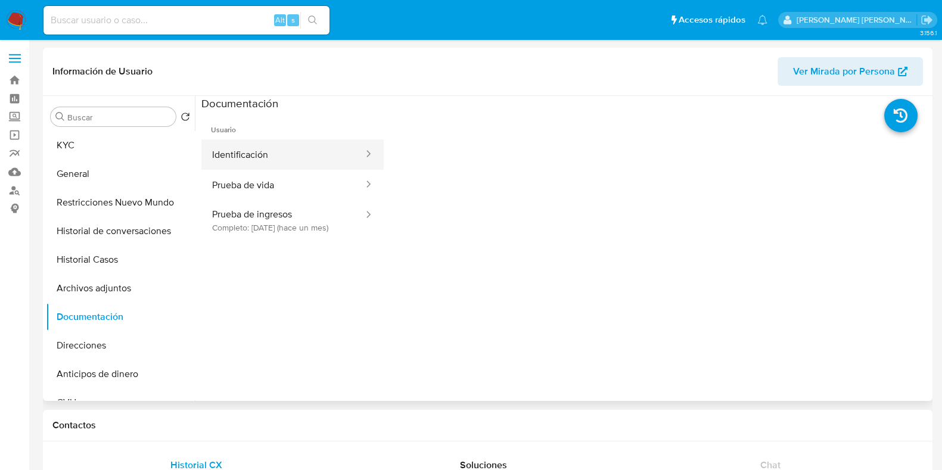
click at [260, 156] on button "Identificación" at bounding box center [282, 154] width 163 height 30
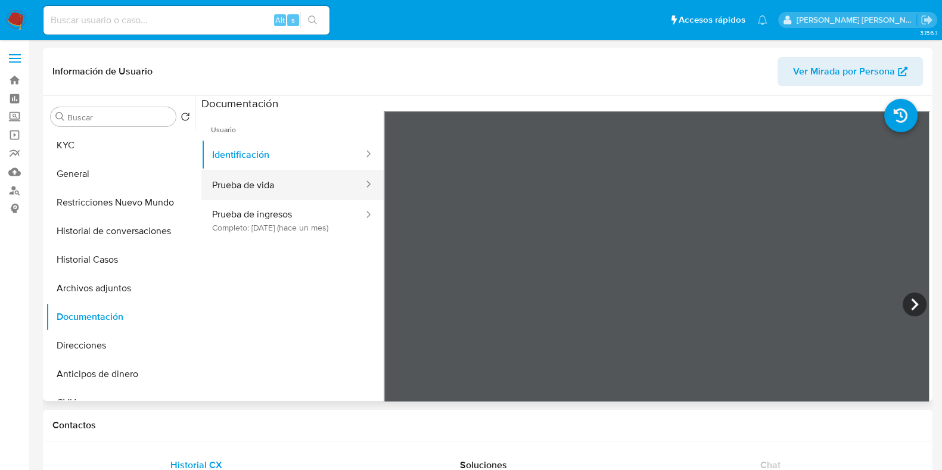
click at [268, 175] on button "Prueba de vida" at bounding box center [282, 185] width 163 height 30
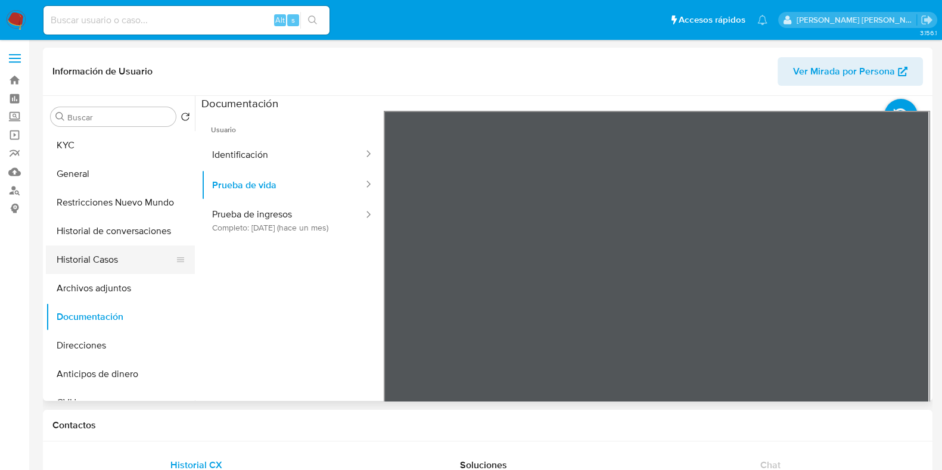
click at [98, 260] on button "Historial Casos" at bounding box center [115, 259] width 139 height 29
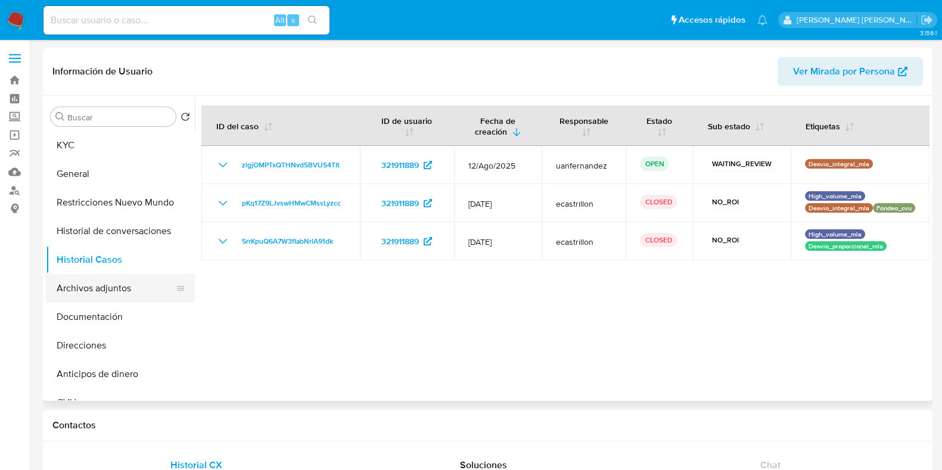
drag, startPoint x: 125, startPoint y: 289, endPoint x: 130, endPoint y: 284, distance: 7.2
click at [125, 289] on button "Archivos adjuntos" at bounding box center [115, 288] width 139 height 29
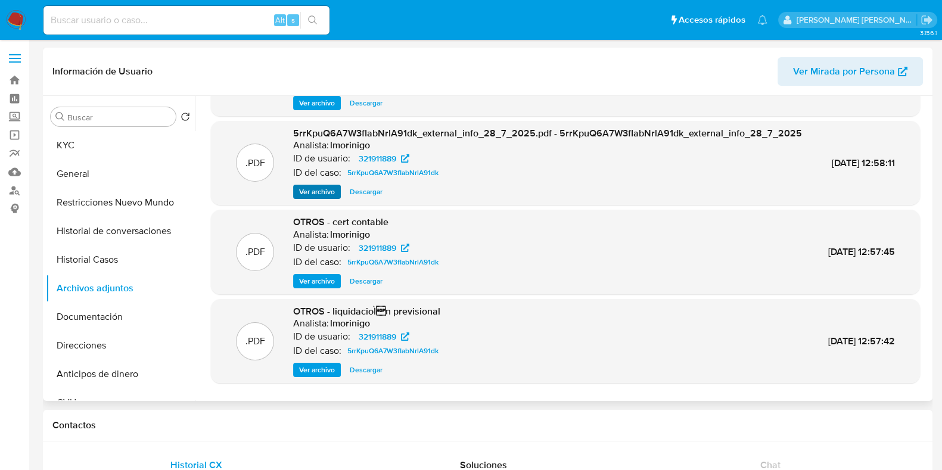
scroll to position [126, 0]
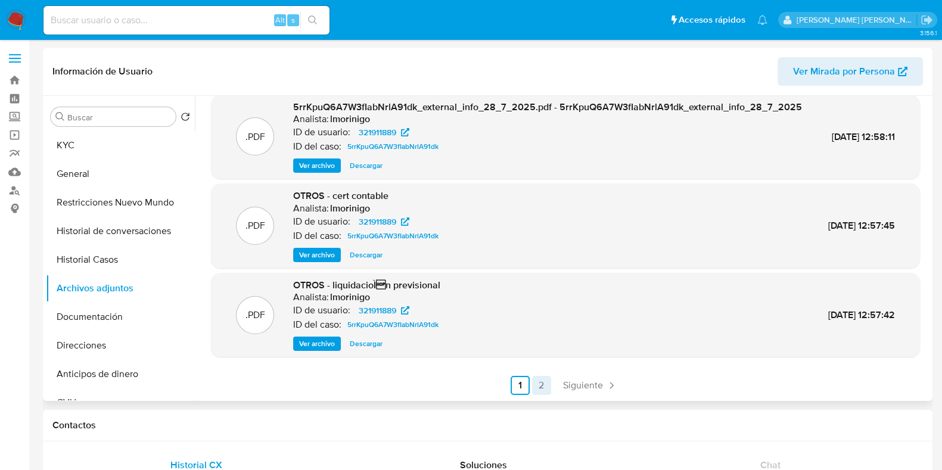
click at [537, 383] on link "2" at bounding box center [541, 385] width 19 height 19
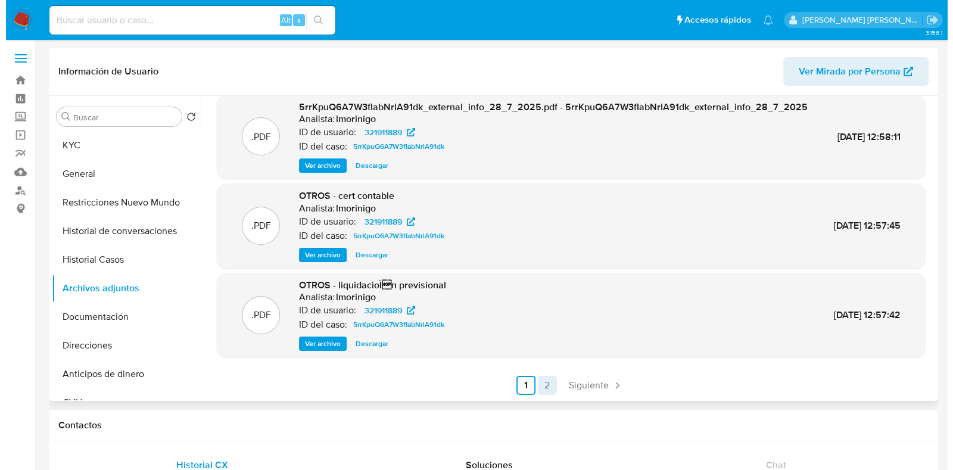
scroll to position [0, 0]
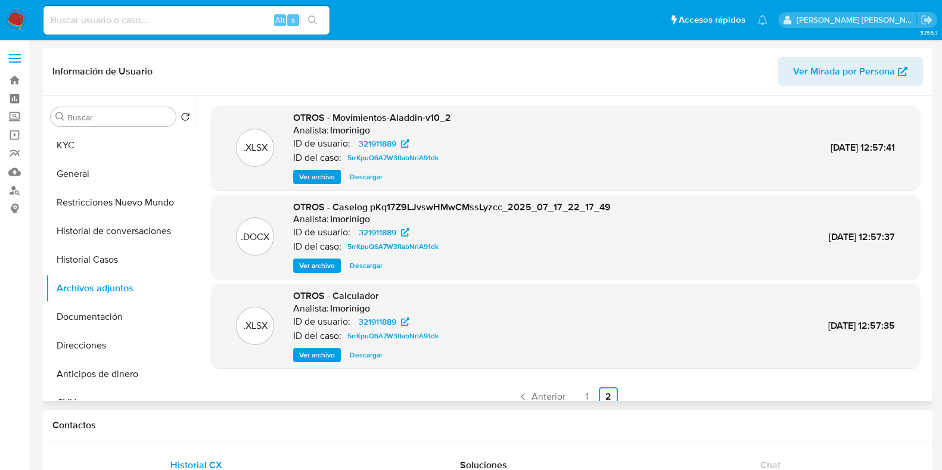
click at [328, 267] on span "Ver archivo" at bounding box center [317, 266] width 36 height 12
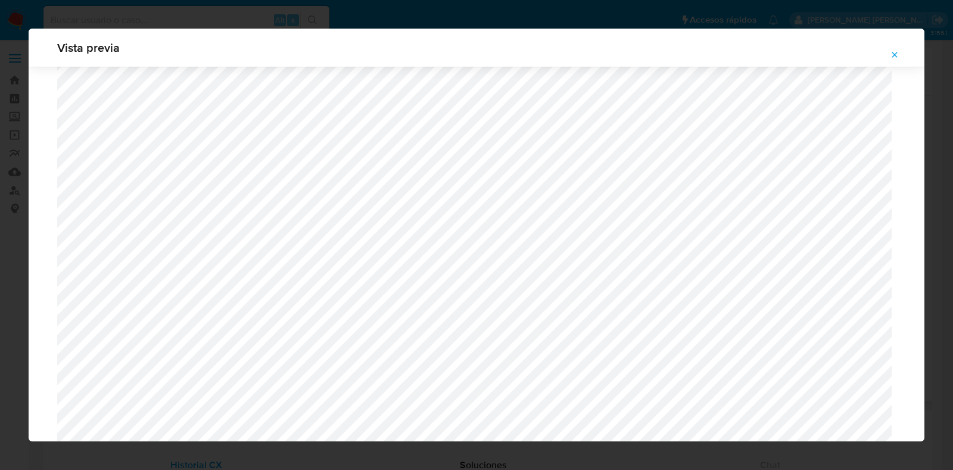
scroll to position [1317, 0]
click at [896, 52] on icon "Attachment preview" at bounding box center [895, 55] width 10 height 10
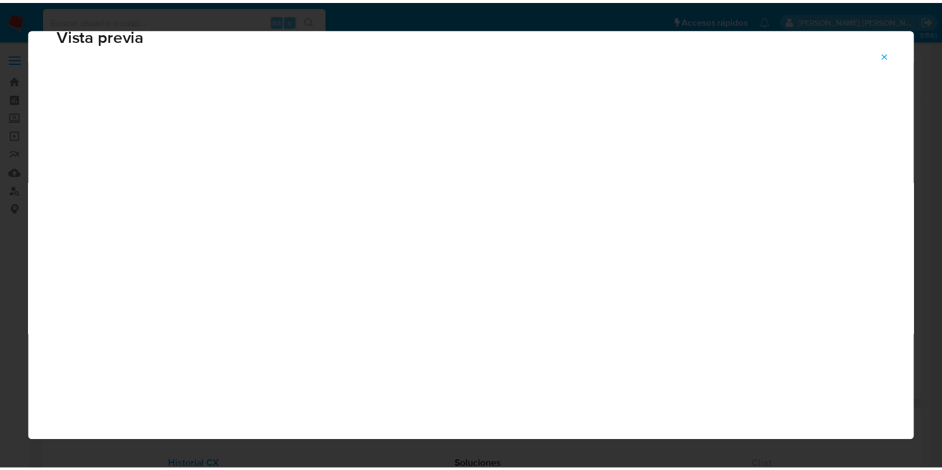
scroll to position [30, 0]
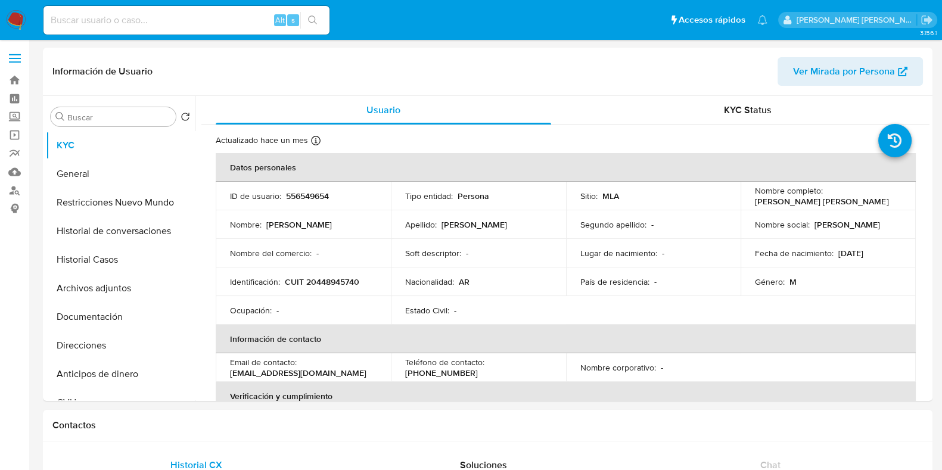
select select "10"
click at [83, 291] on button "Archivos adjuntos" at bounding box center [115, 288] width 139 height 29
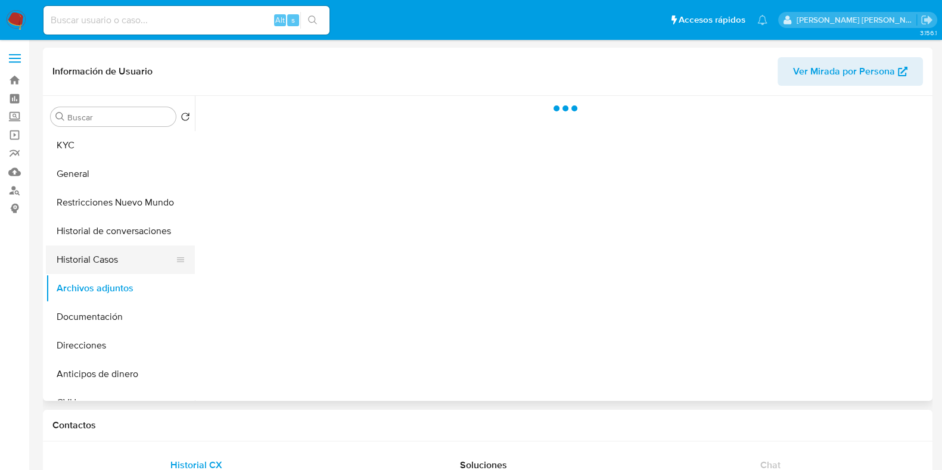
click at [100, 263] on button "Historial Casos" at bounding box center [115, 259] width 139 height 29
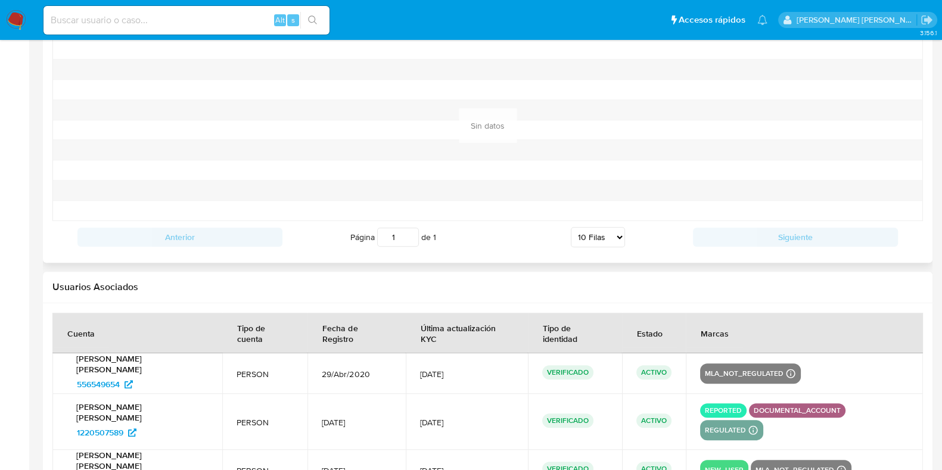
scroll to position [1316, 0]
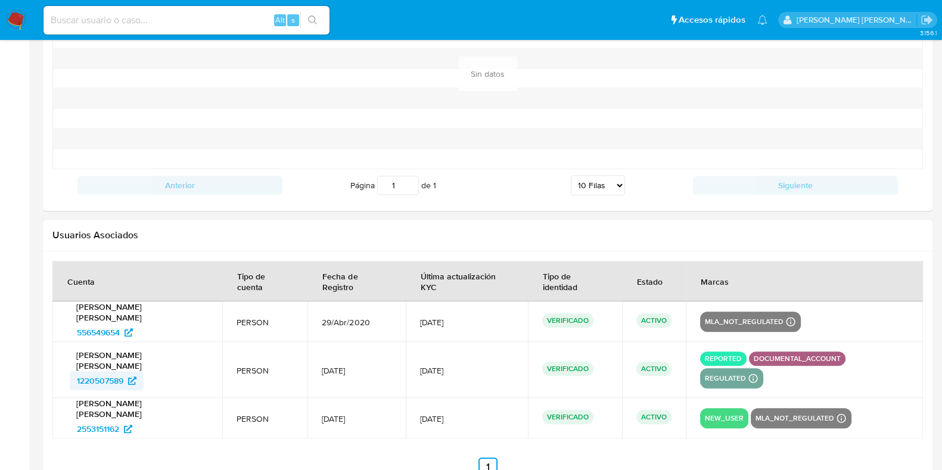
click at [102, 371] on span "1220507589" at bounding box center [100, 380] width 46 height 19
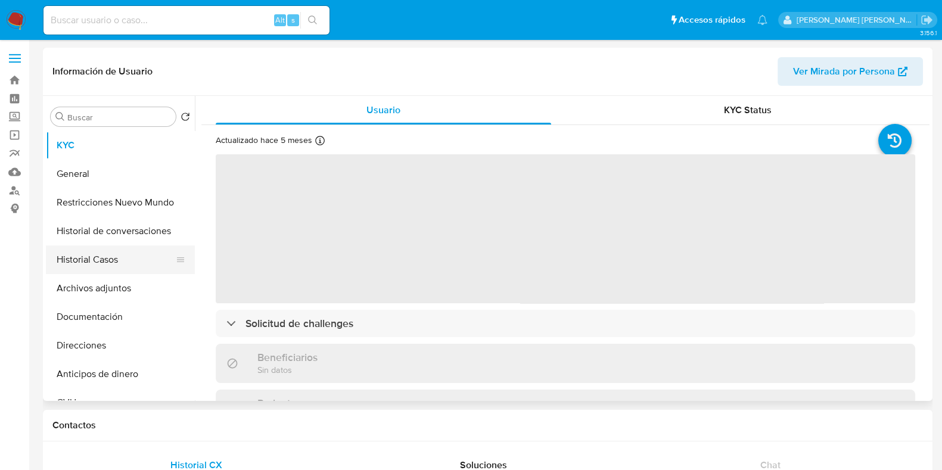
click at [104, 263] on button "Historial Casos" at bounding box center [115, 259] width 139 height 29
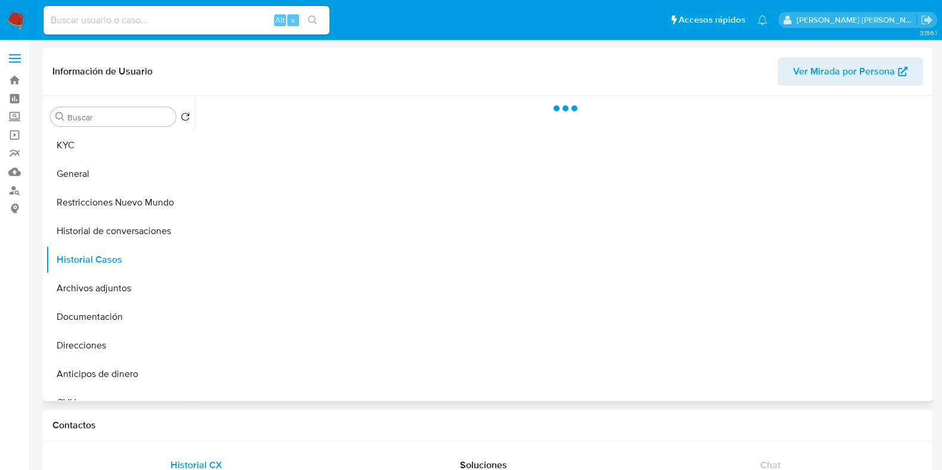
select select "10"
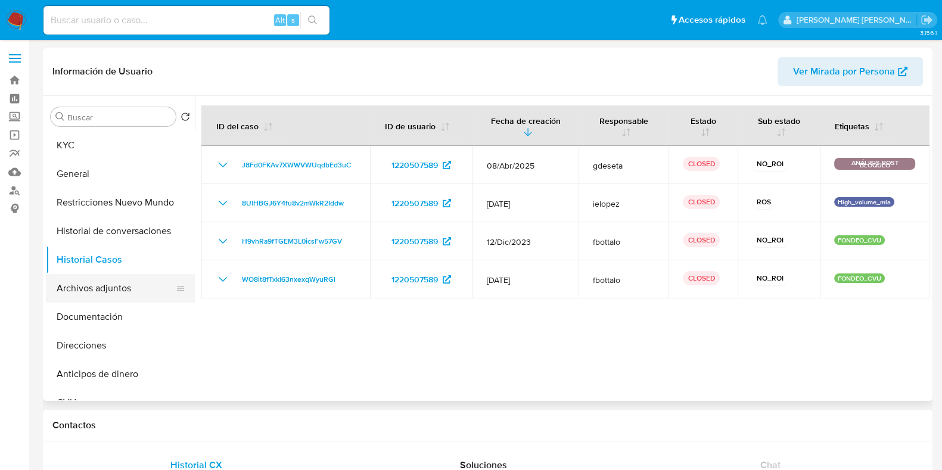
click at [125, 281] on button "Archivos adjuntos" at bounding box center [115, 288] width 139 height 29
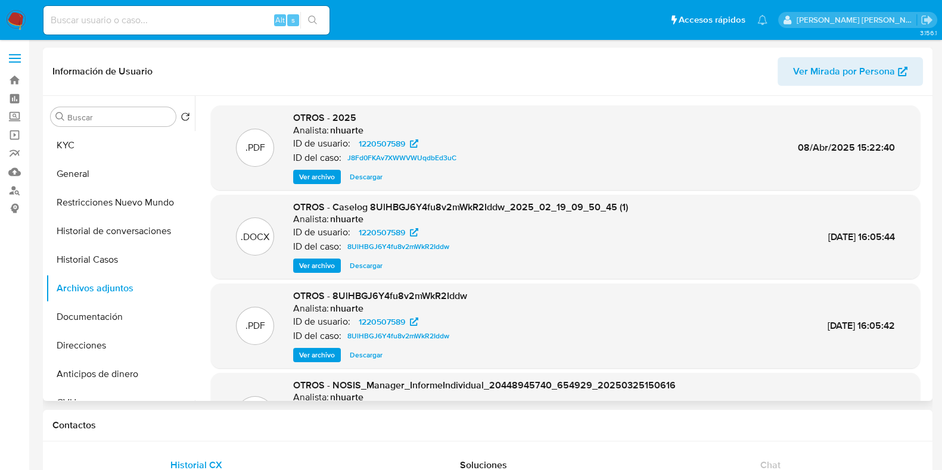
click at [313, 268] on span "Ver archivo" at bounding box center [317, 266] width 36 height 12
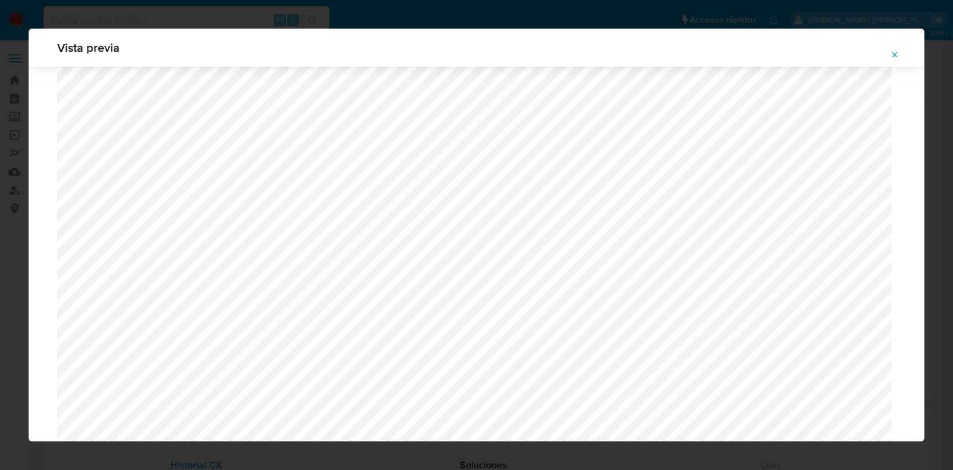
scroll to position [1391, 0]
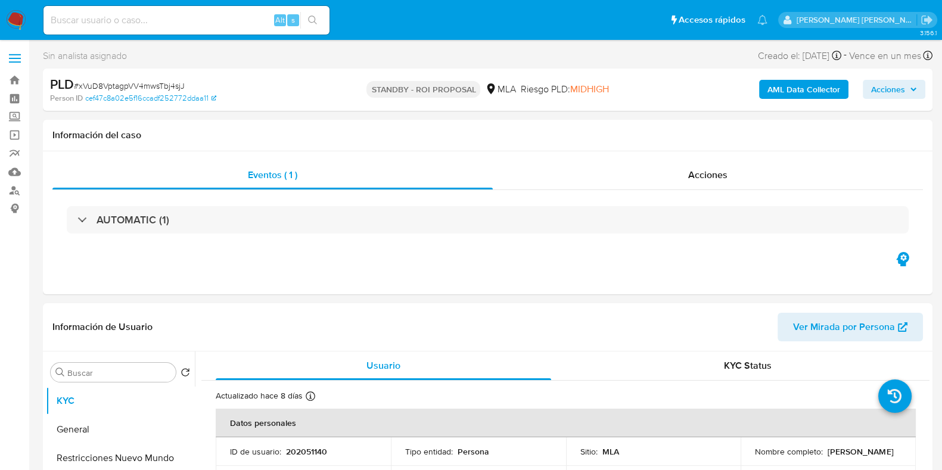
select select "10"
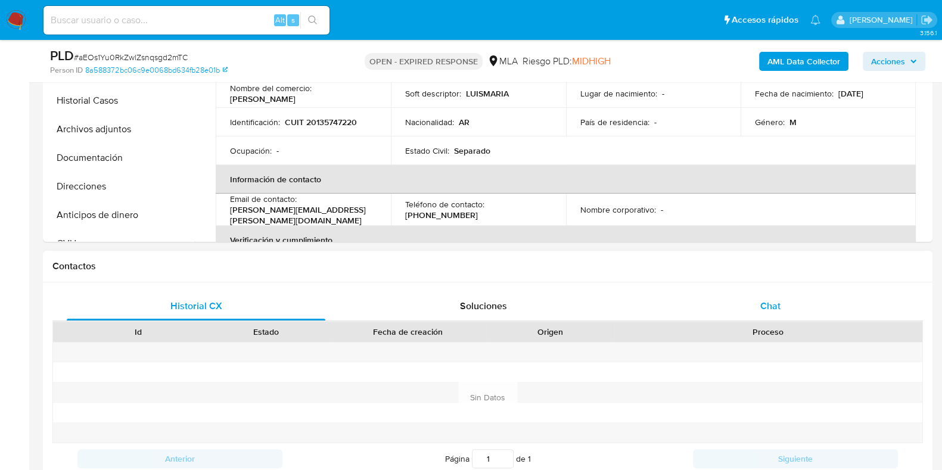
click at [767, 296] on div "Chat" at bounding box center [770, 306] width 259 height 29
select select "10"
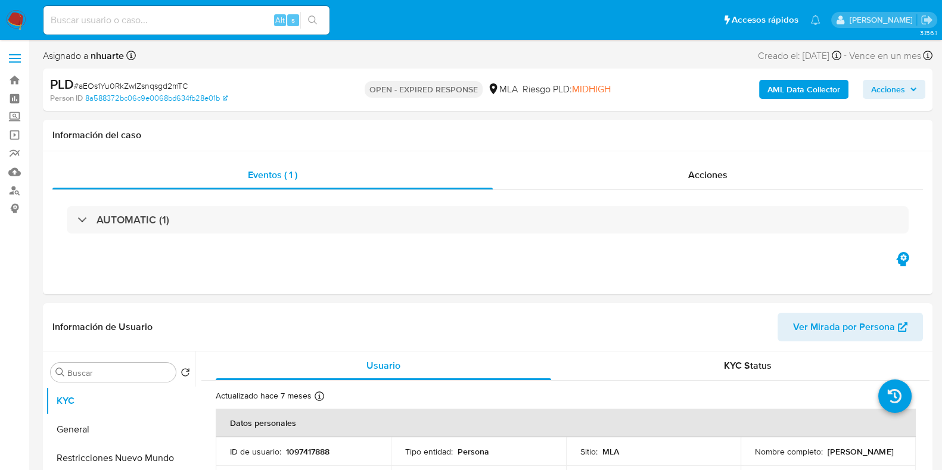
click at [785, 80] on b "AML Data Collector" at bounding box center [803, 89] width 73 height 19
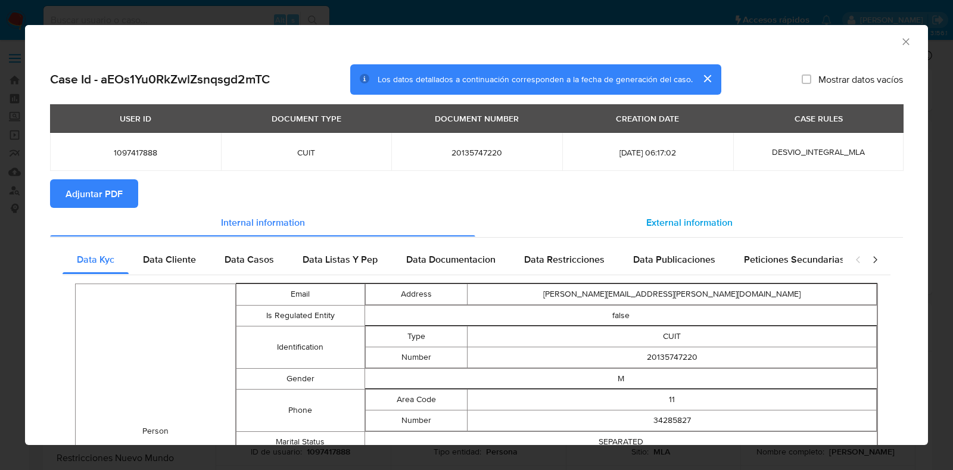
click at [664, 232] on div "External information" at bounding box center [689, 222] width 428 height 29
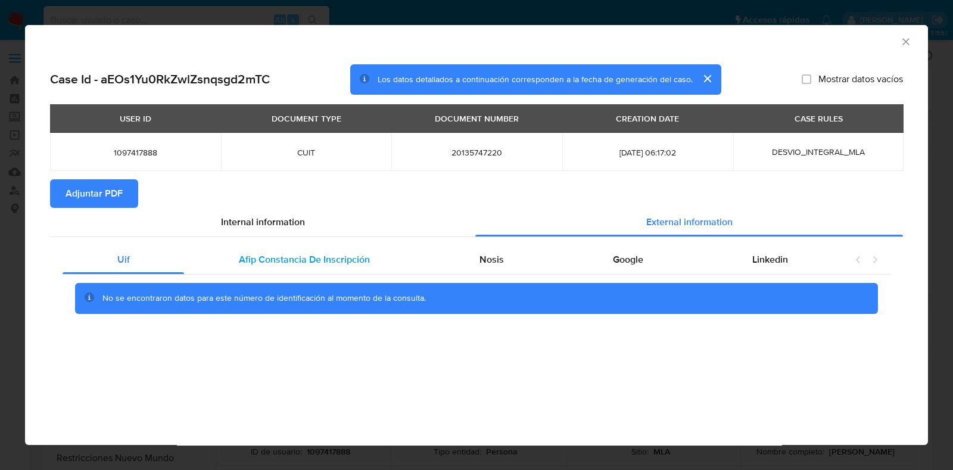
click at [247, 258] on span "Afip Constancia De Inscripción" at bounding box center [304, 260] width 131 height 14
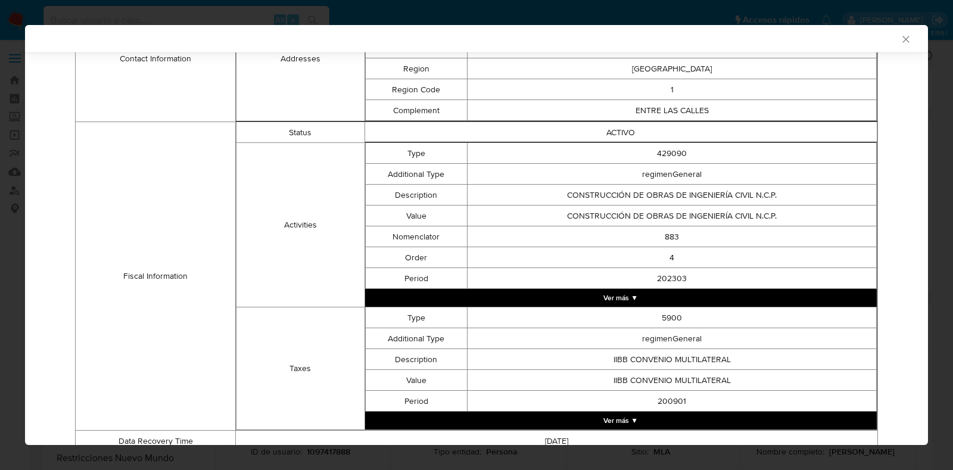
scroll to position [420, 0]
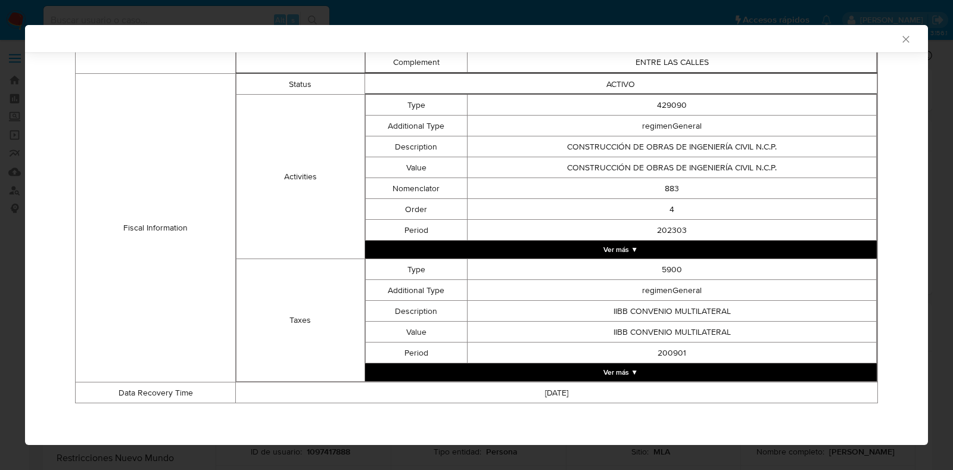
click at [610, 371] on button "Ver más ▼" at bounding box center [621, 372] width 512 height 18
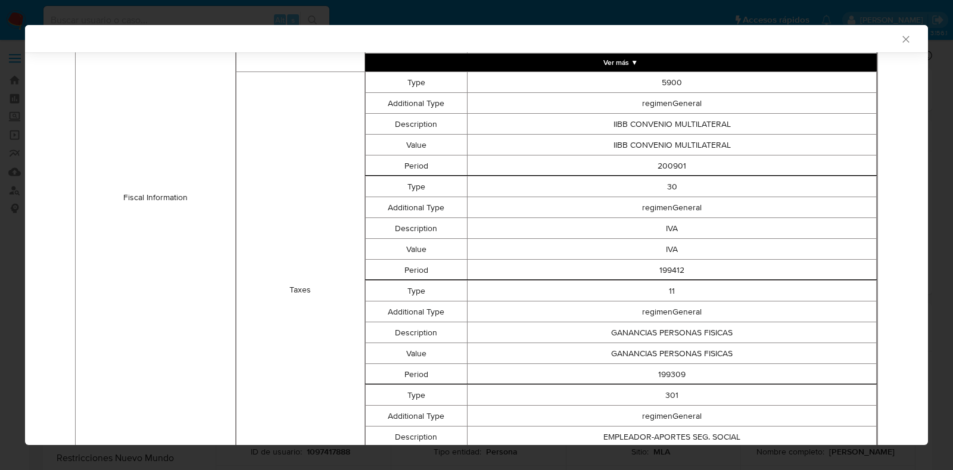
scroll to position [735, 0]
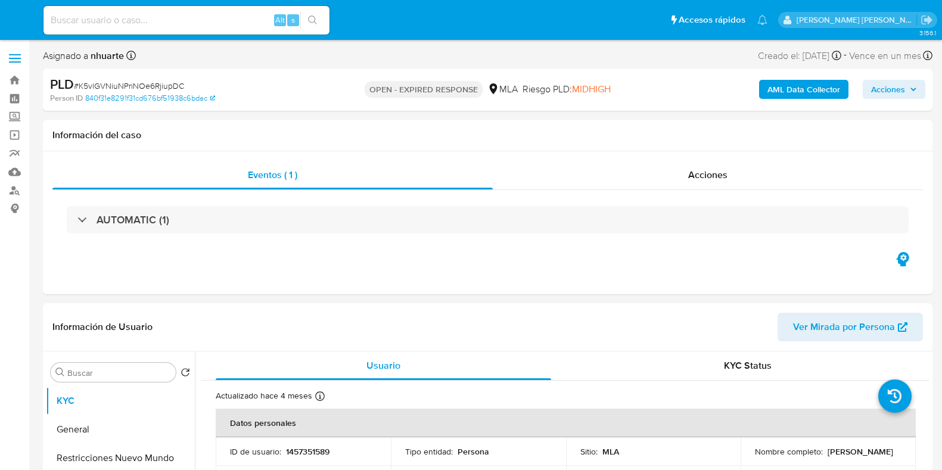
select select "10"
click at [170, 85] on span "# K5vlGVNiuNPriNOe6RjiupDC" at bounding box center [129, 86] width 110 height 12
copy span "K5vlGVNiuNPriNOe6RjiupDC"
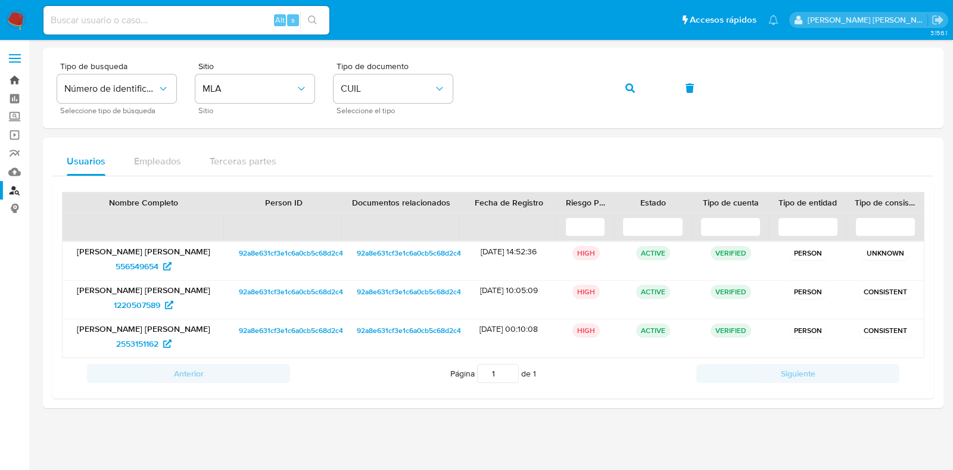
click at [15, 79] on link "Bandeja" at bounding box center [71, 80] width 142 height 18
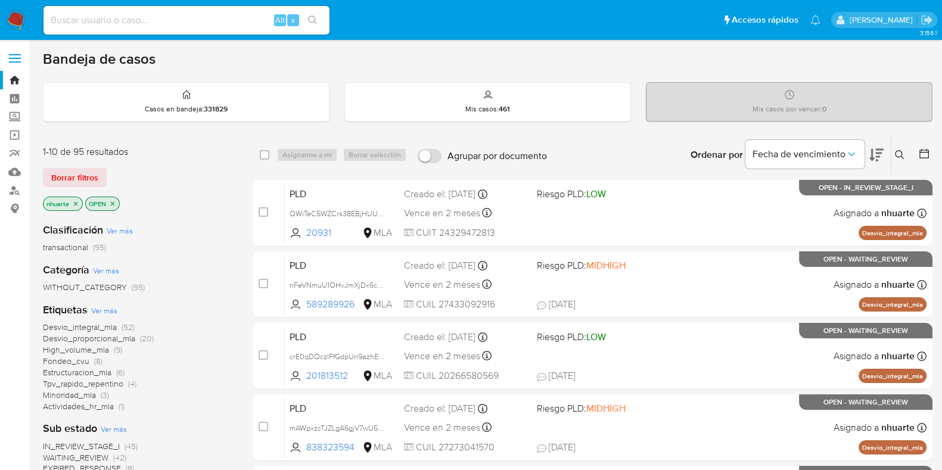
click at [898, 151] on icon at bounding box center [900, 155] width 10 height 10
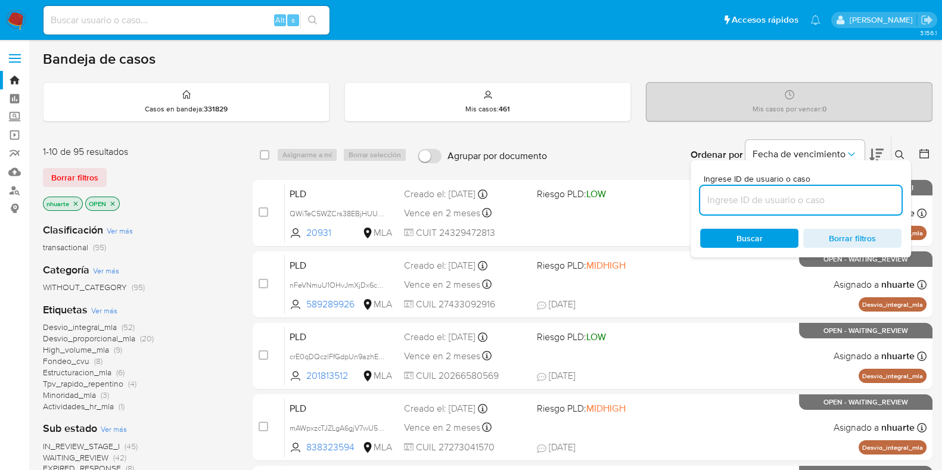
click at [819, 197] on input at bounding box center [800, 199] width 201 height 15
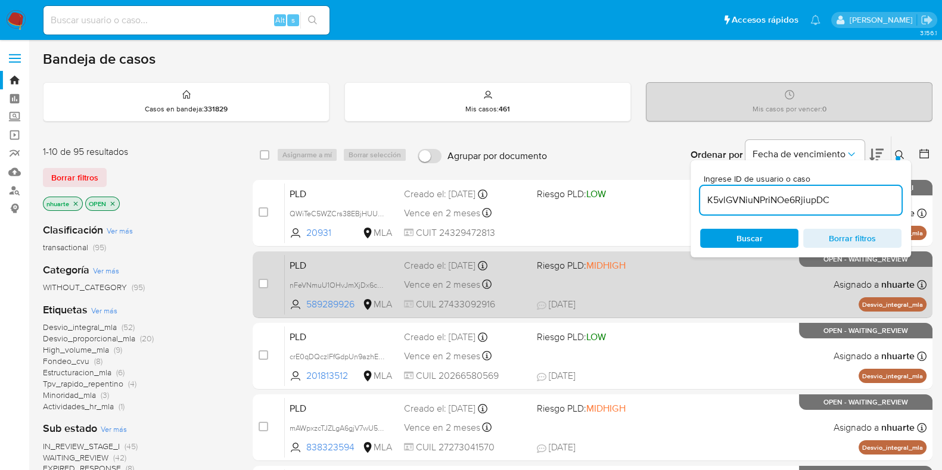
type input "K5vlGVNiuNPriNOe6RjiupDC"
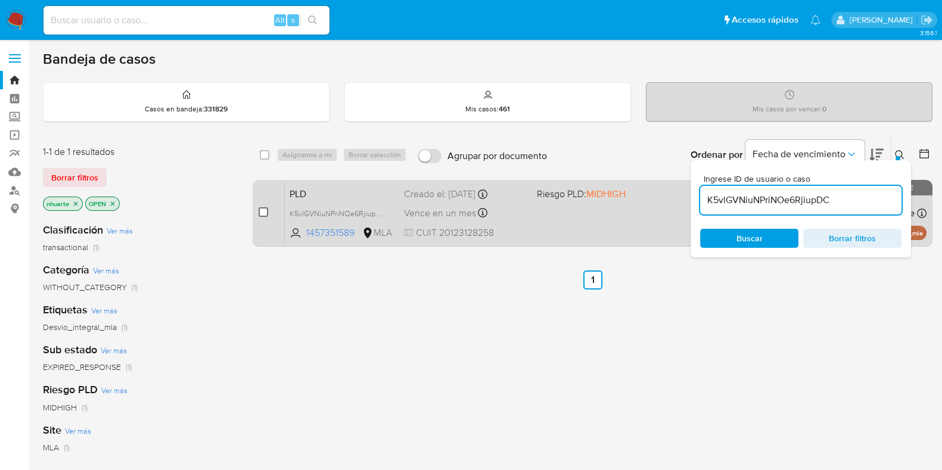
click at [262, 209] on input "checkbox" at bounding box center [264, 212] width 10 height 10
checkbox input "true"
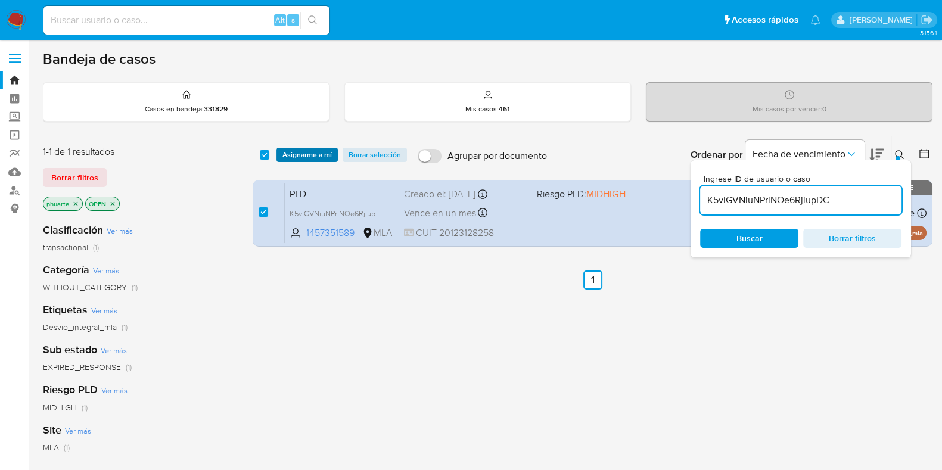
click at [312, 151] on span "Asignarme a mí" at bounding box center [306, 155] width 49 height 12
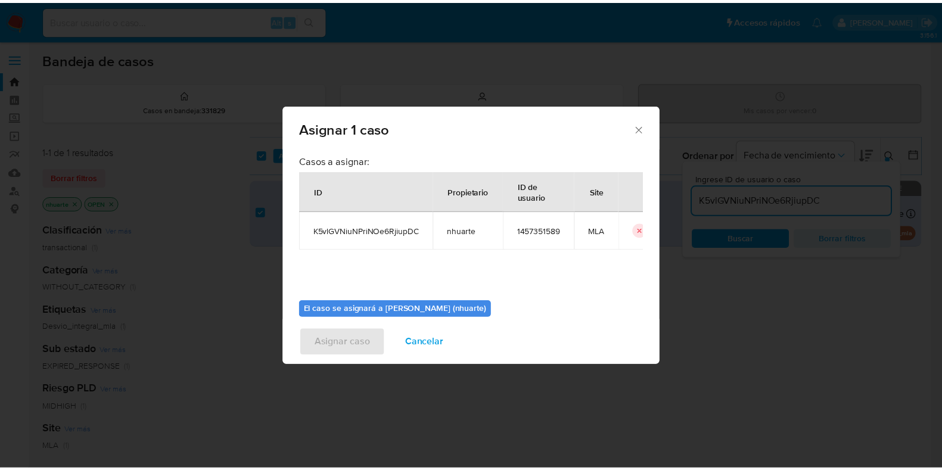
scroll to position [61, 0]
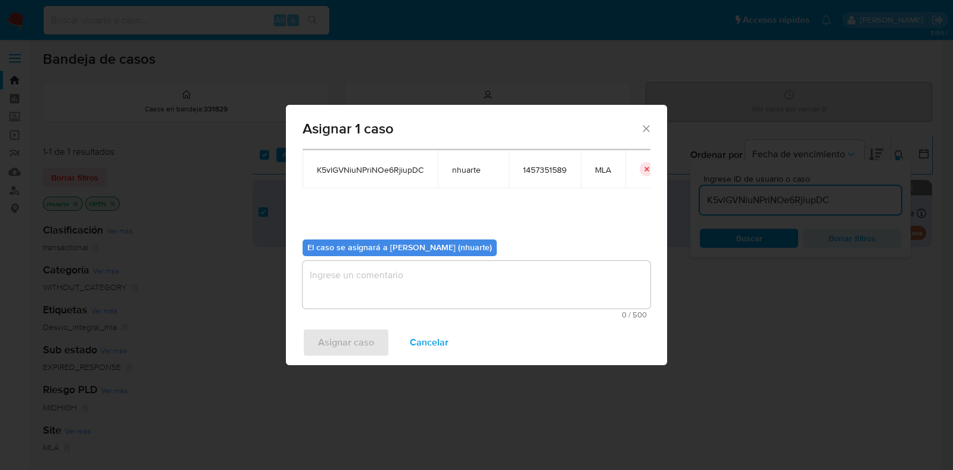
click at [423, 283] on textarea "assign-modal" at bounding box center [477, 285] width 348 height 48
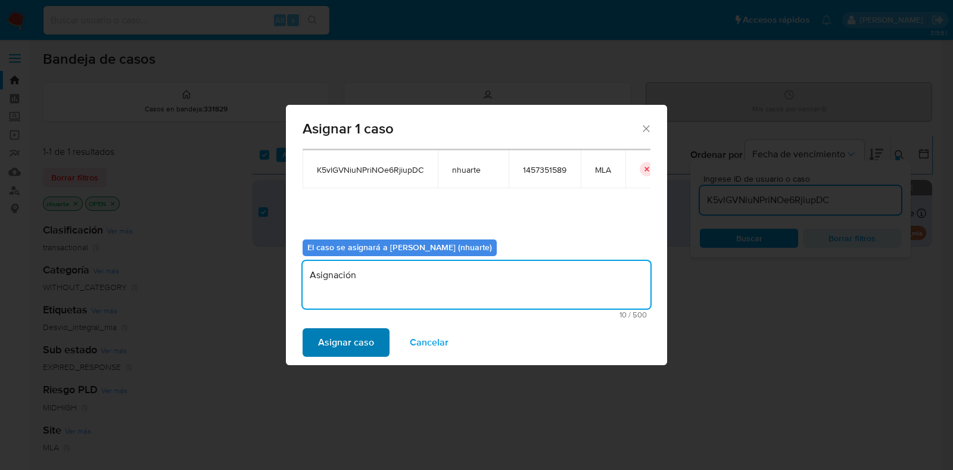
type textarea "Asignación"
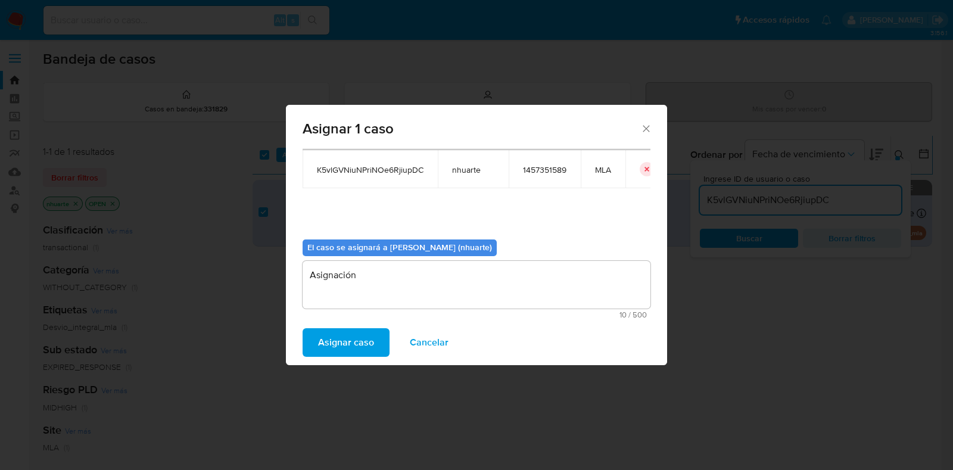
click at [353, 339] on span "Asignar caso" at bounding box center [346, 342] width 56 height 26
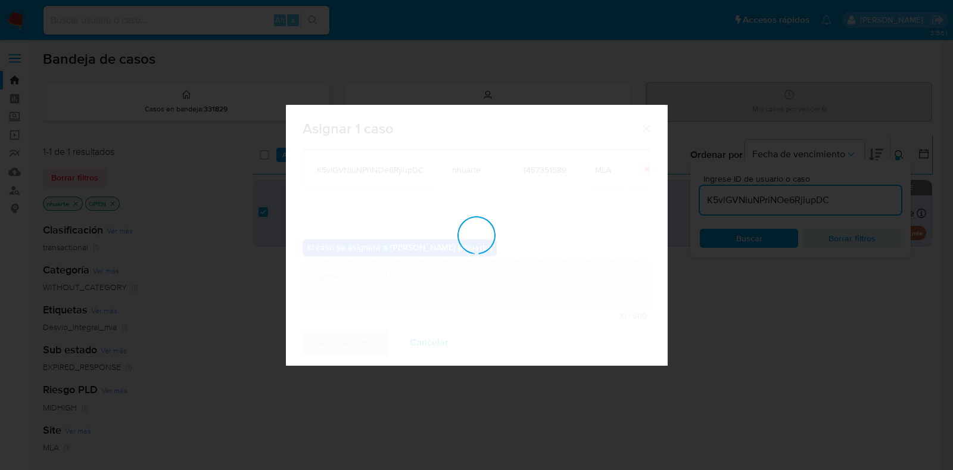
checkbox input "false"
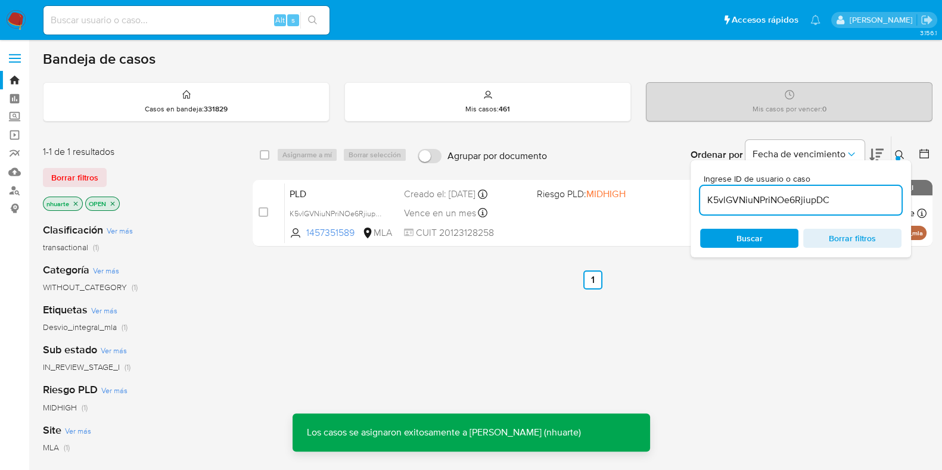
click at [167, 22] on input at bounding box center [186, 20] width 286 height 15
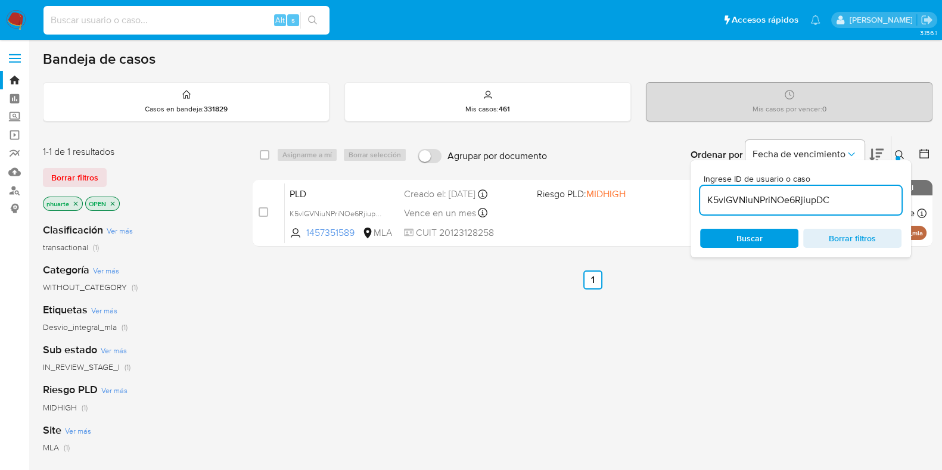
paste input "713352984"
type input "713352984"
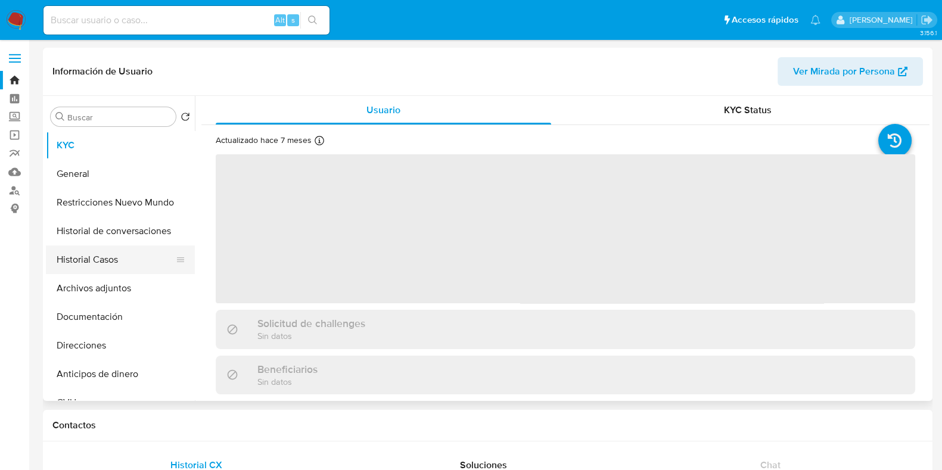
drag, startPoint x: 116, startPoint y: 259, endPoint x: 144, endPoint y: 256, distance: 28.8
click at [115, 260] on button "Historial Casos" at bounding box center [115, 259] width 139 height 29
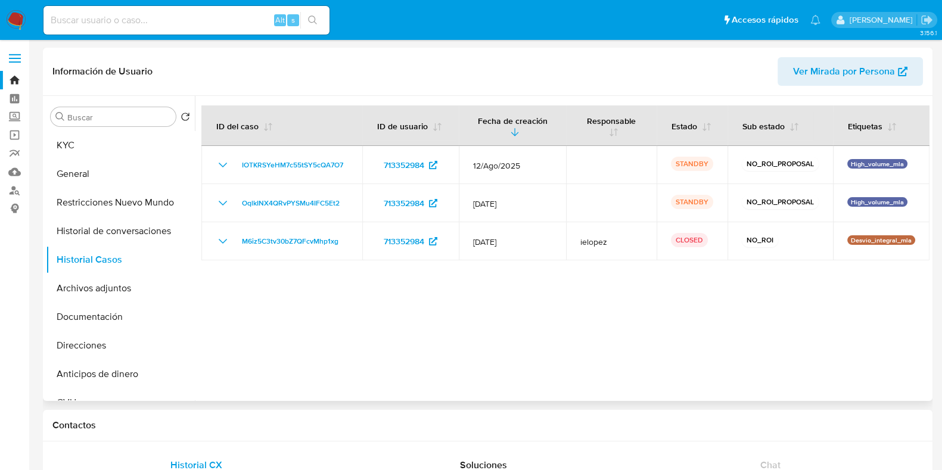
select select "10"
click at [12, 80] on link "Bandeja" at bounding box center [71, 80] width 142 height 18
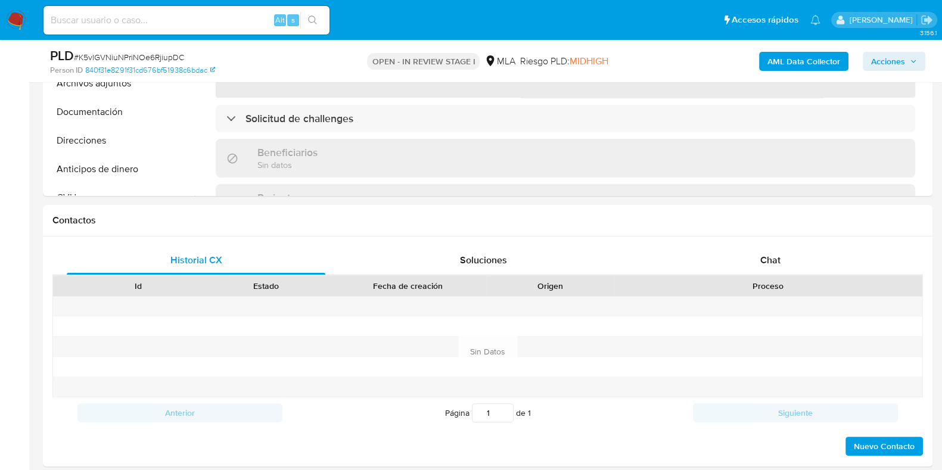
scroll to position [447, 0]
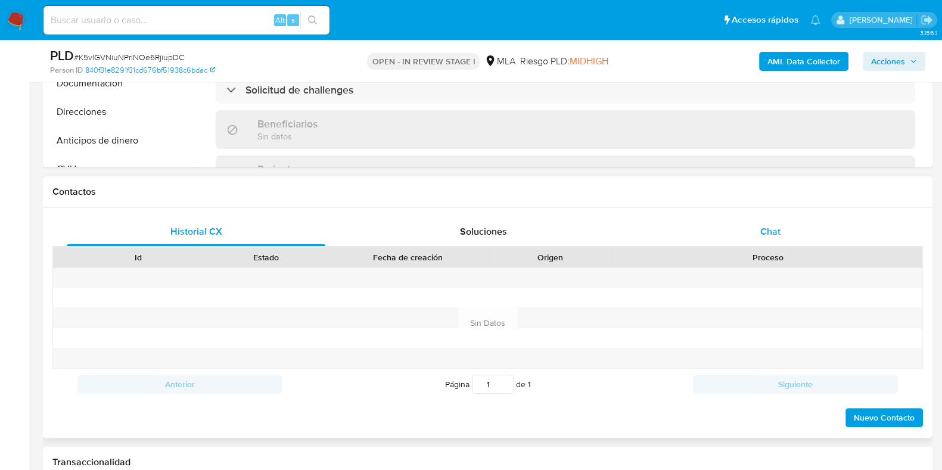
click at [760, 220] on div "Chat" at bounding box center [770, 231] width 259 height 29
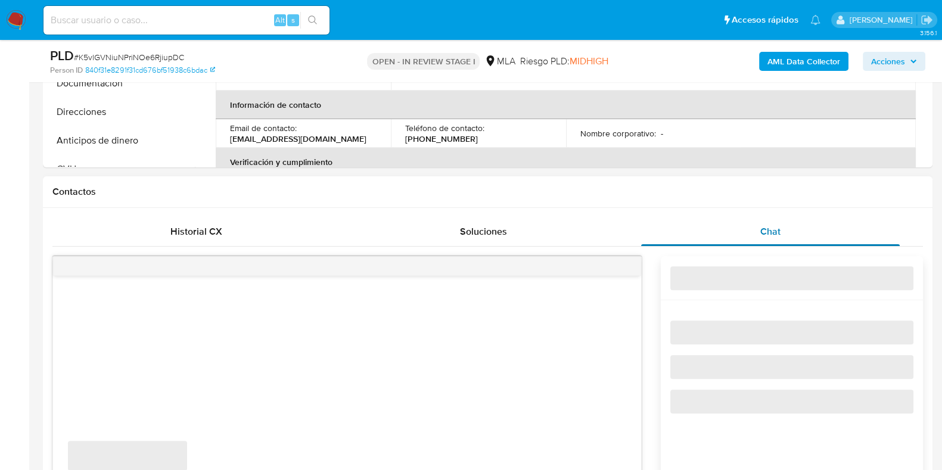
select select "10"
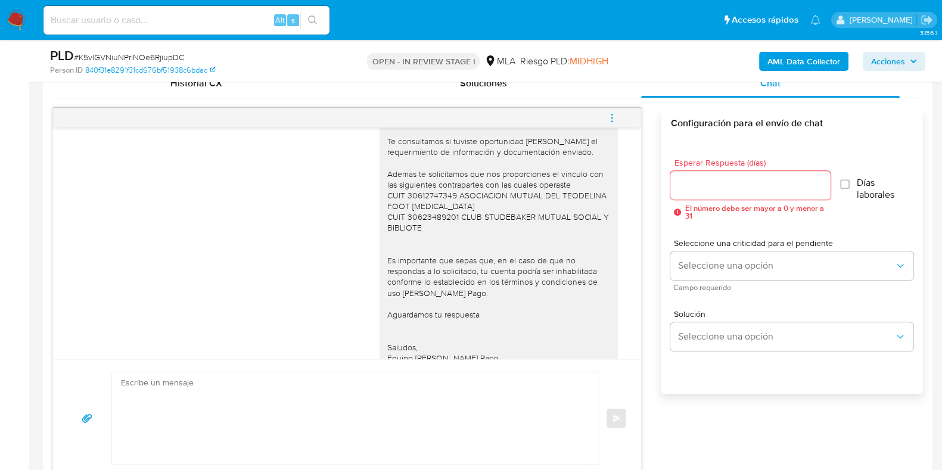
scroll to position [872, 0]
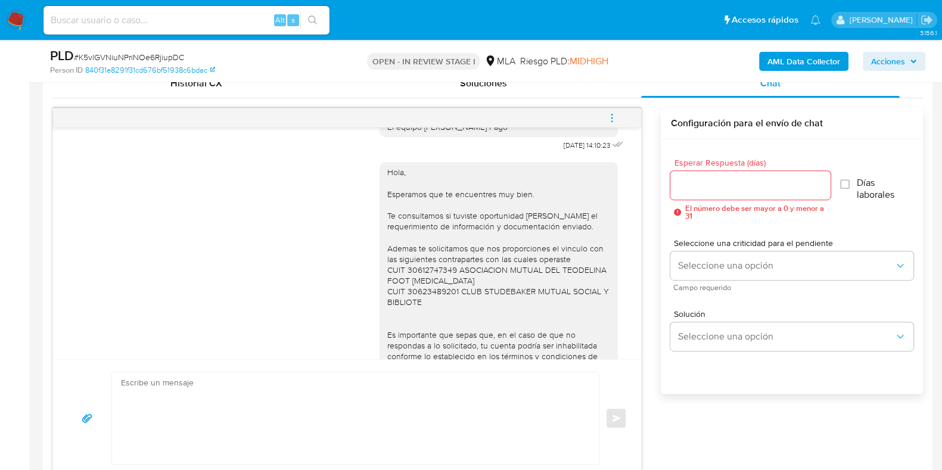
click at [615, 116] on icon "menu-action" at bounding box center [612, 118] width 11 height 11
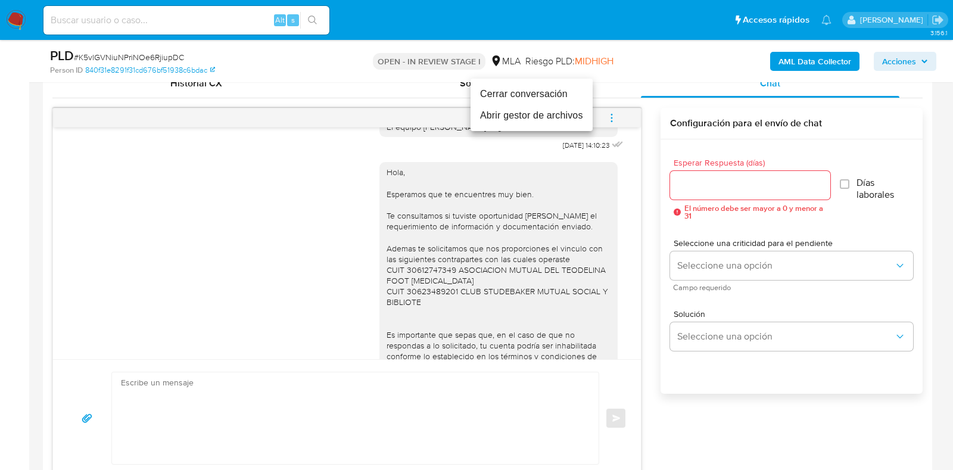
click at [561, 98] on li "Cerrar conversación" at bounding box center [532, 93] width 122 height 21
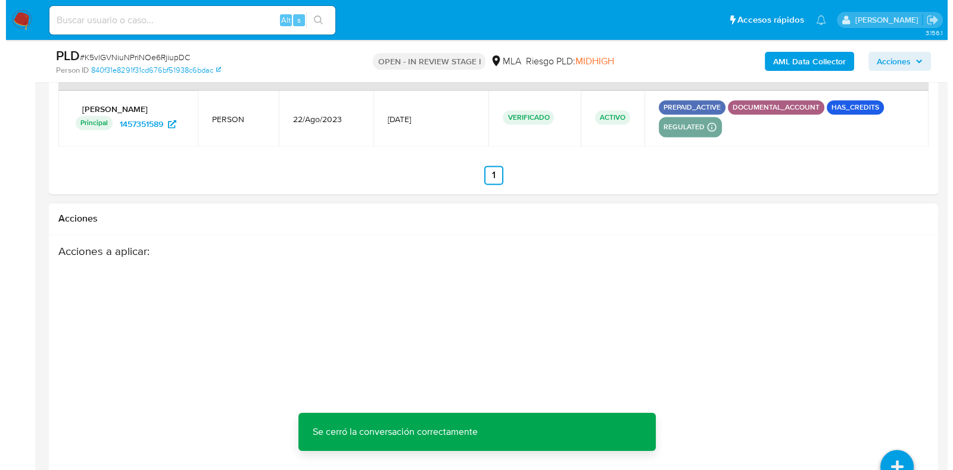
scroll to position [2165, 0]
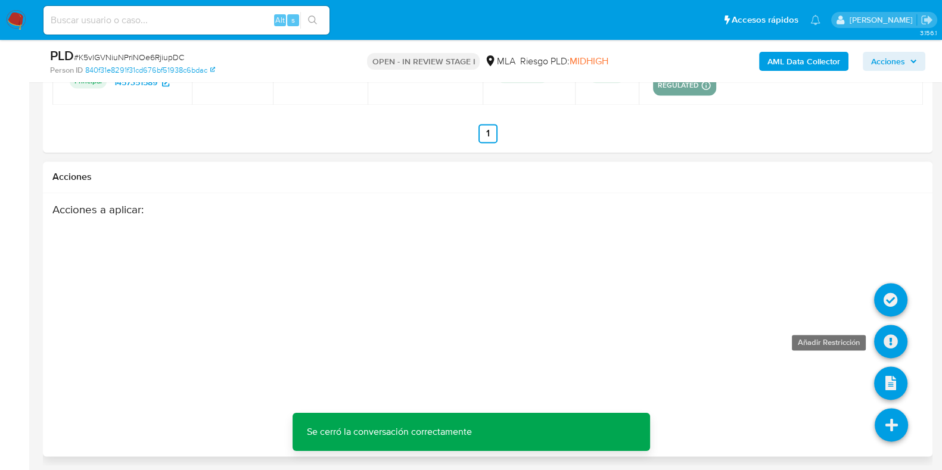
click at [888, 332] on icon at bounding box center [890, 341] width 33 height 33
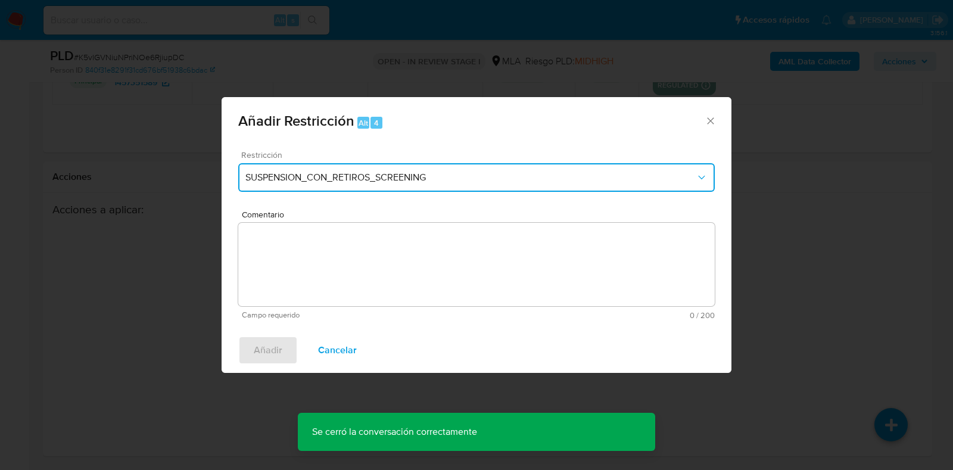
click at [295, 169] on button "SUSPENSION_CON_RETIROS_SCREENING" at bounding box center [476, 177] width 477 height 29
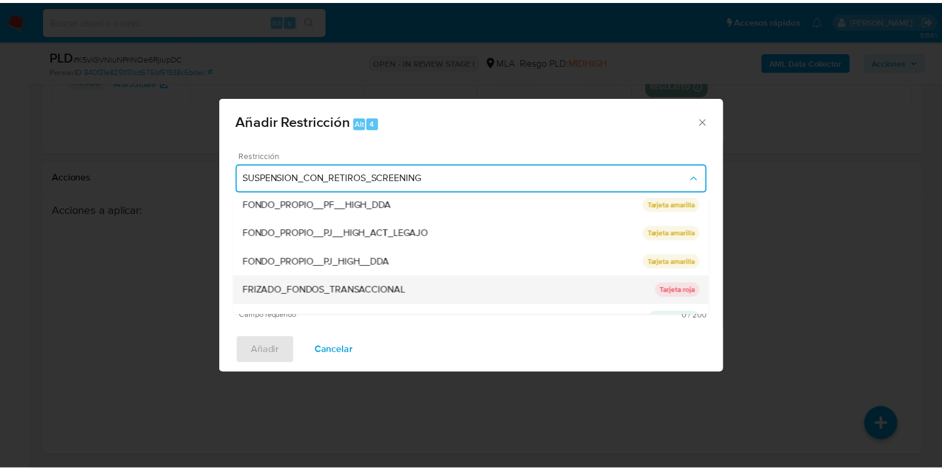
scroll to position [223, 0]
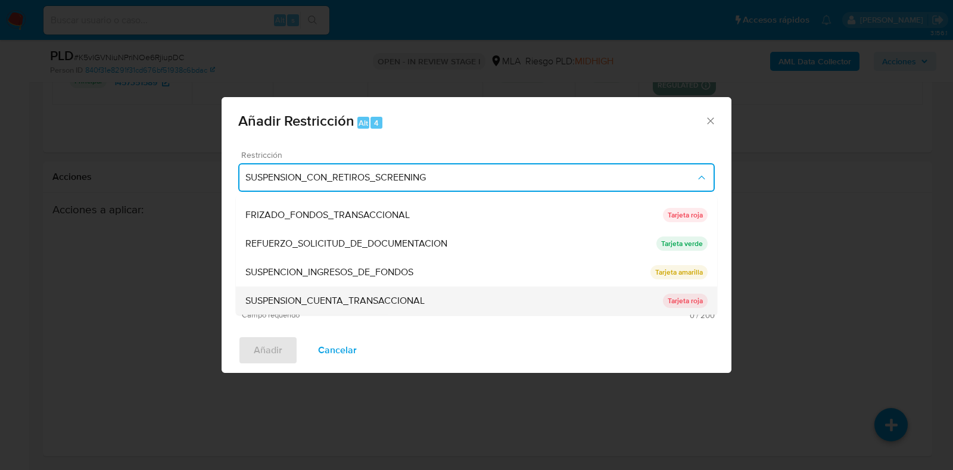
click at [310, 288] on div "SUSPENSION_CUENTA_TRANSACCIONAL" at bounding box center [454, 301] width 418 height 29
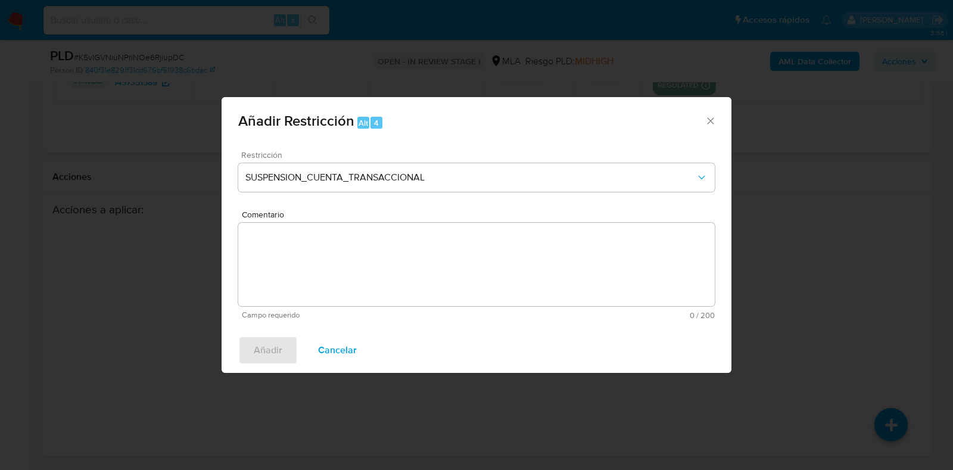
click at [314, 249] on textarea "Comentario" at bounding box center [476, 264] width 477 height 83
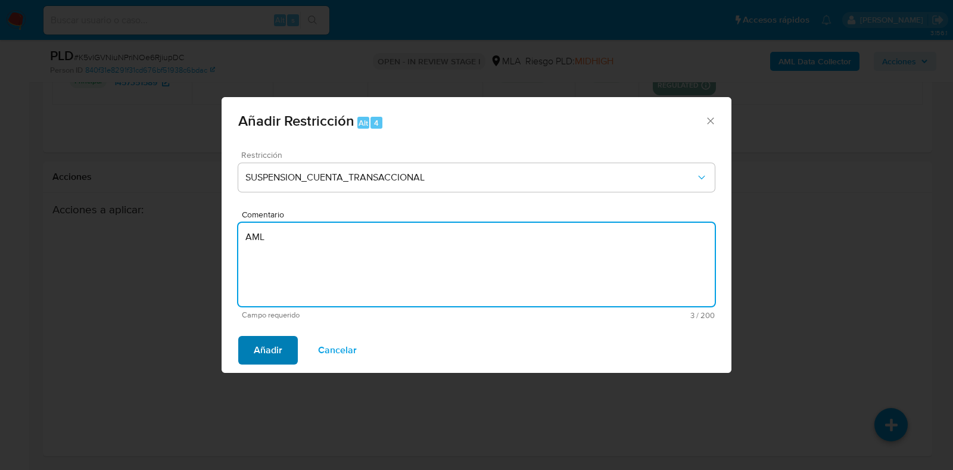
type textarea "AML"
click at [282, 355] on button "Añadir" at bounding box center [268, 350] width 60 height 29
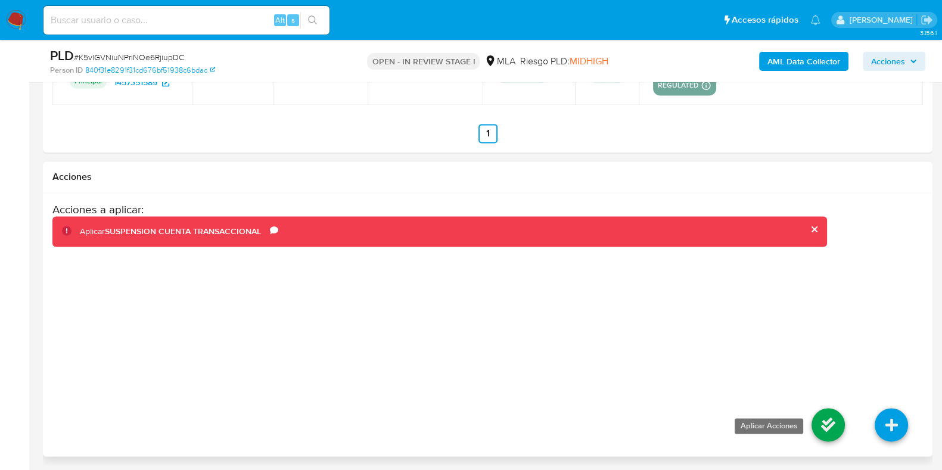
click at [822, 418] on icon at bounding box center [828, 424] width 33 height 33
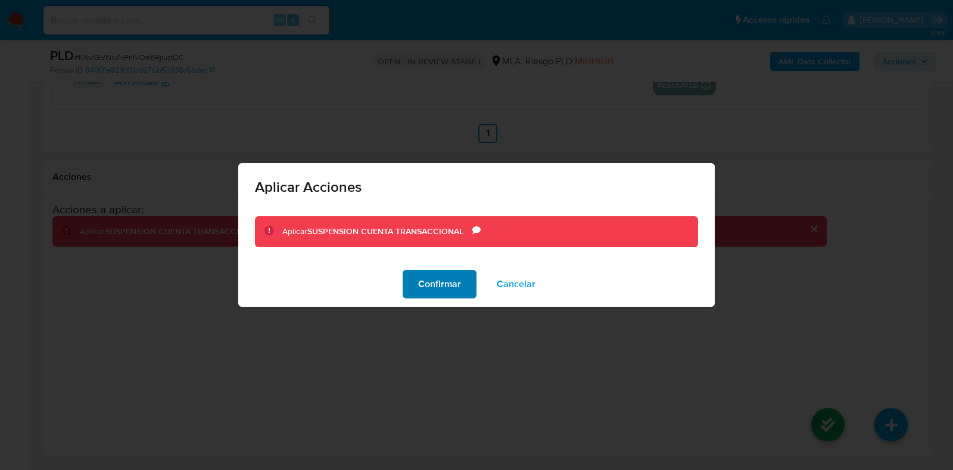
click at [449, 285] on span "Confirmar" at bounding box center [439, 284] width 43 height 26
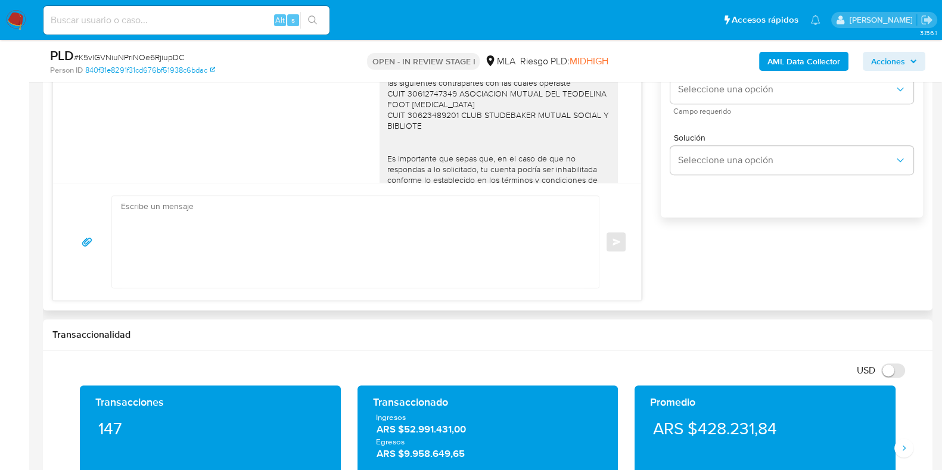
scroll to position [601, 0]
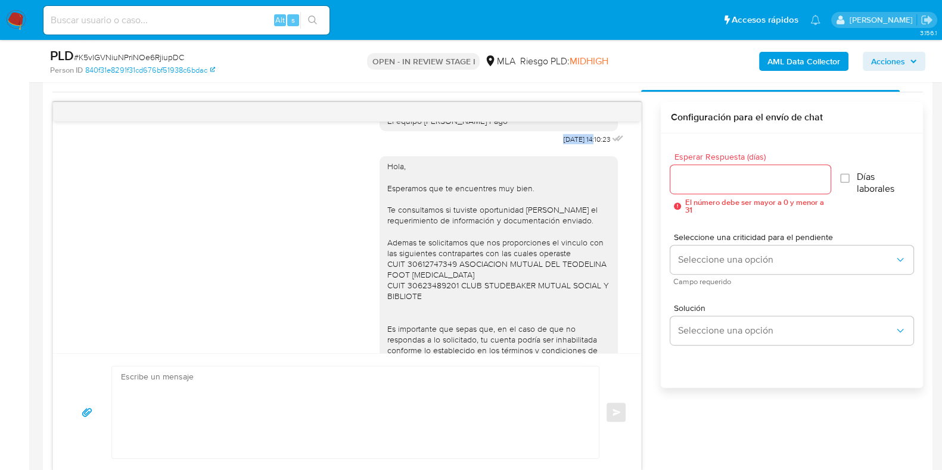
drag, startPoint x: 557, startPoint y: 170, endPoint x: 572, endPoint y: 170, distance: 14.9
click at [572, 148] on div "Hola, Esperamos que te encuentres muy bien. Te consultamos si tuviste oportunid…" at bounding box center [503, 27] width 247 height 241
copy span "[DATE]"
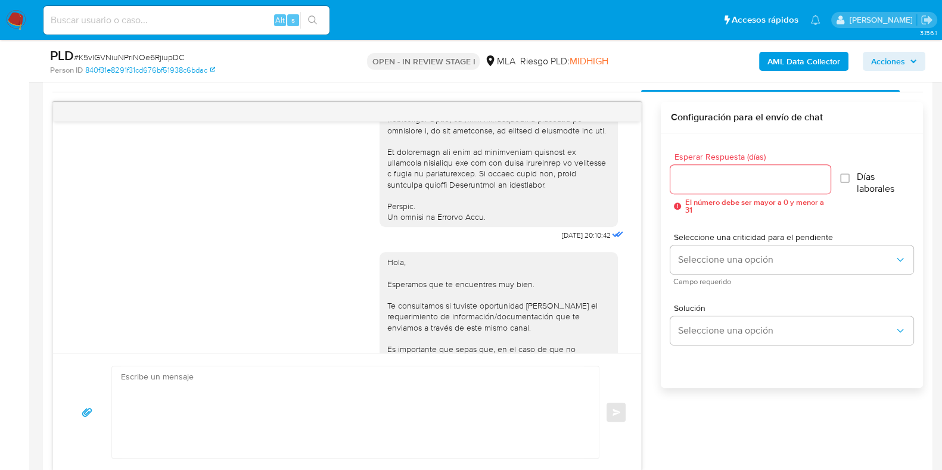
scroll to position [548, 0]
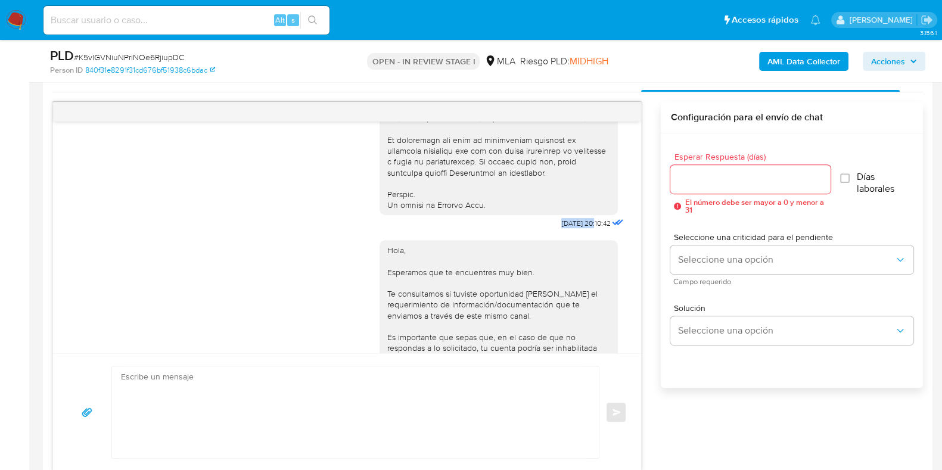
drag, startPoint x: 532, startPoint y: 244, endPoint x: 571, endPoint y: 244, distance: 39.3
copy span "17/07/2025"
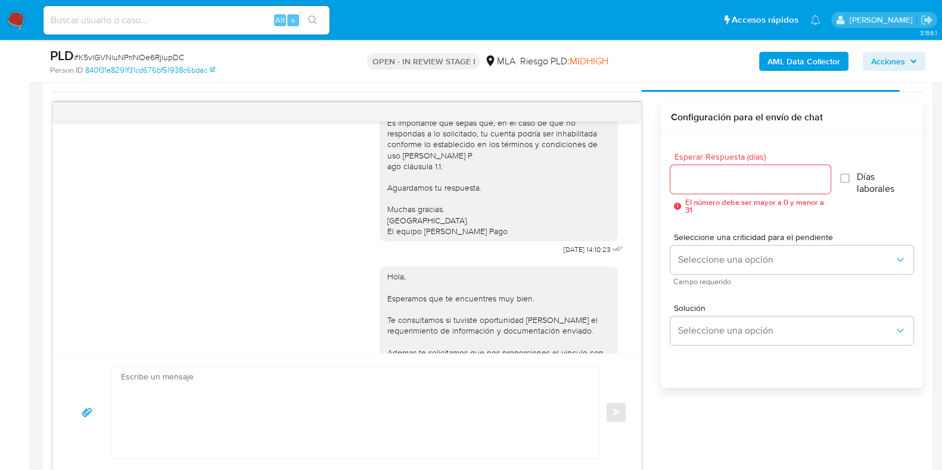
scroll to position [846, 0]
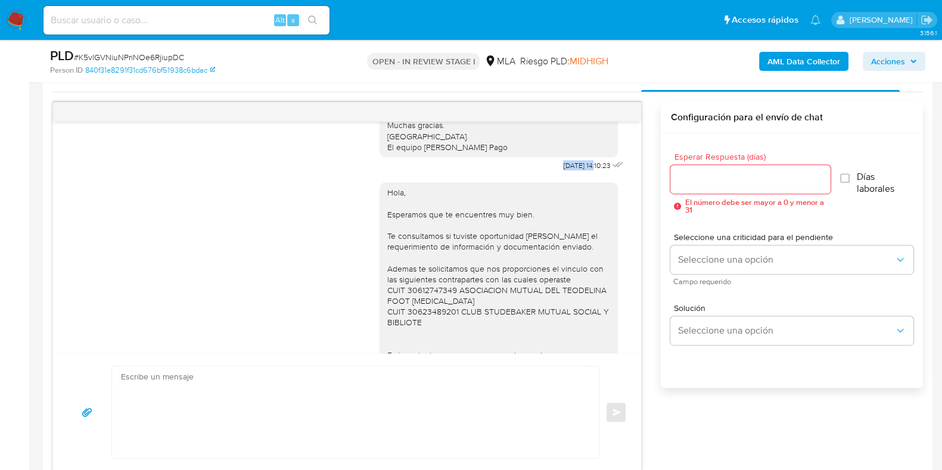
drag, startPoint x: 535, startPoint y: 195, endPoint x: 573, endPoint y: 197, distance: 37.6
click at [573, 174] on div "Hola, Esperamos que te encuentres muy bien. Te consultamos si tuviste oportunid…" at bounding box center [503, 53] width 247 height 241
copy span "21/07/2025"
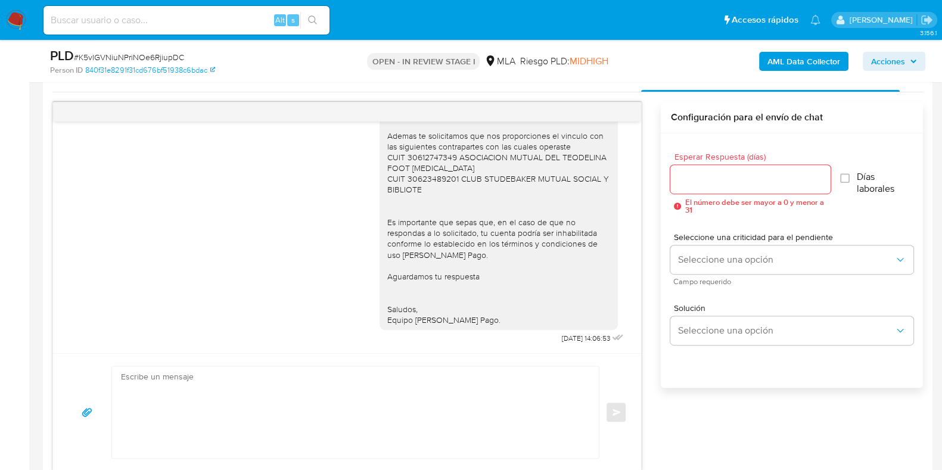
scroll to position [1021, 0]
drag, startPoint x: 532, startPoint y: 340, endPoint x: 571, endPoint y: 338, distance: 38.8
click at [571, 338] on div "Hola, Esperamos que te encuentres muy bien. Te consultamos si tuviste oportunid…" at bounding box center [503, 194] width 247 height 306
copy span "07/08/2025"
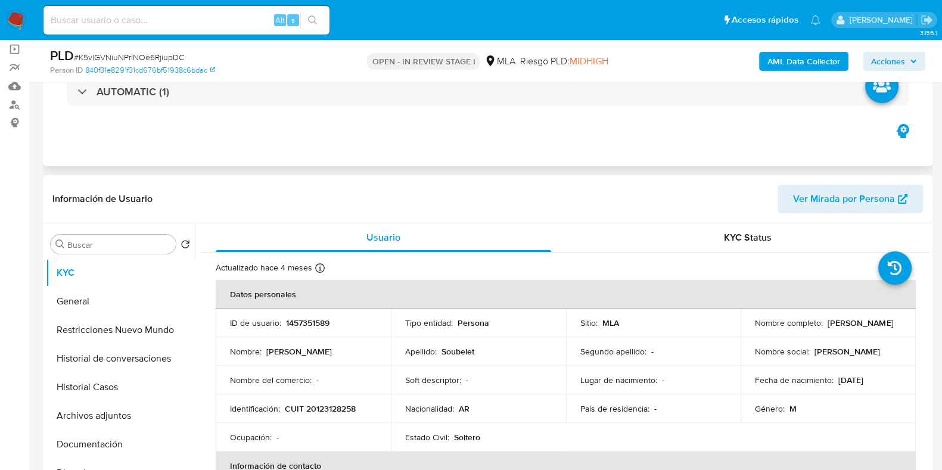
scroll to position [0, 0]
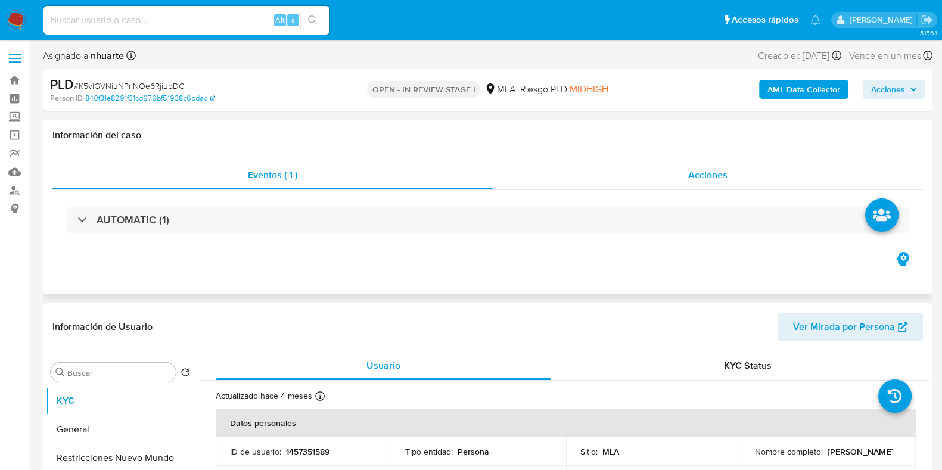
click at [691, 174] on span "Acciones" at bounding box center [707, 175] width 39 height 14
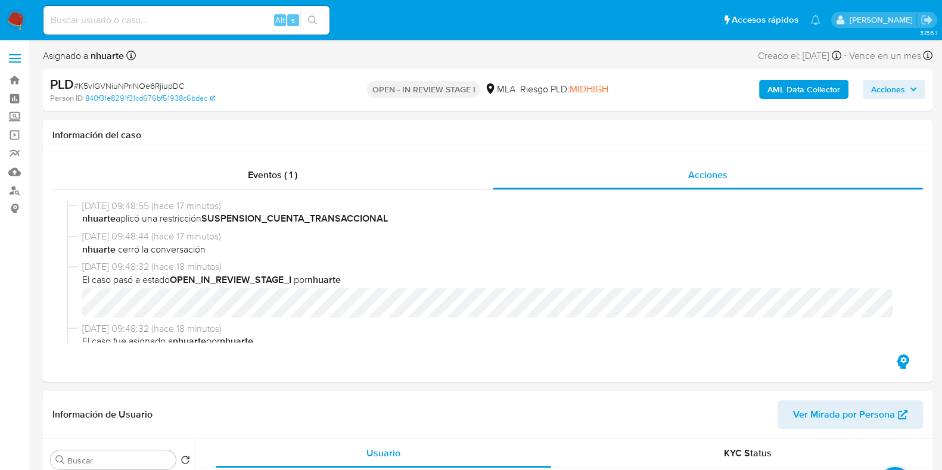
click at [767, 90] on button "AML Data Collector" at bounding box center [803, 89] width 89 height 19
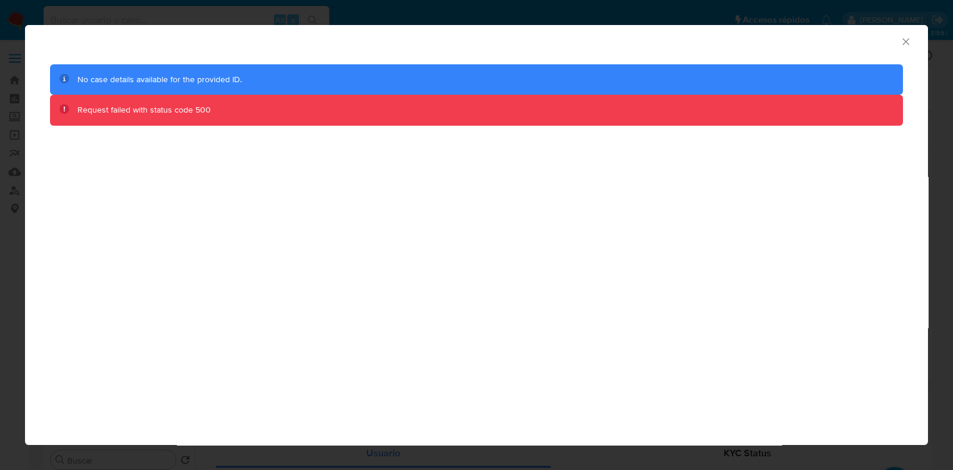
click at [904, 40] on icon "Cerrar ventana" at bounding box center [906, 41] width 7 height 7
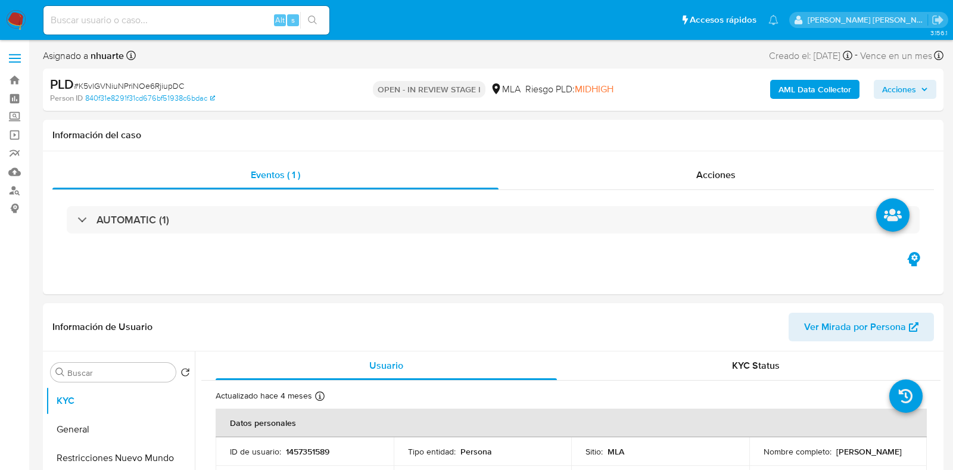
select select "10"
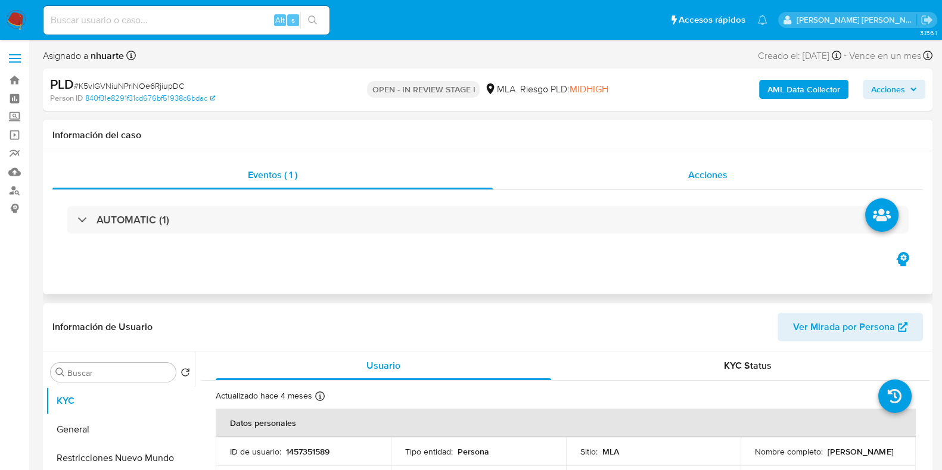
click at [720, 170] on span "Acciones" at bounding box center [707, 175] width 39 height 14
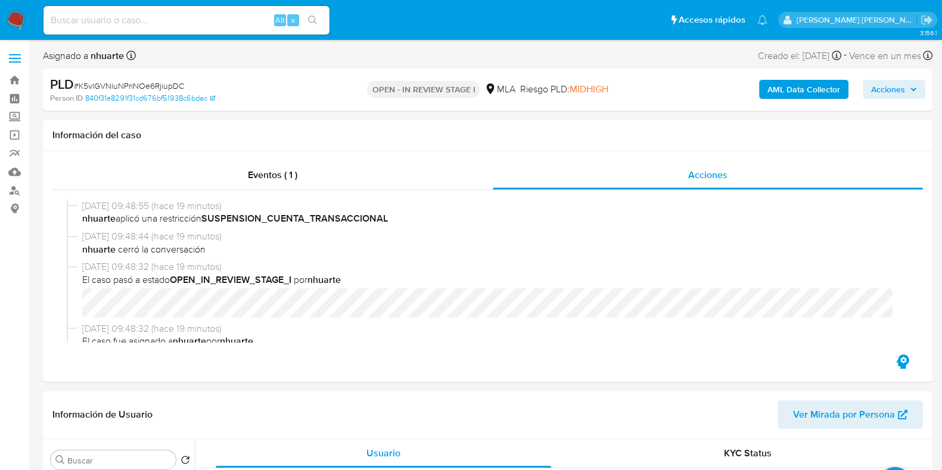
click at [779, 91] on b "AML Data Collector" at bounding box center [803, 89] width 73 height 19
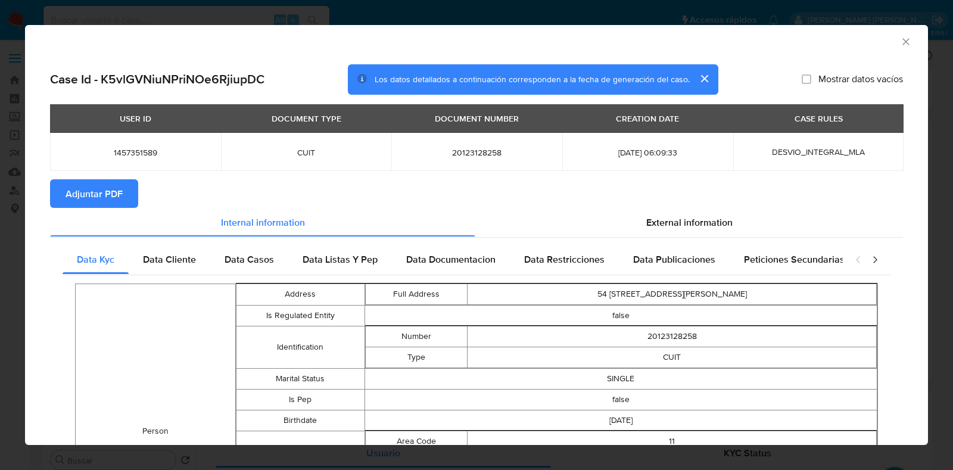
click at [122, 192] on button "Adjuntar PDF" at bounding box center [94, 193] width 88 height 29
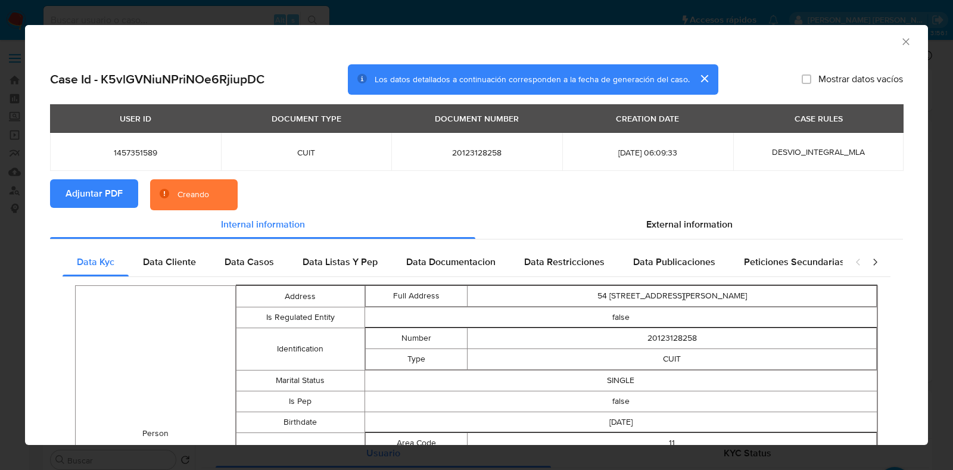
click at [650, 230] on span "External information" at bounding box center [689, 224] width 86 height 14
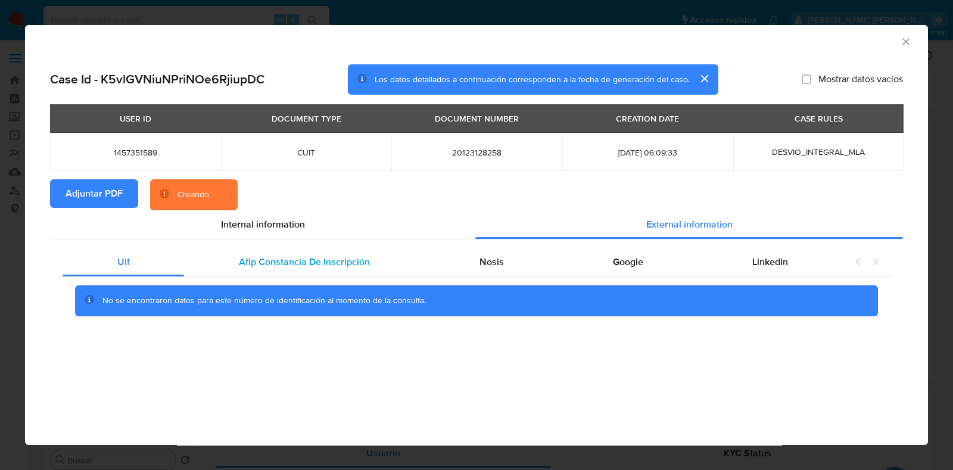
click at [337, 253] on div "Afip Constancia De Inscripción" at bounding box center [304, 262] width 240 height 29
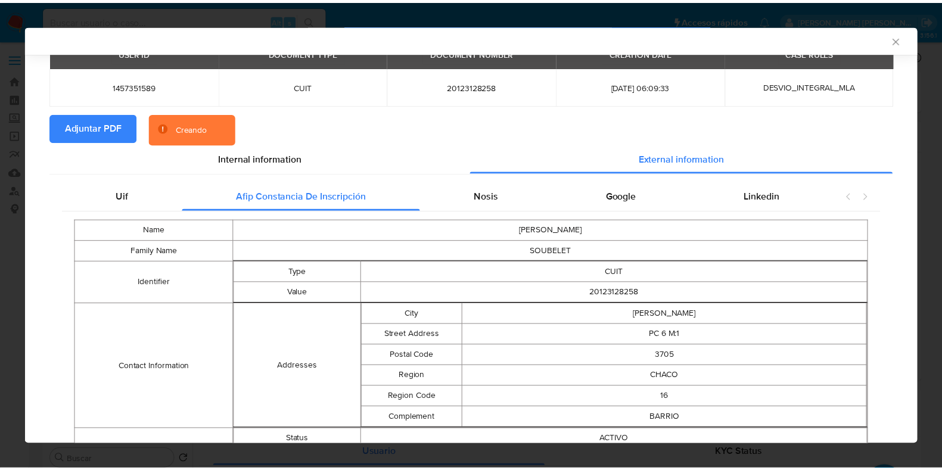
scroll to position [27, 0]
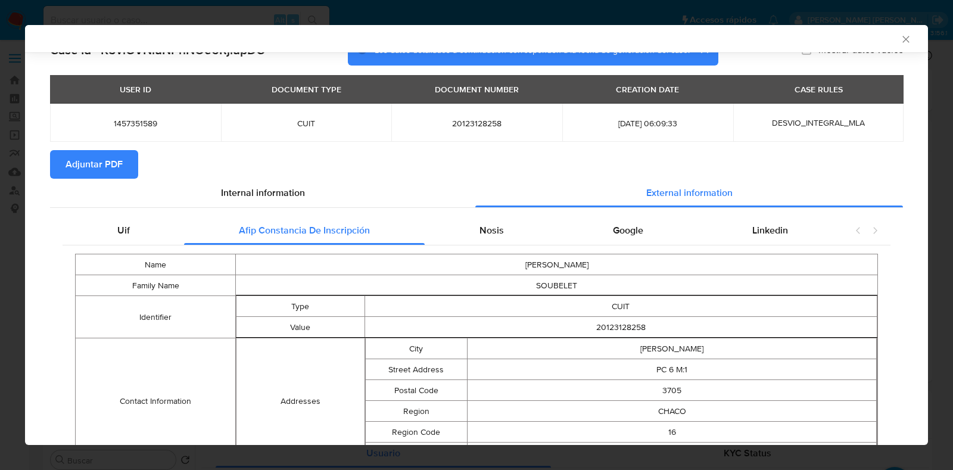
click at [900, 35] on icon "Cerrar ventana" at bounding box center [906, 39] width 12 height 12
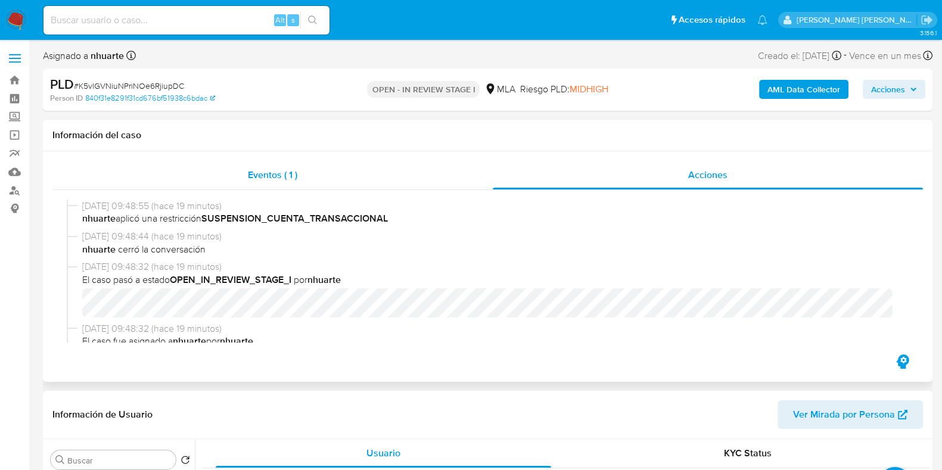
click at [301, 174] on div "Eventos ( 1 )" at bounding box center [272, 175] width 440 height 29
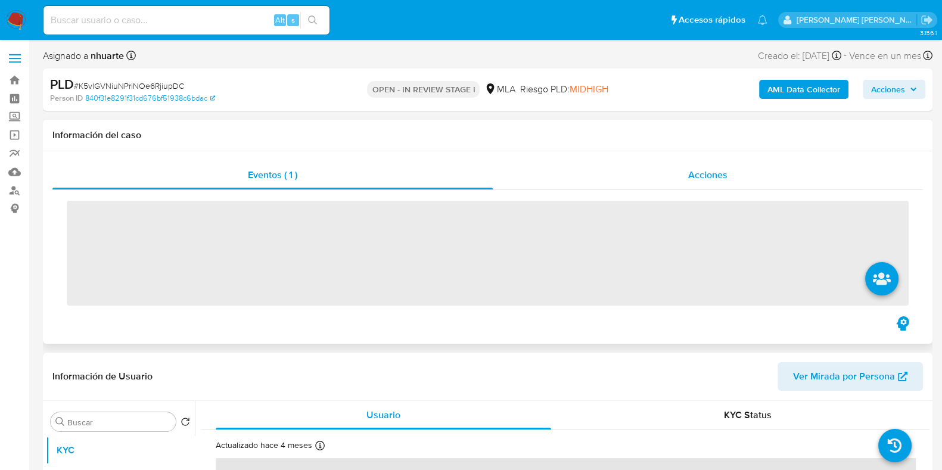
click at [714, 172] on span "Acciones" at bounding box center [707, 175] width 39 height 14
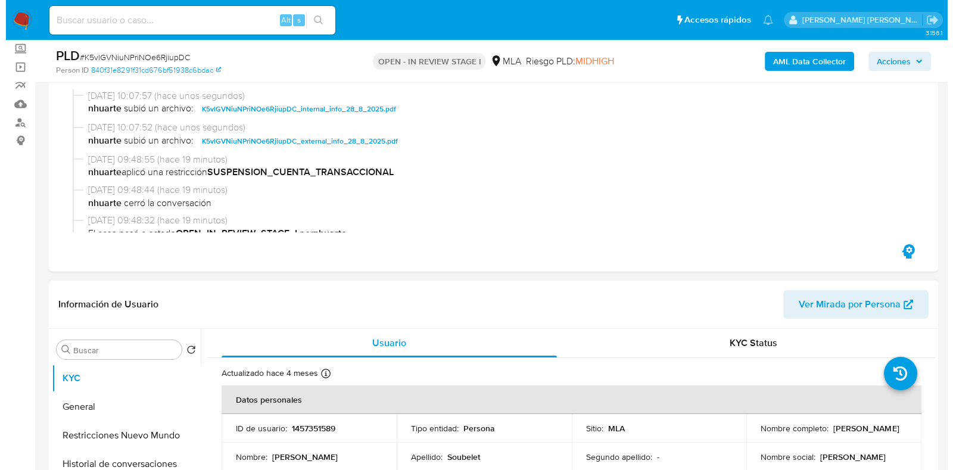
scroll to position [297, 0]
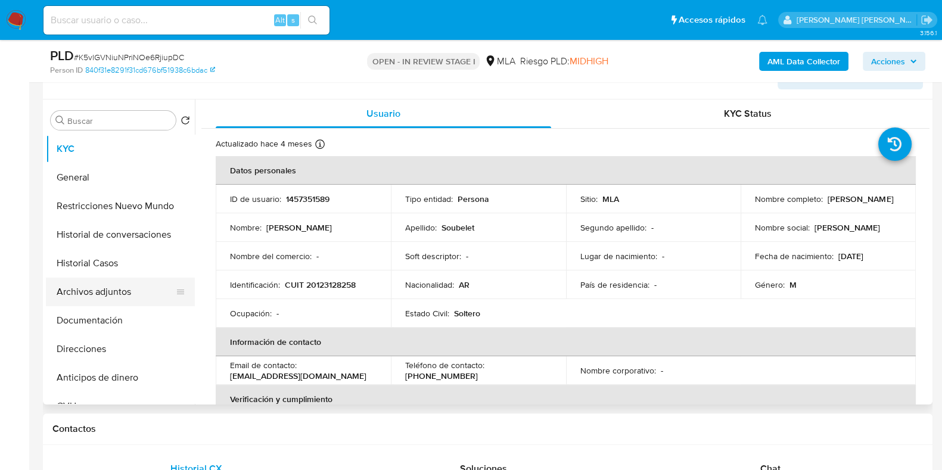
click at [113, 289] on button "Archivos adjuntos" at bounding box center [115, 292] width 139 height 29
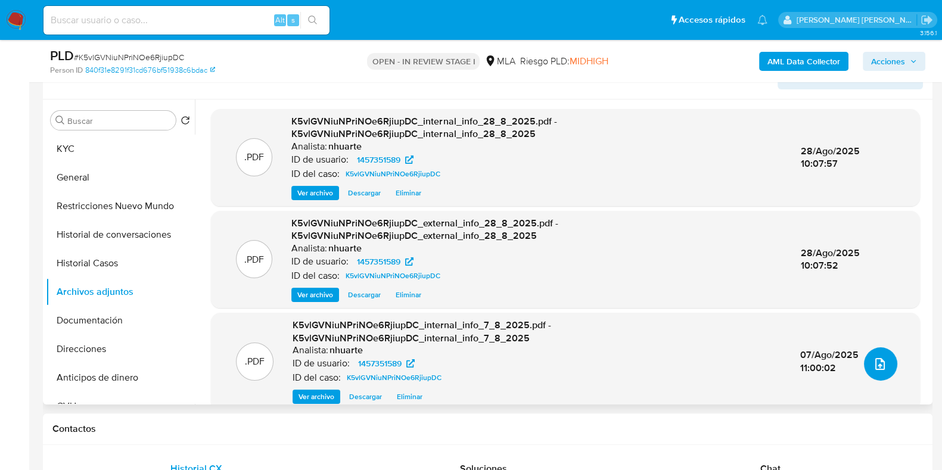
click at [873, 360] on icon "upload-file" at bounding box center [880, 364] width 14 height 14
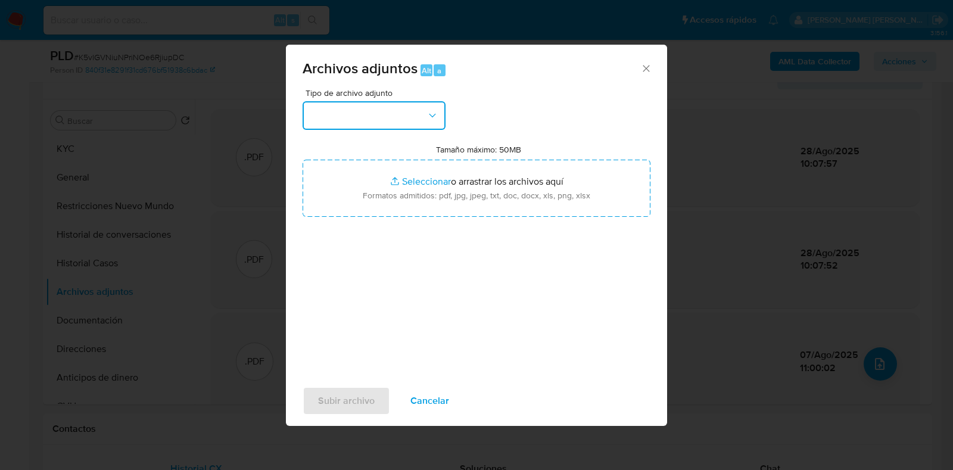
click at [437, 117] on icon "button" at bounding box center [433, 116] width 12 height 12
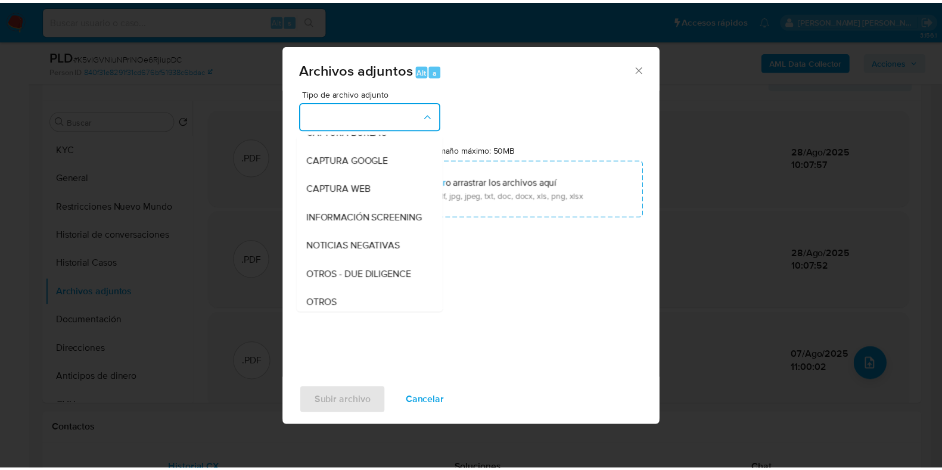
scroll to position [128, 0]
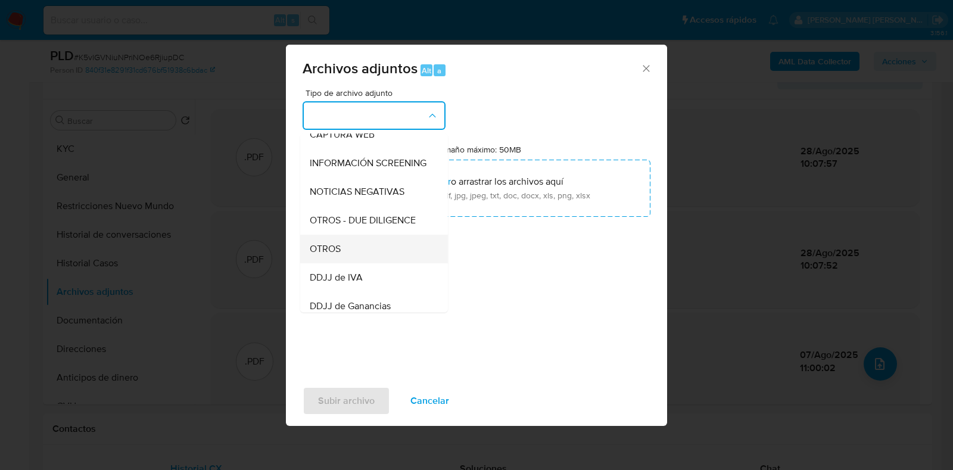
click at [381, 250] on div "OTROS" at bounding box center [371, 249] width 122 height 29
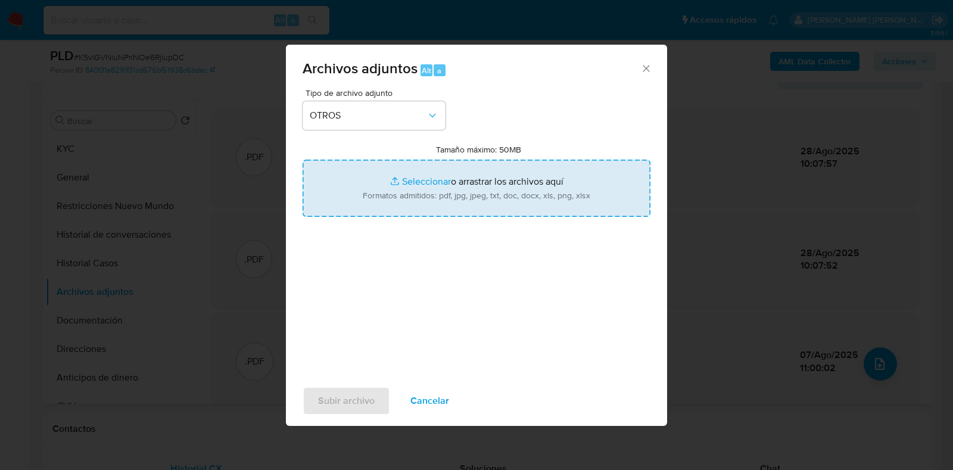
type input "C:\fakepath\NOSIS_Manager_InformeIndividual_20123128258_654923_20250807110016.p…"
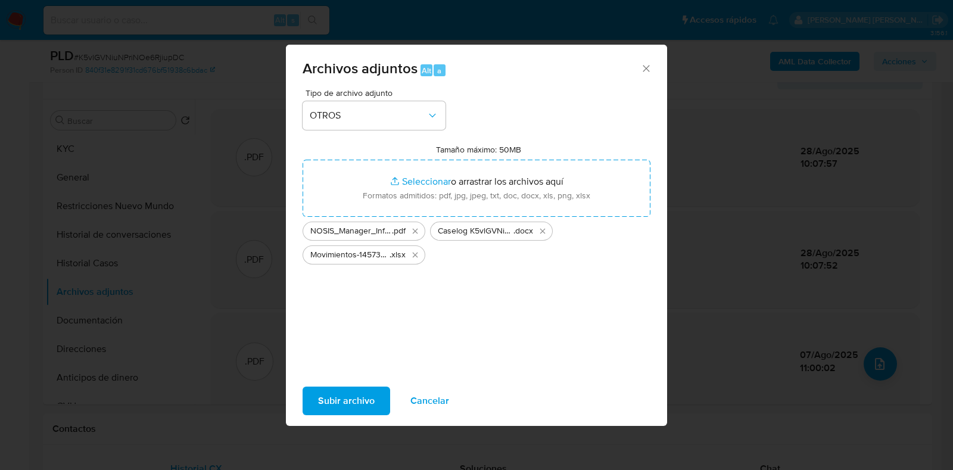
click at [353, 399] on span "Subir archivo" at bounding box center [346, 401] width 57 height 26
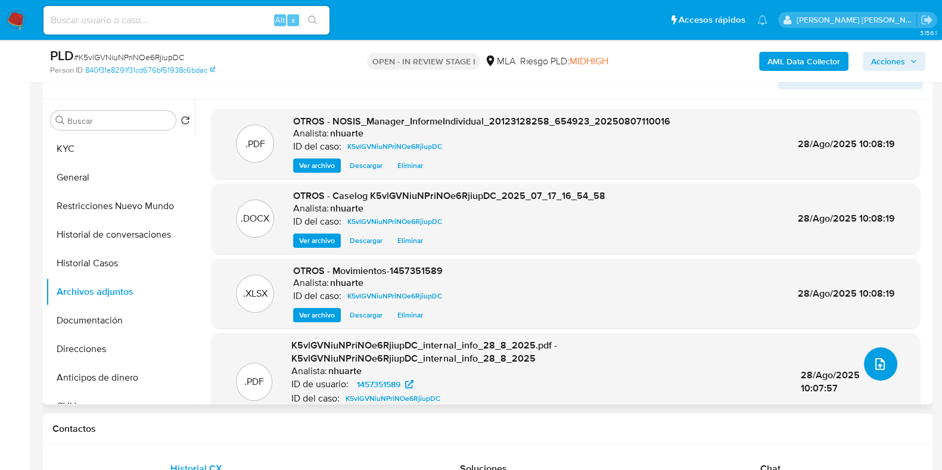
scroll to position [0, 0]
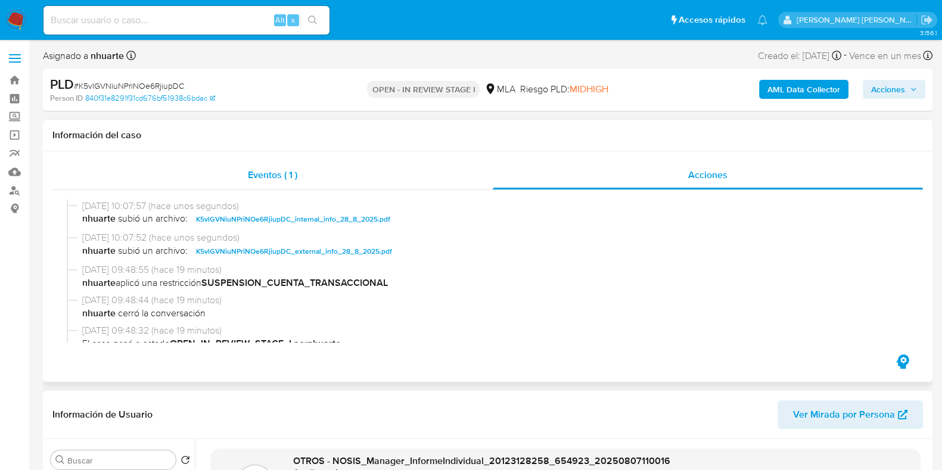
click at [278, 180] on span "Eventos ( 1 )" at bounding box center [272, 175] width 49 height 14
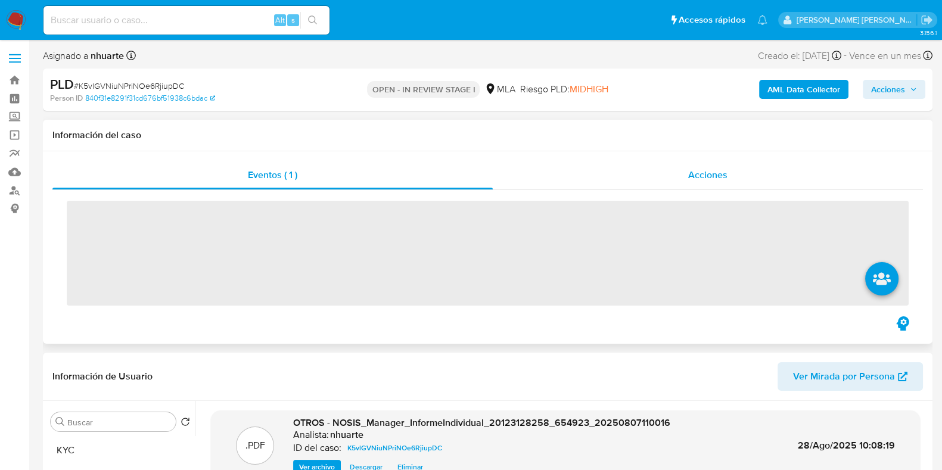
click at [710, 178] on span "Acciones" at bounding box center [707, 175] width 39 height 14
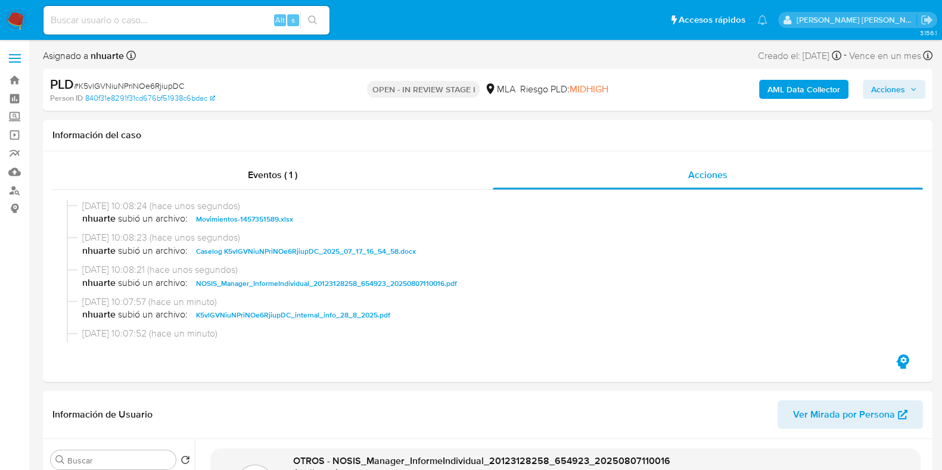
click at [901, 94] on span "Acciones" at bounding box center [888, 89] width 34 height 19
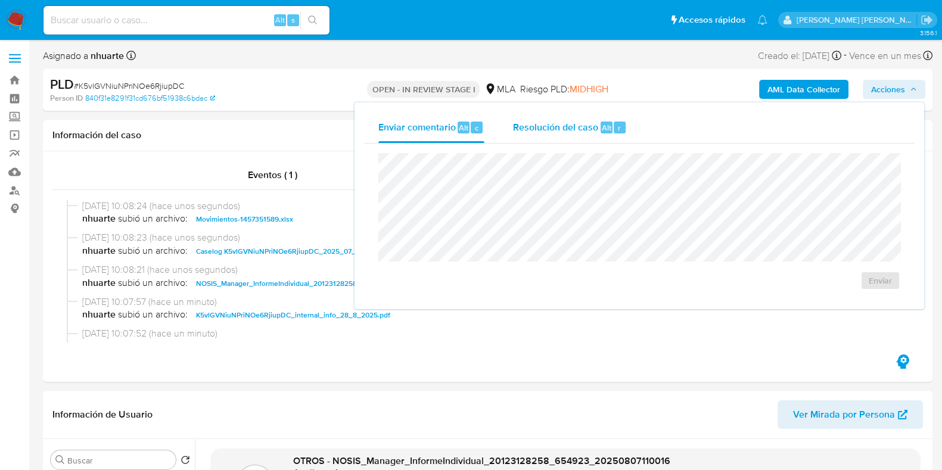
click at [560, 118] on div "Resolución del caso Alt r" at bounding box center [570, 127] width 114 height 31
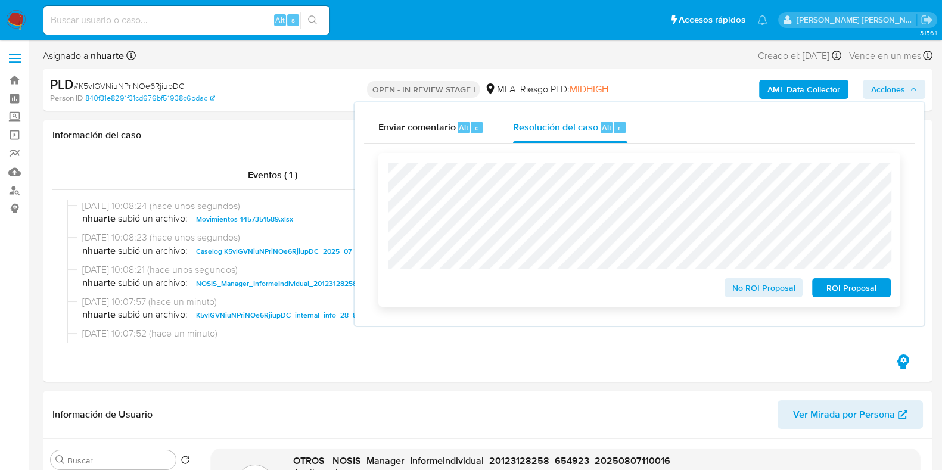
click at [851, 285] on span "ROI Proposal" at bounding box center [851, 287] width 62 height 17
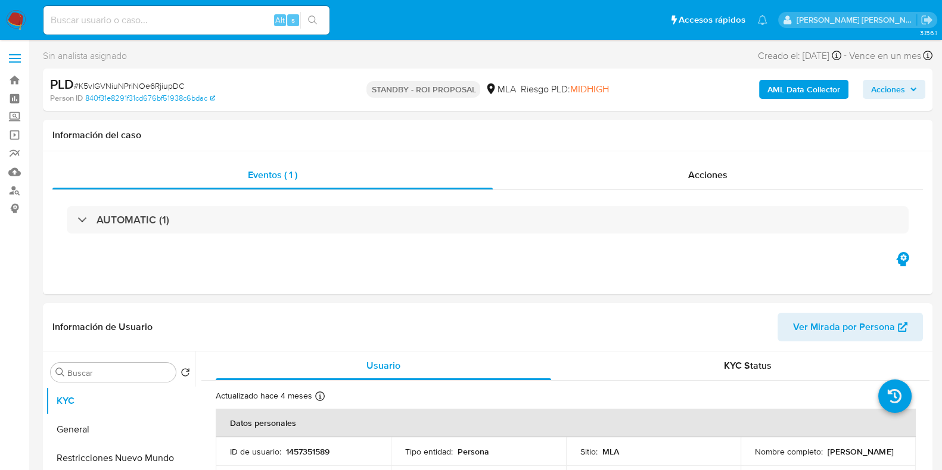
select select "10"
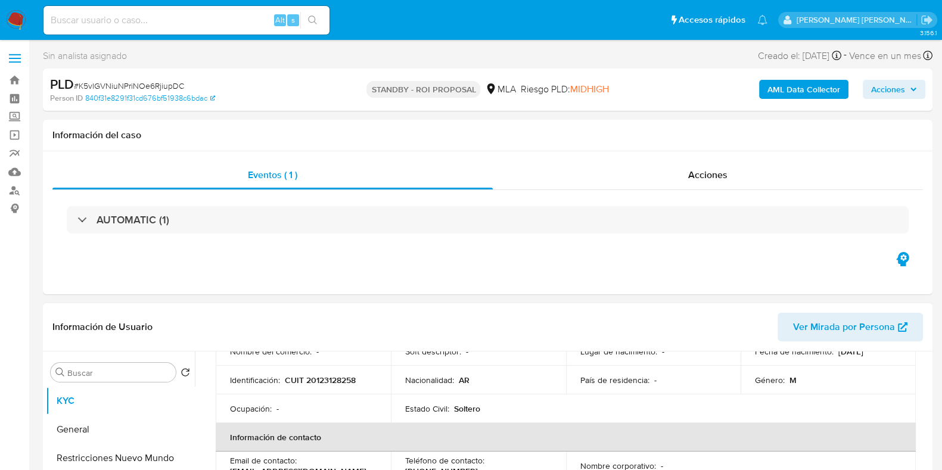
scroll to position [372, 0]
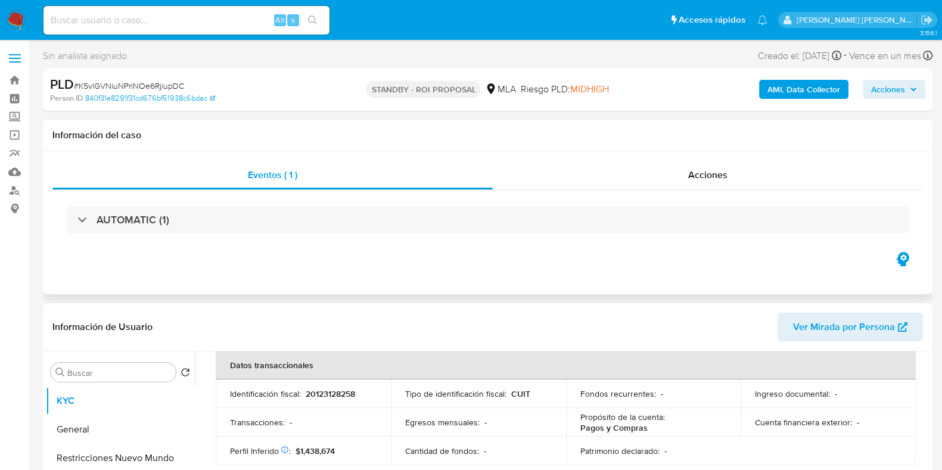
click at [205, 284] on div "Eventos ( 1 ) Acciones AUTOMATIC (1)" at bounding box center [488, 222] width 890 height 143
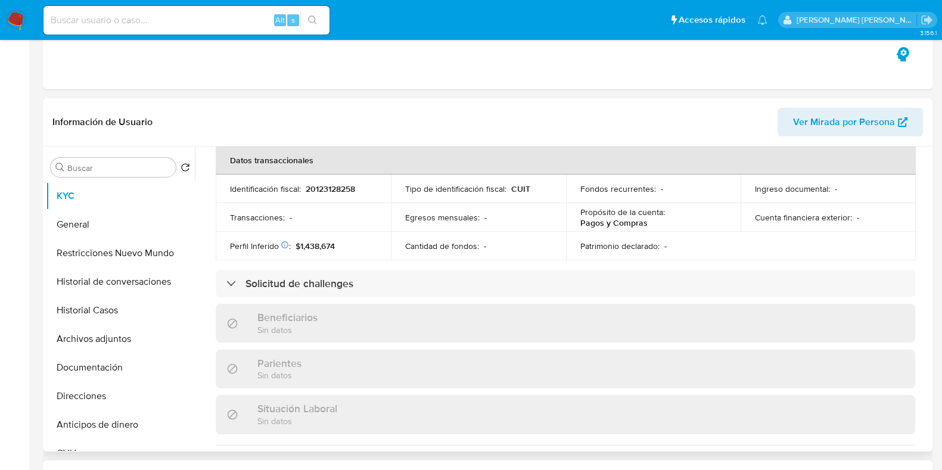
scroll to position [297, 0]
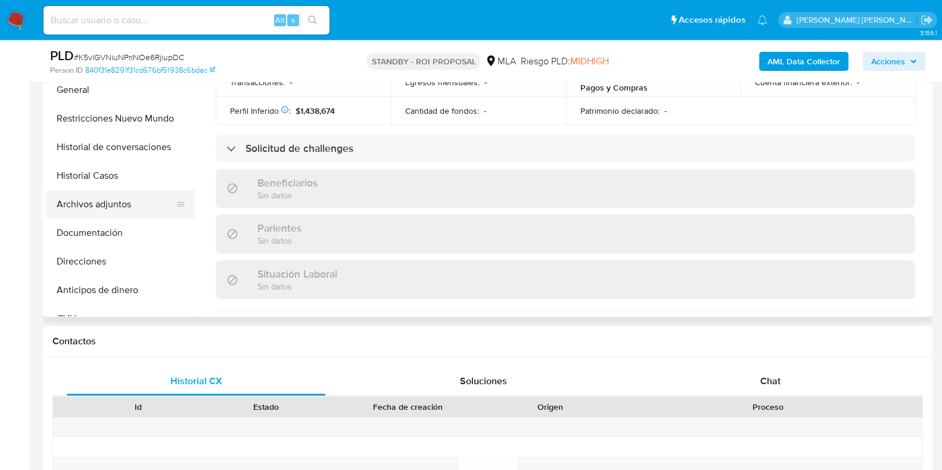
click at [123, 199] on button "Archivos adjuntos" at bounding box center [115, 204] width 139 height 29
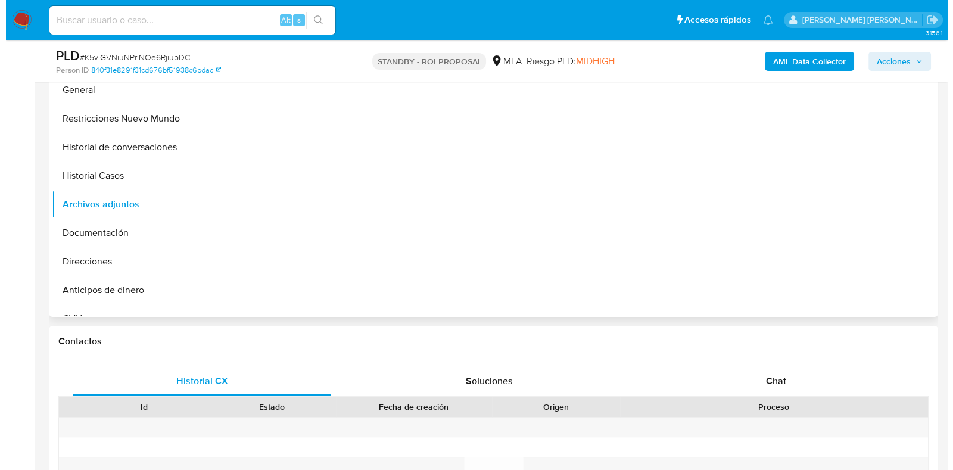
scroll to position [148, 0]
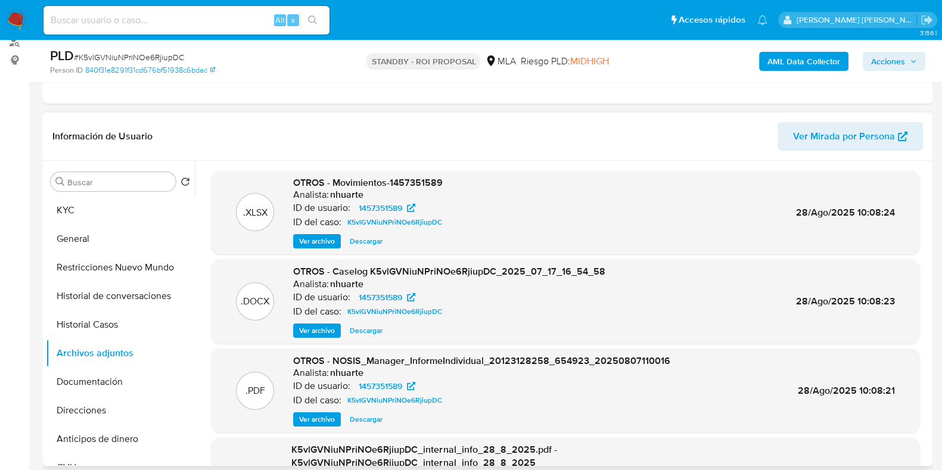
drag, startPoint x: 327, startPoint y: 329, endPoint x: 334, endPoint y: 326, distance: 7.7
click at [327, 329] on span "Ver archivo" at bounding box center [317, 331] width 36 height 12
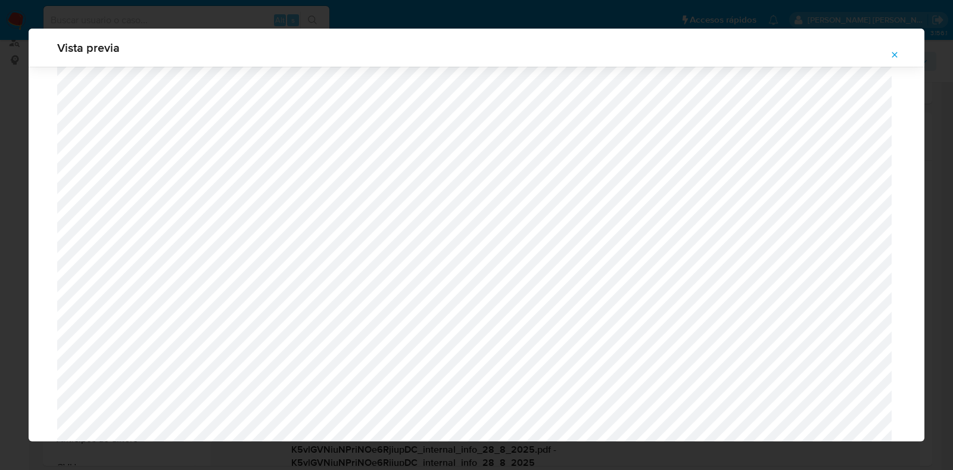
scroll to position [944, 0]
click at [897, 55] on icon "Attachment preview" at bounding box center [895, 55] width 10 height 10
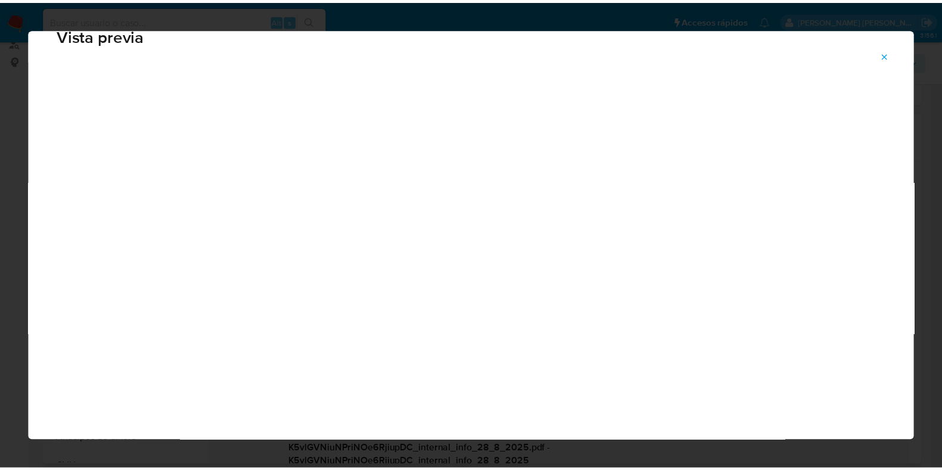
scroll to position [30, 0]
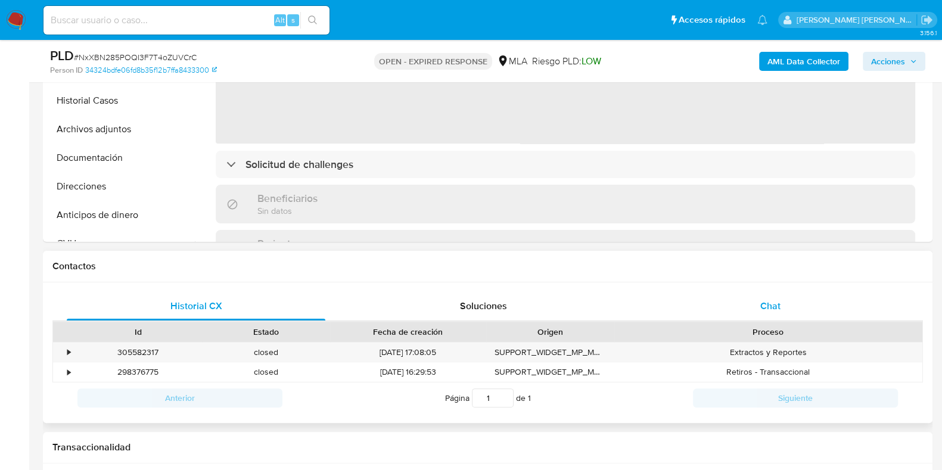
click at [779, 306] on span "Chat" at bounding box center [770, 306] width 20 height 14
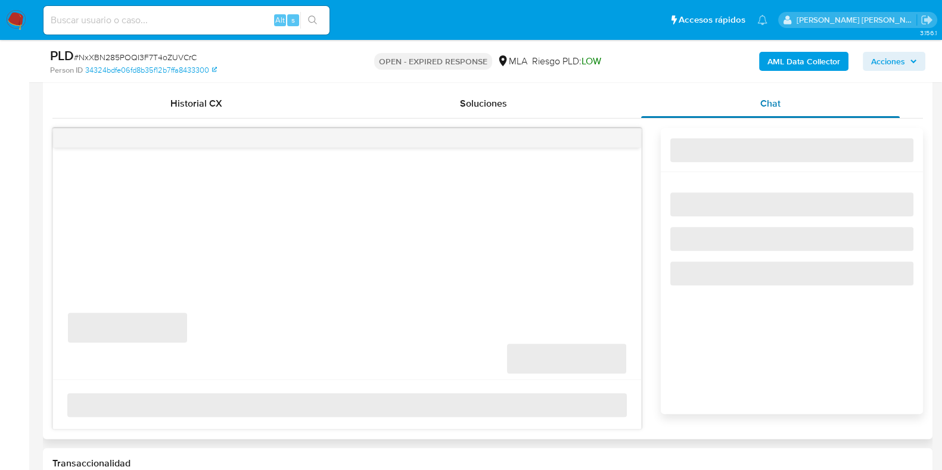
select select "10"
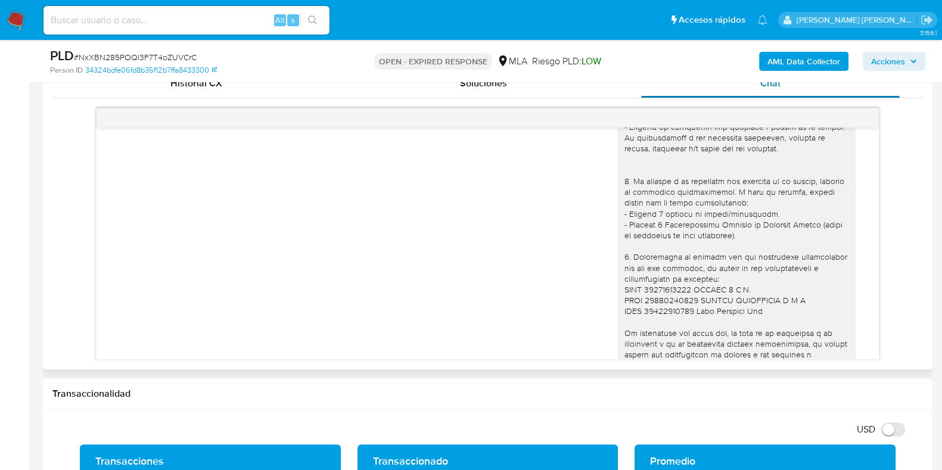
scroll to position [1317, 0]
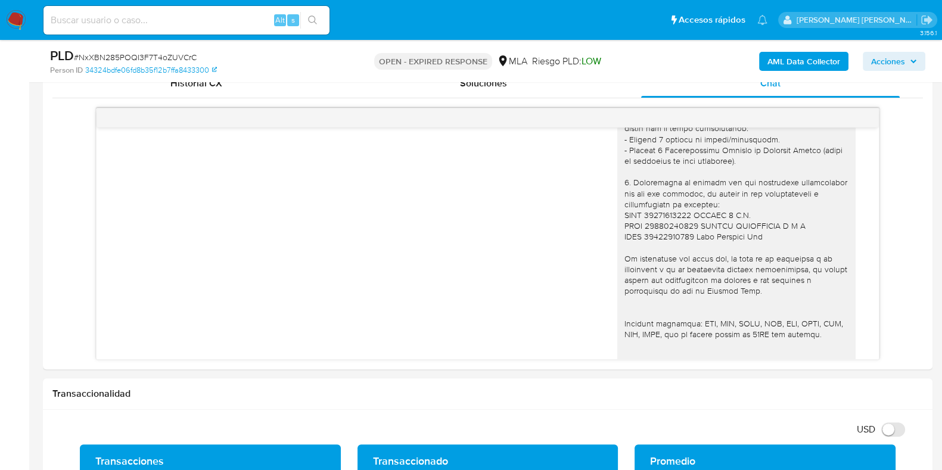
click at [161, 57] on span "# NxXBN285POQI3F7T4oZUVCrC" at bounding box center [135, 57] width 123 height 12
copy span "NxXBN285POQI3F7T4oZUVCrC"
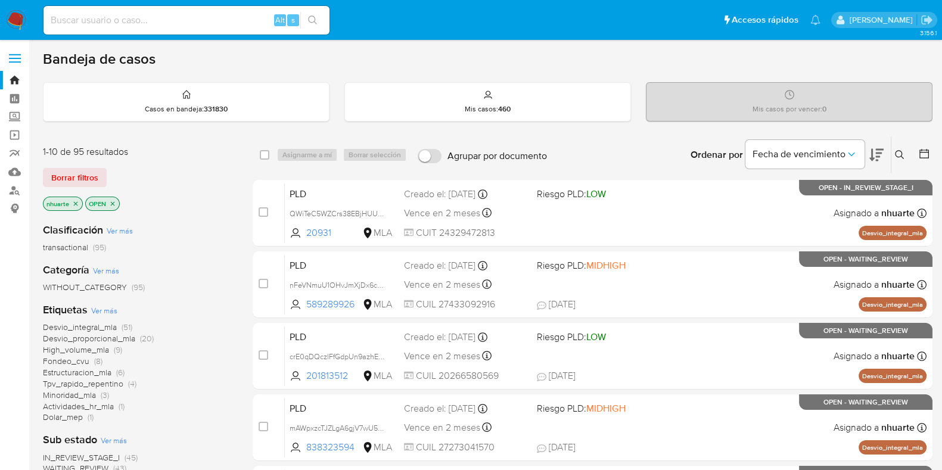
click at [896, 151] on icon at bounding box center [899, 154] width 9 height 9
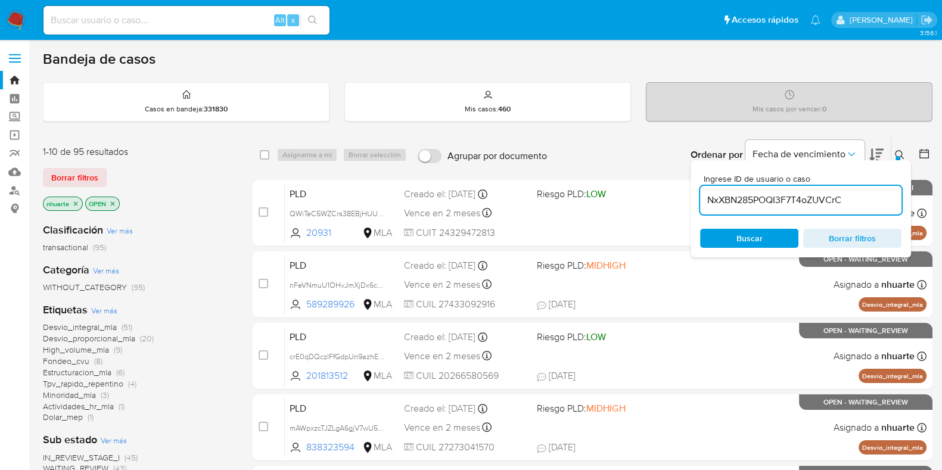
type input "NxXBN285POQI3F7T4oZUVCrC"
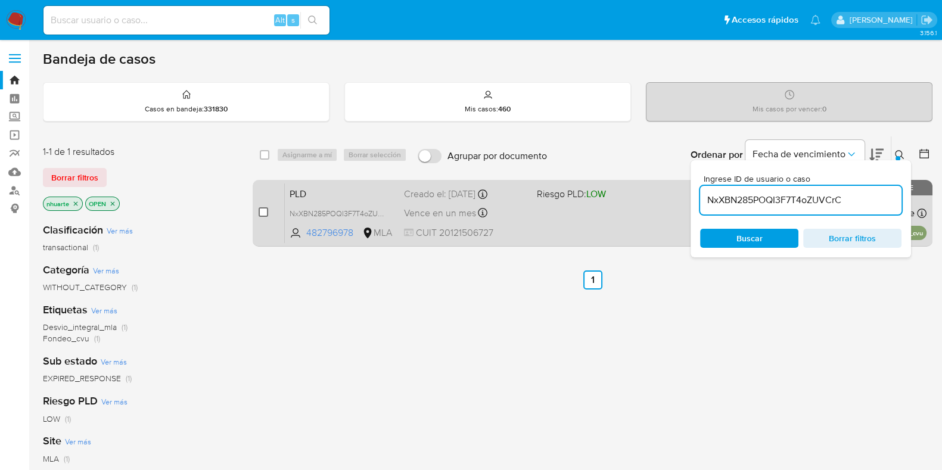
click at [265, 213] on input "checkbox" at bounding box center [264, 212] width 10 height 10
checkbox input "true"
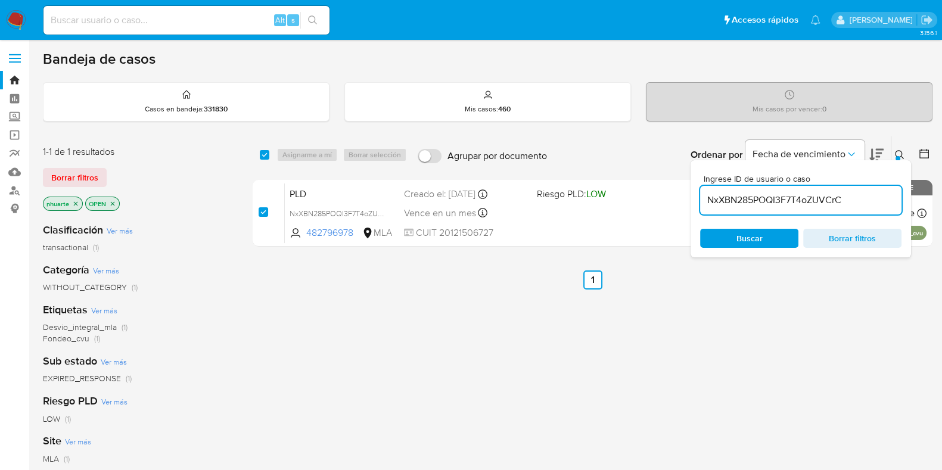
checkbox input "true"
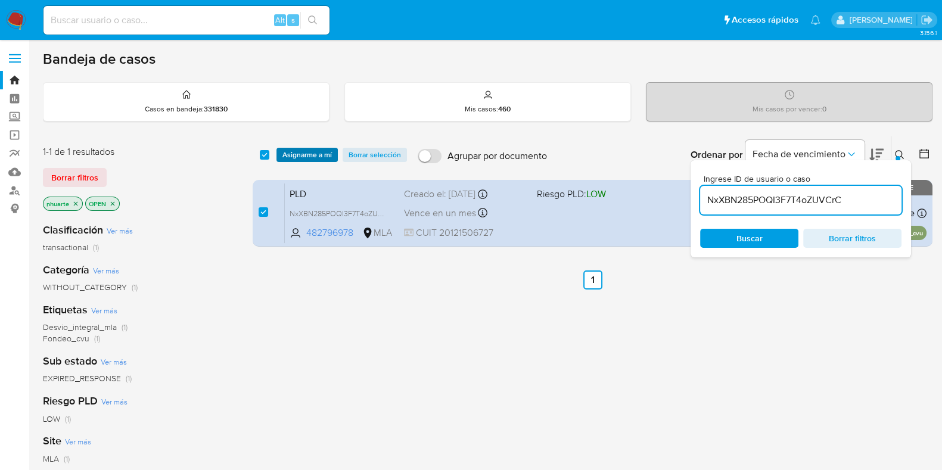
click at [319, 149] on span "Asignarme a mí" at bounding box center [306, 155] width 49 height 12
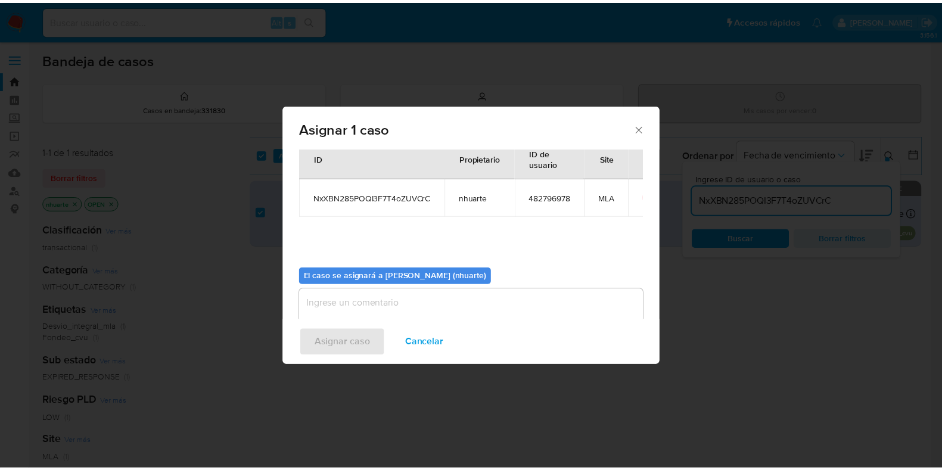
scroll to position [61, 0]
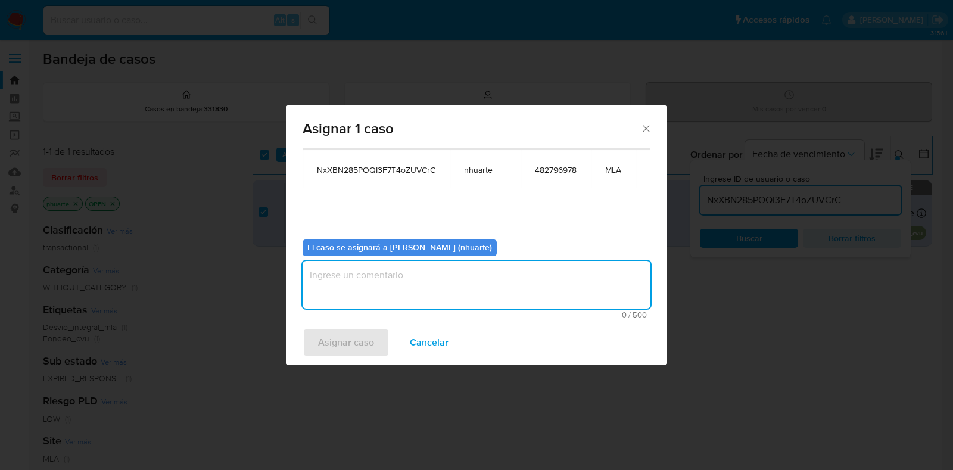
click at [462, 278] on textarea "assign-modal" at bounding box center [477, 285] width 348 height 48
type textarea "Asignación"
click at [344, 329] on span "Asignar caso" at bounding box center [346, 342] width 56 height 26
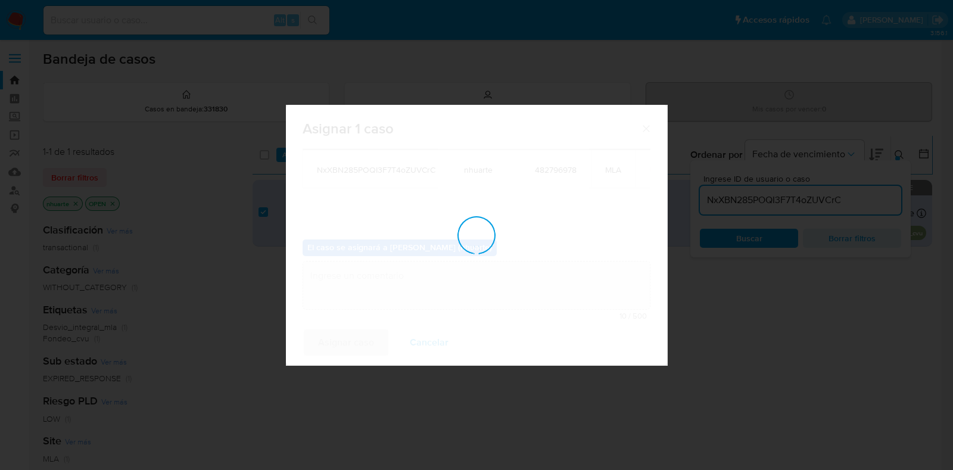
checkbox input "false"
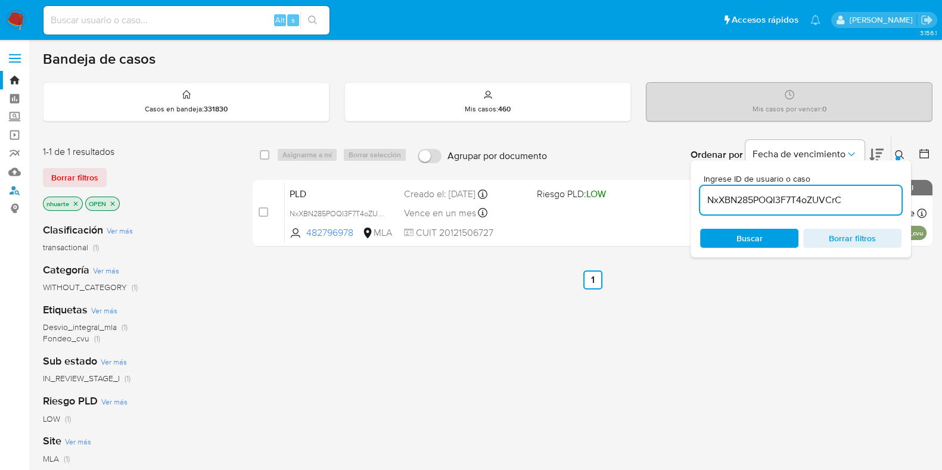
drag, startPoint x: 20, startPoint y: 188, endPoint x: 57, endPoint y: 188, distance: 37.5
click at [20, 188] on link "Buscador de personas" at bounding box center [71, 190] width 142 height 18
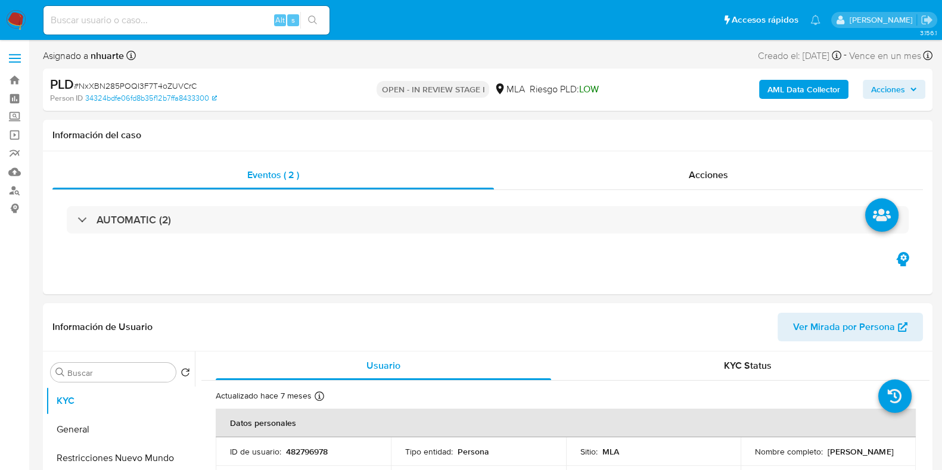
select select "10"
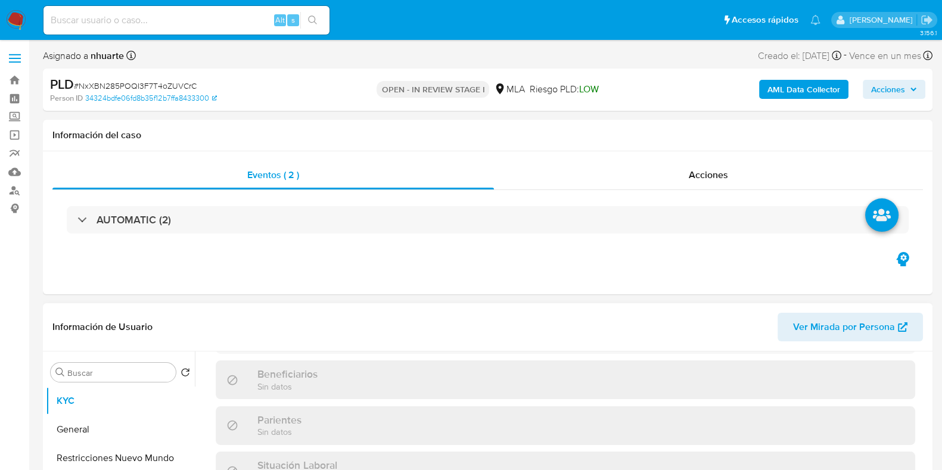
scroll to position [626, 0]
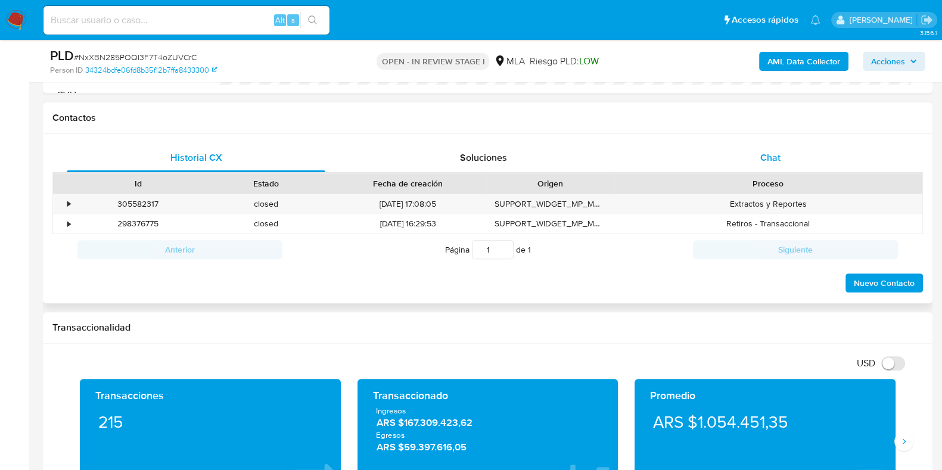
click at [772, 160] on span "Chat" at bounding box center [770, 158] width 20 height 14
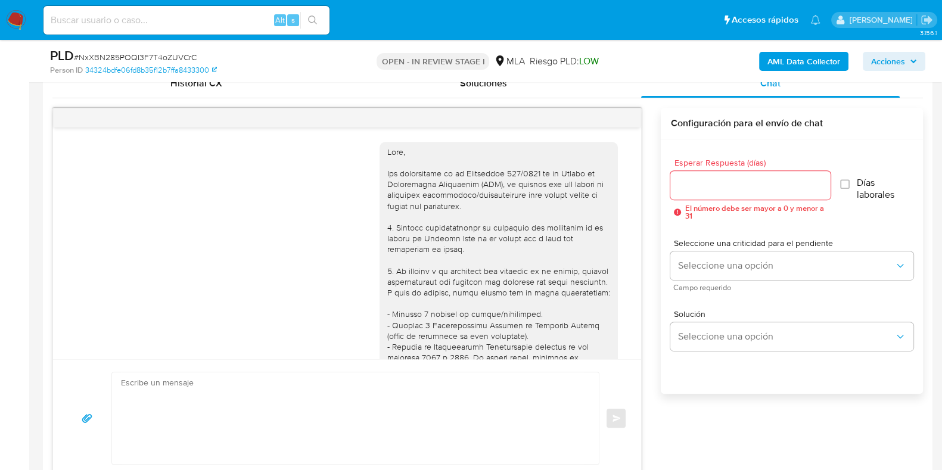
scroll to position [1540, 0]
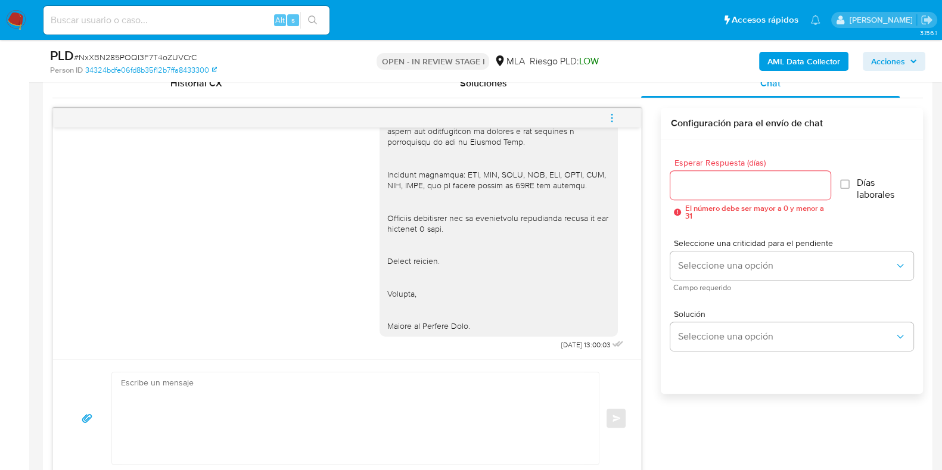
click at [616, 117] on icon "menu-action" at bounding box center [612, 118] width 11 height 11
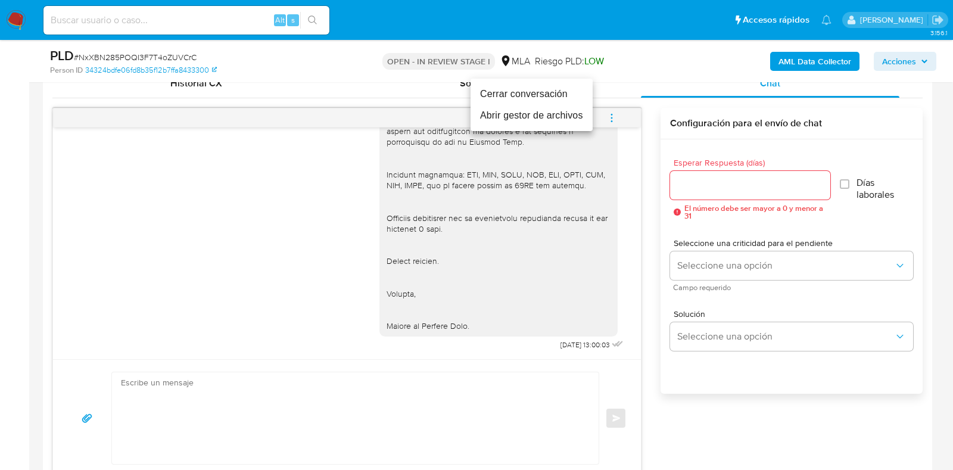
click at [574, 92] on li "Cerrar conversación" at bounding box center [532, 93] width 122 height 21
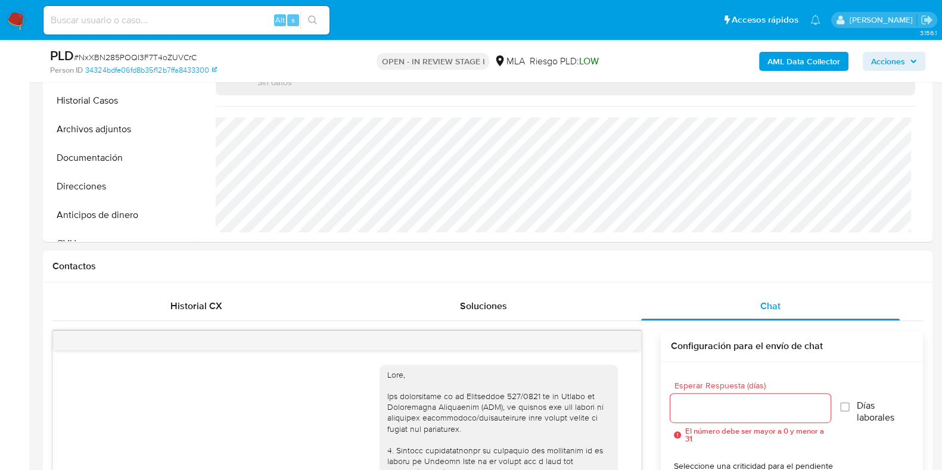
scroll to position [0, 0]
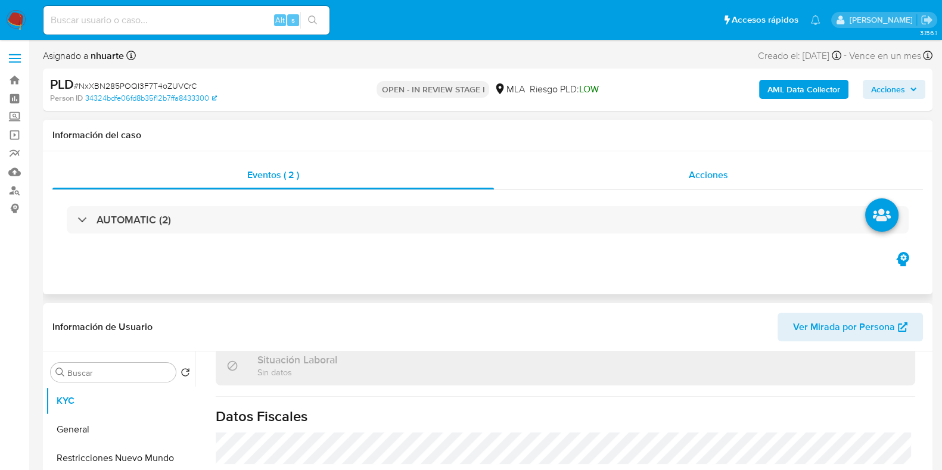
click at [705, 173] on span "Acciones" at bounding box center [708, 175] width 39 height 14
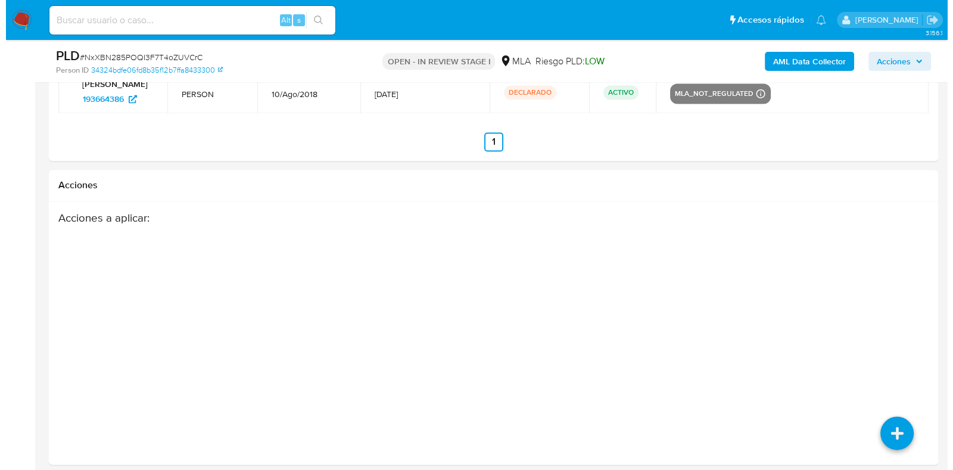
scroll to position [2259, 0]
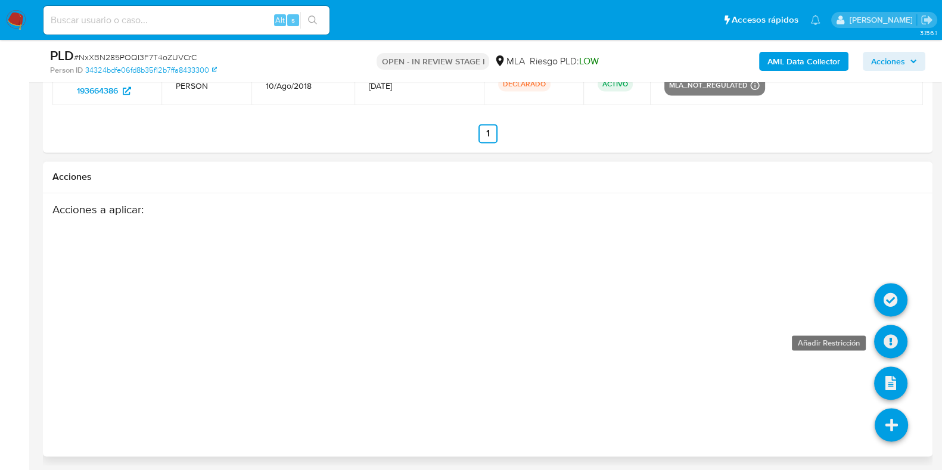
click at [888, 341] on icon at bounding box center [890, 341] width 33 height 33
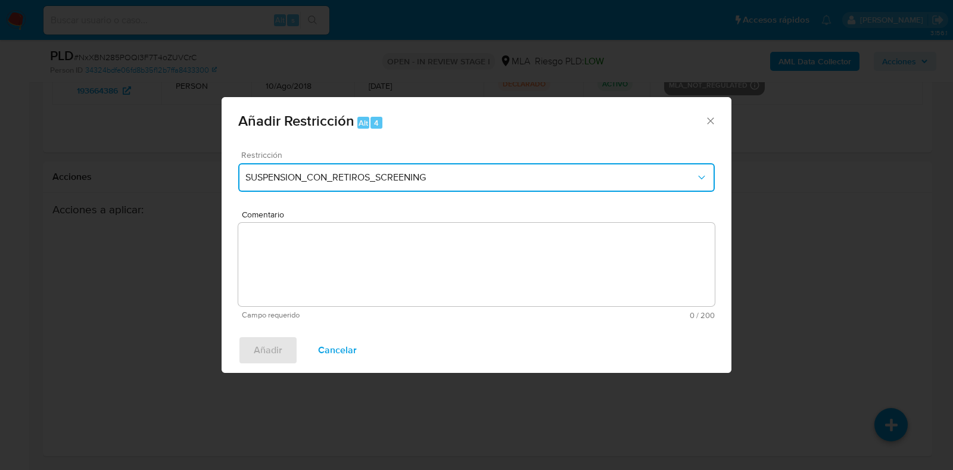
click at [292, 168] on button "SUSPENSION_CON_RETIROS_SCREENING" at bounding box center [476, 177] width 477 height 29
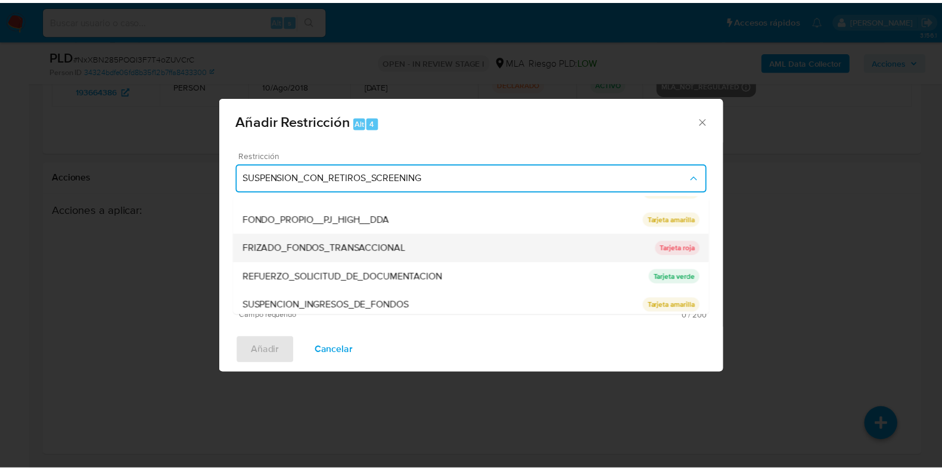
scroll to position [223, 0]
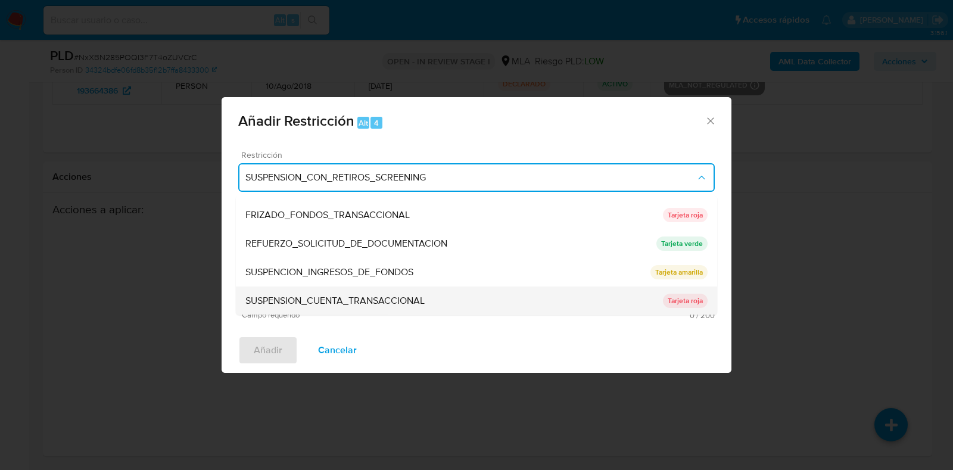
click at [353, 297] on span "SUSPENSION_CUENTA_TRANSACCIONAL" at bounding box center [334, 302] width 179 height 12
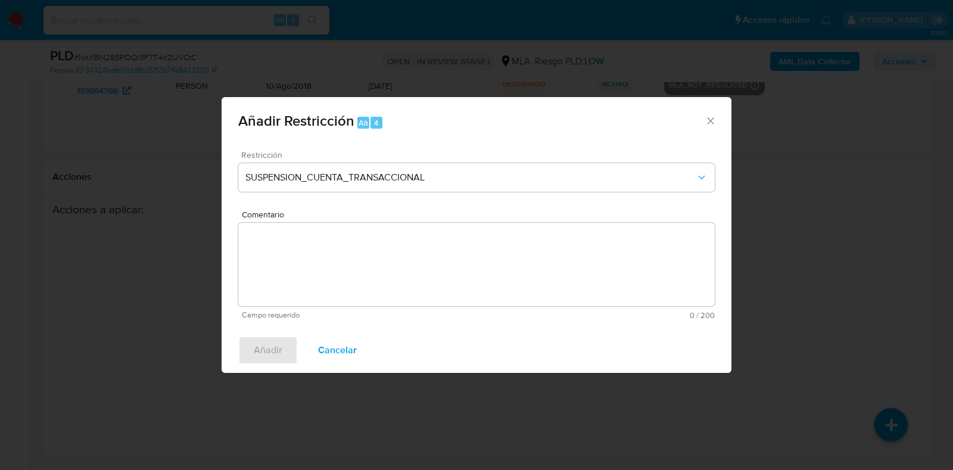
click at [357, 269] on textarea "Comentario" at bounding box center [476, 264] width 477 height 83
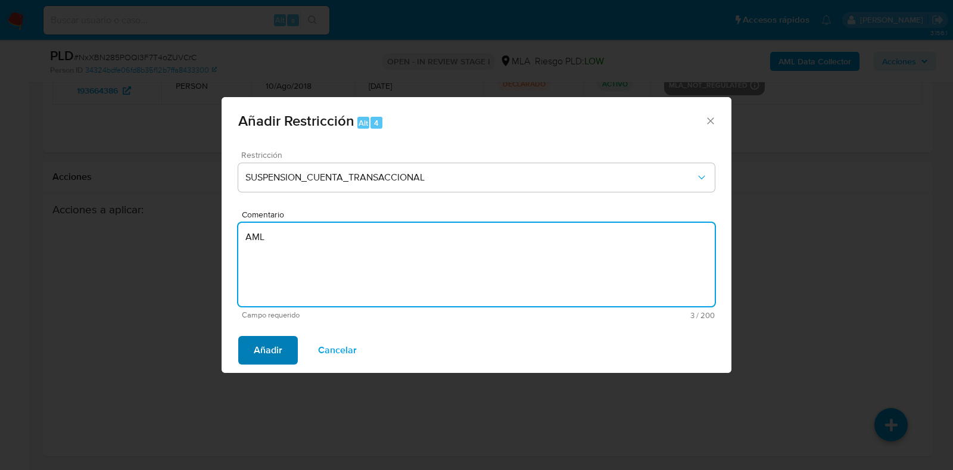
type textarea "AML"
click at [285, 341] on button "Añadir" at bounding box center [268, 350] width 60 height 29
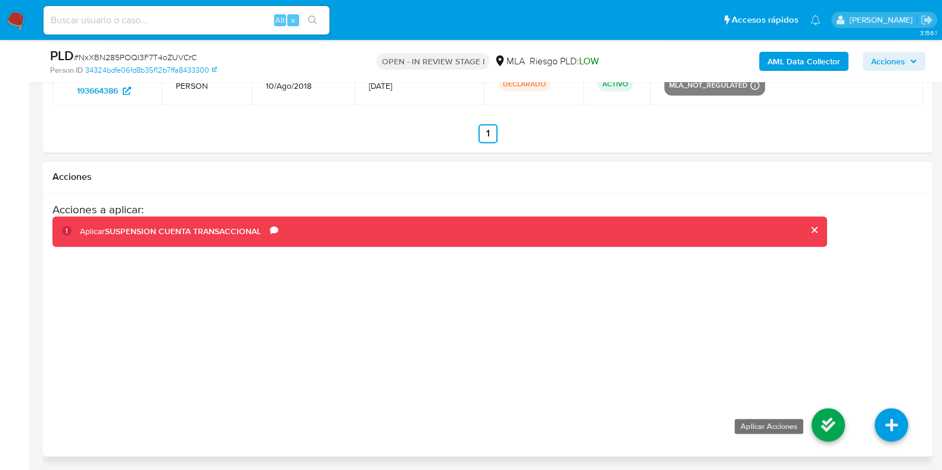
click at [832, 421] on icon at bounding box center [828, 424] width 33 height 33
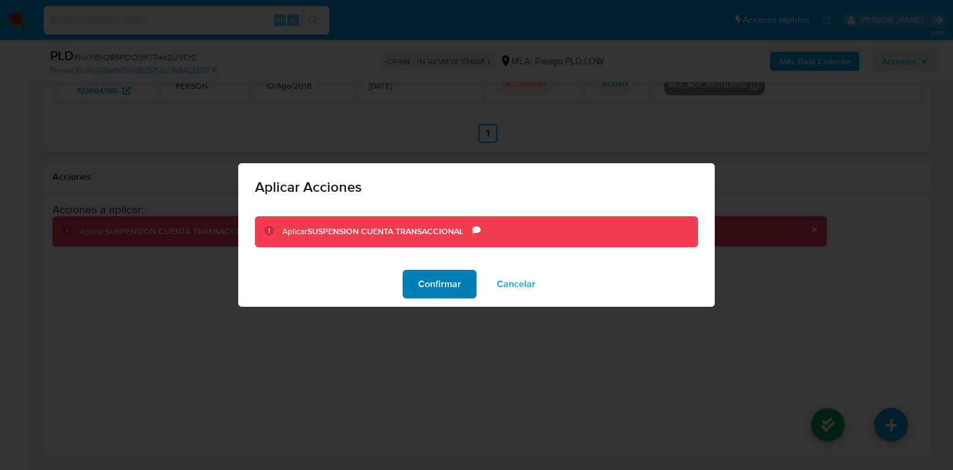
click at [444, 272] on span "Confirmar" at bounding box center [439, 284] width 43 height 26
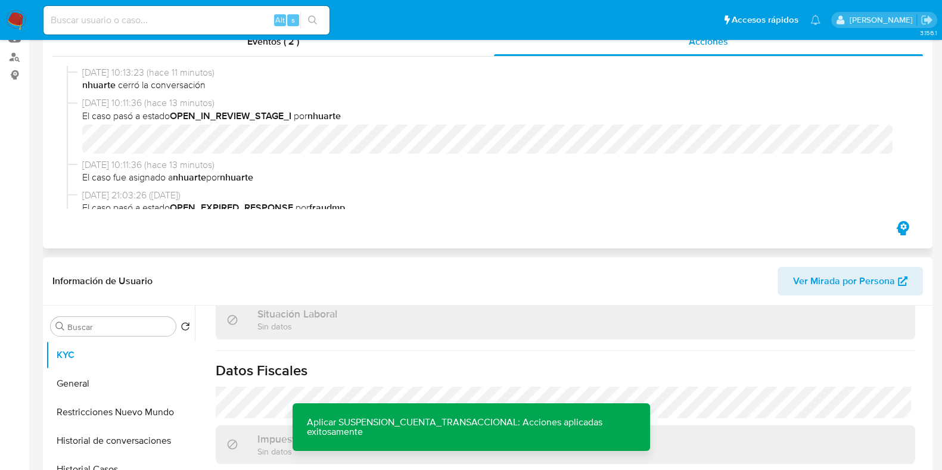
scroll to position [0, 0]
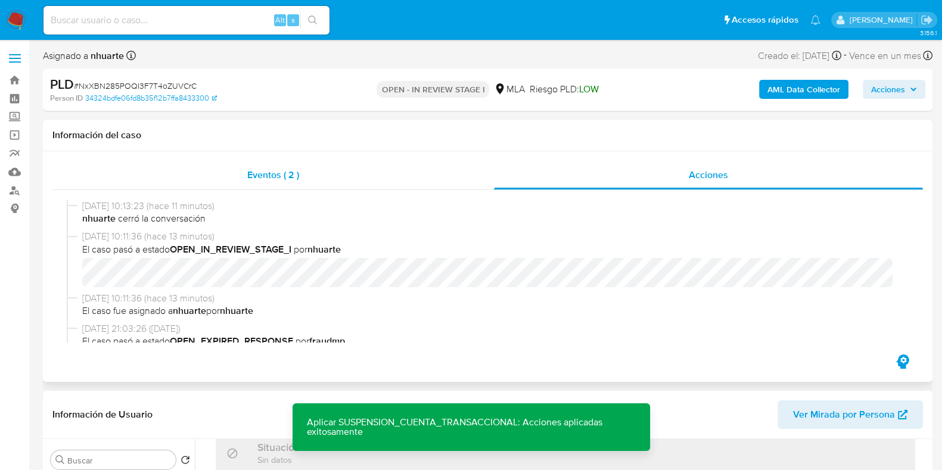
click at [289, 172] on span "Eventos ( 2 )" at bounding box center [273, 175] width 52 height 14
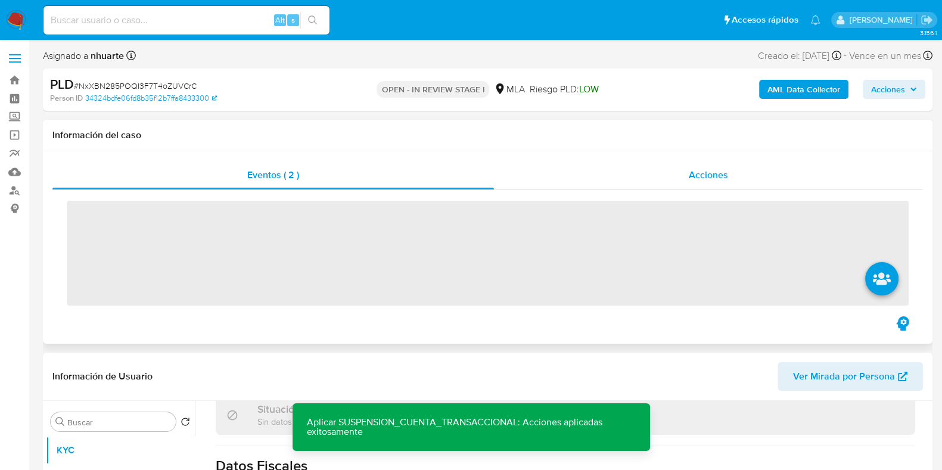
click at [694, 176] on span "Acciones" at bounding box center [708, 175] width 39 height 14
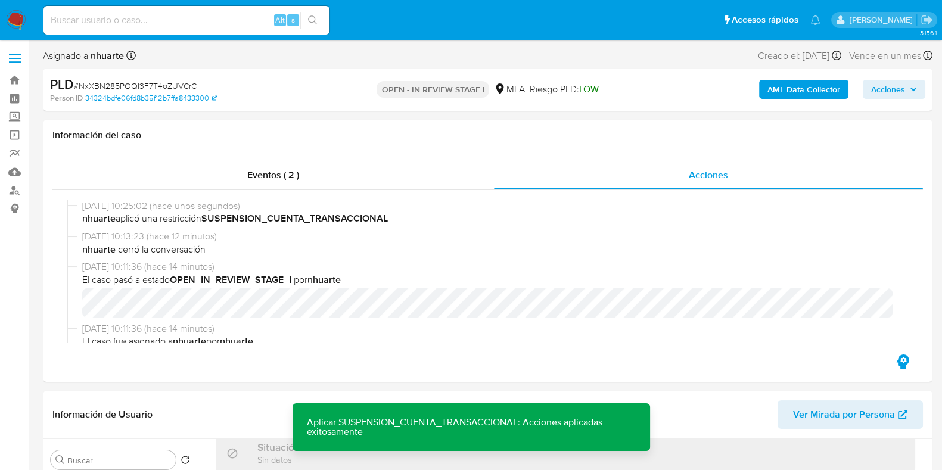
click at [784, 84] on b "AML Data Collector" at bounding box center [803, 89] width 73 height 19
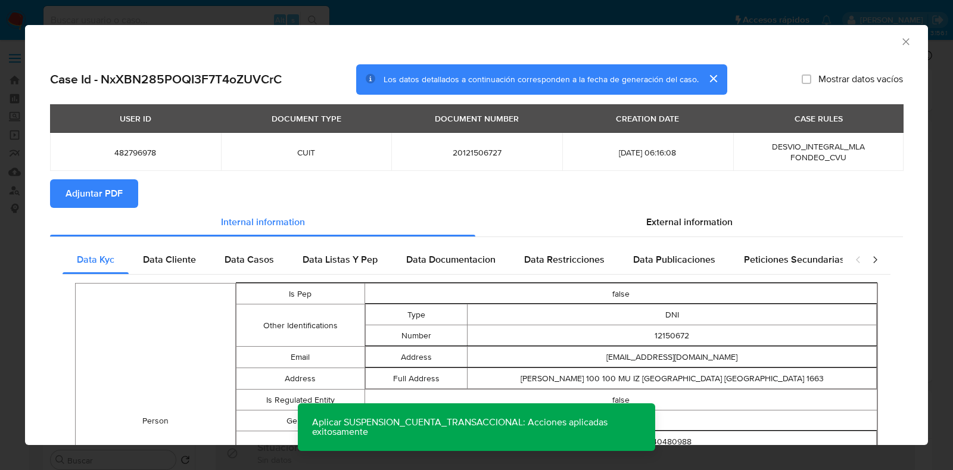
click at [117, 204] on span "Adjuntar PDF" at bounding box center [94, 194] width 57 height 26
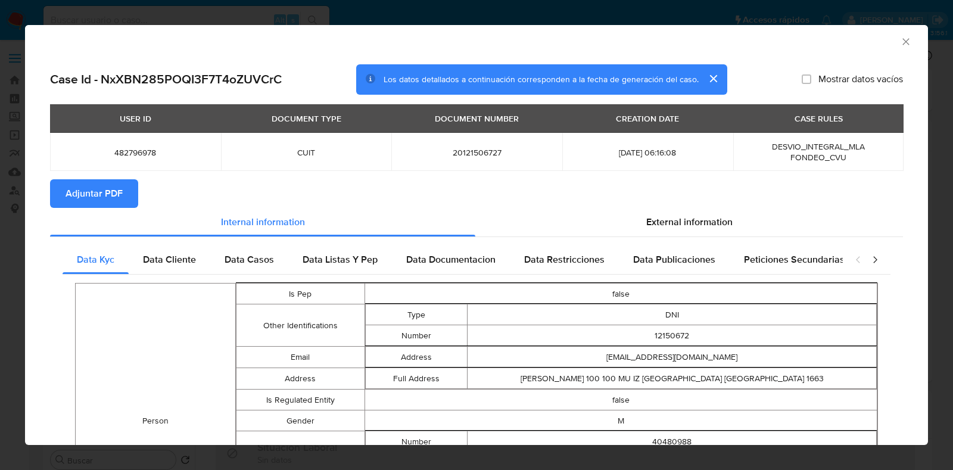
click at [903, 42] on icon "Cerrar ventana" at bounding box center [906, 41] width 7 height 7
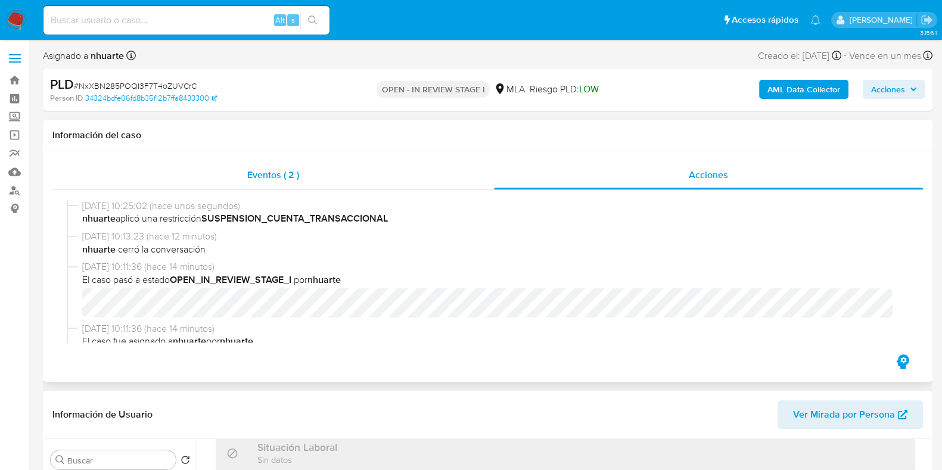
click at [285, 180] on span "Eventos ( 2 )" at bounding box center [273, 175] width 52 height 14
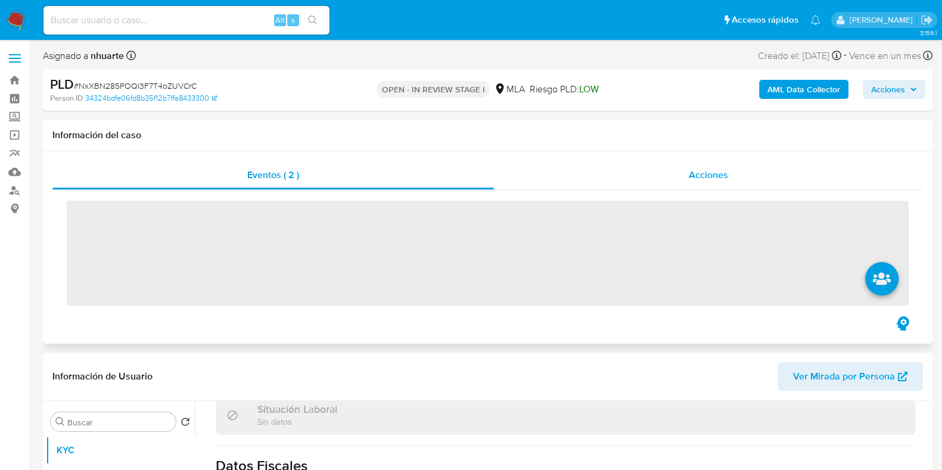
click at [694, 167] on div "Acciones" at bounding box center [708, 175] width 429 height 29
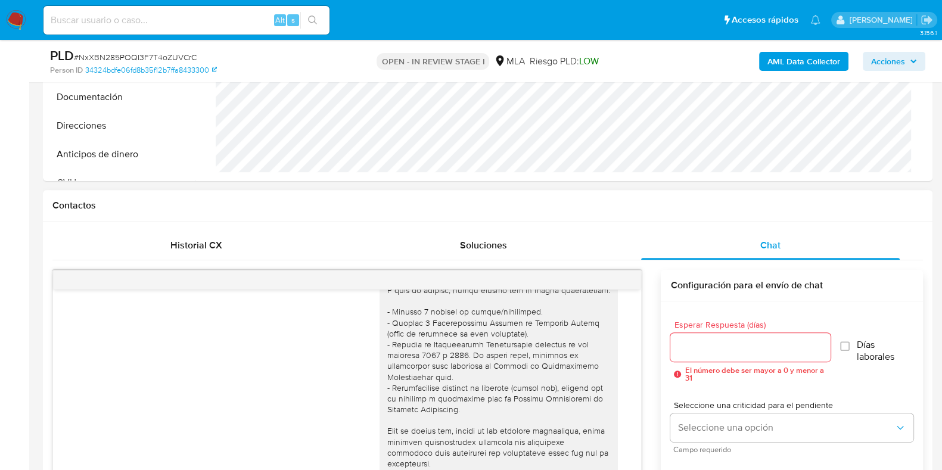
scroll to position [223, 0]
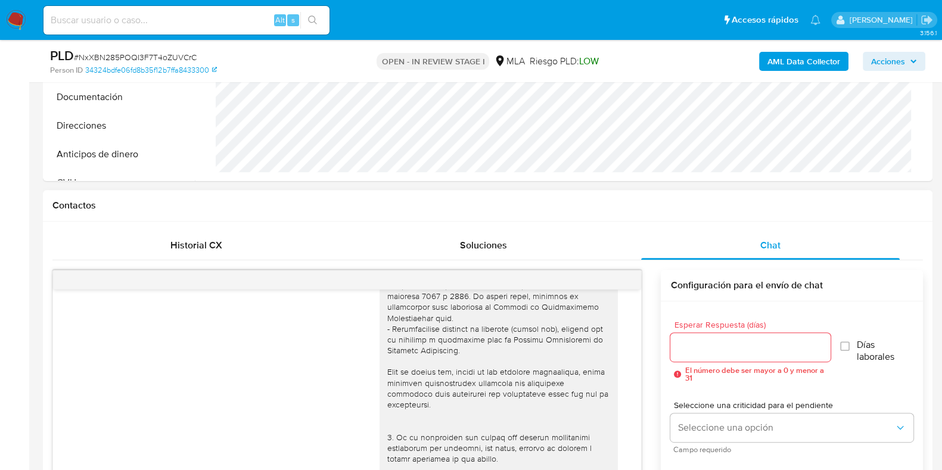
click at [662, 219] on div "Contactos" at bounding box center [488, 206] width 890 height 32
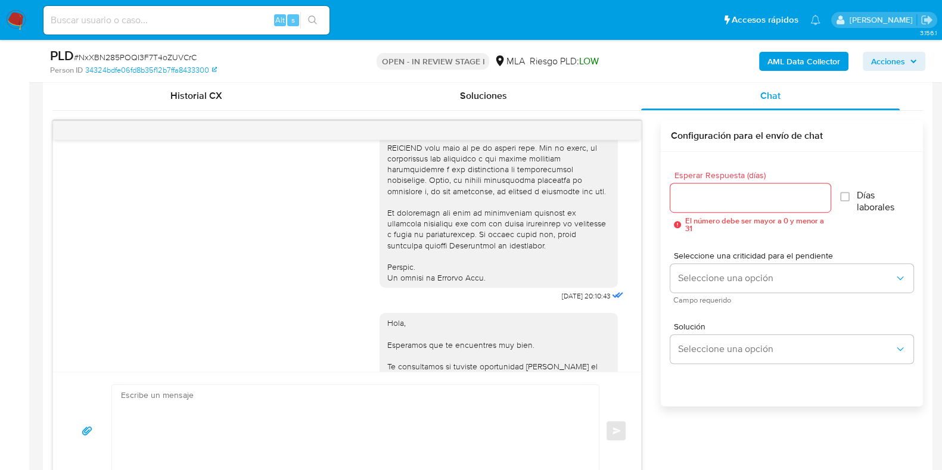
scroll to position [562, 0]
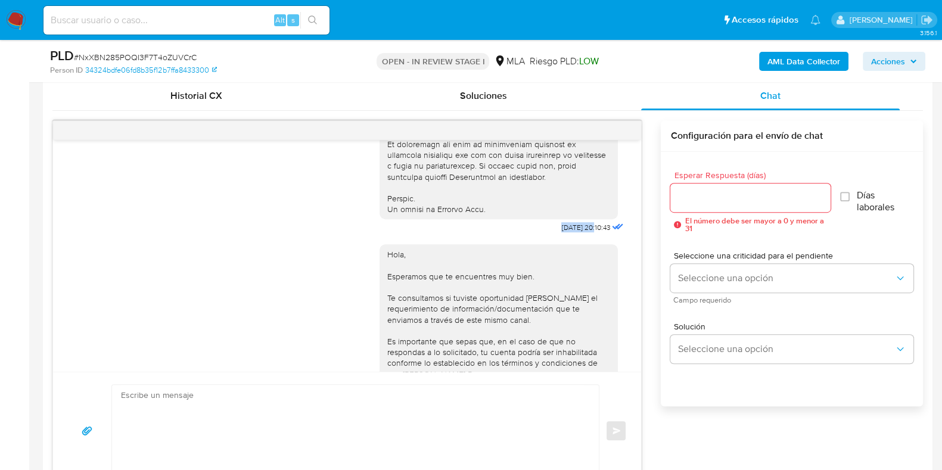
drag, startPoint x: 536, startPoint y: 248, endPoint x: 569, endPoint y: 250, distance: 32.8
click at [569, 232] on span "17/07/2025 20:10:43" at bounding box center [585, 228] width 49 height 10
copy span "17/07/2025"
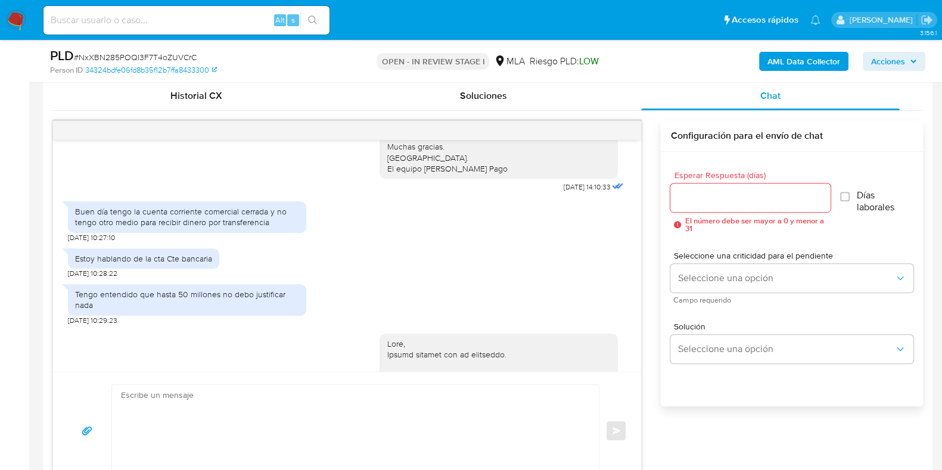
scroll to position [860, 0]
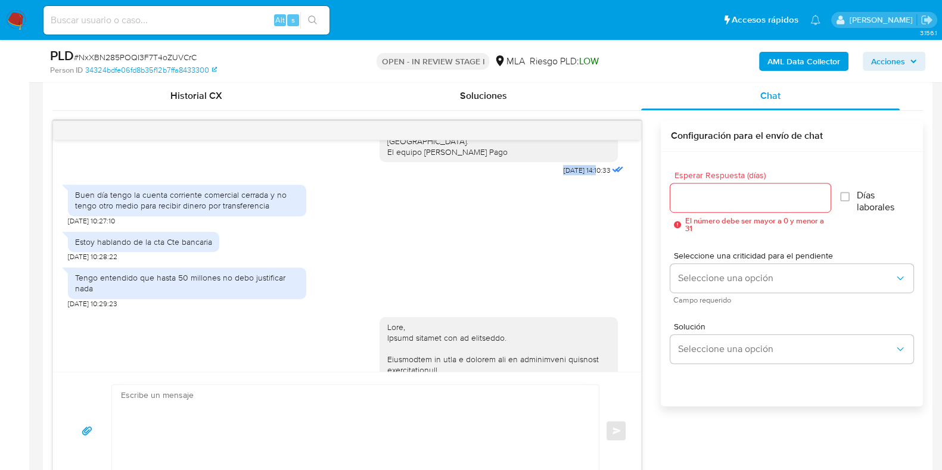
drag, startPoint x: 533, startPoint y: 198, endPoint x: 575, endPoint y: 198, distance: 41.7
click at [575, 179] on div "Hola, Esperamos que te encuentres muy bien. Te consultamos si tuviste oportunid…" at bounding box center [503, 58] width 247 height 241
copy span "21/07/2025"
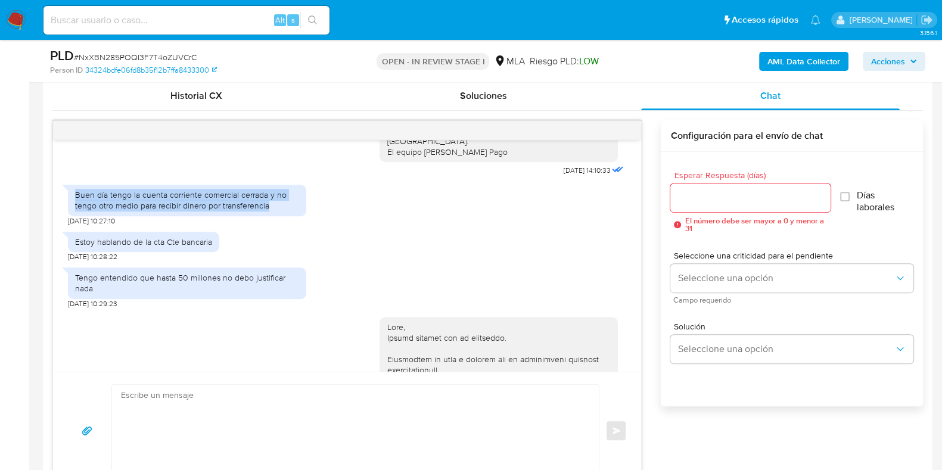
drag, startPoint x: 74, startPoint y: 230, endPoint x: 271, endPoint y: 235, distance: 196.1
click at [271, 211] on div "Buen día tengo la cuenta corriente comercial cerrada y no tengo otro medio para…" at bounding box center [187, 199] width 224 height 21
copy div "Buen día tengo la cuenta corriente comercial cerrada y no tengo otro medio para…"
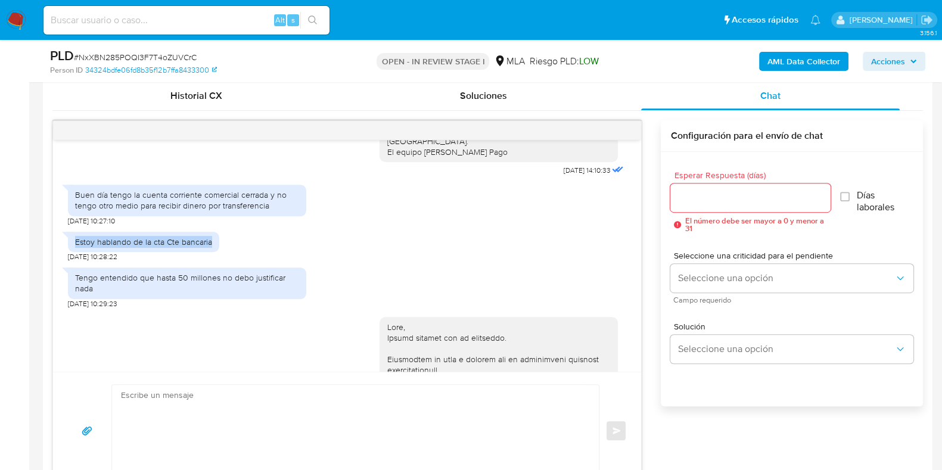
drag, startPoint x: 75, startPoint y: 274, endPoint x: 209, endPoint y: 275, distance: 134.1
click at [209, 247] on div "Estoy hablando de la cta Cte bancaria" at bounding box center [143, 242] width 137 height 11
copy div "Estoy hablando de la cta Cte bancaria"
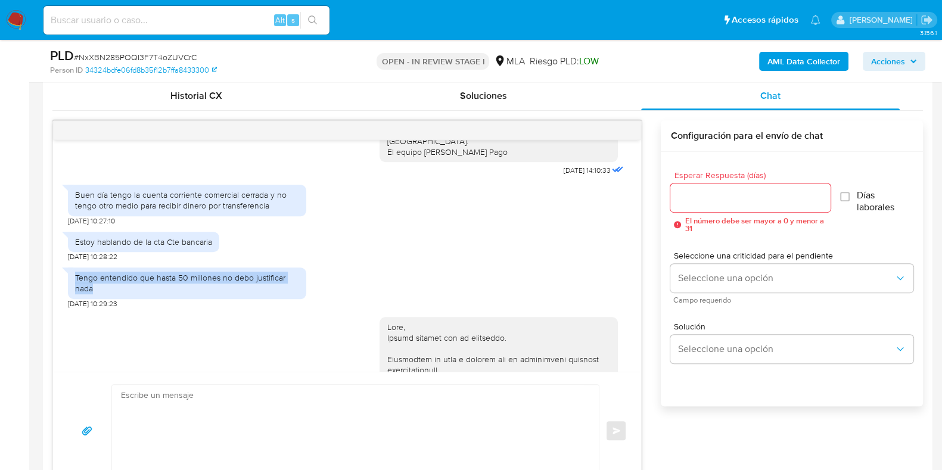
drag, startPoint x: 76, startPoint y: 306, endPoint x: 110, endPoint y: 320, distance: 36.1
click at [110, 294] on div "Tengo entendido que hasta 50 millones no debo justificar nada" at bounding box center [187, 282] width 224 height 21
copy div "Tengo entendido que hasta 50 millones no debo justificar nada"
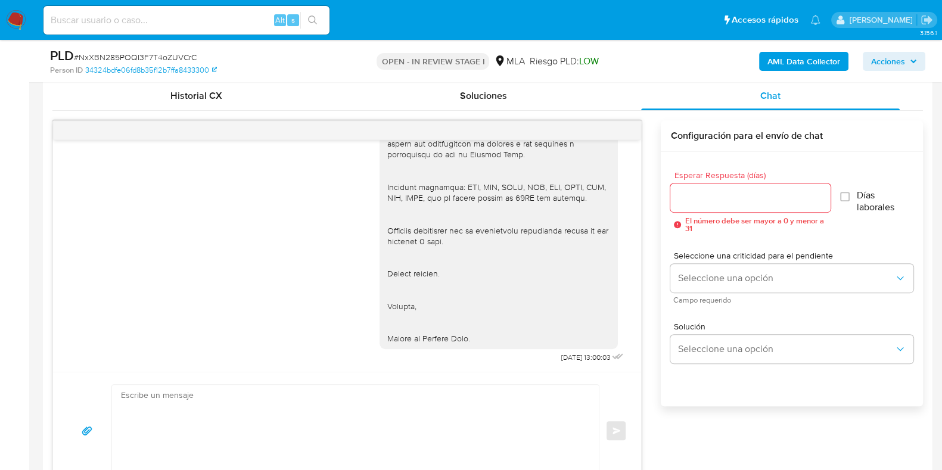
scroll to position [1540, 0]
drag, startPoint x: 533, startPoint y: 352, endPoint x: 569, endPoint y: 352, distance: 36.3
click at [569, 352] on div "18/08/2025 13:00:03" at bounding box center [503, 34] width 247 height 663
copy span "18/08/2025"
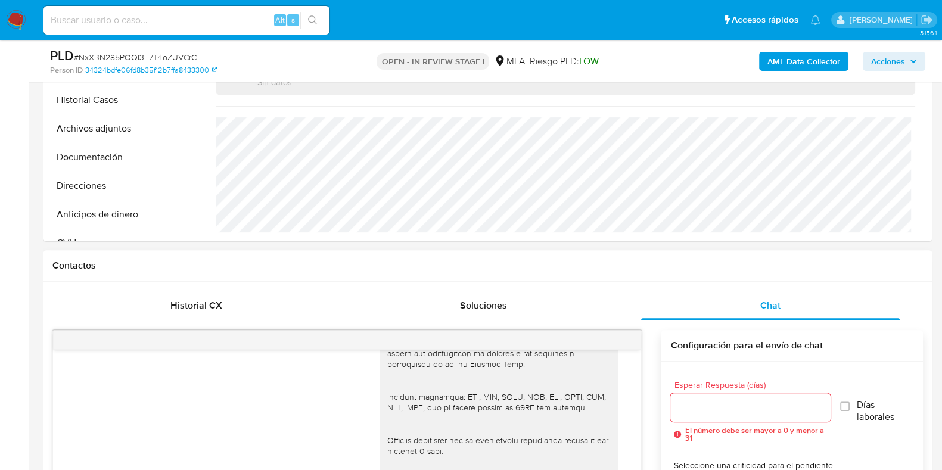
scroll to position [297, 0]
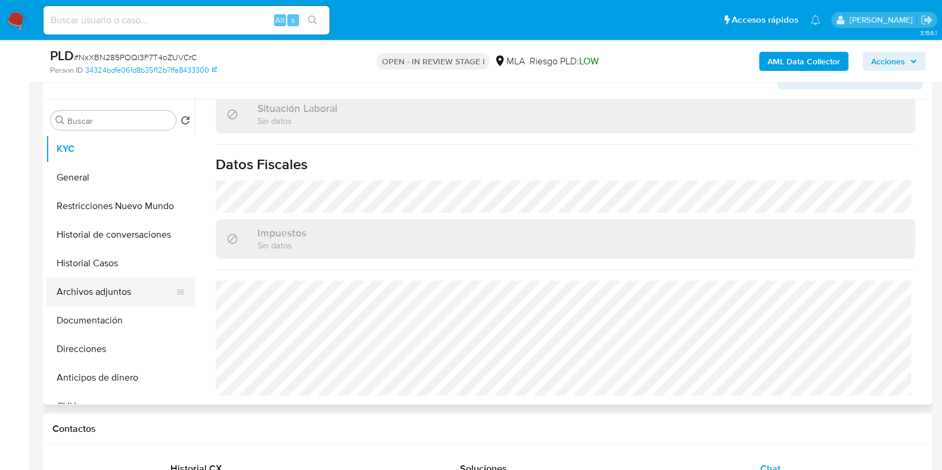
click at [92, 291] on button "Archivos adjuntos" at bounding box center [115, 292] width 139 height 29
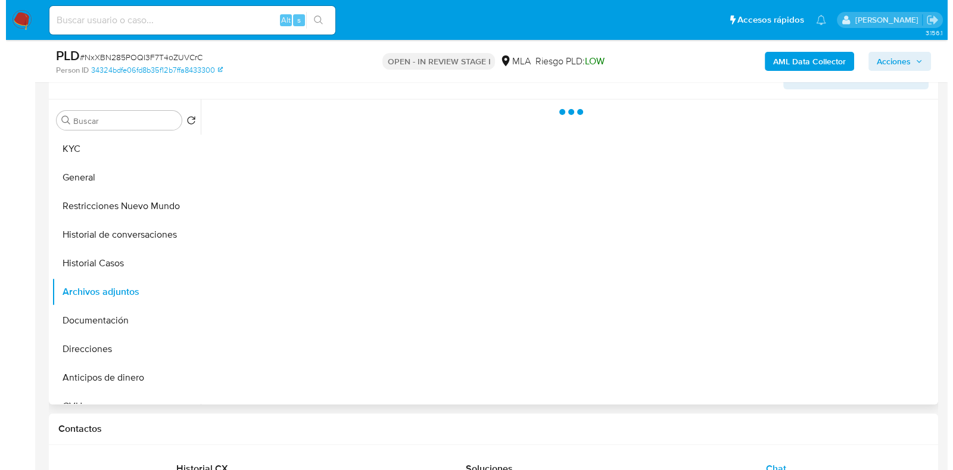
scroll to position [0, 0]
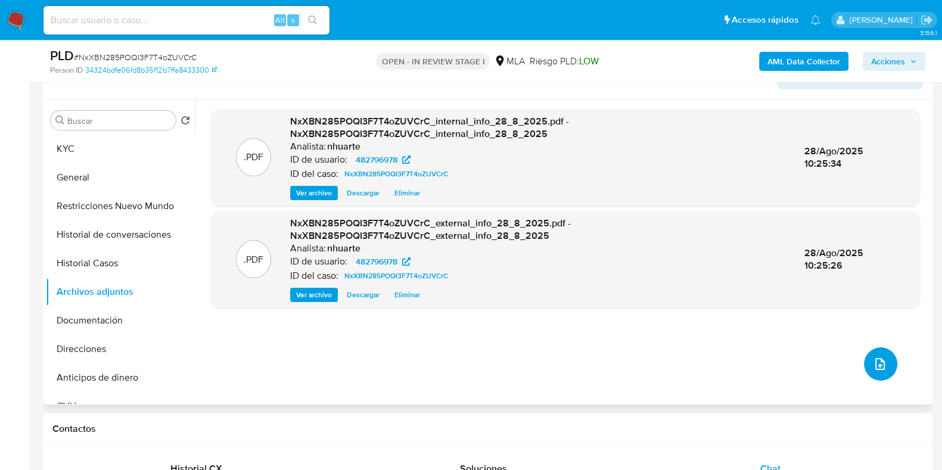
click at [876, 368] on icon "upload-file" at bounding box center [880, 364] width 14 height 14
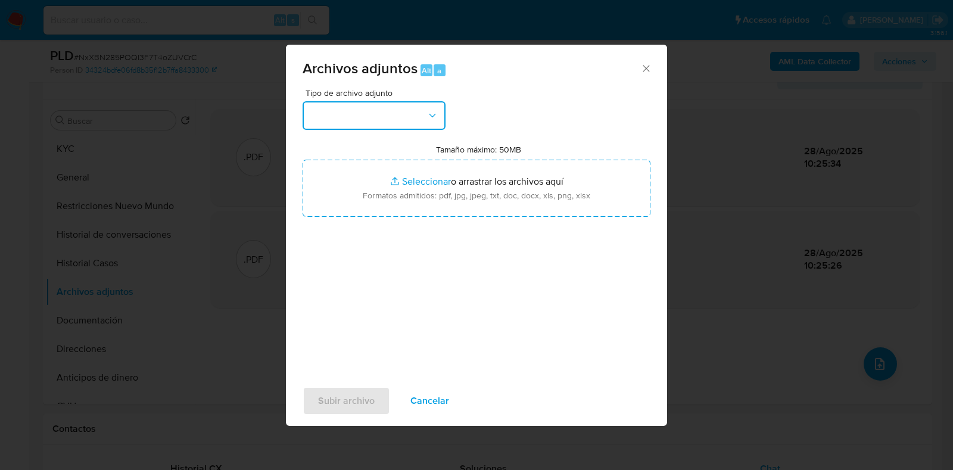
click at [441, 108] on button "button" at bounding box center [374, 115] width 143 height 29
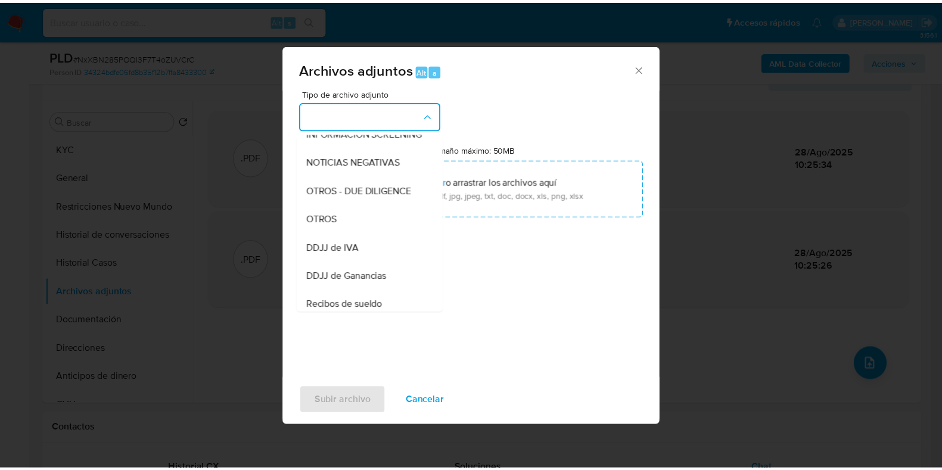
scroll to position [182, 0]
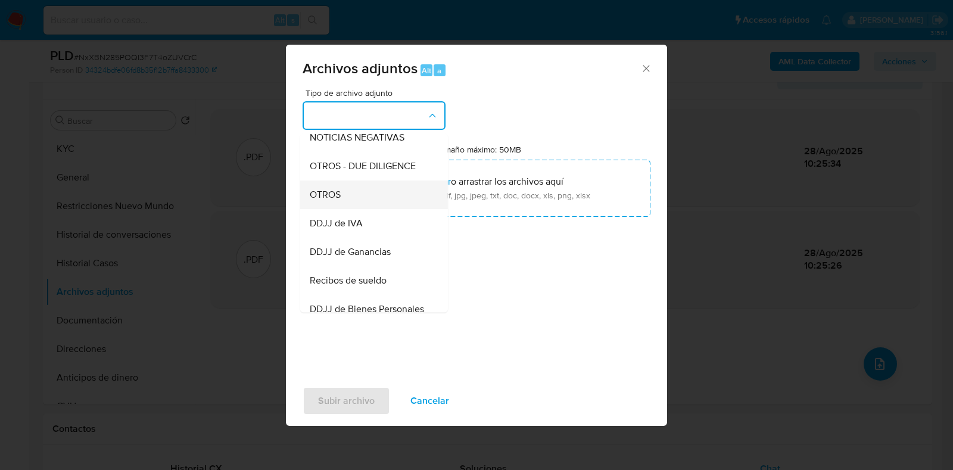
click at [378, 209] on div "OTROS" at bounding box center [371, 195] width 122 height 29
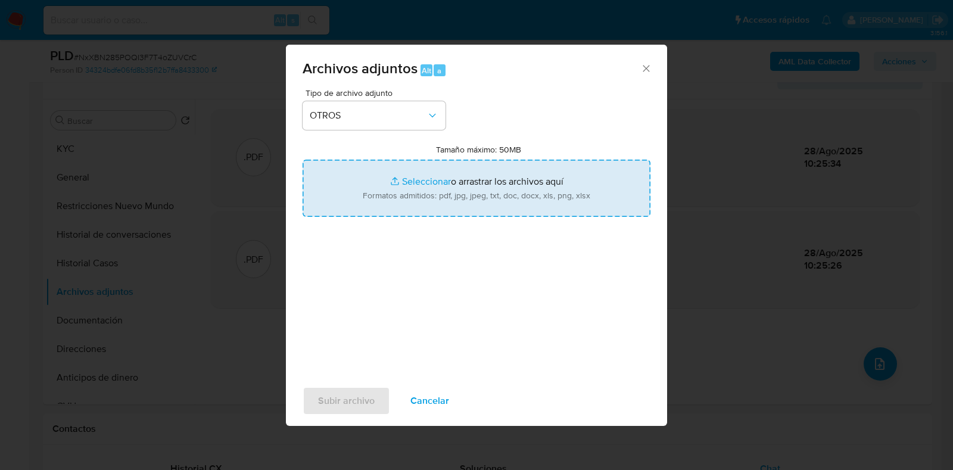
type input "C:\fakepath\Caselog NxXBN285POQI3F7T4oZUVCrC_2025_07_18_05_56_01.docx"
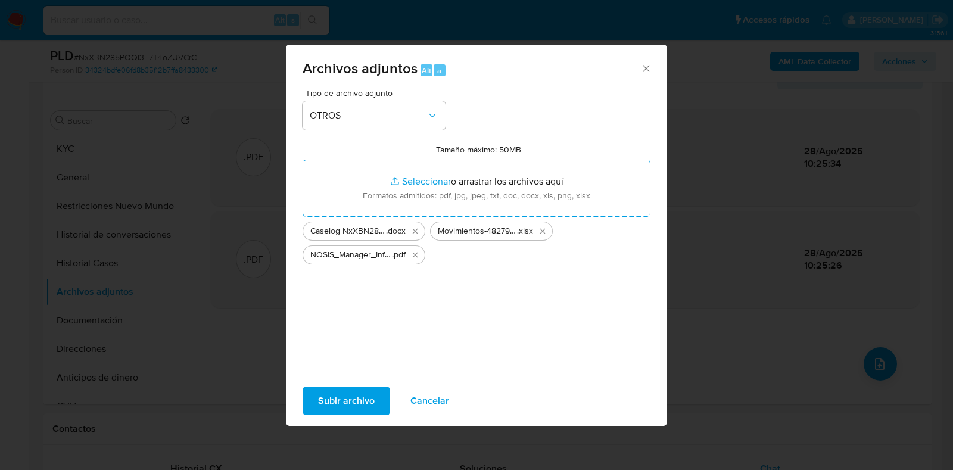
click at [377, 399] on button "Subir archivo" at bounding box center [347, 401] width 88 height 29
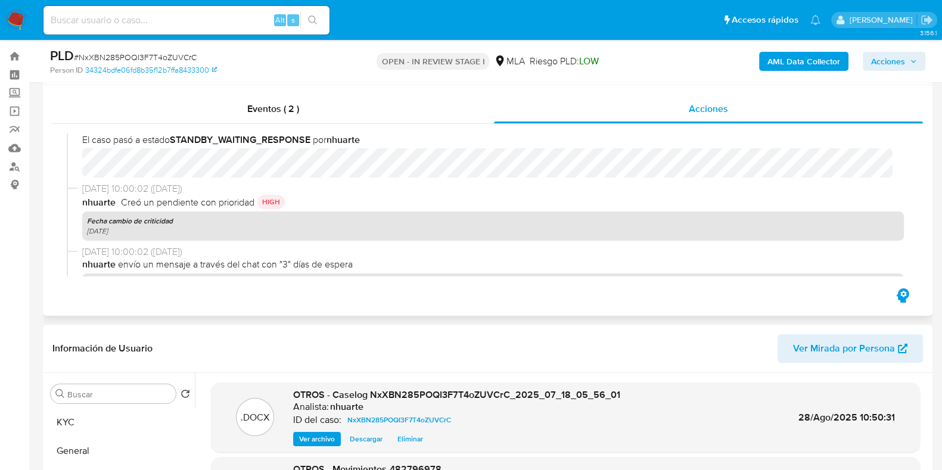
scroll to position [0, 0]
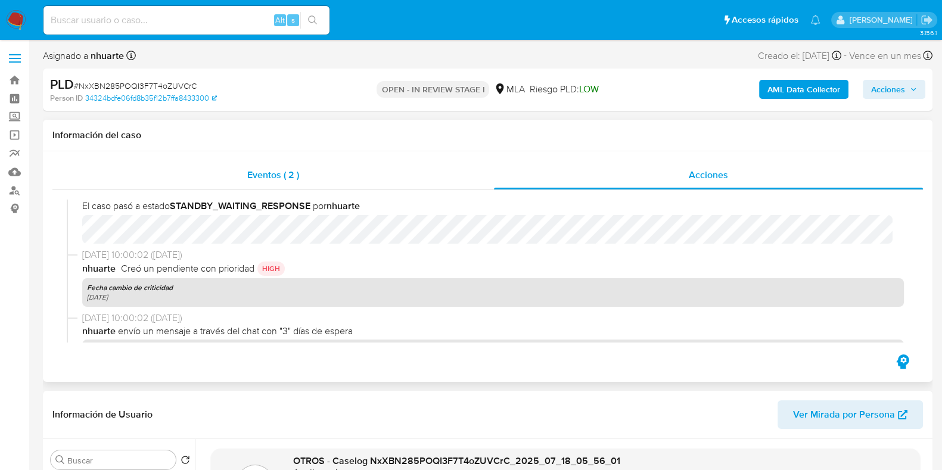
click at [276, 186] on div "Eventos ( 2 )" at bounding box center [273, 175] width 442 height 29
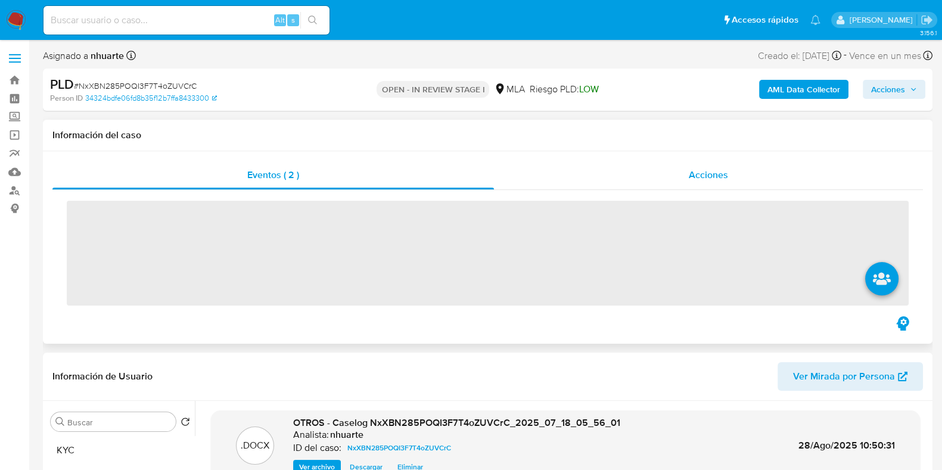
click at [691, 180] on span "Acciones" at bounding box center [708, 175] width 39 height 14
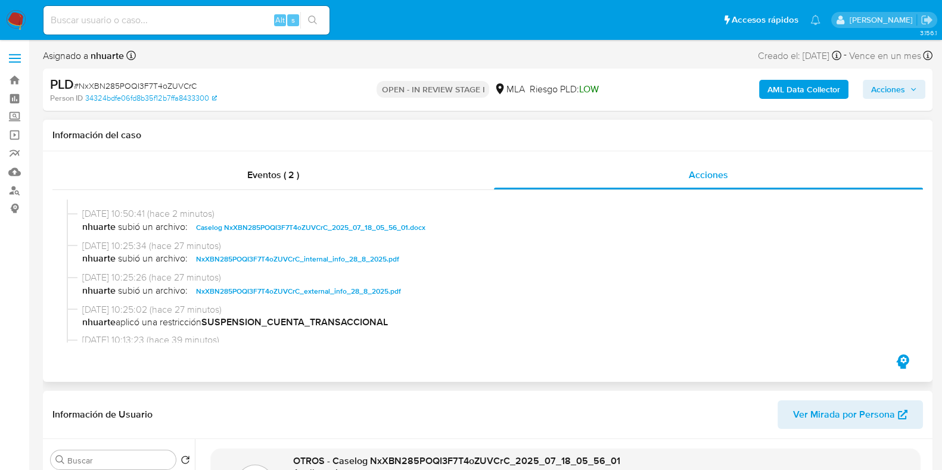
scroll to position [74, 0]
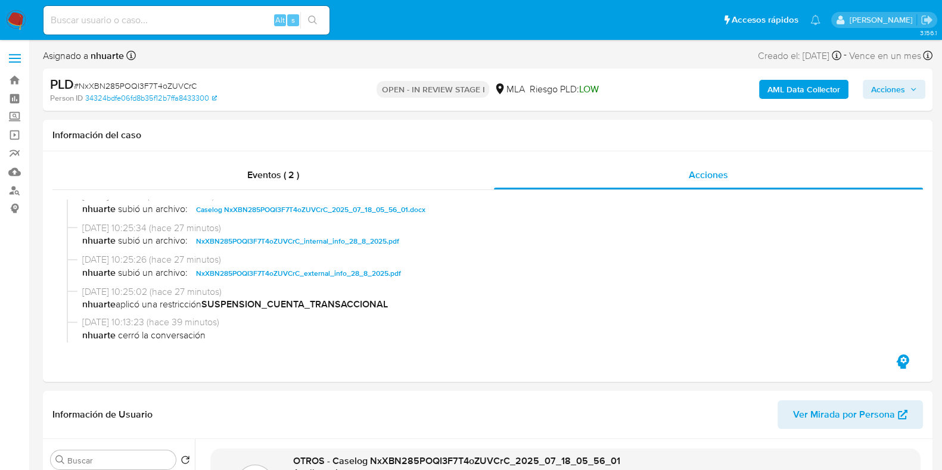
click at [894, 97] on span "Acciones" at bounding box center [888, 89] width 34 height 19
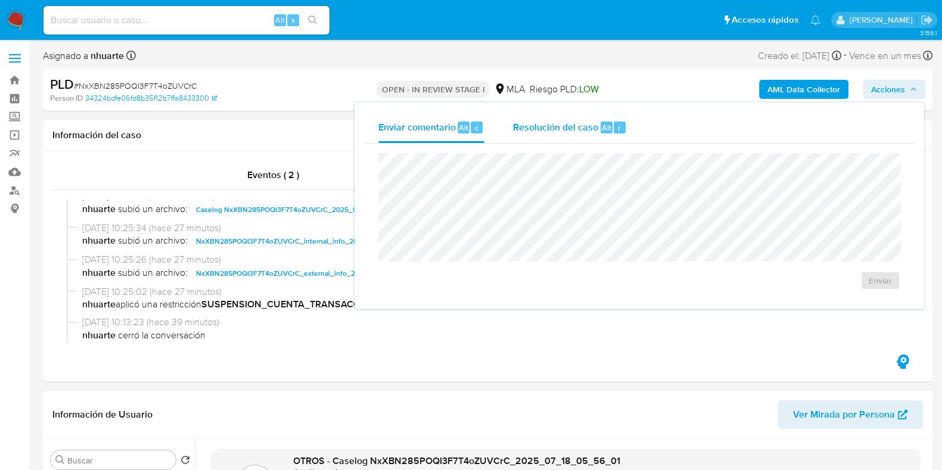
click at [583, 125] on span "Resolución del caso" at bounding box center [555, 127] width 85 height 14
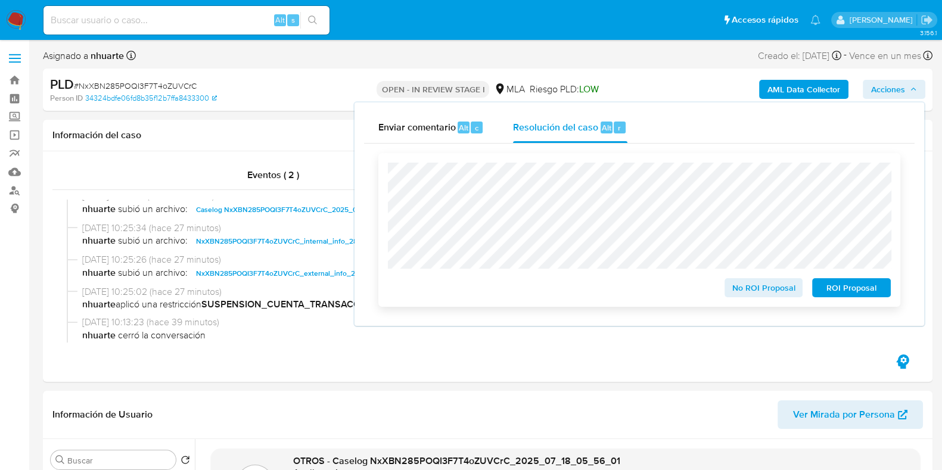
click at [831, 284] on span "ROI Proposal" at bounding box center [851, 287] width 62 height 17
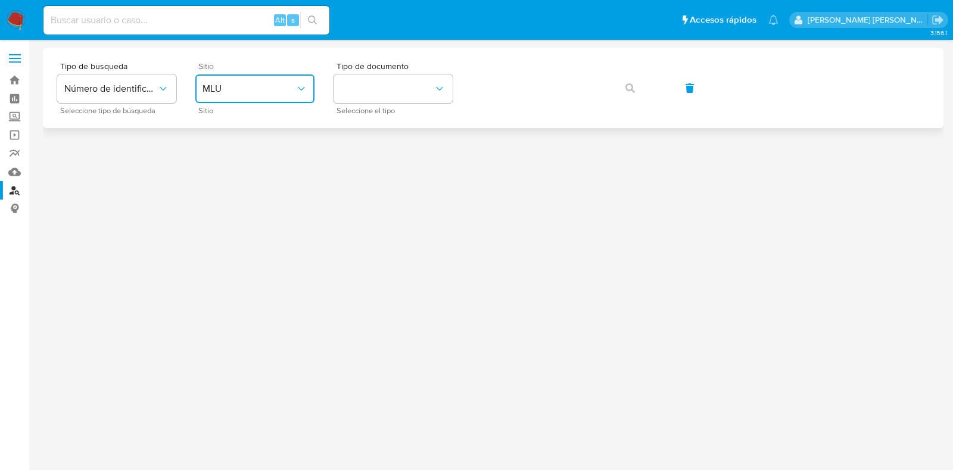
click at [281, 88] on span "MLU" at bounding box center [249, 89] width 93 height 12
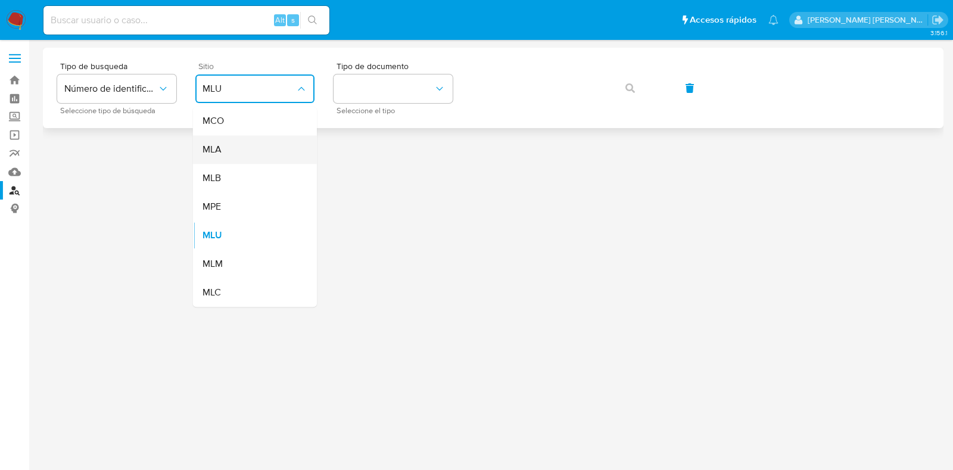
click at [266, 147] on div "MLA" at bounding box center [252, 149] width 98 height 29
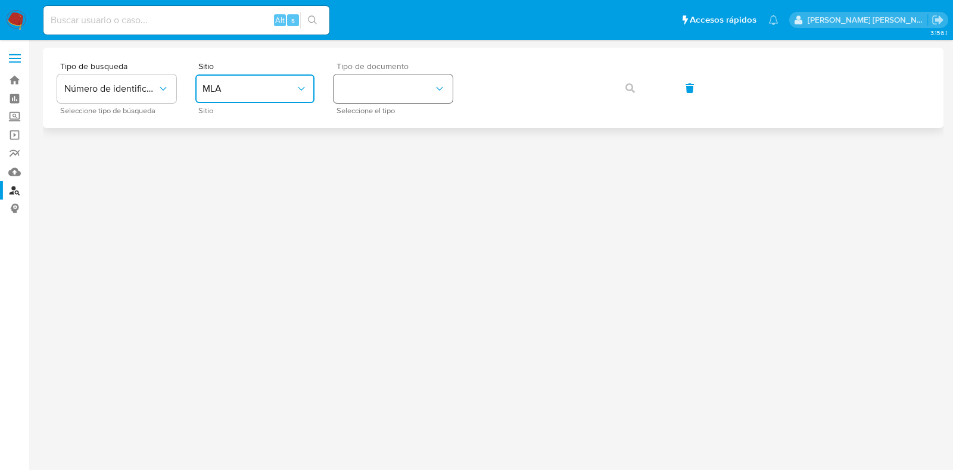
click at [375, 95] on button "identificationType" at bounding box center [393, 88] width 119 height 29
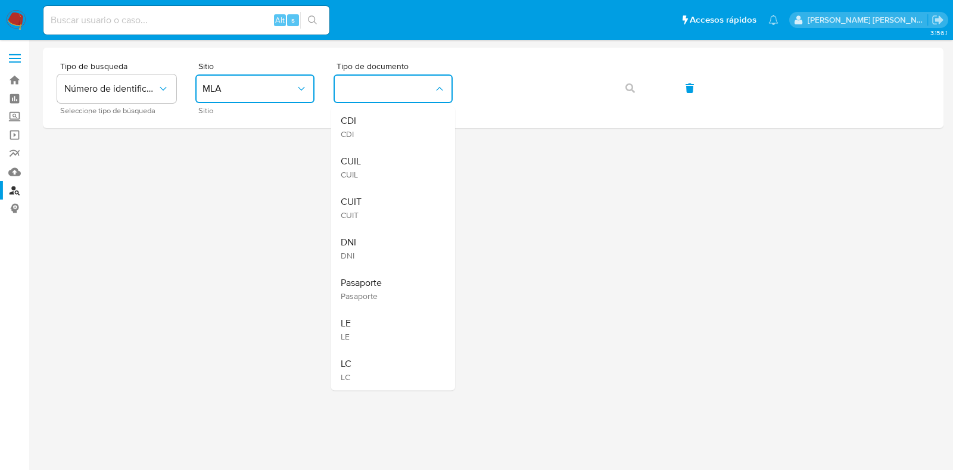
click at [379, 154] on div "CUIL CUIL" at bounding box center [390, 167] width 98 height 41
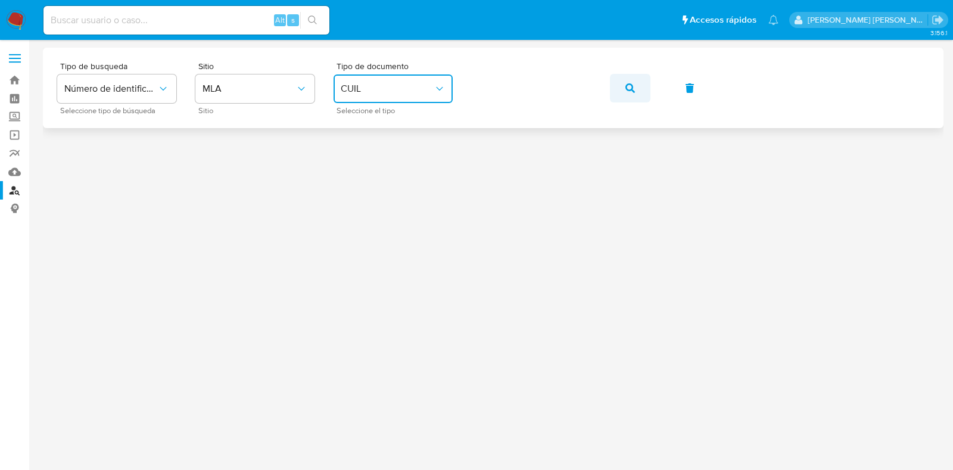
click at [623, 85] on button "button" at bounding box center [630, 88] width 41 height 29
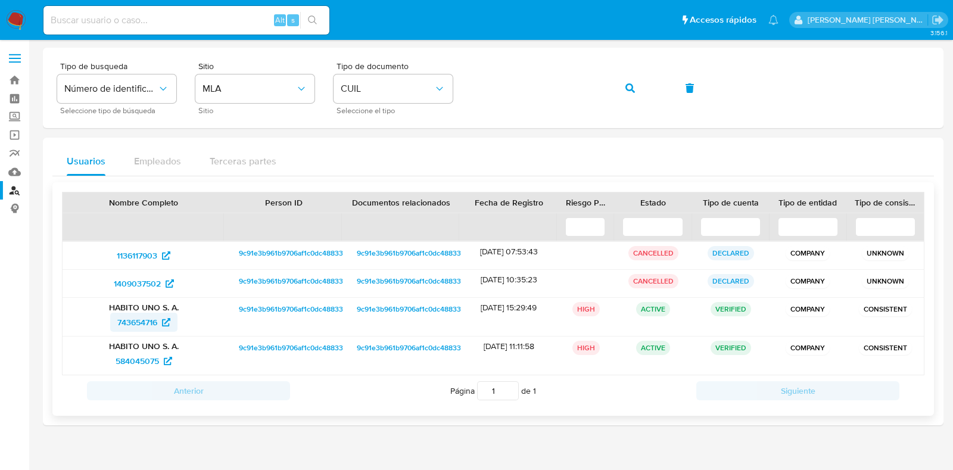
click at [143, 319] on span "743654716" at bounding box center [137, 322] width 40 height 19
click at [638, 86] on button "button" at bounding box center [630, 88] width 41 height 29
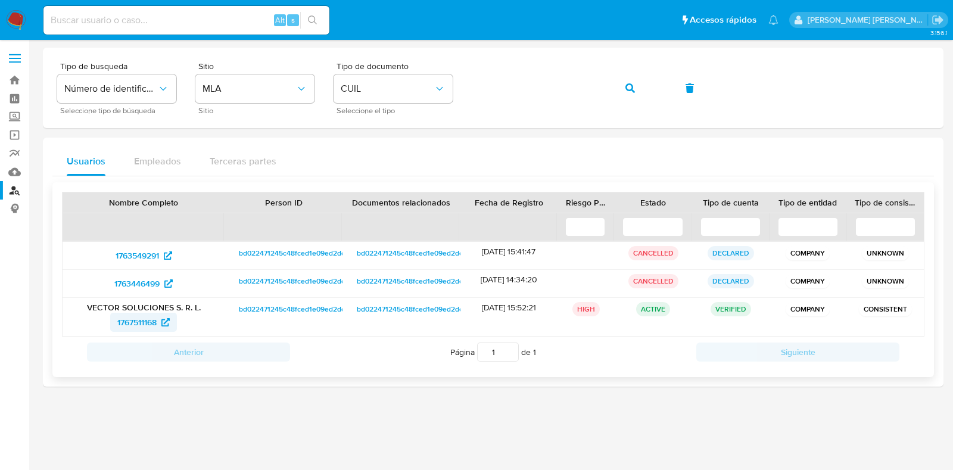
click at [167, 320] on icon at bounding box center [165, 322] width 8 height 8
click at [461, 94] on div "Tipo de busqueda Número de identificación Seleccione tipo de búsqueda Sitio MLA…" at bounding box center [493, 88] width 872 height 52
click at [624, 86] on button "button" at bounding box center [630, 88] width 41 height 29
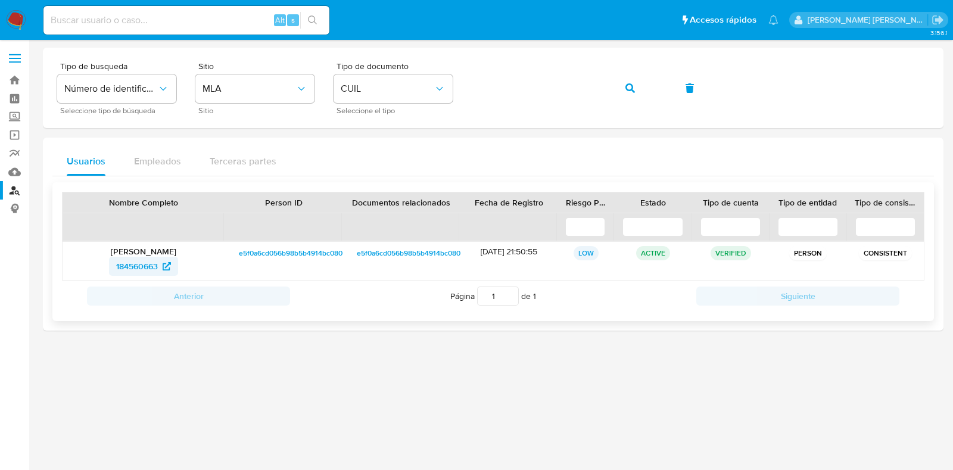
click at [134, 261] on span "184560663" at bounding box center [137, 266] width 42 height 19
click at [459, 86] on div "Tipo de busqueda Número de identificación Seleccione tipo de búsqueda Sitio MLA…" at bounding box center [493, 88] width 872 height 52
click at [630, 88] on icon "button" at bounding box center [631, 88] width 10 height 10
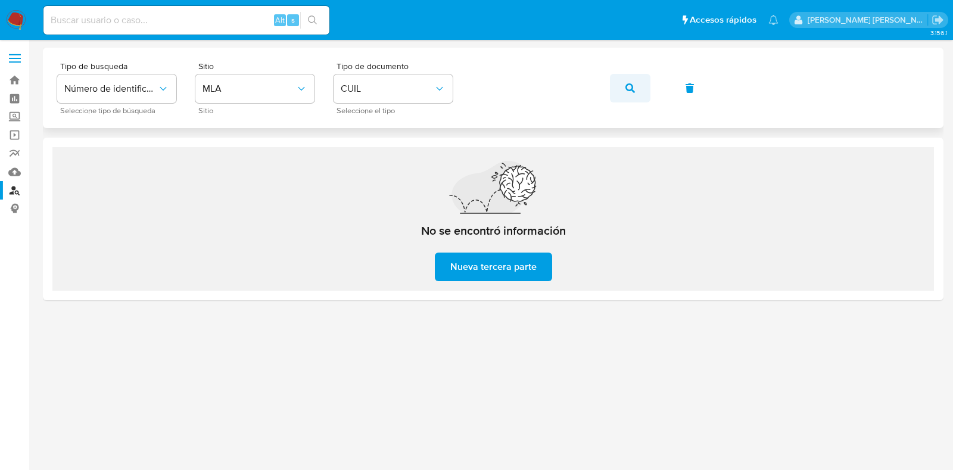
click at [633, 88] on icon "button" at bounding box center [631, 88] width 10 height 10
click at [471, 87] on div "Tipo de busqueda Número de identificación Seleccione tipo de búsqueda Sitio MLA…" at bounding box center [493, 88] width 872 height 52
click at [632, 80] on span "button" at bounding box center [631, 88] width 10 height 26
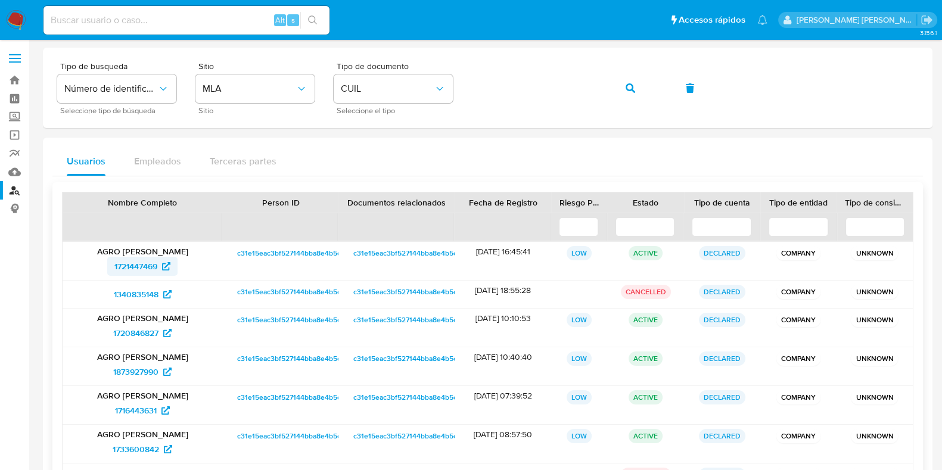
click at [142, 266] on span "1721447469" at bounding box center [135, 266] width 43 height 19
click at [456, 94] on div "Tipo de busqueda Número de identificación Seleccione tipo de búsqueda Sitio MLA…" at bounding box center [487, 88] width 861 height 52
click at [626, 89] on icon "button" at bounding box center [631, 88] width 10 height 10
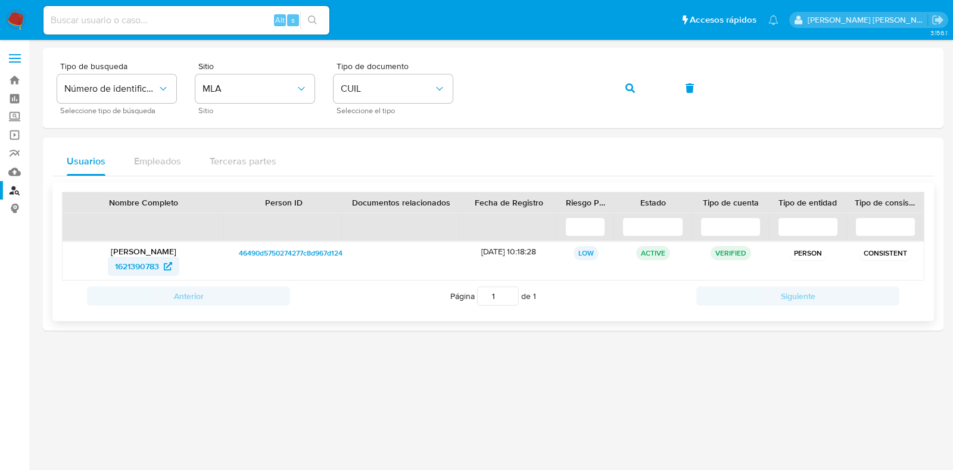
click at [148, 263] on span "1621390783" at bounding box center [137, 266] width 44 height 19
click at [634, 88] on icon "button" at bounding box center [631, 88] width 10 height 10
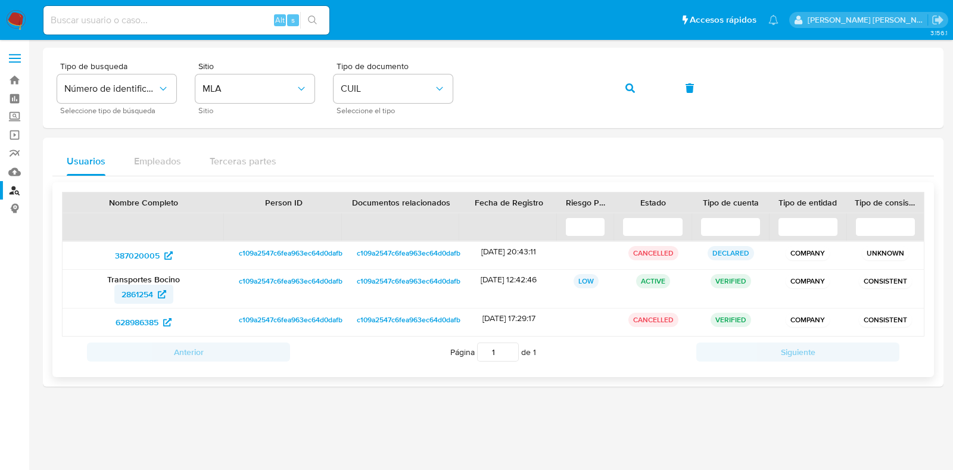
click at [142, 293] on span "2861254" at bounding box center [138, 294] width 32 height 19
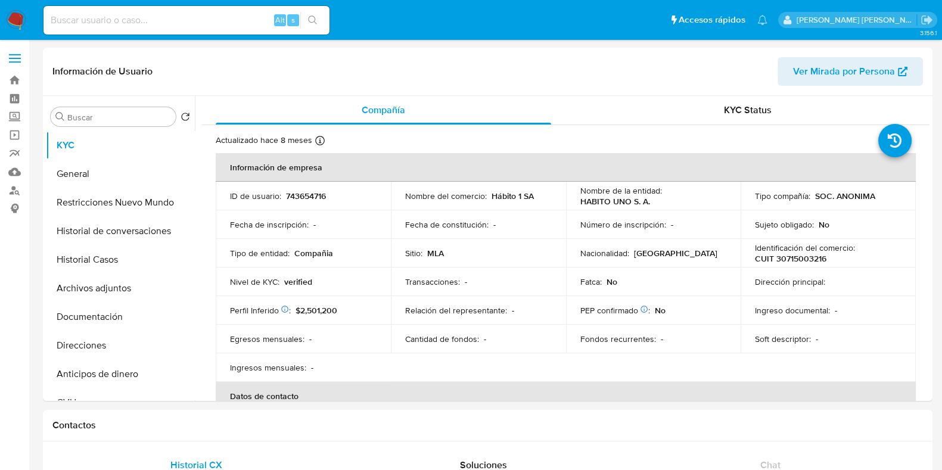
select select "10"
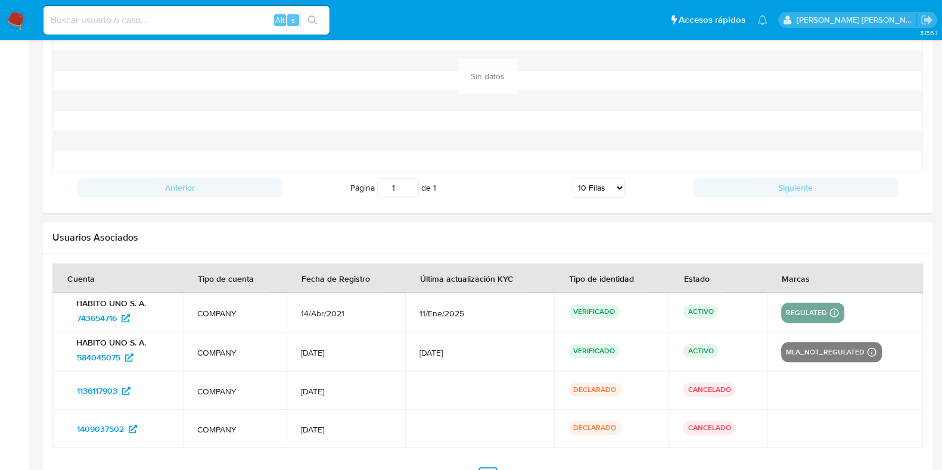
scroll to position [1353, 0]
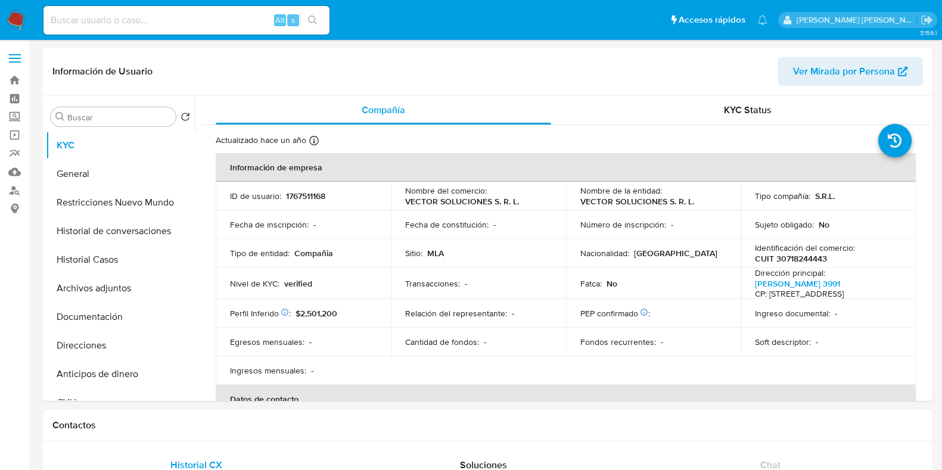
select select "10"
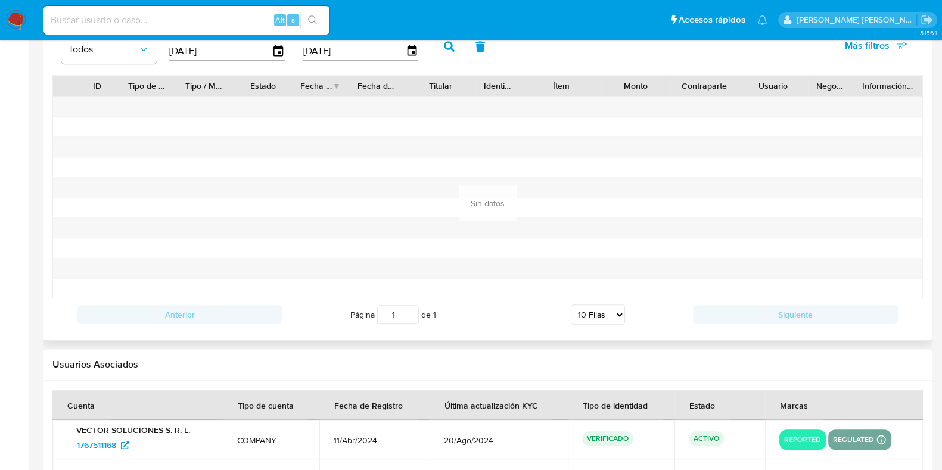
scroll to position [1233, 0]
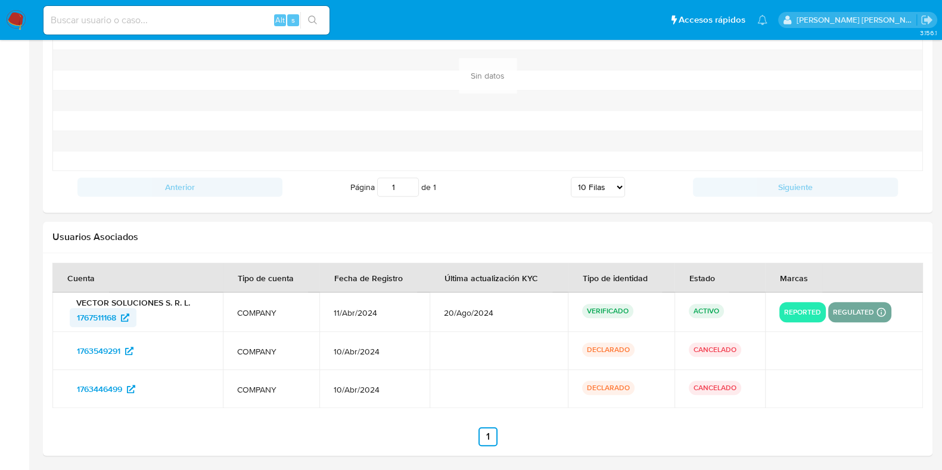
click at [104, 314] on span "1767511168" at bounding box center [96, 317] width 39 height 19
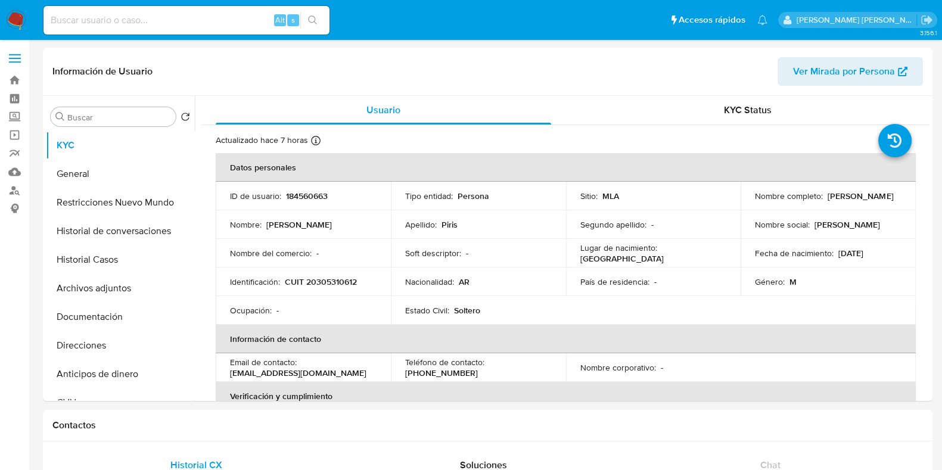
select select "10"
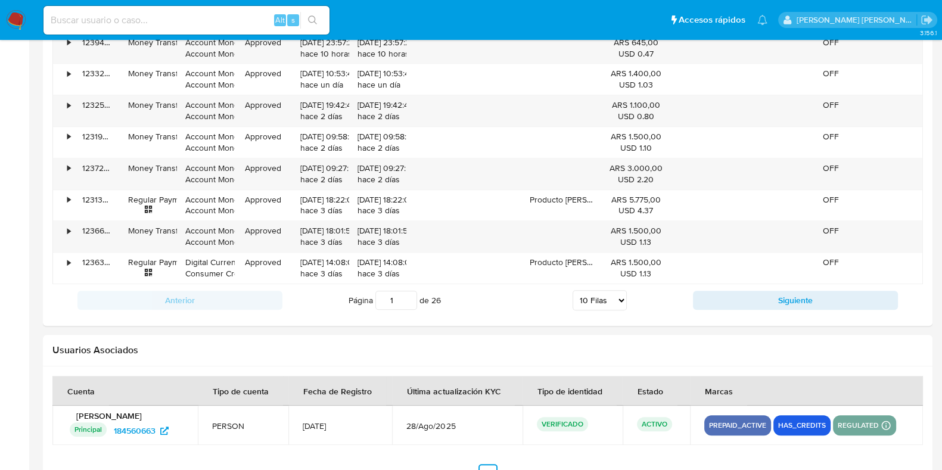
scroll to position [1350, 0]
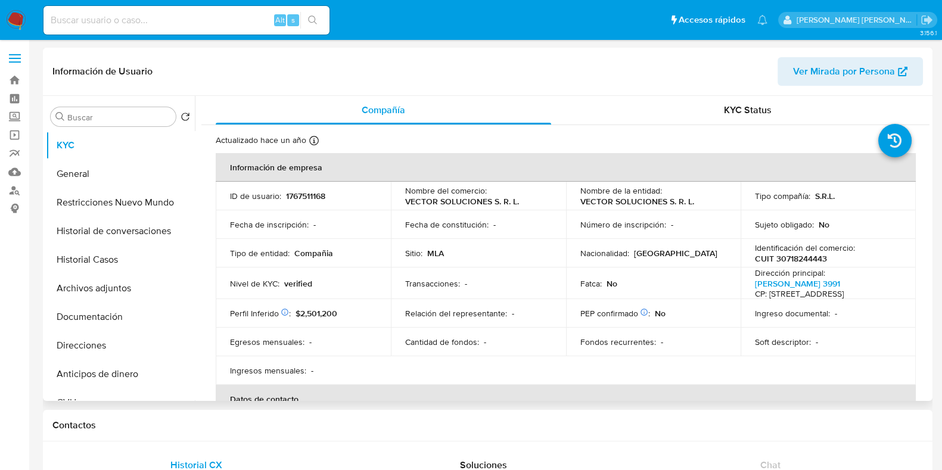
select select "10"
click at [92, 263] on button "Historial Casos" at bounding box center [115, 259] width 139 height 29
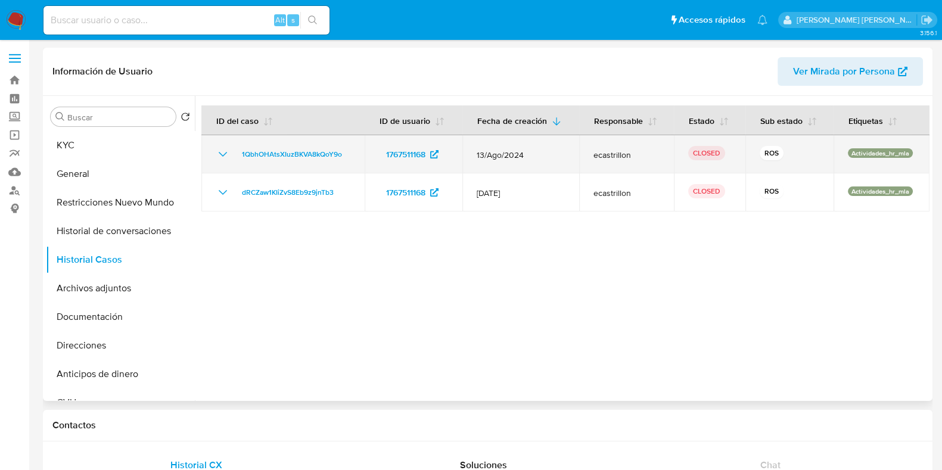
click at [220, 156] on icon "Mostrar/Ocultar" at bounding box center [223, 154] width 14 height 14
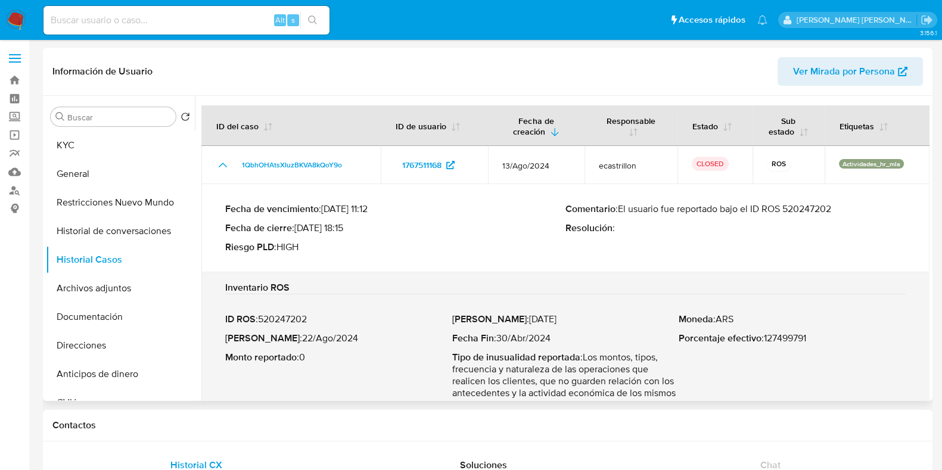
drag, startPoint x: 620, startPoint y: 210, endPoint x: 848, endPoint y: 213, distance: 228.2
click at [848, 213] on p "Comentario : El usuario fue reportado bajo el ID ROS 520247202" at bounding box center [735, 209] width 340 height 12
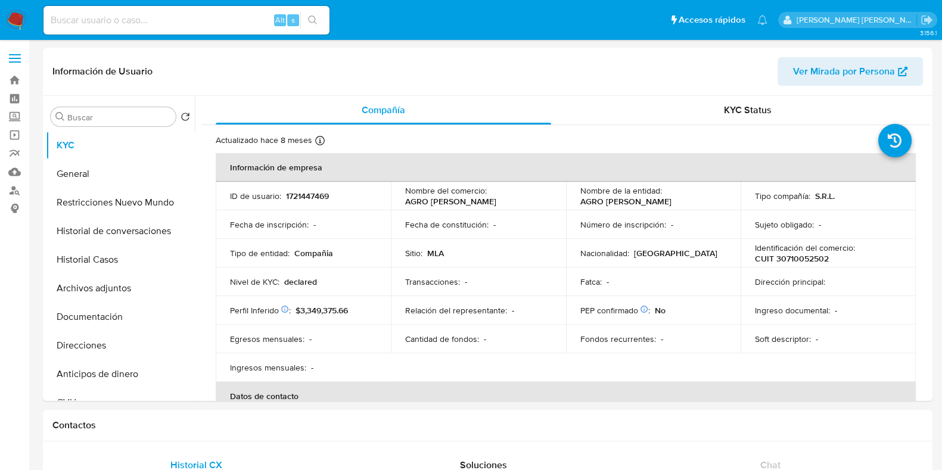
select select "10"
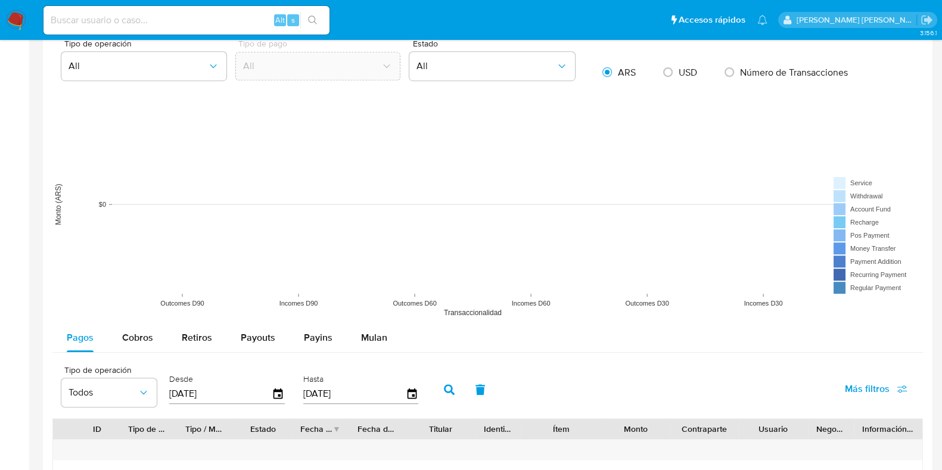
scroll to position [397, 0]
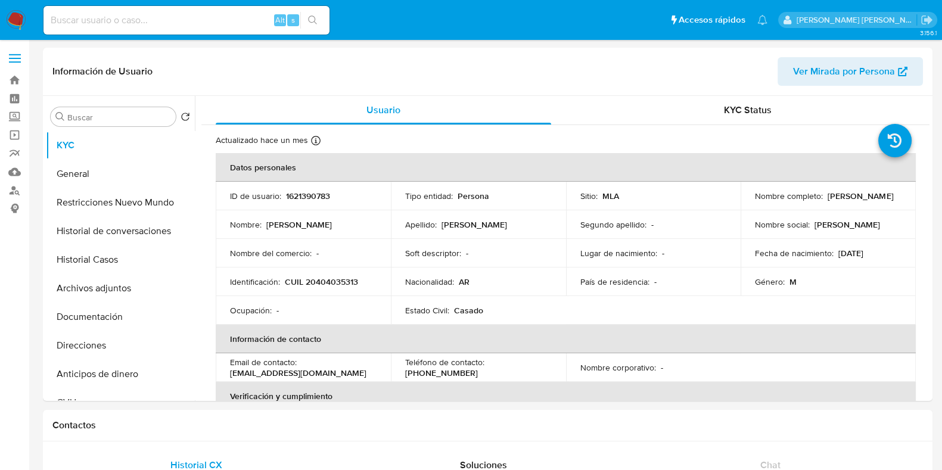
select select "10"
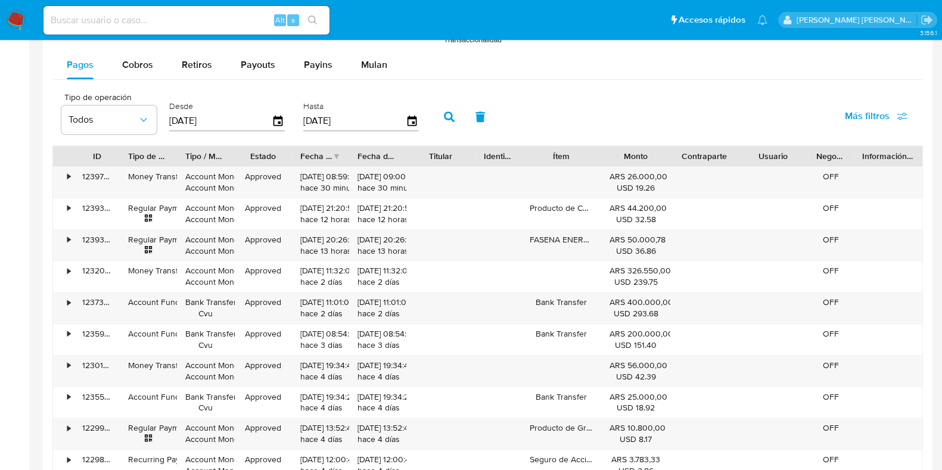
scroll to position [1350, 0]
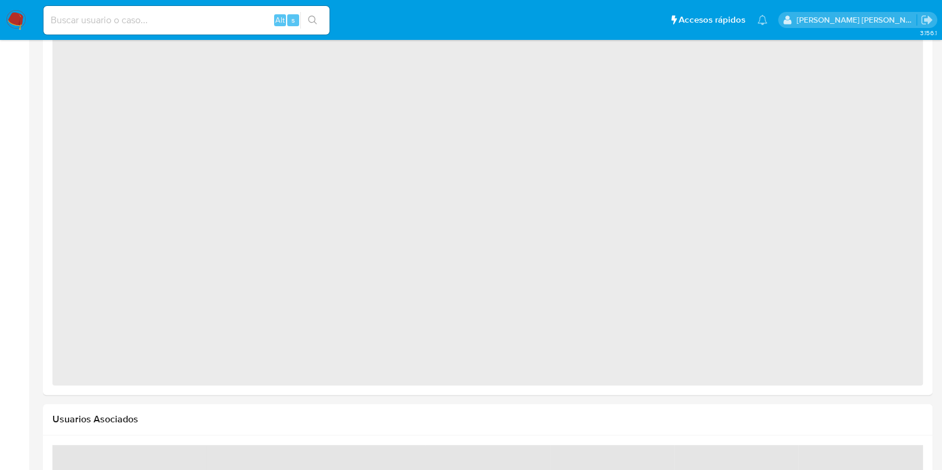
scroll to position [912, 0]
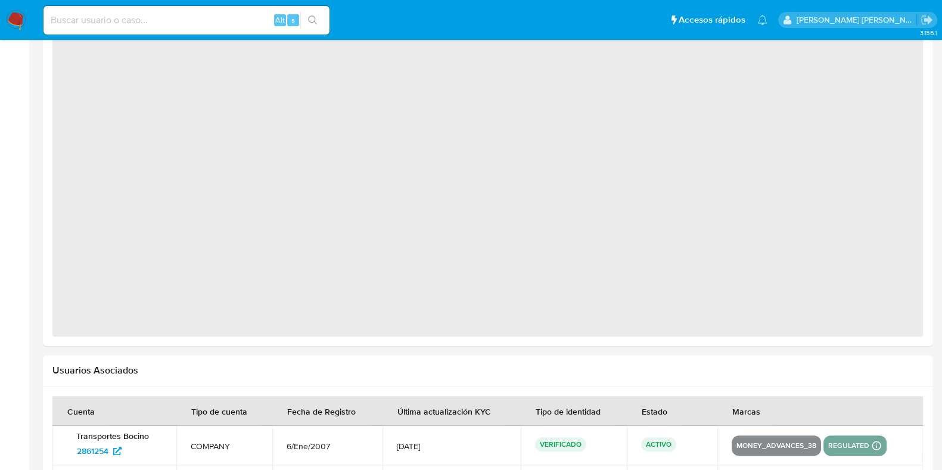
select select "10"
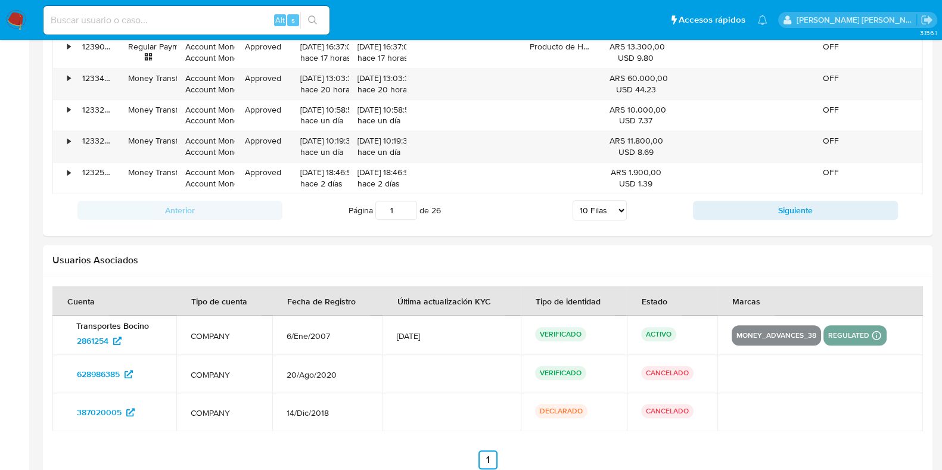
scroll to position [1426, 0]
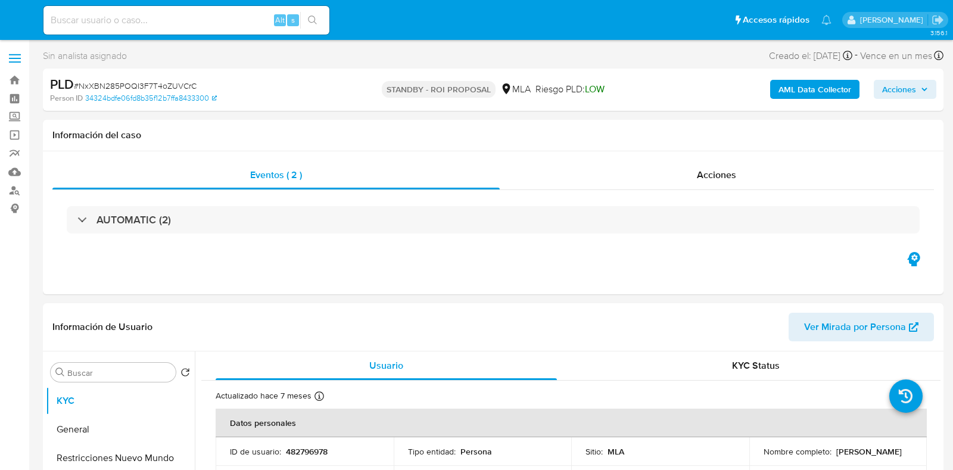
select select "10"
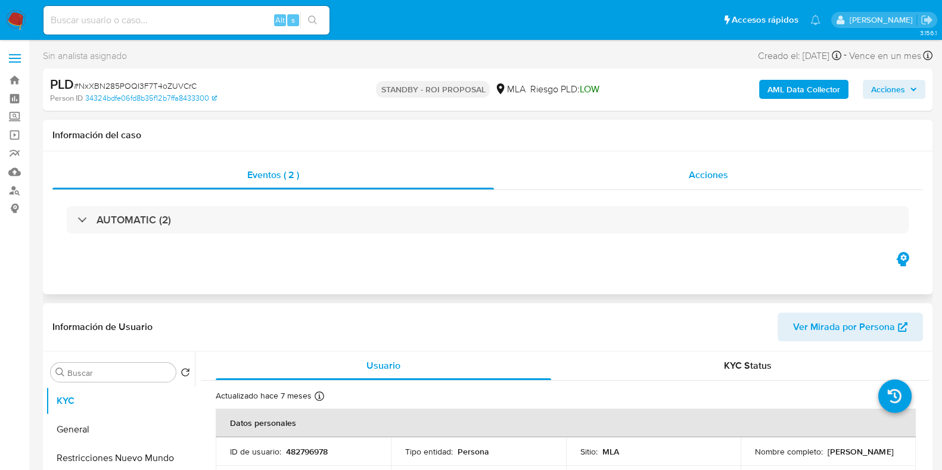
click at [697, 170] on span "Acciones" at bounding box center [708, 175] width 39 height 14
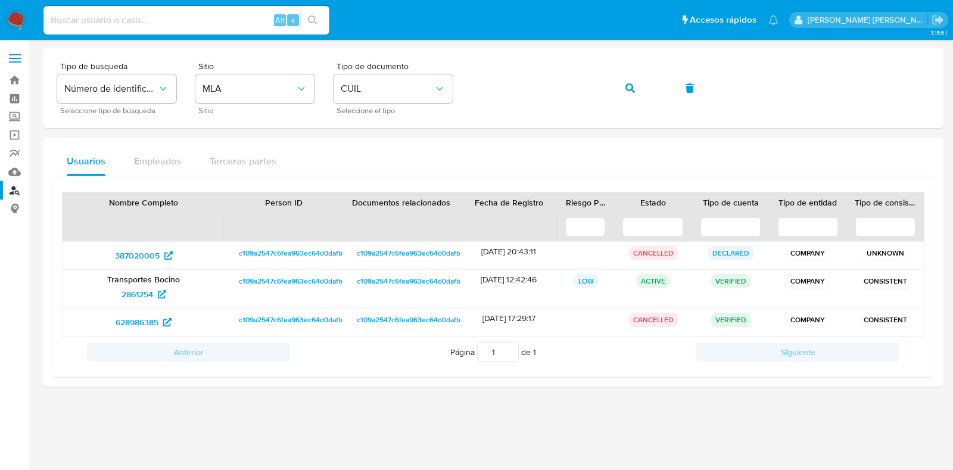
click at [160, 26] on input at bounding box center [186, 20] width 286 height 15
paste input "136941996"
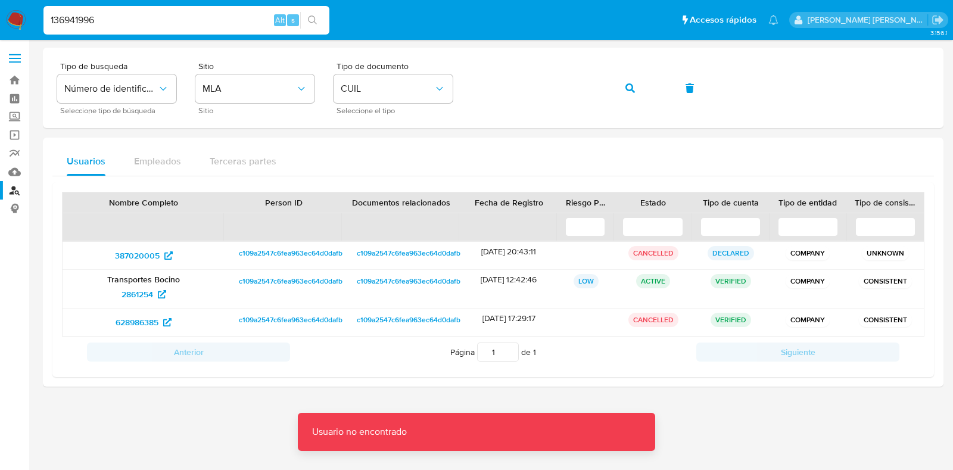
click at [179, 20] on input "136941996" at bounding box center [186, 20] width 286 height 15
type input "136941996"
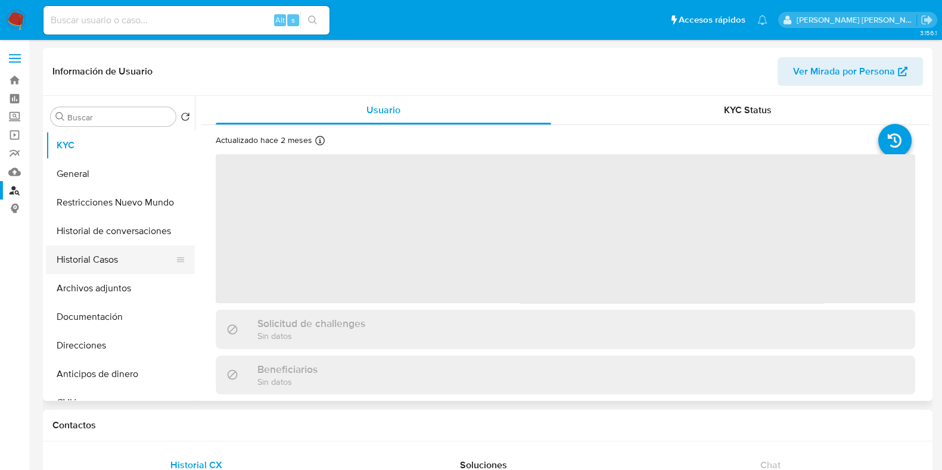
click at [125, 260] on button "Historial Casos" at bounding box center [115, 259] width 139 height 29
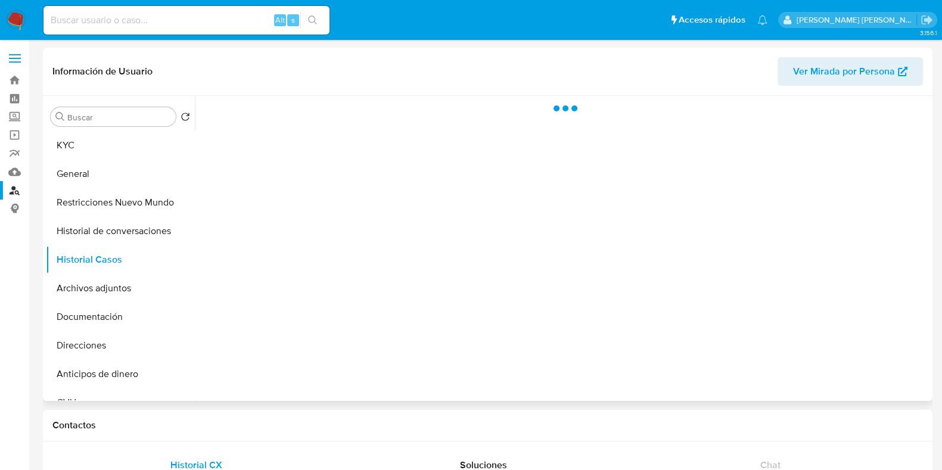
select select "10"
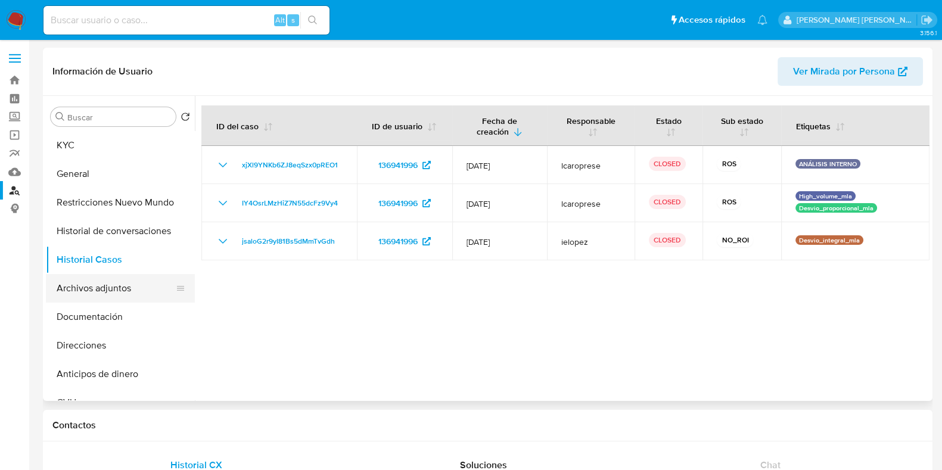
click at [133, 293] on button "Archivos adjuntos" at bounding box center [115, 288] width 139 height 29
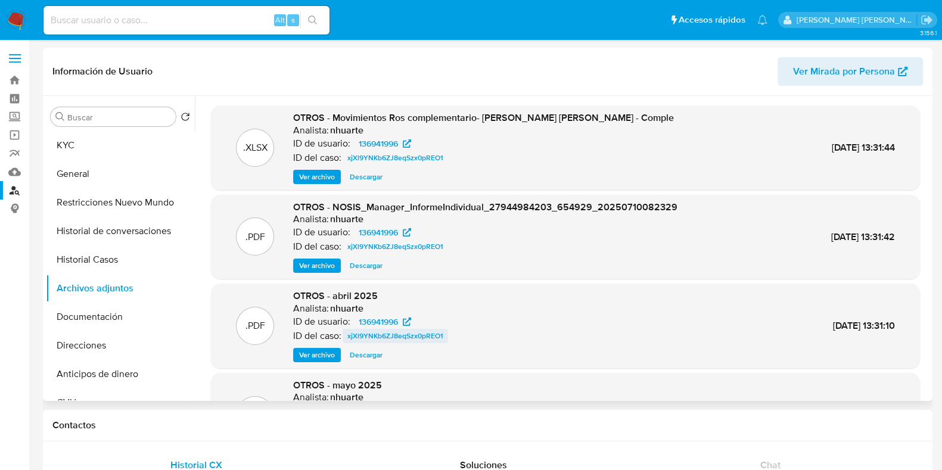
scroll to position [100, 0]
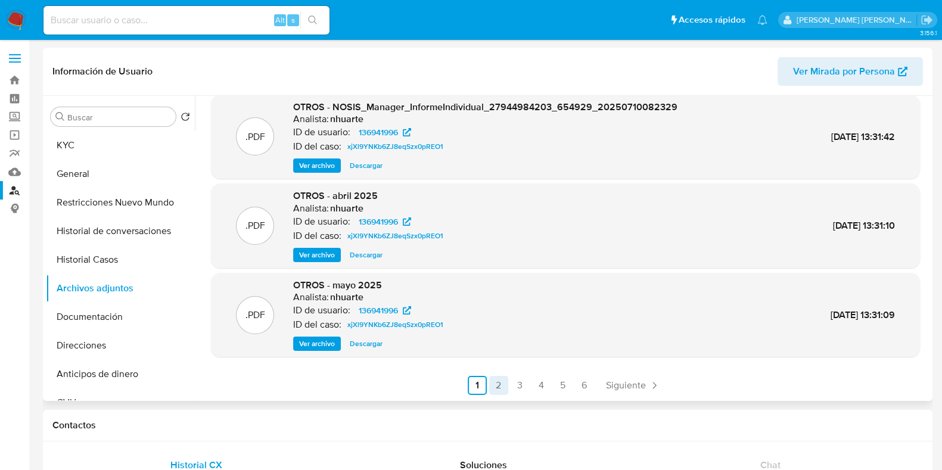
click at [494, 377] on link "2" at bounding box center [498, 385] width 19 height 19
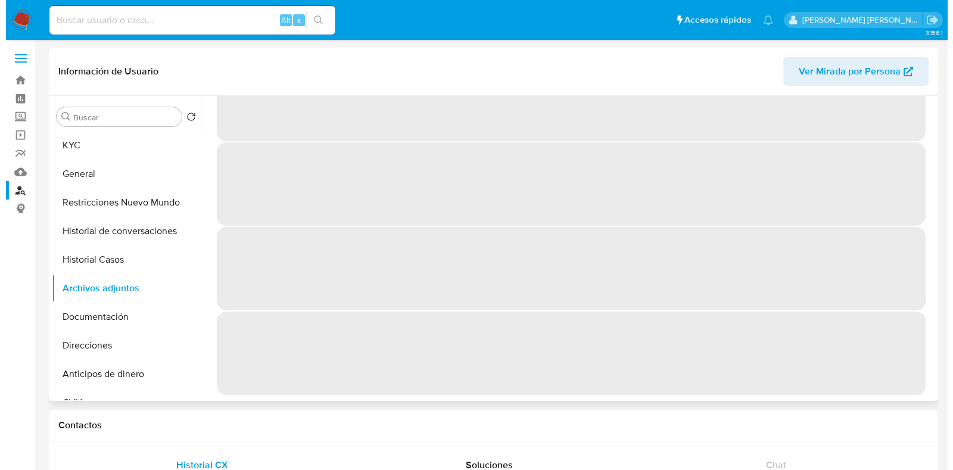
scroll to position [0, 0]
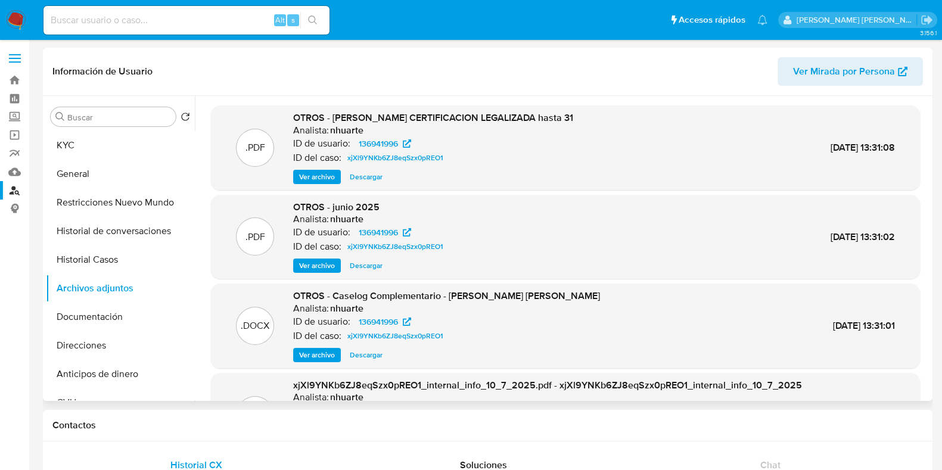
click at [313, 352] on span "Ver archivo" at bounding box center [317, 355] width 36 height 12
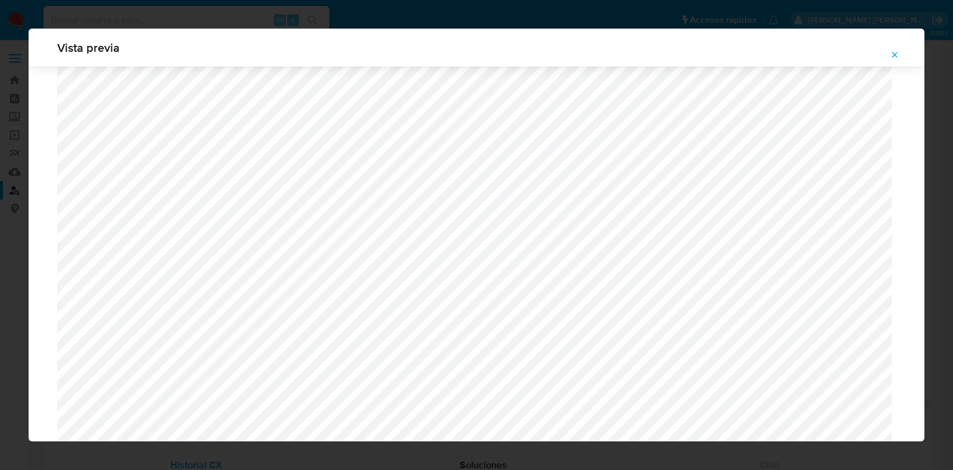
scroll to position [1087, 0]
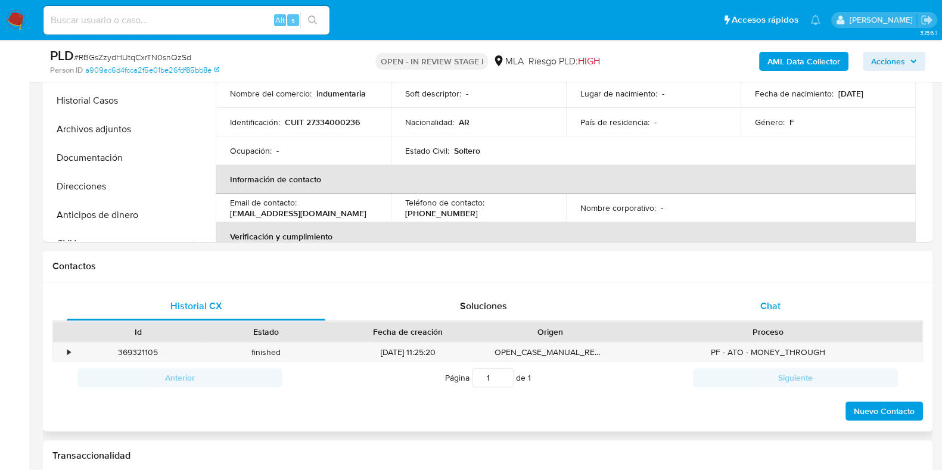
click at [766, 306] on span "Chat" at bounding box center [770, 306] width 20 height 14
select select "10"
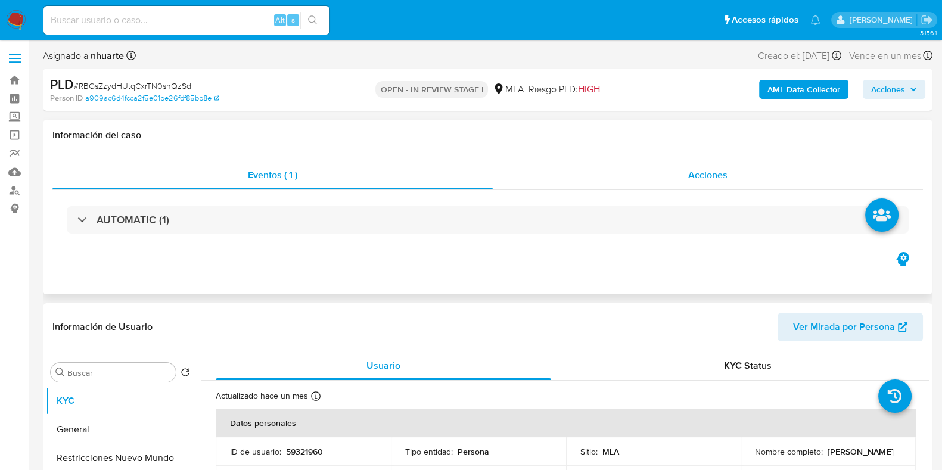
click at [702, 182] on div "Acciones" at bounding box center [708, 175] width 430 height 29
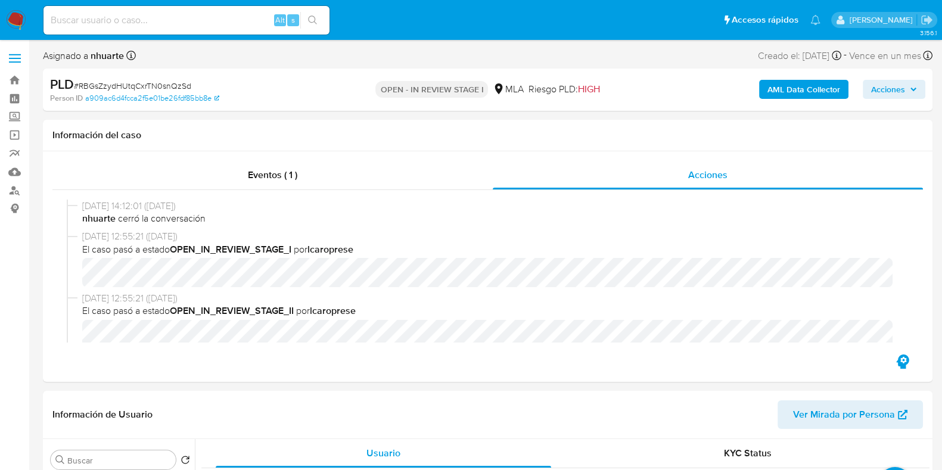
click at [807, 88] on b "AML Data Collector" at bounding box center [803, 89] width 73 height 19
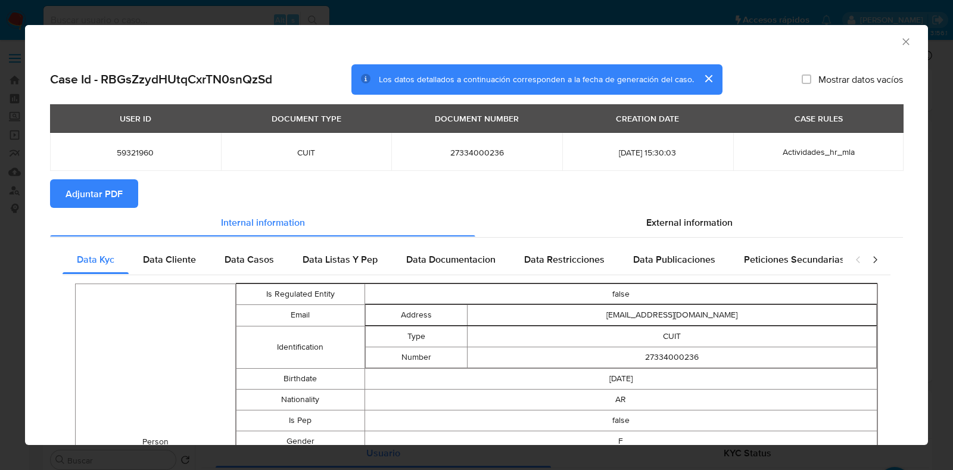
drag, startPoint x: 898, startPoint y: 41, endPoint x: 714, endPoint y: 52, distance: 185.1
click at [900, 42] on icon "Cerrar ventana" at bounding box center [906, 42] width 12 height 12
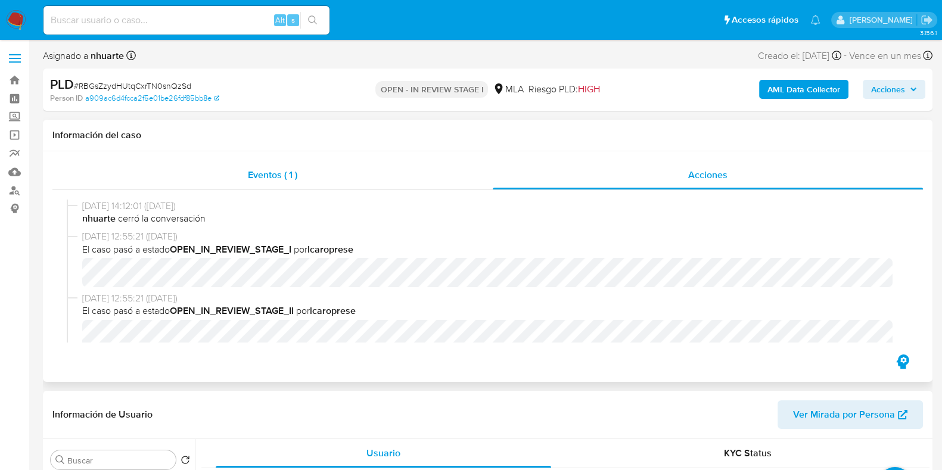
click at [290, 166] on div "Eventos ( 1 )" at bounding box center [272, 175] width 440 height 29
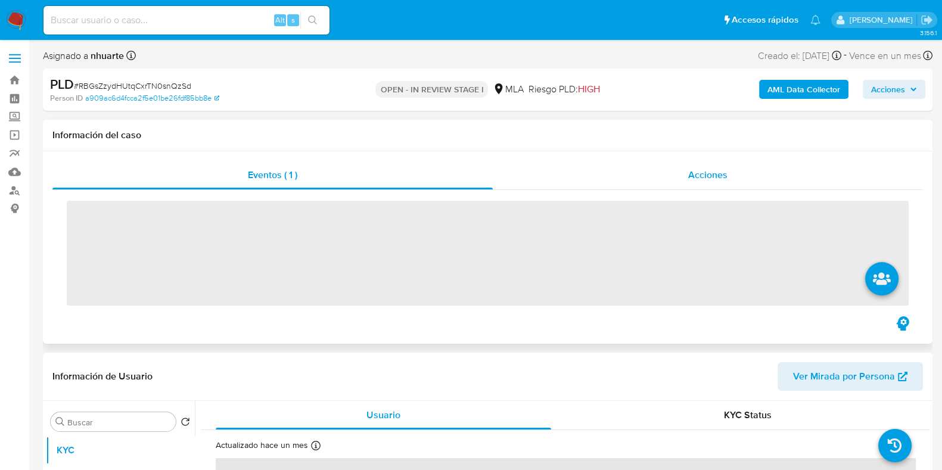
click at [700, 170] on span "Acciones" at bounding box center [707, 175] width 39 height 14
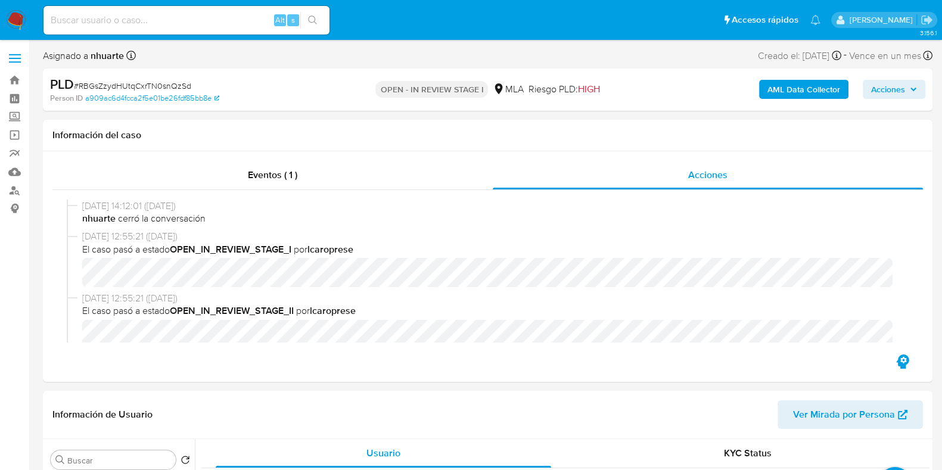
click at [828, 88] on b "AML Data Collector" at bounding box center [803, 89] width 73 height 19
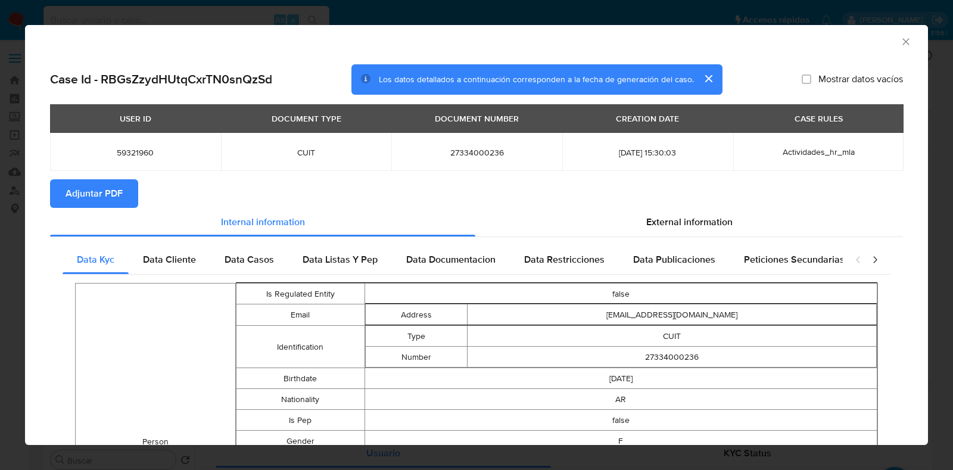
click at [903, 40] on icon "Cerrar ventana" at bounding box center [906, 41] width 7 height 7
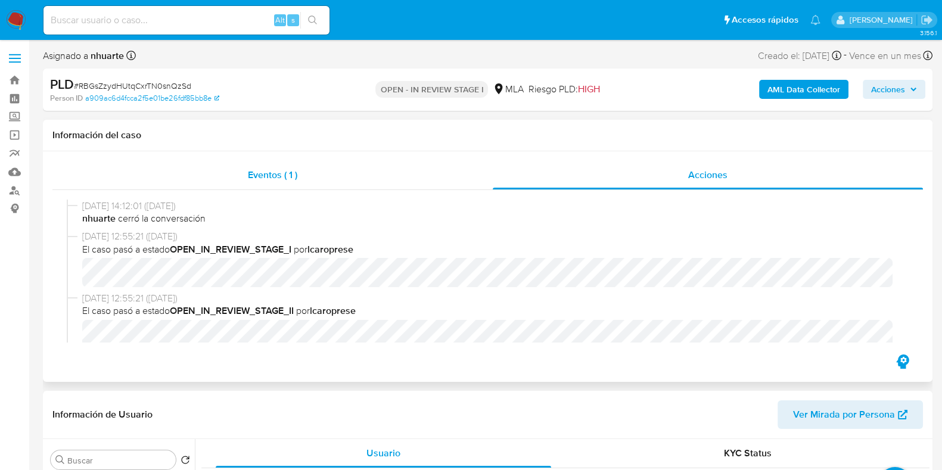
click at [285, 168] on span "Eventos ( 1 )" at bounding box center [272, 175] width 49 height 14
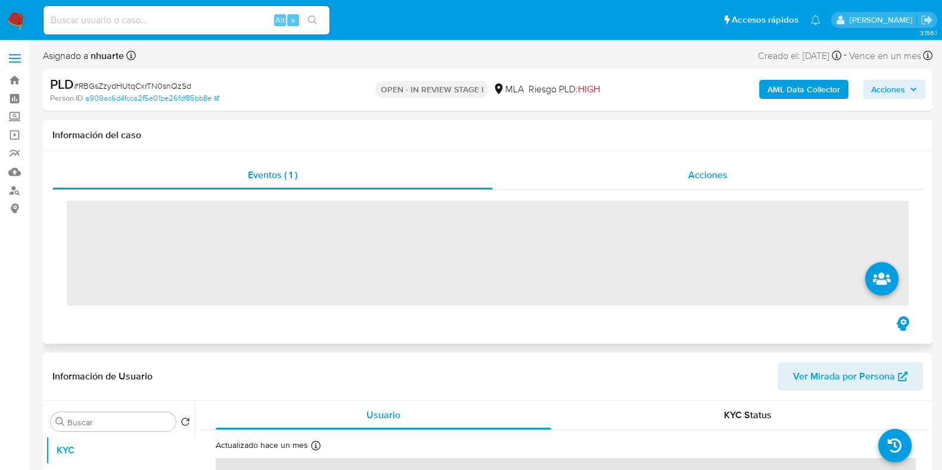
click at [691, 167] on div "Acciones" at bounding box center [708, 175] width 430 height 29
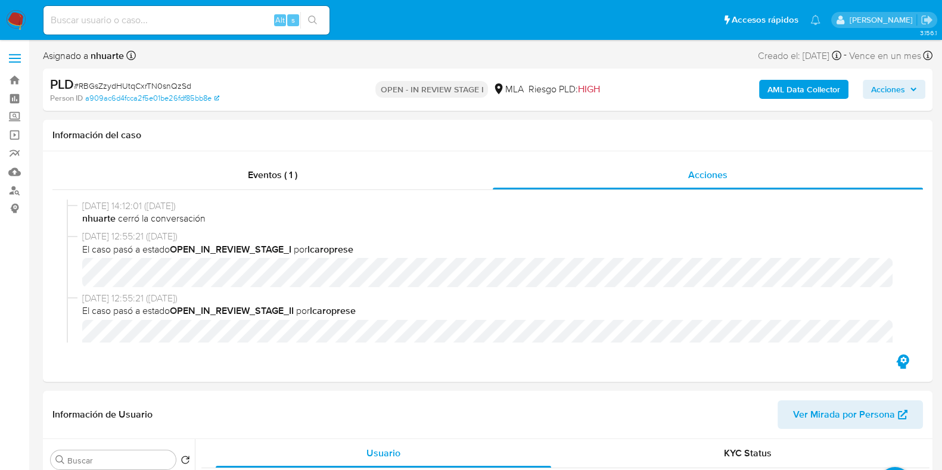
click at [808, 86] on b "AML Data Collector" at bounding box center [803, 89] width 73 height 19
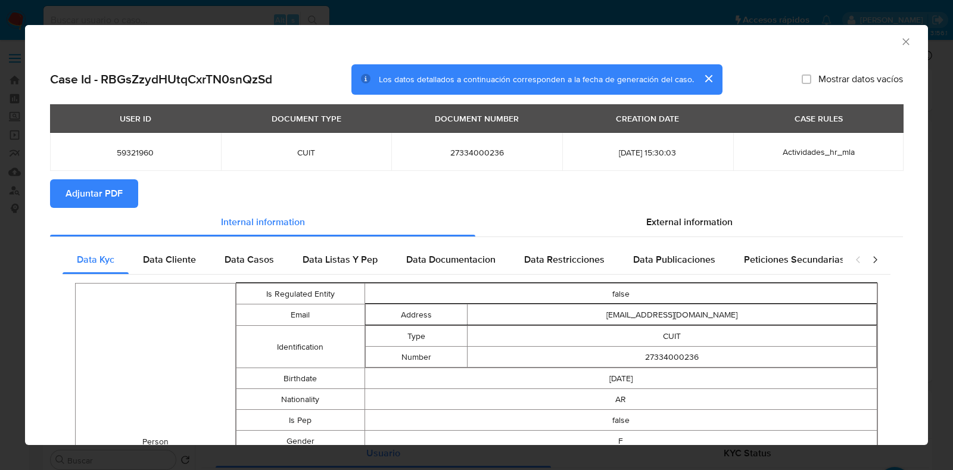
click at [133, 189] on button "Adjuntar PDF" at bounding box center [94, 193] width 88 height 29
click at [900, 45] on icon "Cerrar ventana" at bounding box center [906, 42] width 12 height 12
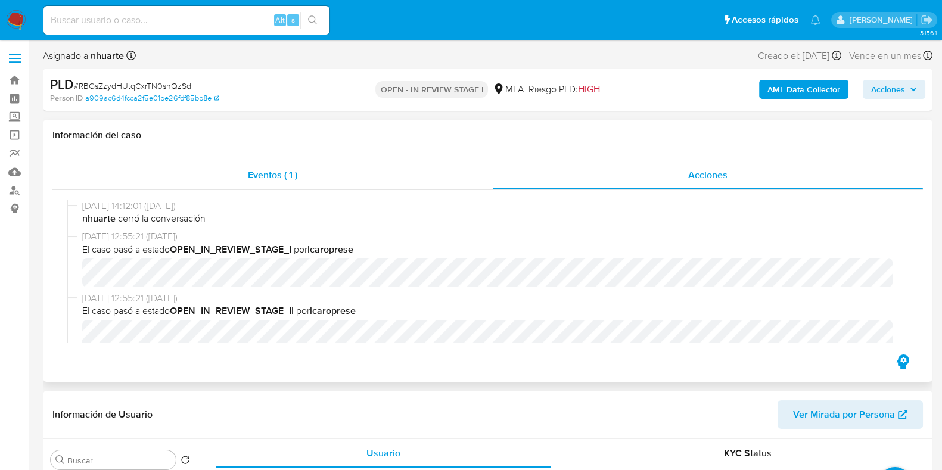
click at [288, 176] on span "Eventos ( 1 )" at bounding box center [272, 175] width 49 height 14
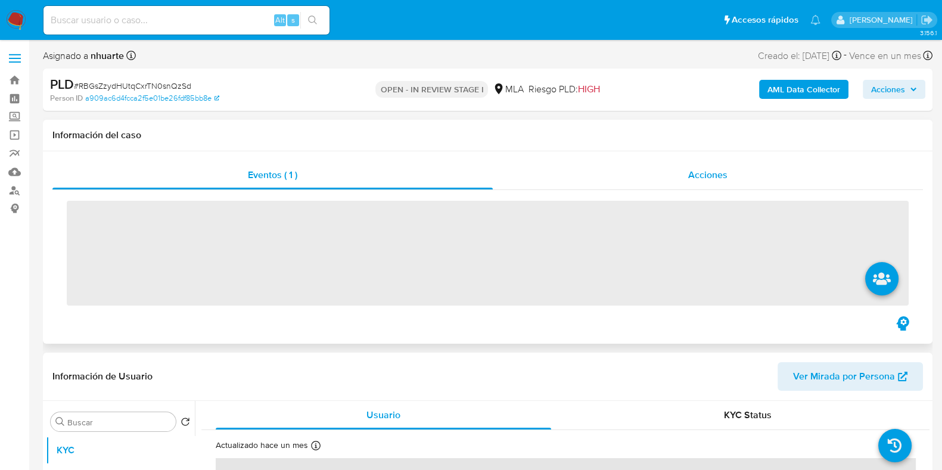
click at [694, 167] on div "Acciones" at bounding box center [708, 175] width 430 height 29
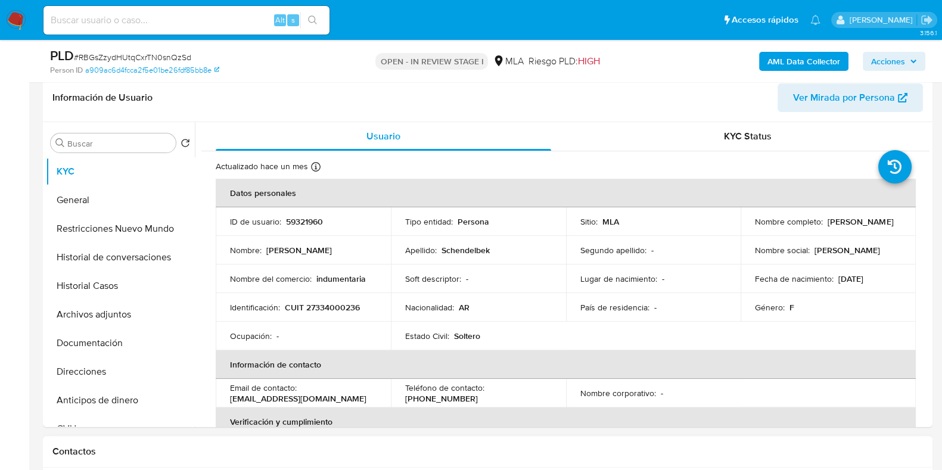
scroll to position [372, 0]
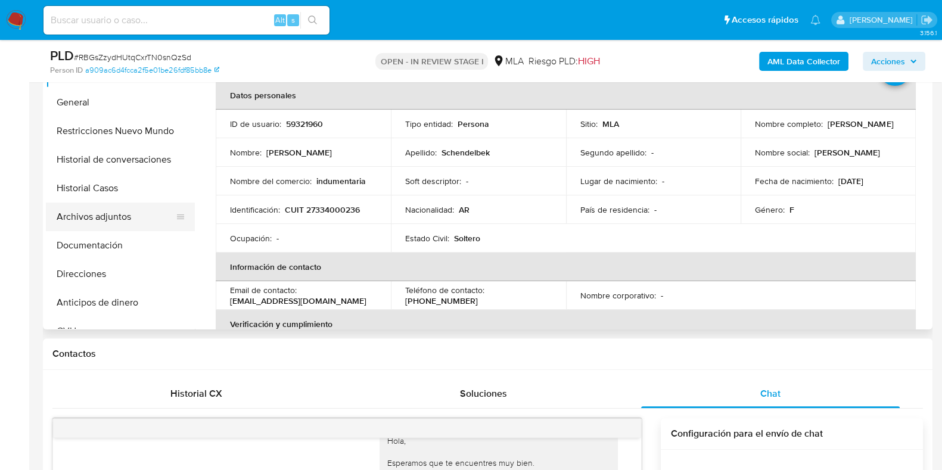
click at [143, 211] on button "Archivos adjuntos" at bounding box center [115, 217] width 139 height 29
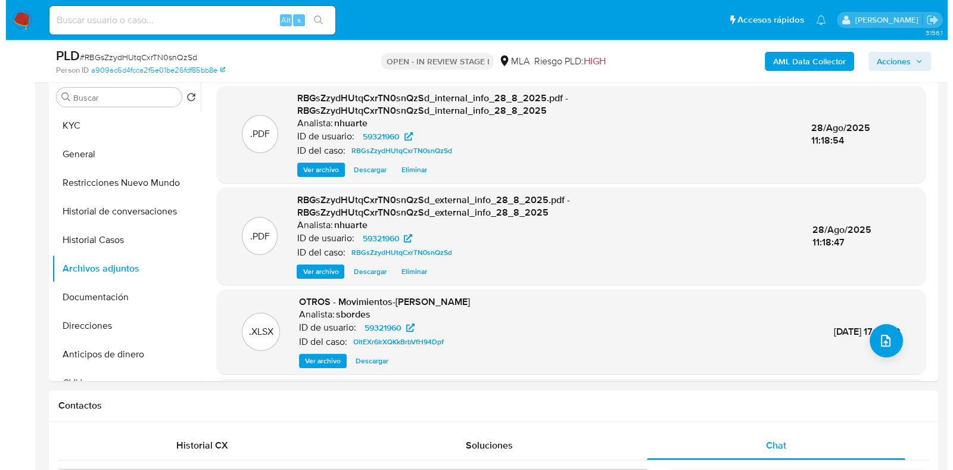
scroll to position [297, 0]
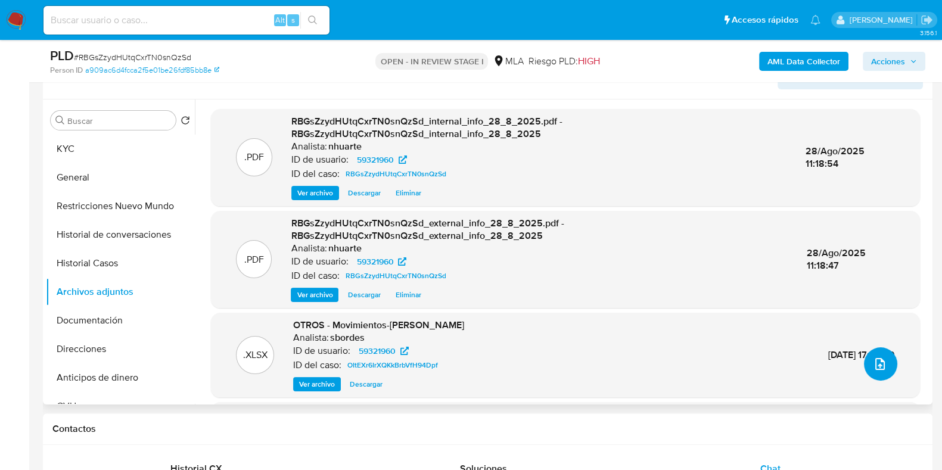
click at [885, 365] on button "upload-file" at bounding box center [880, 363] width 33 height 33
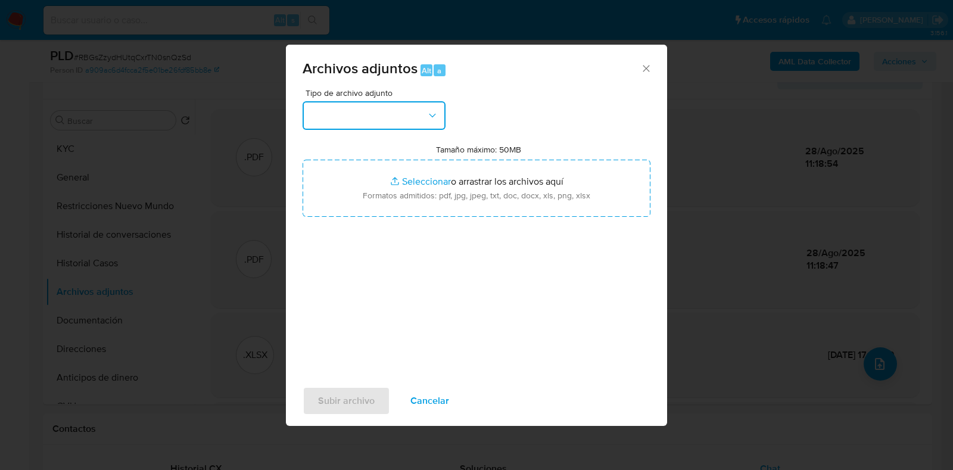
click at [435, 119] on icon "button" at bounding box center [433, 116] width 12 height 12
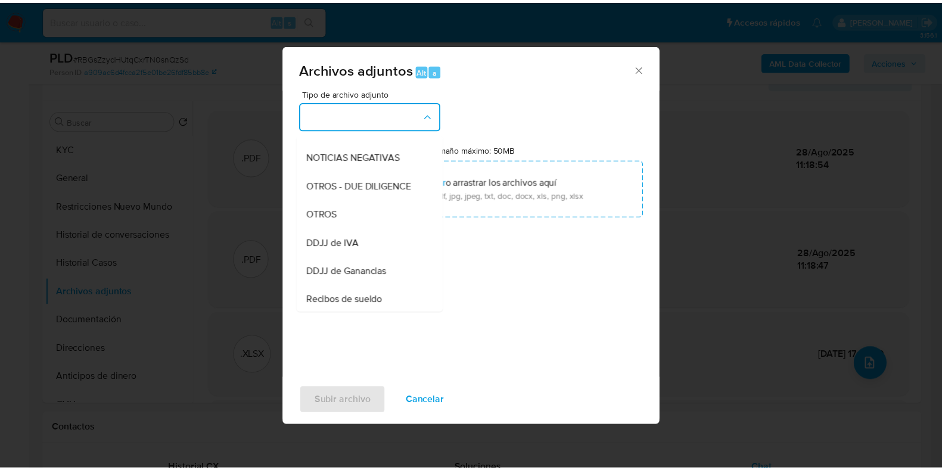
scroll to position [195, 0]
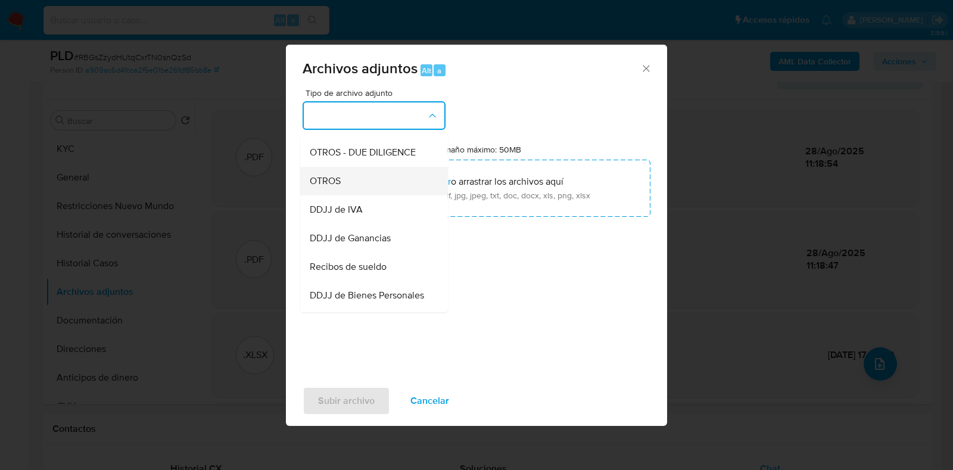
click at [363, 195] on div "OTROS" at bounding box center [371, 181] width 122 height 29
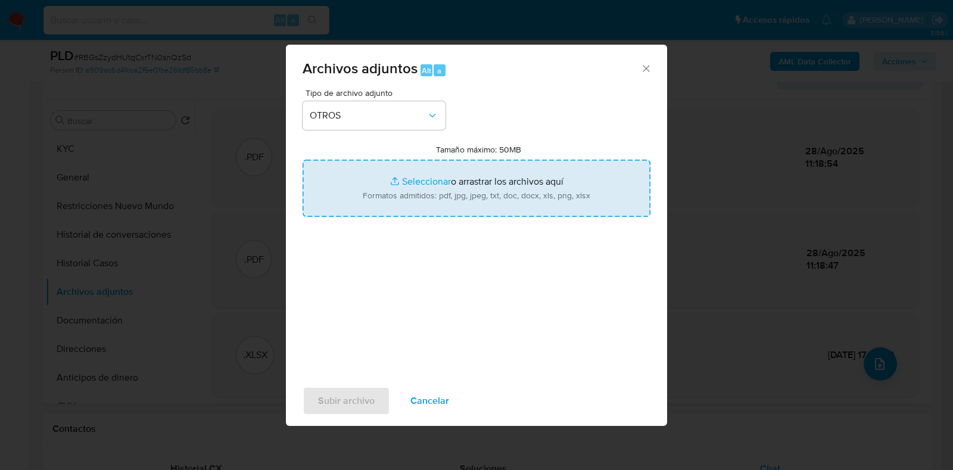
type input "C:\fakepath\Movimientos-59321960.xlsx"
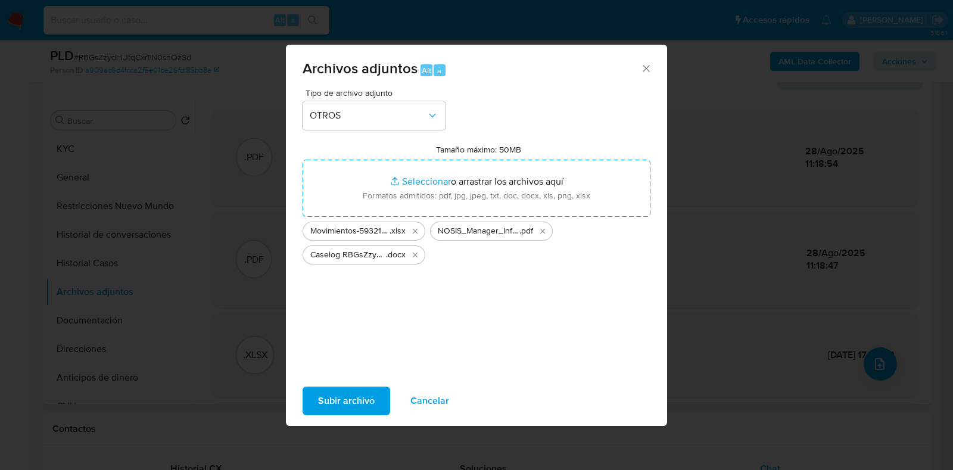
click at [361, 396] on span "Subir archivo" at bounding box center [346, 401] width 57 height 26
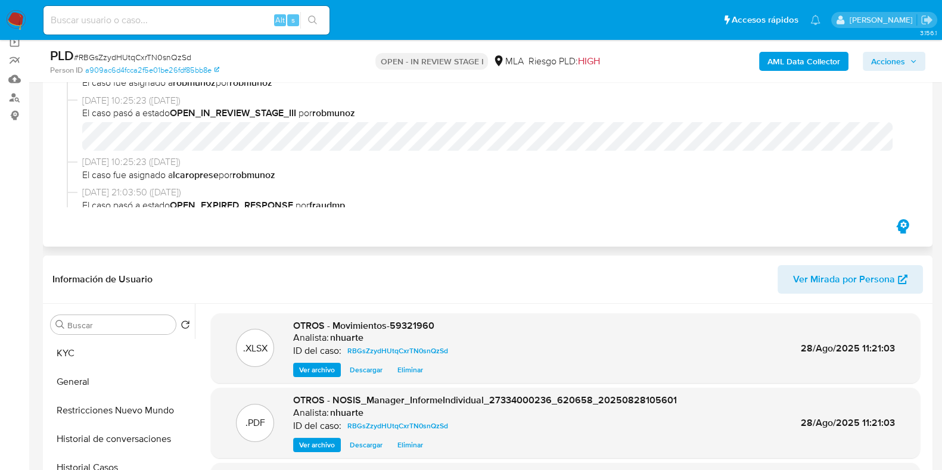
scroll to position [0, 0]
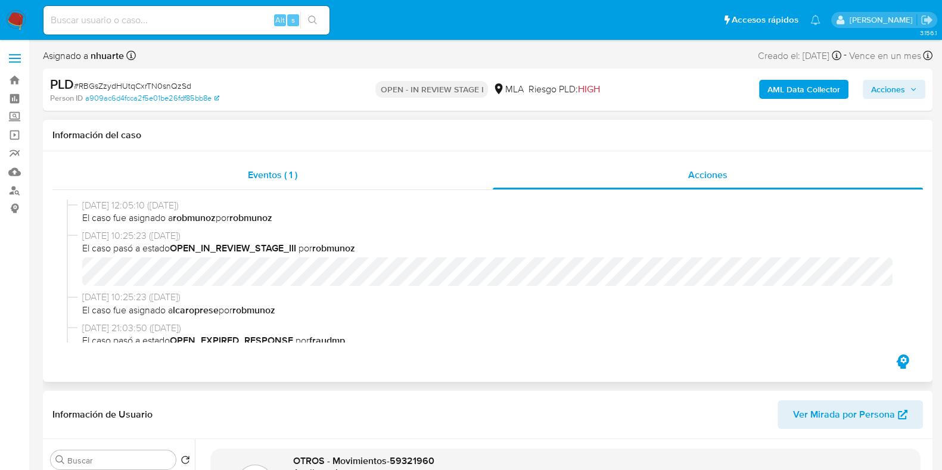
click at [262, 172] on span "Eventos ( 1 )" at bounding box center [272, 175] width 49 height 14
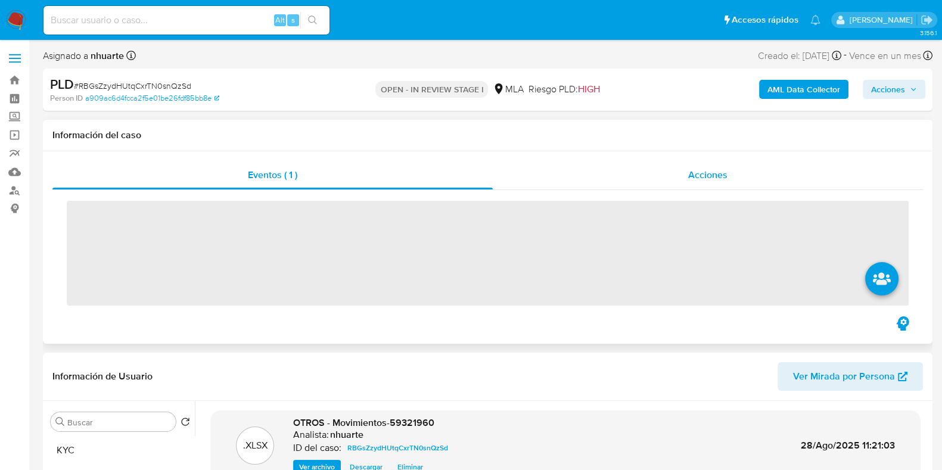
click at [700, 170] on span "Acciones" at bounding box center [707, 175] width 39 height 14
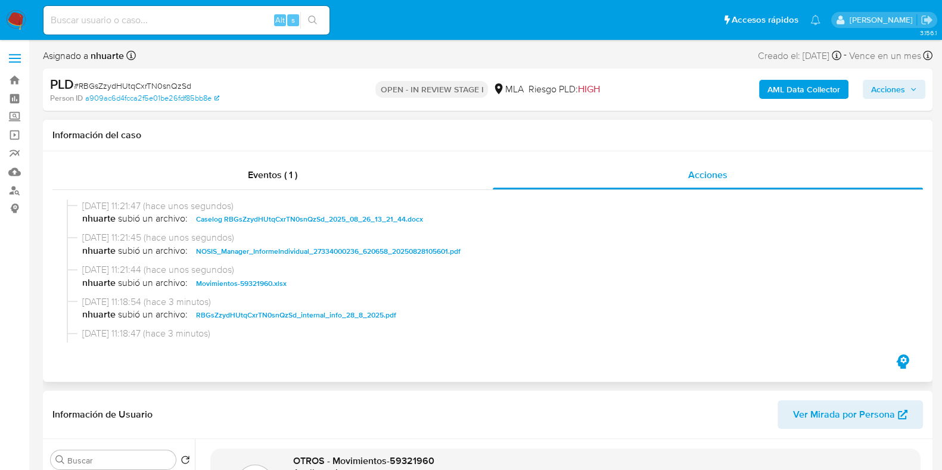
scroll to position [74, 0]
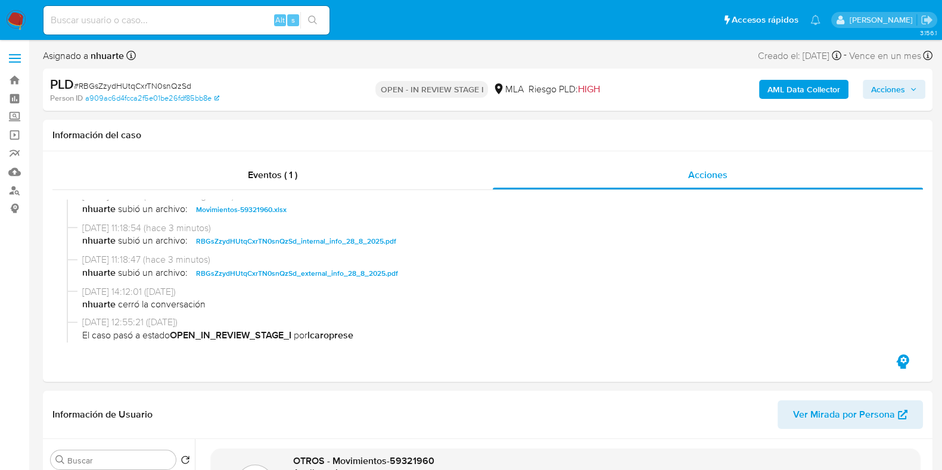
click at [891, 95] on span "Acciones" at bounding box center [888, 89] width 34 height 19
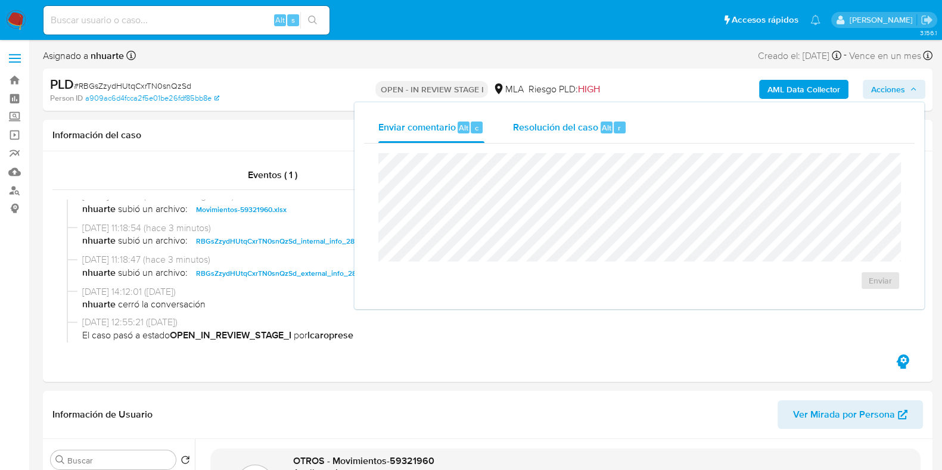
click at [607, 126] on span "Alt" at bounding box center [607, 127] width 10 height 11
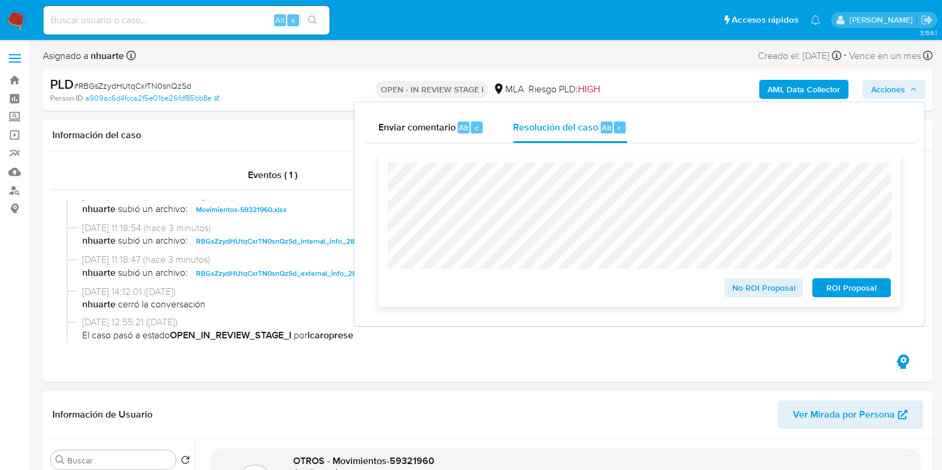
click at [846, 296] on span "ROI Proposal" at bounding box center [851, 287] width 62 height 17
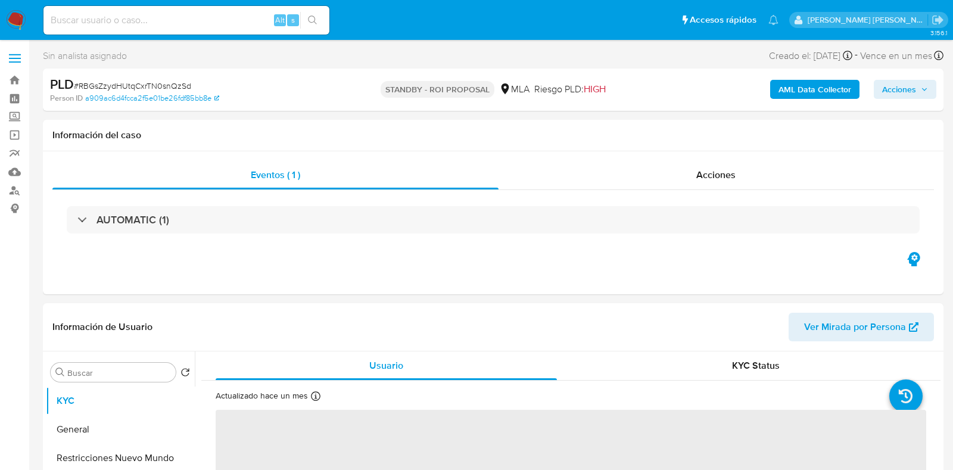
select select "10"
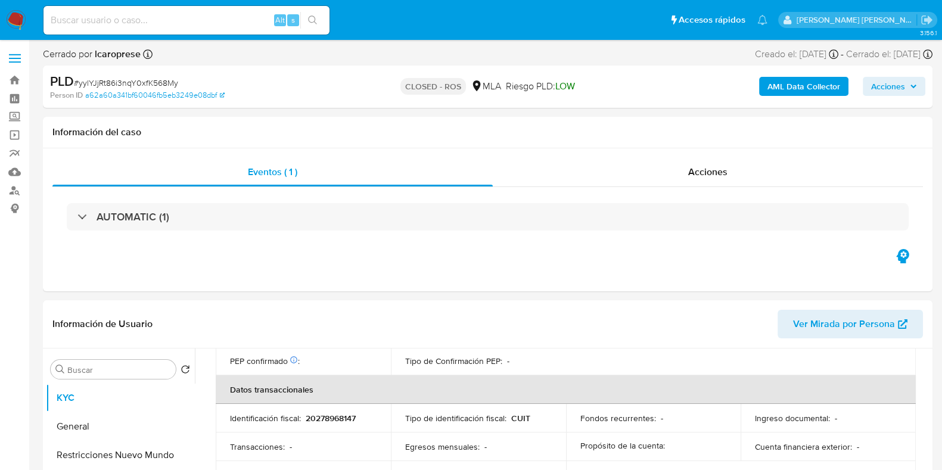
scroll to position [626, 0]
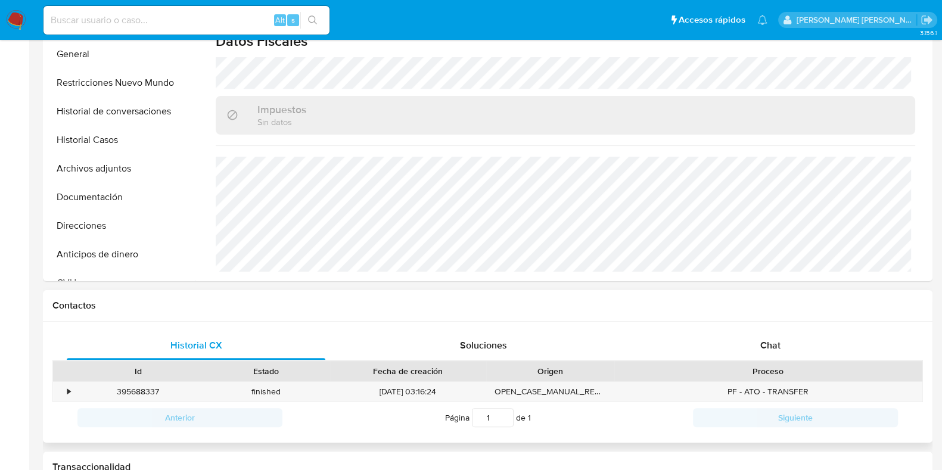
select select "10"
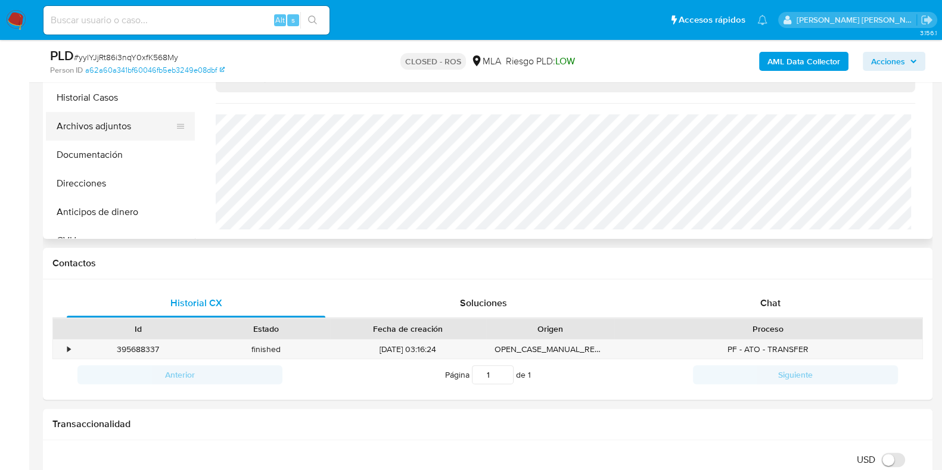
click at [138, 122] on button "Archivos adjuntos" at bounding box center [115, 126] width 139 height 29
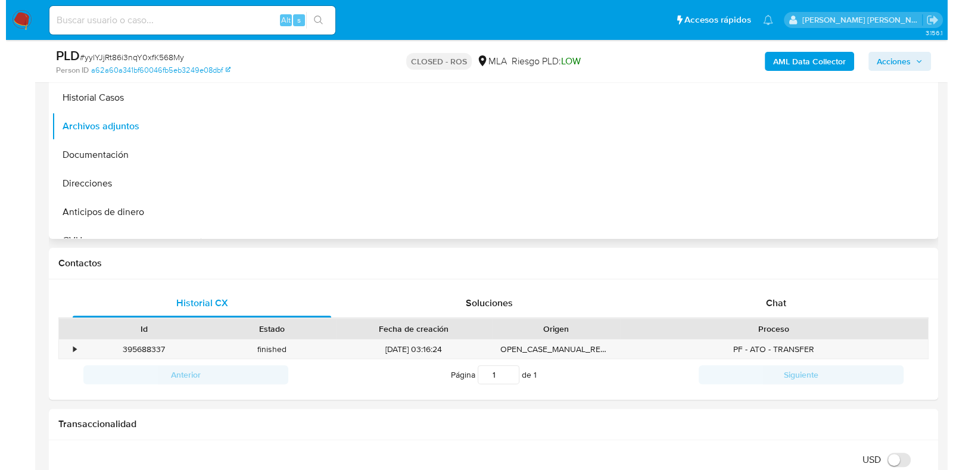
scroll to position [223, 0]
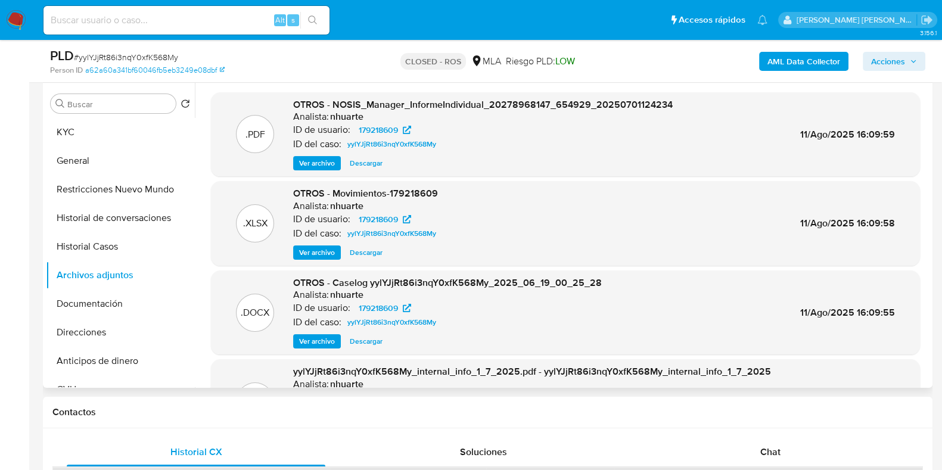
drag, startPoint x: 325, startPoint y: 338, endPoint x: 352, endPoint y: 332, distance: 27.5
click at [325, 338] on span "Ver archivo" at bounding box center [317, 341] width 36 height 12
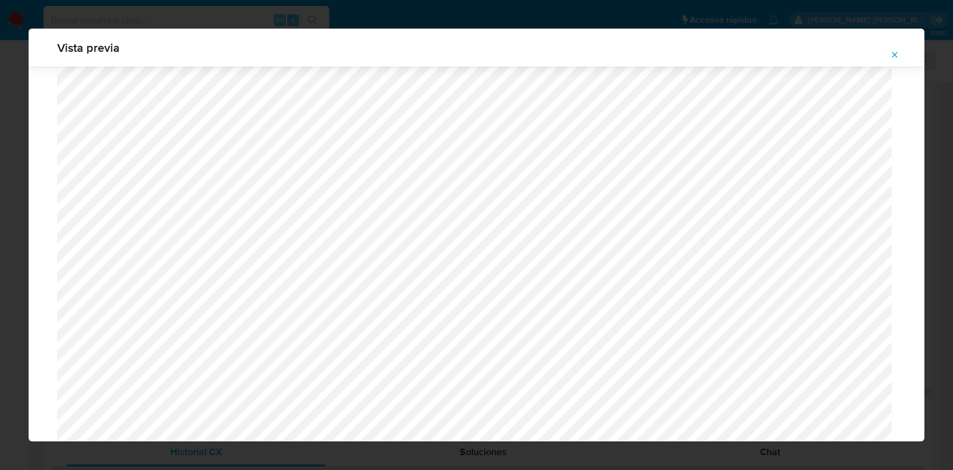
scroll to position [273, 0]
click at [891, 52] on icon "Attachment preview" at bounding box center [895, 55] width 10 height 10
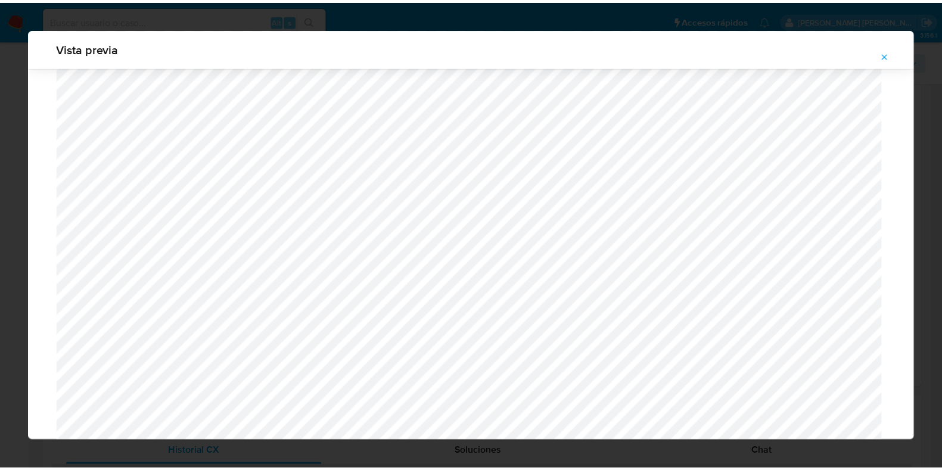
scroll to position [30, 0]
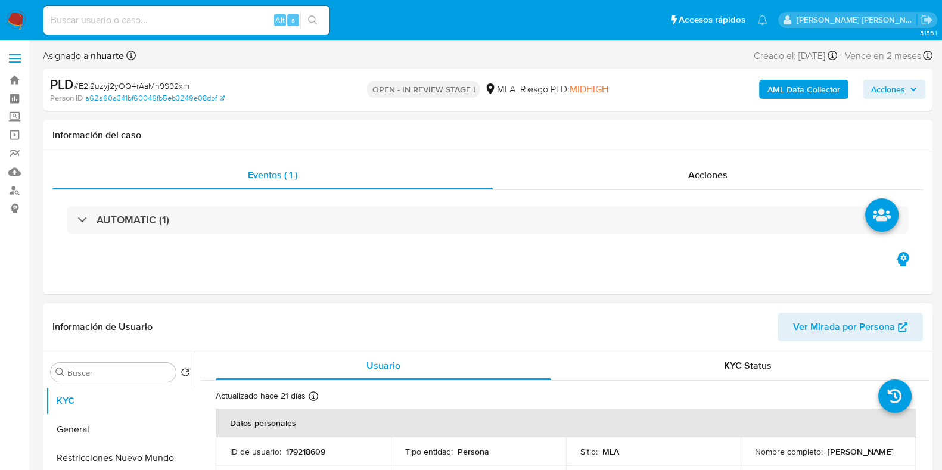
select select "10"
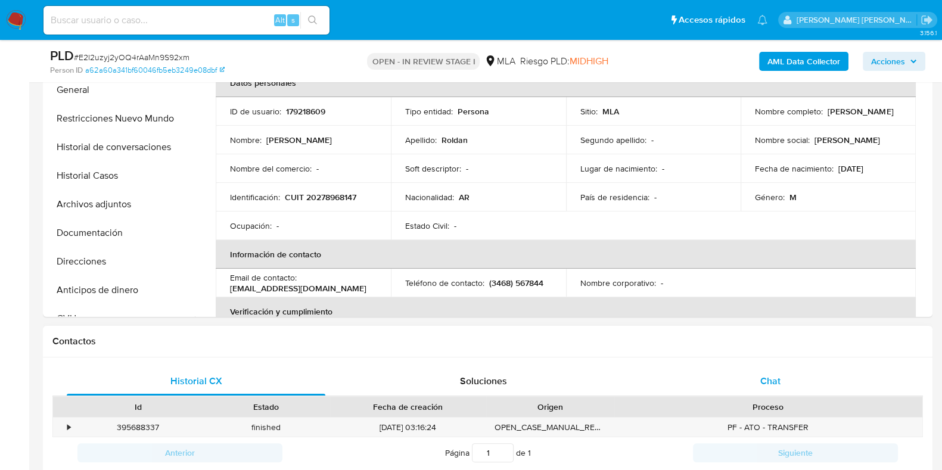
click at [768, 368] on div "Chat" at bounding box center [770, 381] width 259 height 29
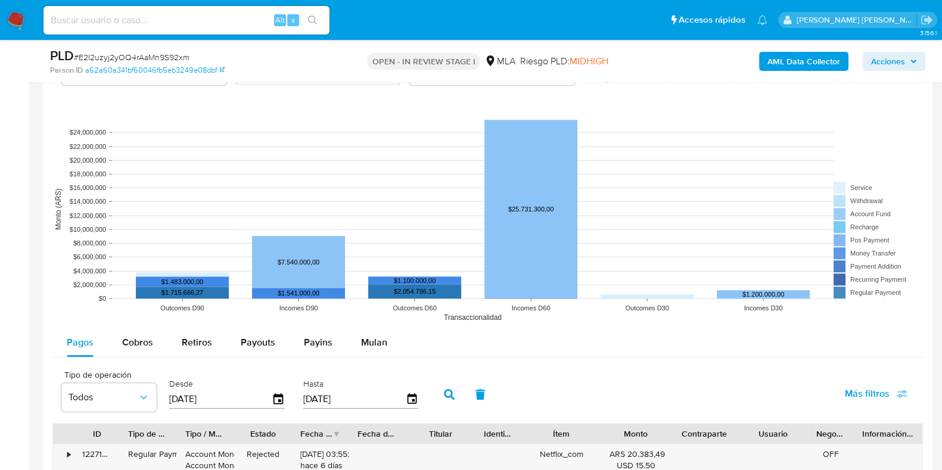
scroll to position [1490, 0]
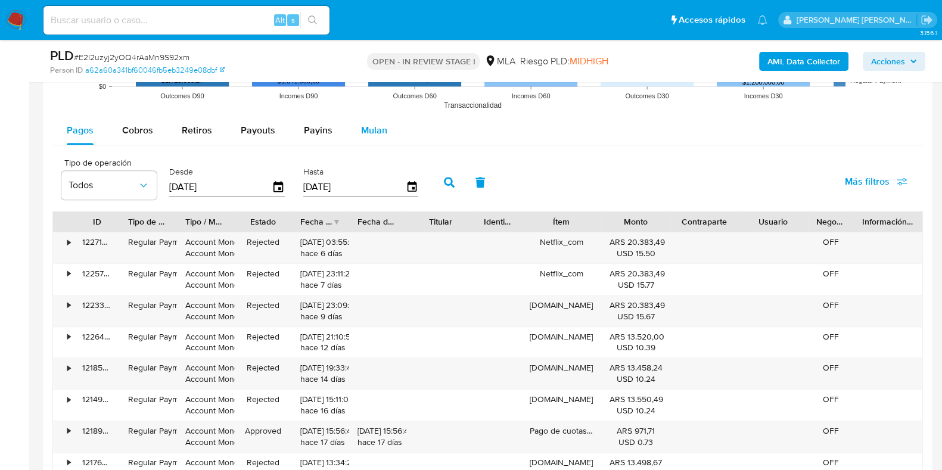
click at [366, 123] on span "Mulan" at bounding box center [374, 130] width 26 height 14
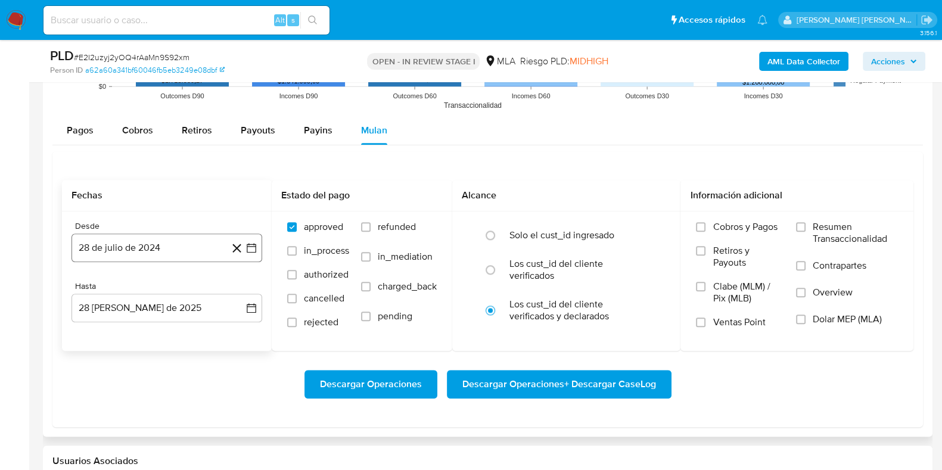
click at [165, 240] on button "28 de julio de 2024" at bounding box center [166, 248] width 191 height 29
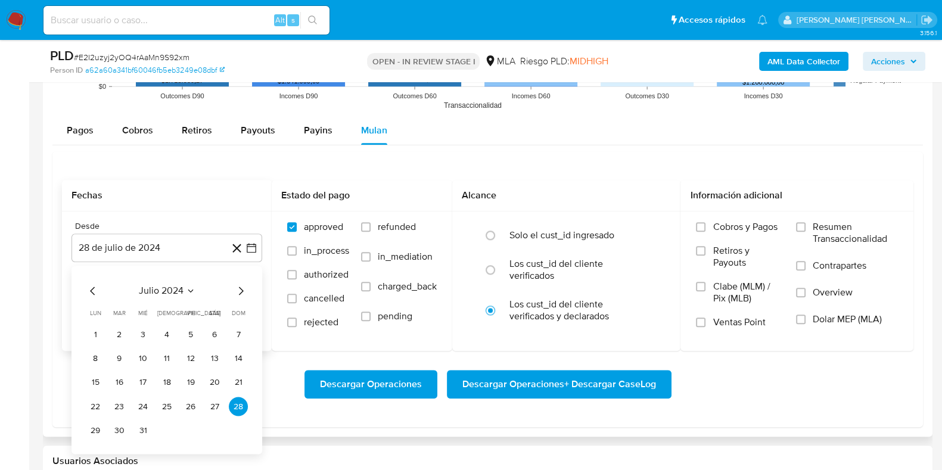
click at [240, 287] on icon "Mes siguiente" at bounding box center [241, 291] width 5 height 8
click at [238, 286] on icon "Mes siguiente" at bounding box center [241, 291] width 14 height 14
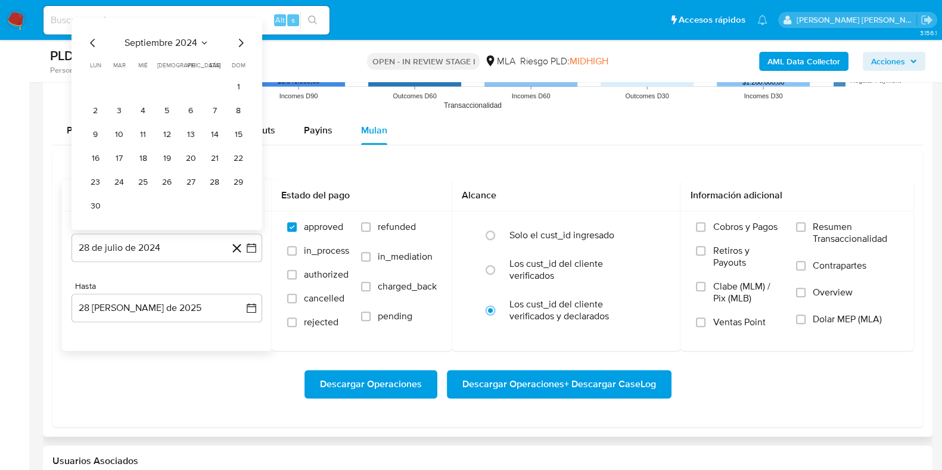
click at [238, 47] on icon "Mes siguiente" at bounding box center [241, 43] width 14 height 14
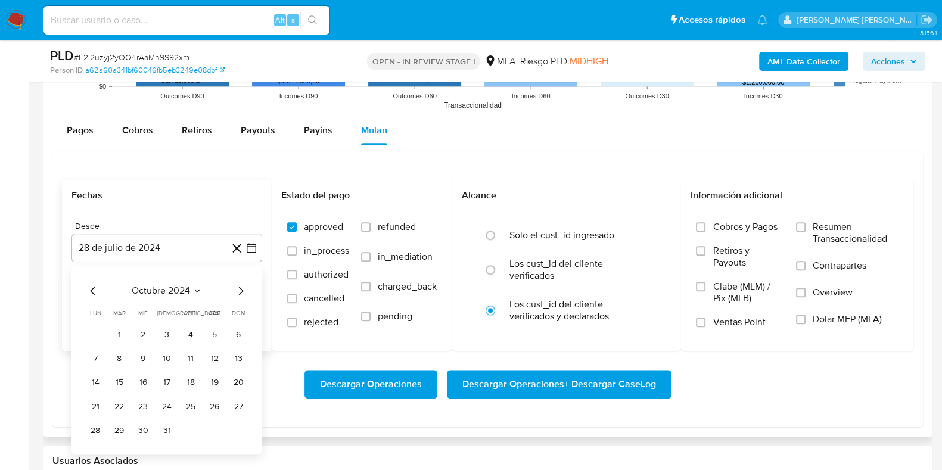
click at [240, 291] on icon "Mes siguiente" at bounding box center [241, 291] width 14 height 14
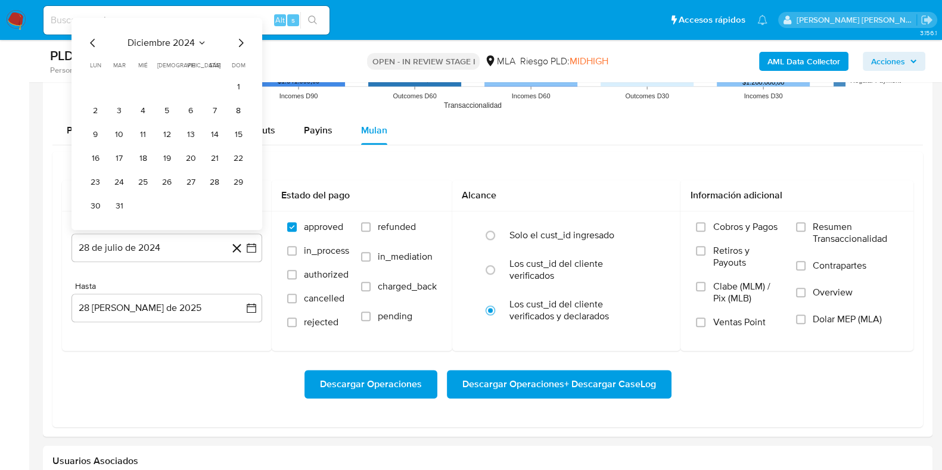
click at [244, 39] on icon "Mes siguiente" at bounding box center [241, 43] width 14 height 14
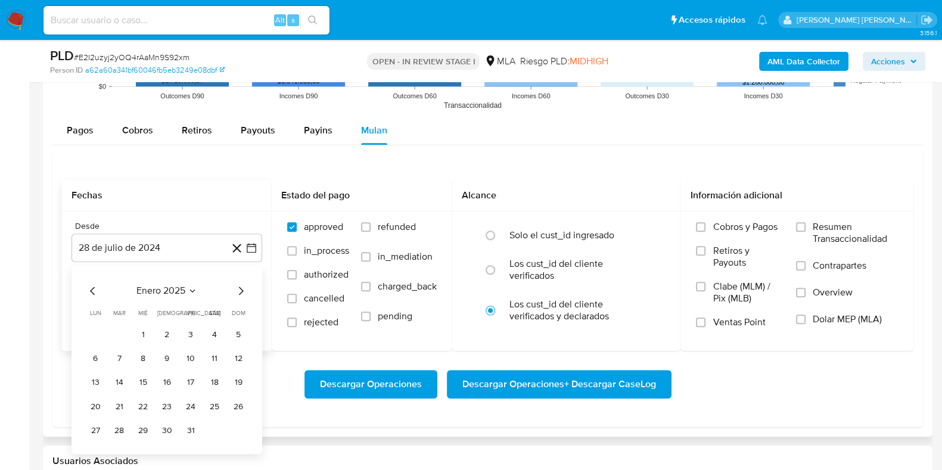
click at [242, 296] on icon "Mes siguiente" at bounding box center [241, 291] width 14 height 14
click at [240, 294] on icon "Mes siguiente" at bounding box center [241, 291] width 14 height 14
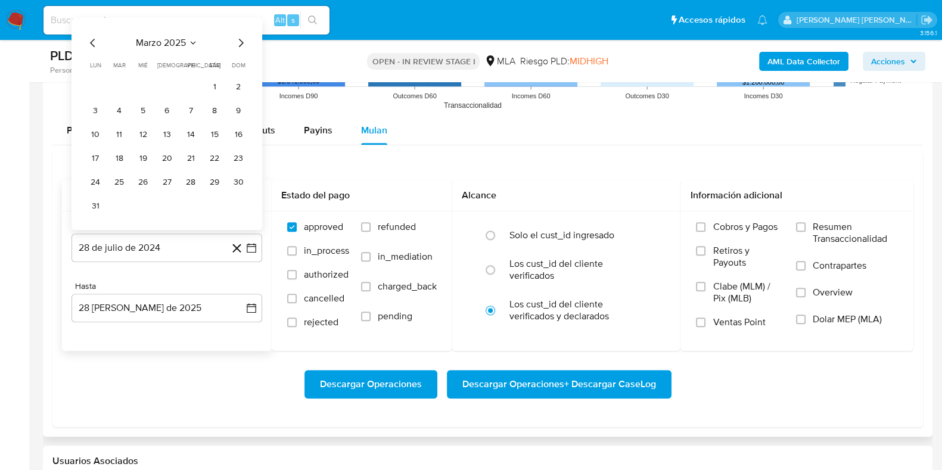
click at [241, 39] on icon "Mes siguiente" at bounding box center [241, 43] width 14 height 14
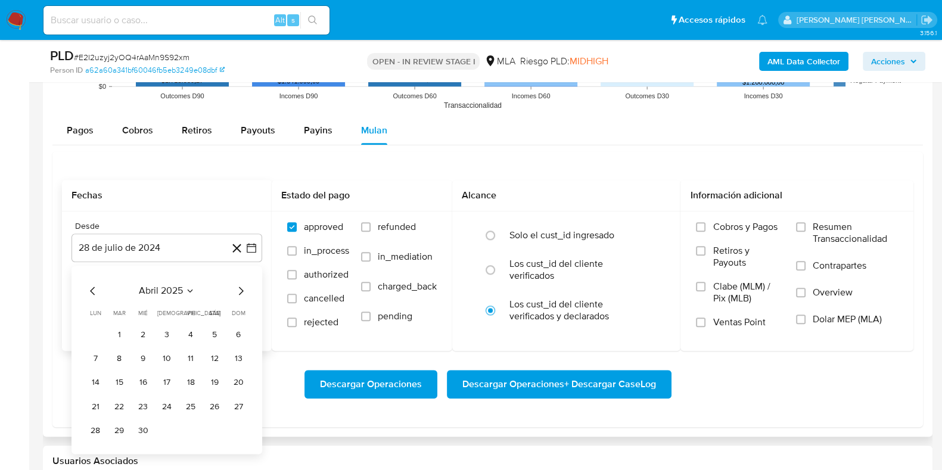
click at [240, 291] on icon "Mes siguiente" at bounding box center [241, 291] width 14 height 14
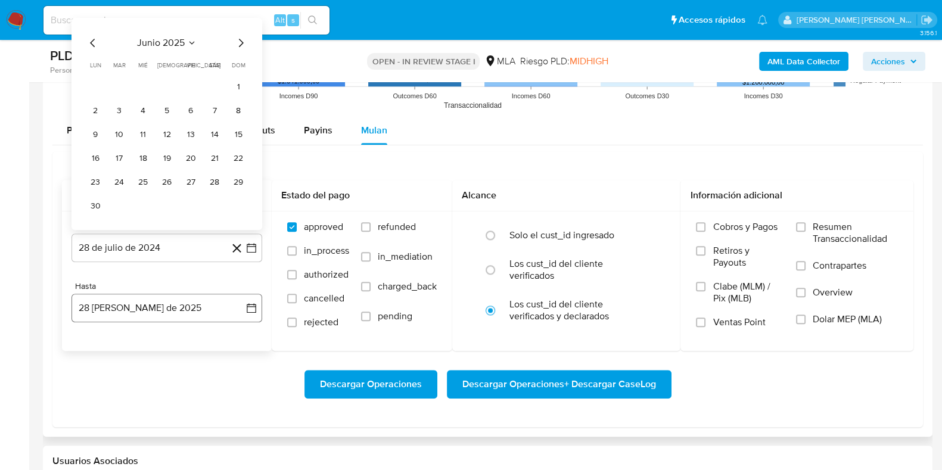
click at [217, 313] on button "28 de agosto de 2025" at bounding box center [166, 308] width 191 height 29
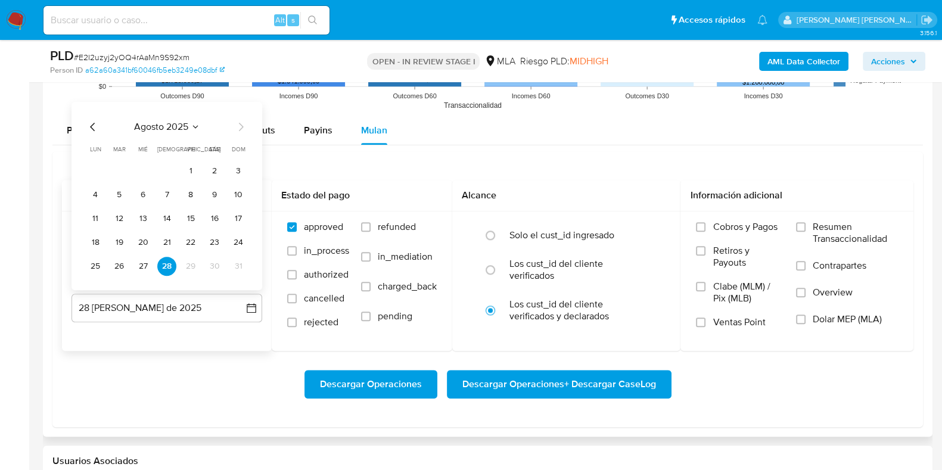
click at [91, 122] on icon "Mes anterior" at bounding box center [93, 127] width 14 height 14
click at [161, 262] on button "31" at bounding box center [166, 266] width 19 height 19
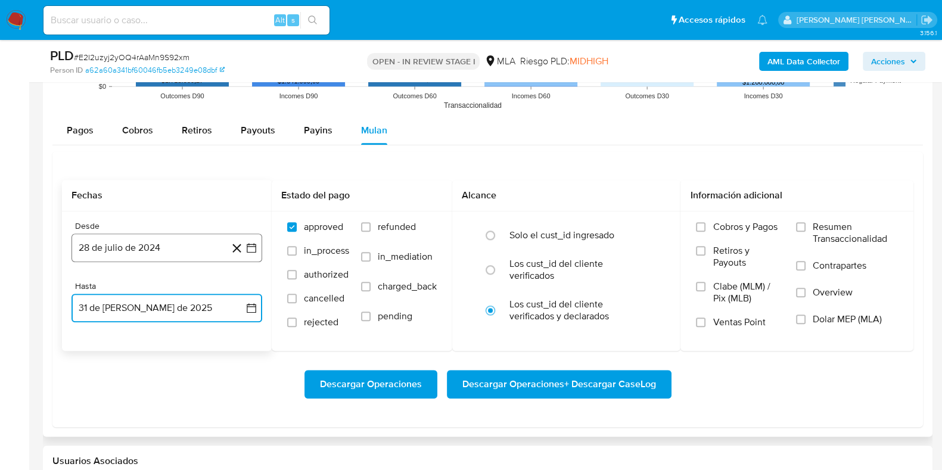
click at [160, 254] on button "28 de julio de 2024" at bounding box center [166, 248] width 191 height 29
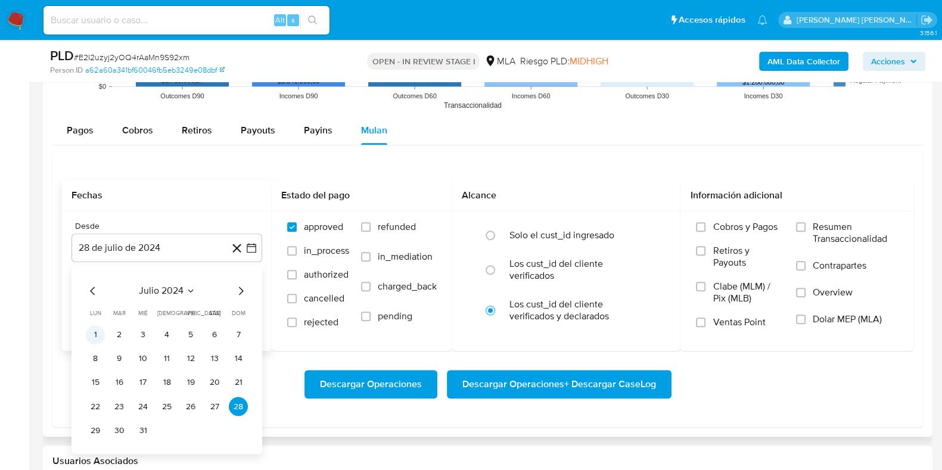
click at [97, 332] on button "1" at bounding box center [95, 334] width 19 height 19
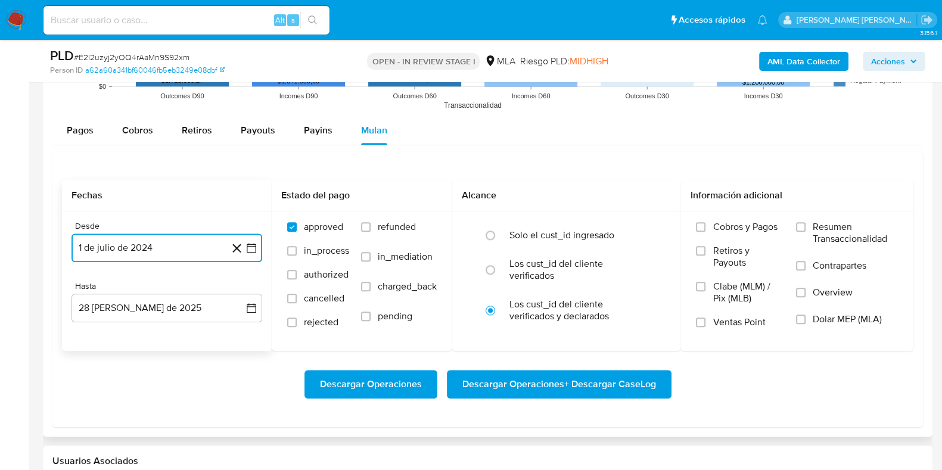
click at [248, 248] on icon "button" at bounding box center [251, 248] width 12 height 12
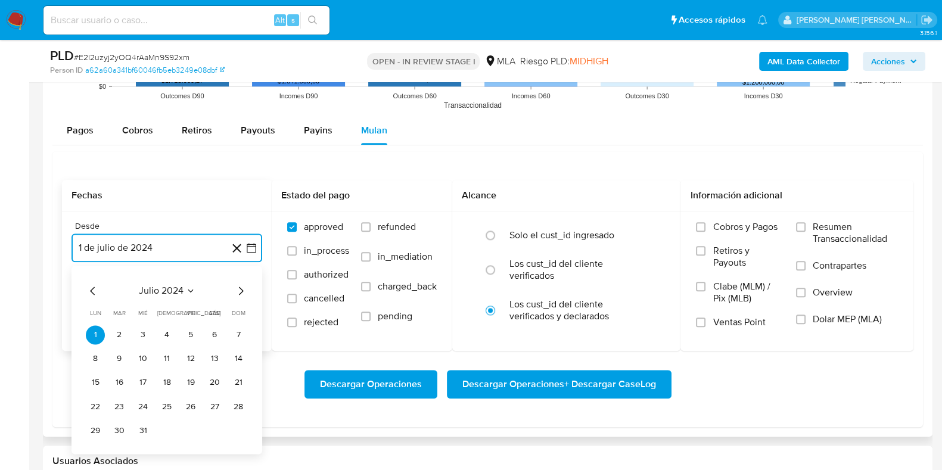
click at [238, 287] on icon "Mes siguiente" at bounding box center [241, 291] width 14 height 14
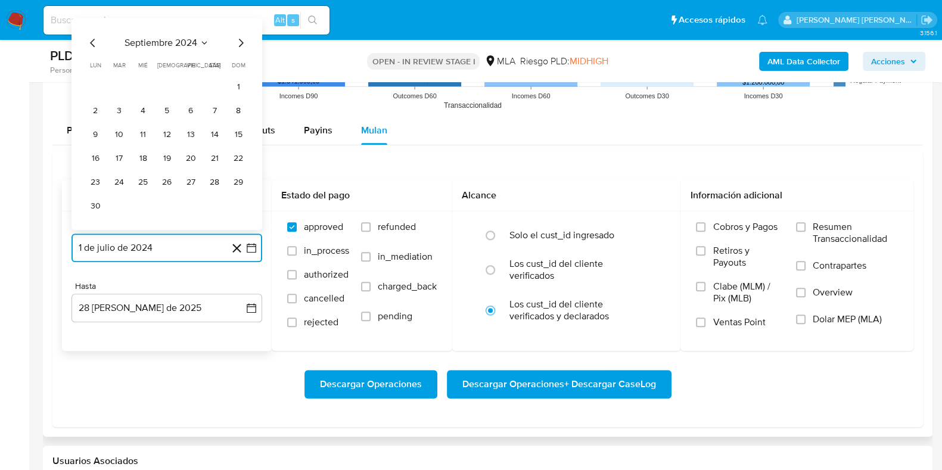
click at [235, 38] on icon "Mes siguiente" at bounding box center [241, 43] width 14 height 14
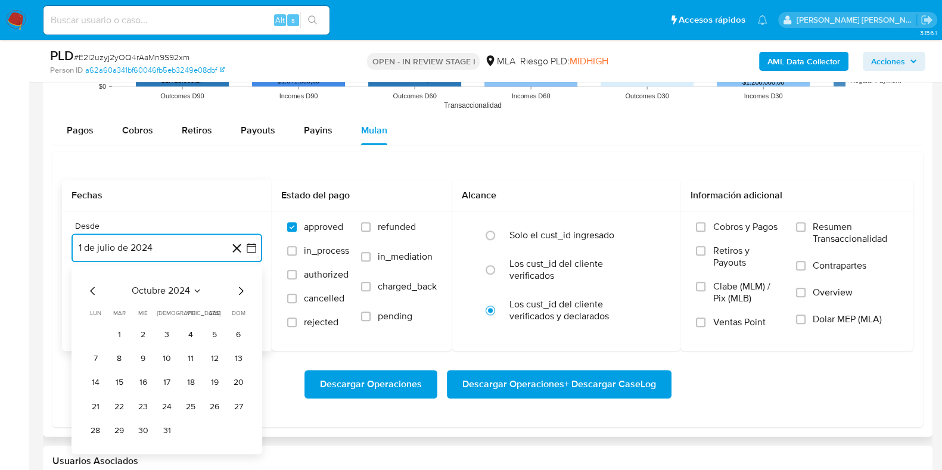
click at [234, 287] on icon "Mes siguiente" at bounding box center [241, 291] width 14 height 14
click at [237, 288] on icon "Mes siguiente" at bounding box center [241, 291] width 14 height 14
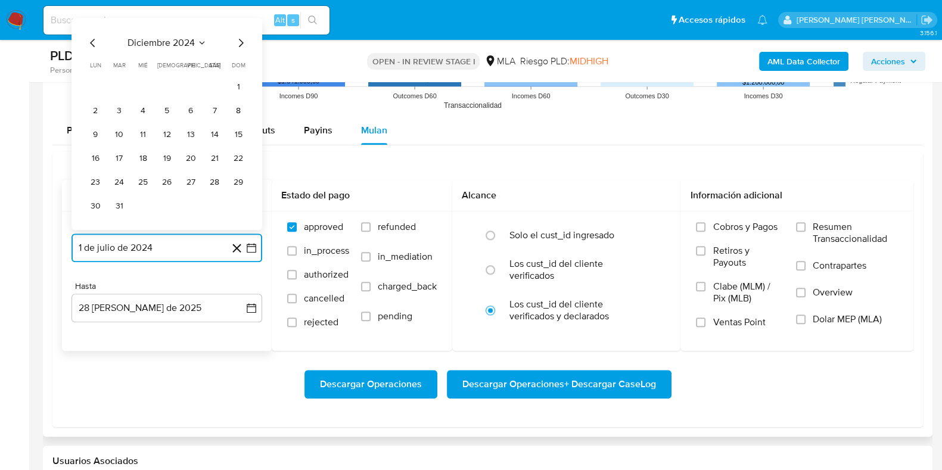
click at [238, 42] on icon "Mes siguiente" at bounding box center [241, 43] width 14 height 14
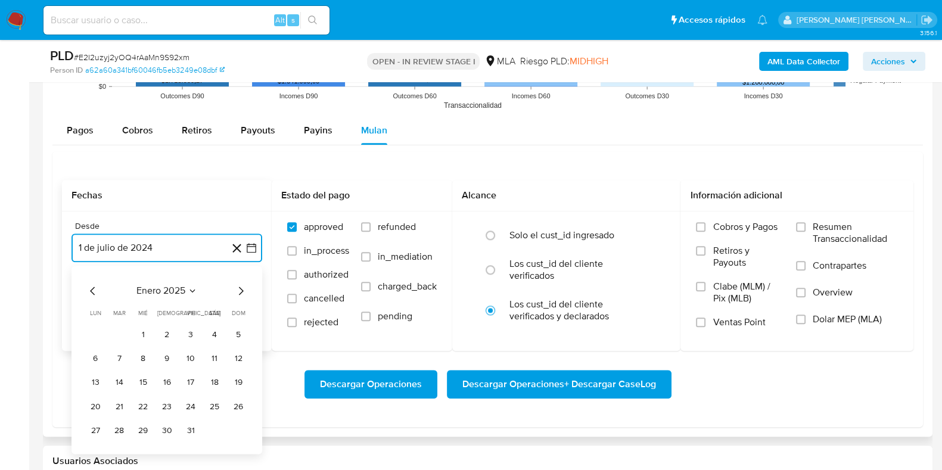
click at [240, 291] on icon "Mes siguiente" at bounding box center [241, 291] width 14 height 14
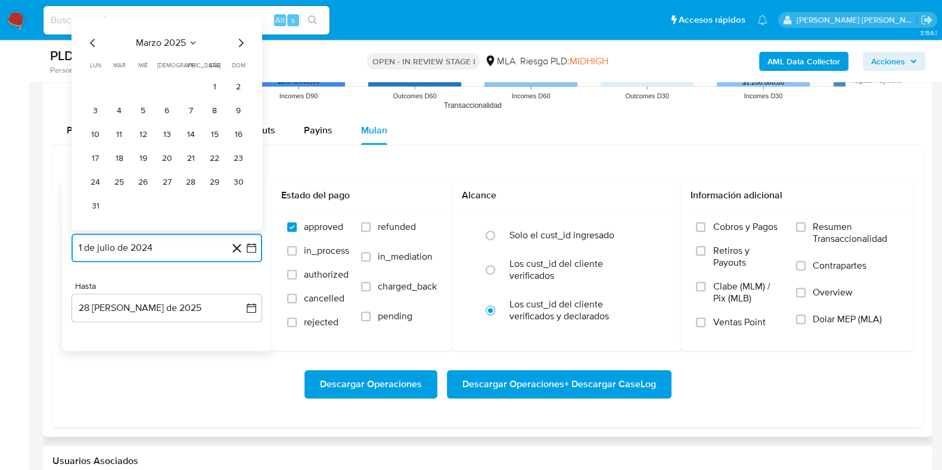
click at [240, 42] on icon "Mes siguiente" at bounding box center [241, 43] width 14 height 14
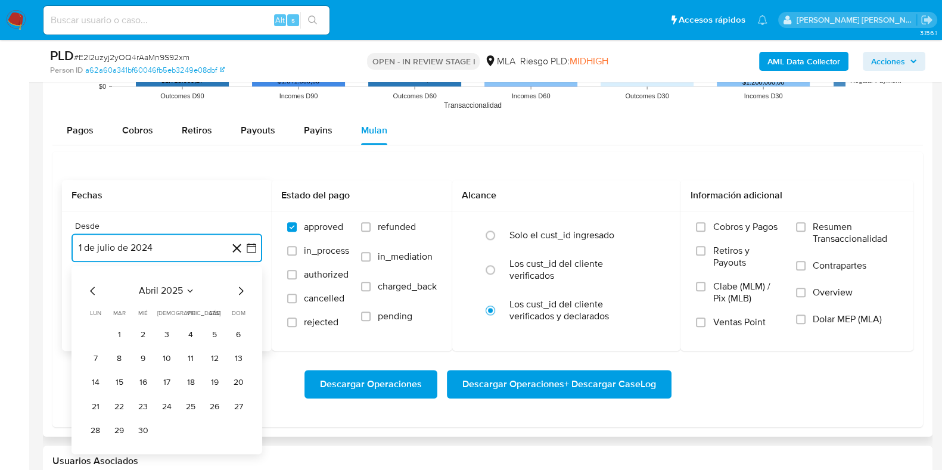
click at [236, 287] on icon "Mes siguiente" at bounding box center [241, 291] width 14 height 14
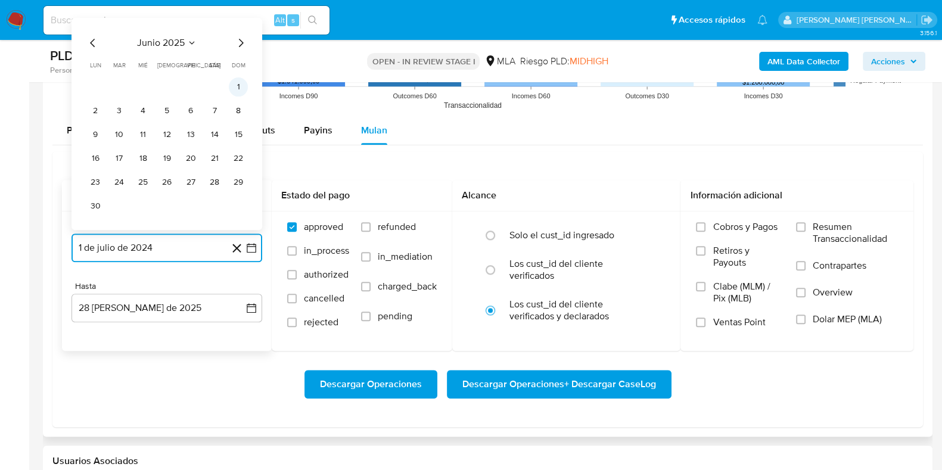
click at [240, 91] on button "1" at bounding box center [238, 86] width 19 height 19
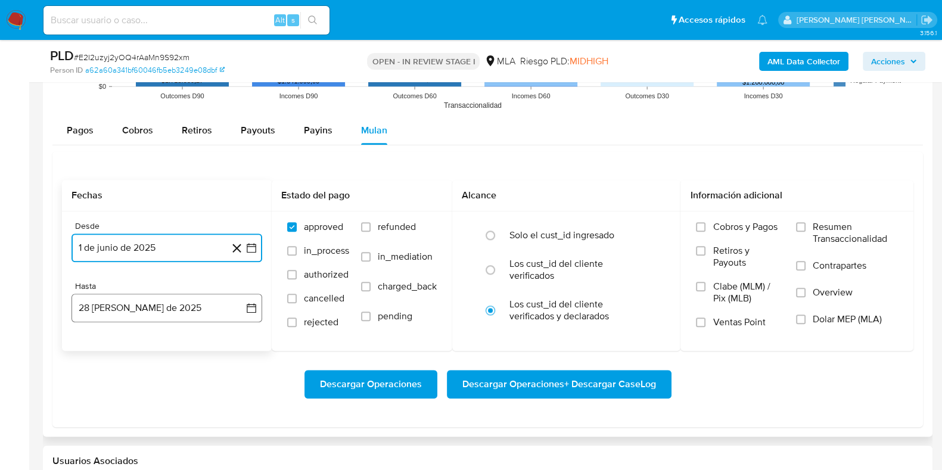
click at [110, 295] on button "28 de agosto de 2025" at bounding box center [166, 308] width 191 height 29
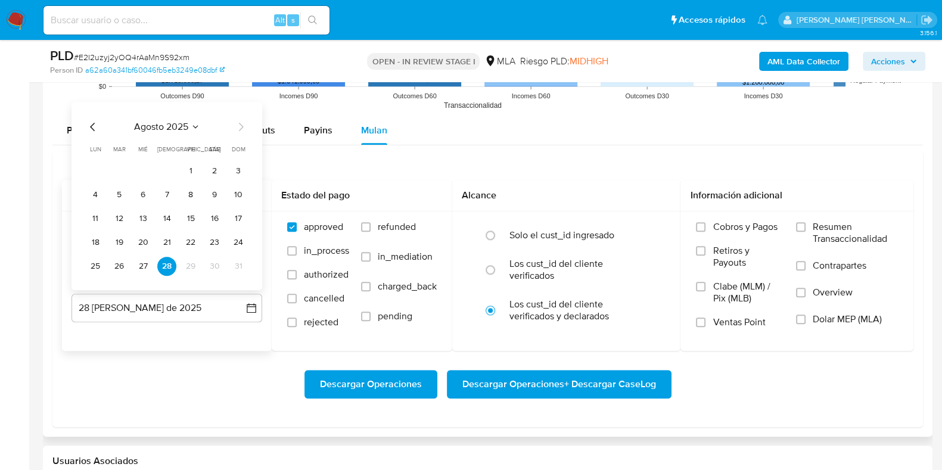
click at [92, 126] on icon "Mes anterior" at bounding box center [93, 127] width 14 height 14
click at [163, 263] on button "31" at bounding box center [166, 266] width 19 height 19
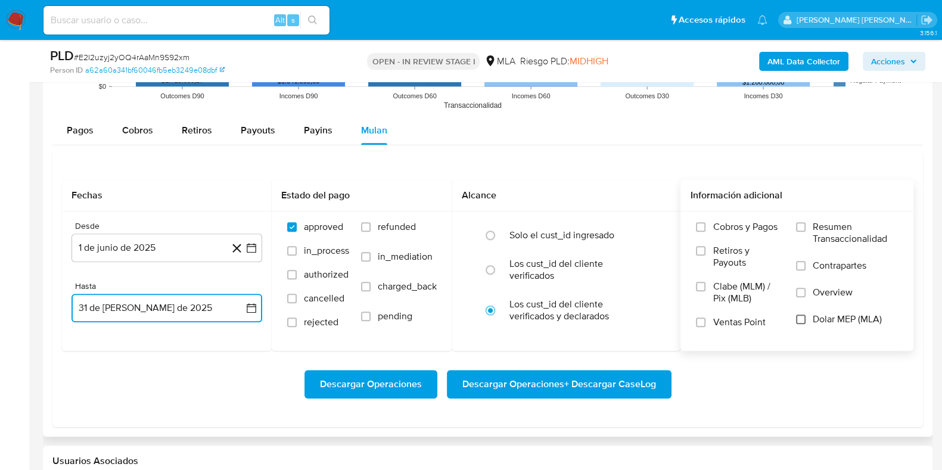
click at [804, 318] on input "Dolar MEP (MLA)" at bounding box center [801, 320] width 10 height 10
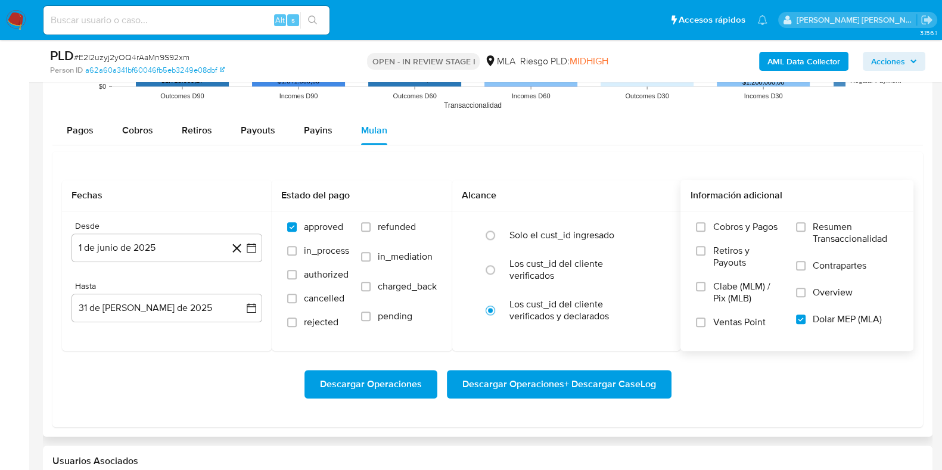
click at [569, 377] on span "Descargar Operaciones + Descargar CaseLog" at bounding box center [559, 384] width 194 height 26
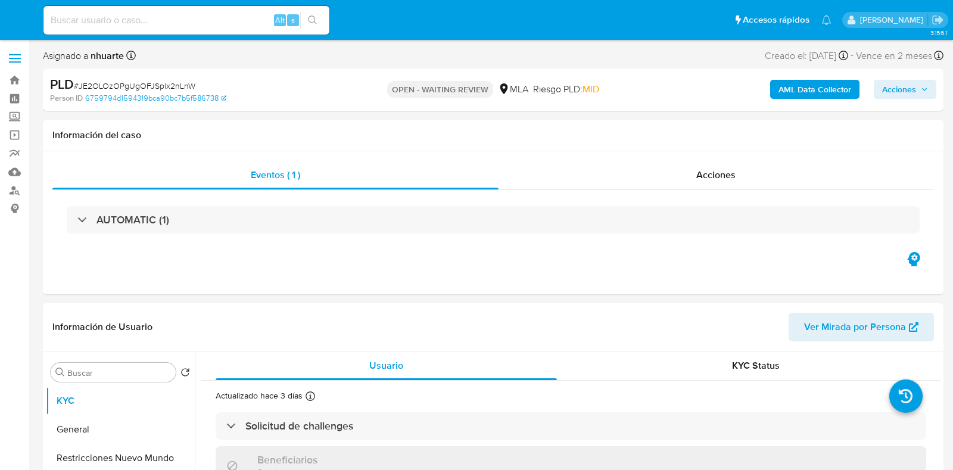
select select "10"
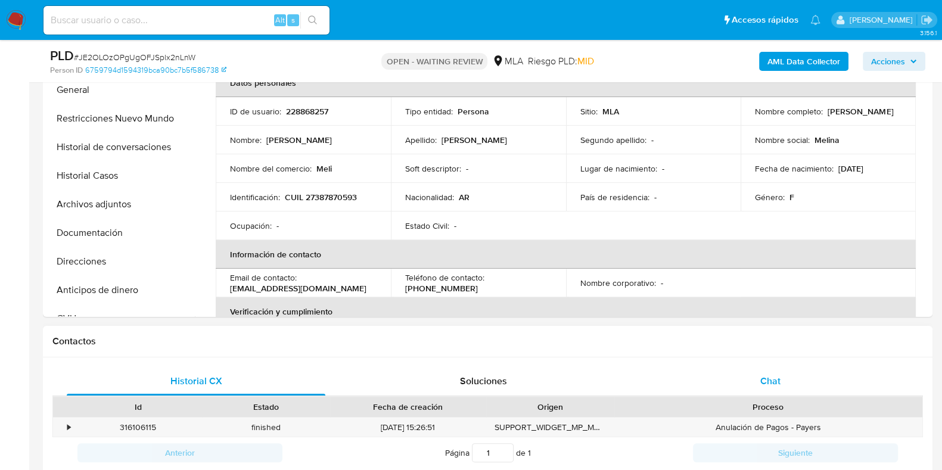
click at [764, 370] on div "Chat" at bounding box center [770, 381] width 259 height 29
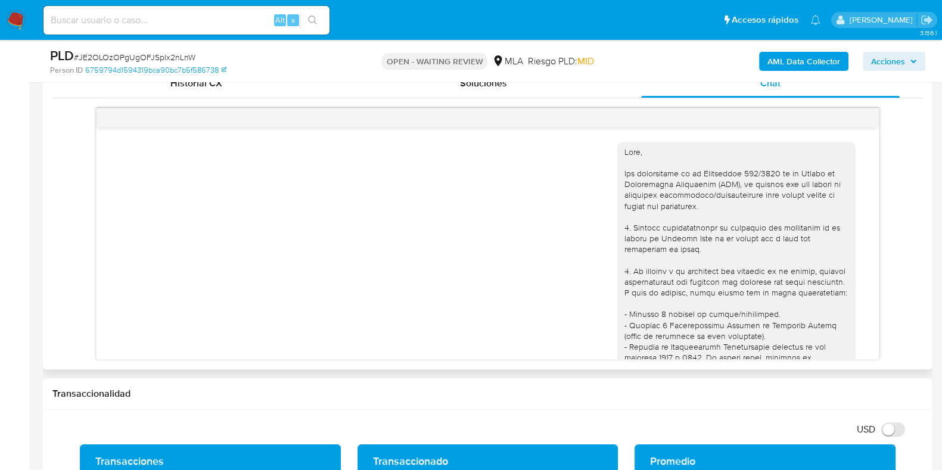
scroll to position [671, 0]
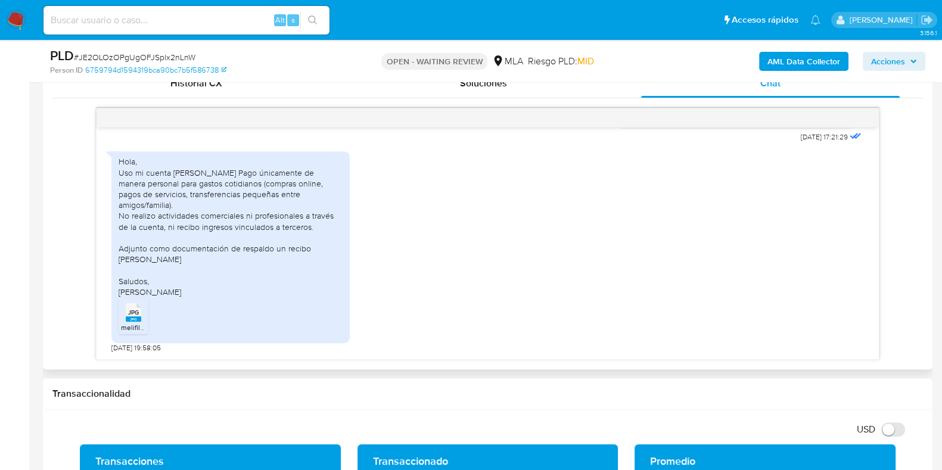
click at [128, 324] on span "melifile5910730803888850689.jpg" at bounding box center [177, 327] width 112 height 10
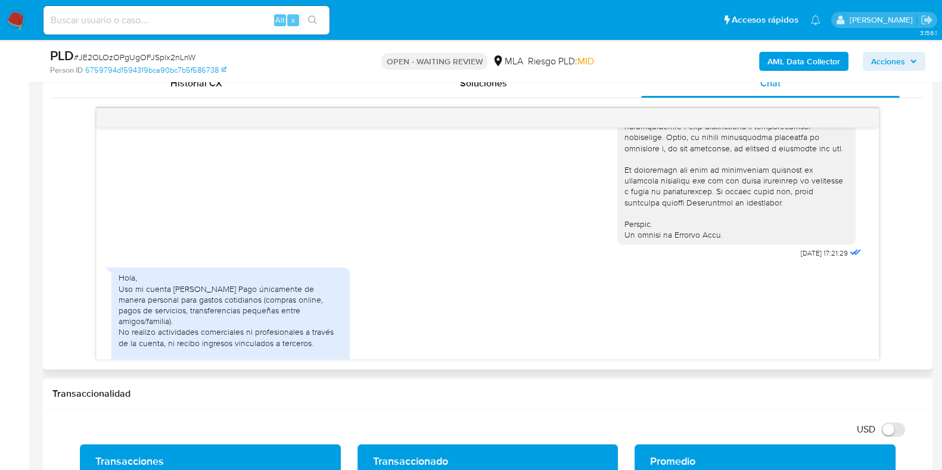
scroll to position [523, 0]
drag, startPoint x: 769, startPoint y: 272, endPoint x: 809, endPoint y: 274, distance: 40.0
click at [809, 259] on span "[DATE] 17:21:29" at bounding box center [824, 255] width 47 height 10
drag, startPoint x: 810, startPoint y: 274, endPoint x: 774, endPoint y: 275, distance: 36.3
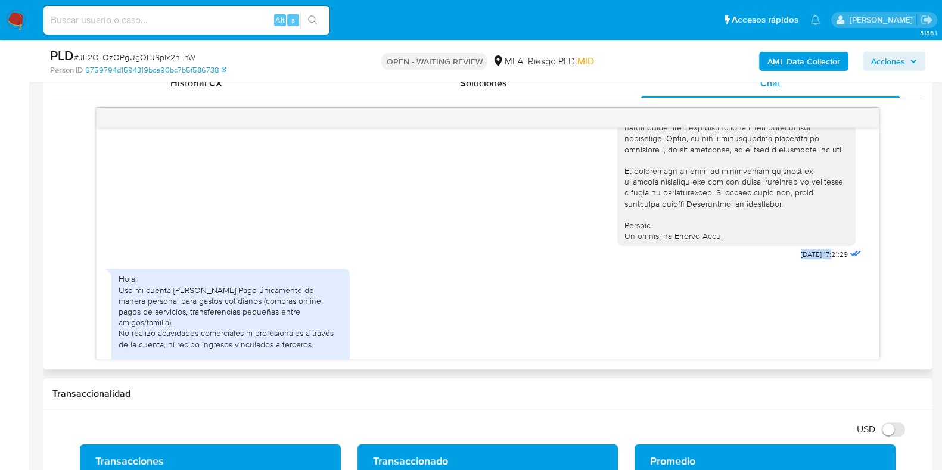
copy span "[DATE]"
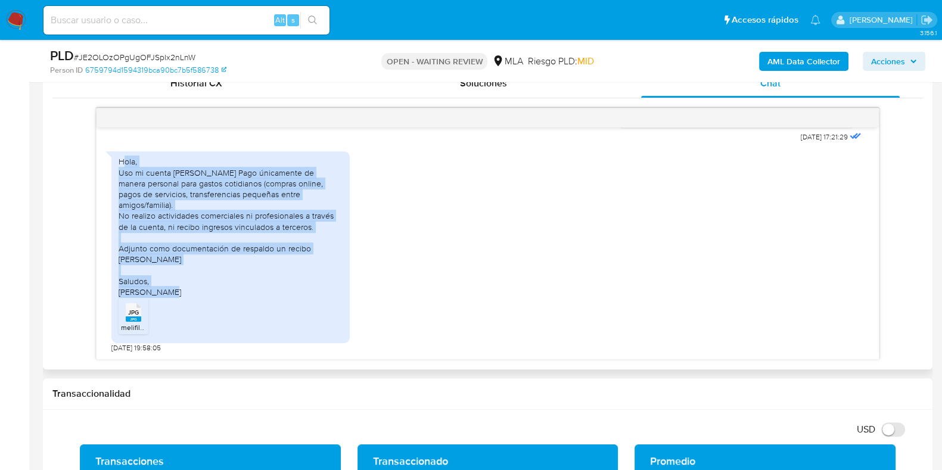
drag, startPoint x: 117, startPoint y: 164, endPoint x: 194, endPoint y: 278, distance: 138.2
click at [194, 278] on div "Hola, Uso mi cuenta [PERSON_NAME] Pago únicamente de manera personal para gasto…" at bounding box center [230, 246] width 238 height 191
copy div "Hola, Uso mi cuenta [PERSON_NAME] Pago únicamente de manera personal para gasto…"
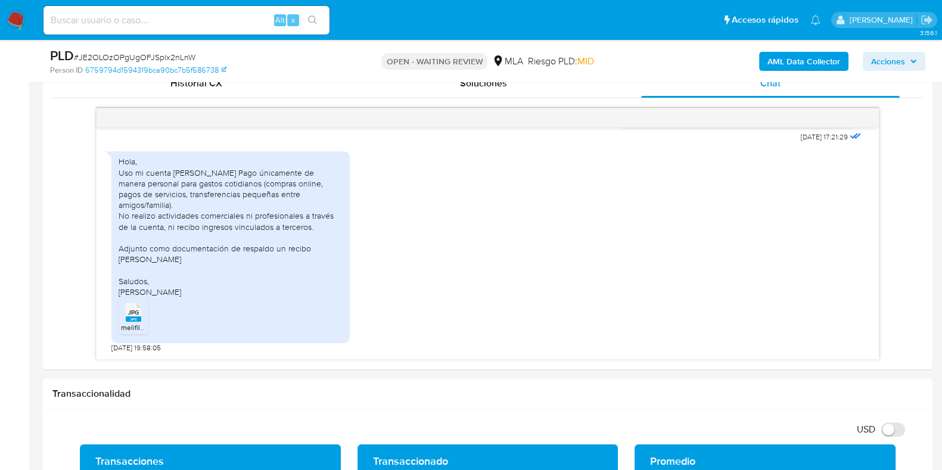
click at [189, 55] on span "# JE2OLOzOPgUgOFJSplx2nLnW" at bounding box center [135, 57] width 122 height 12
copy span "JE2OLOzOPgUgOFJSplx2nLnW"
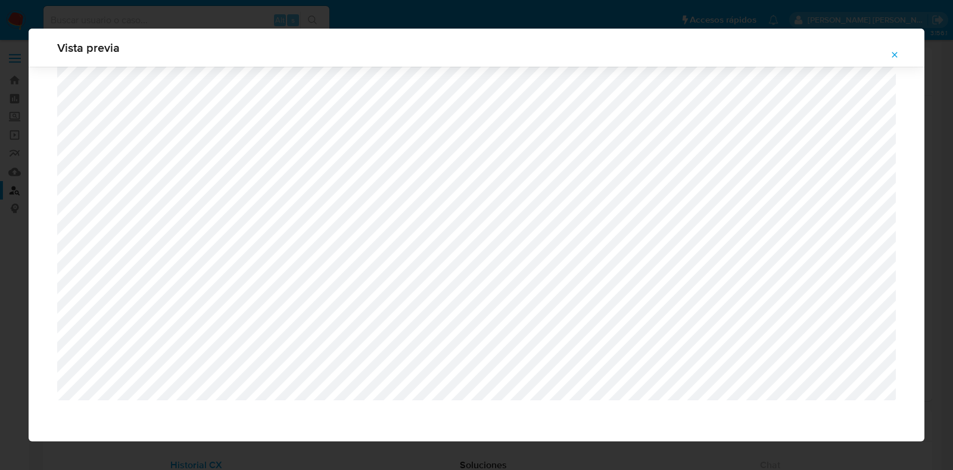
select select "10"
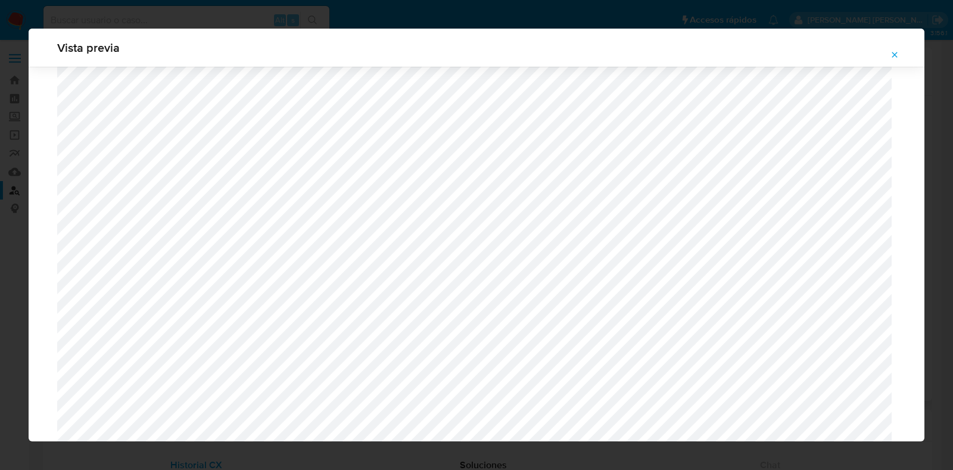
click at [894, 59] on icon "Attachment preview" at bounding box center [895, 55] width 10 height 10
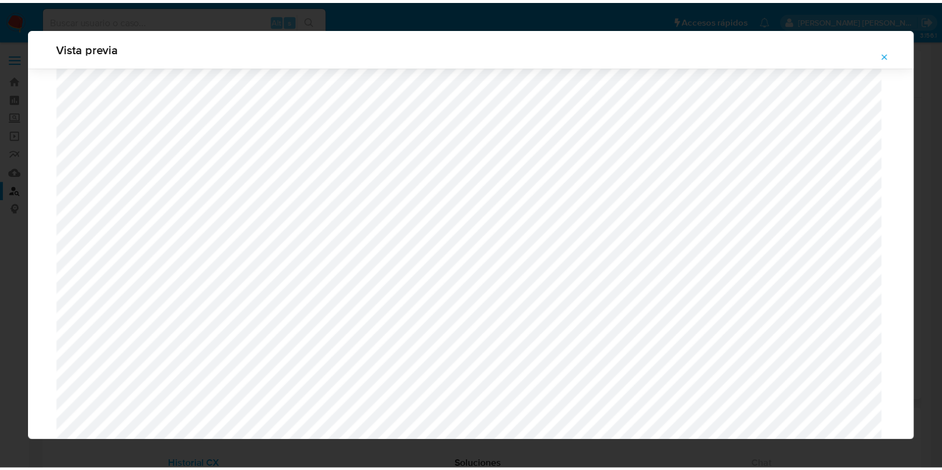
scroll to position [30, 0]
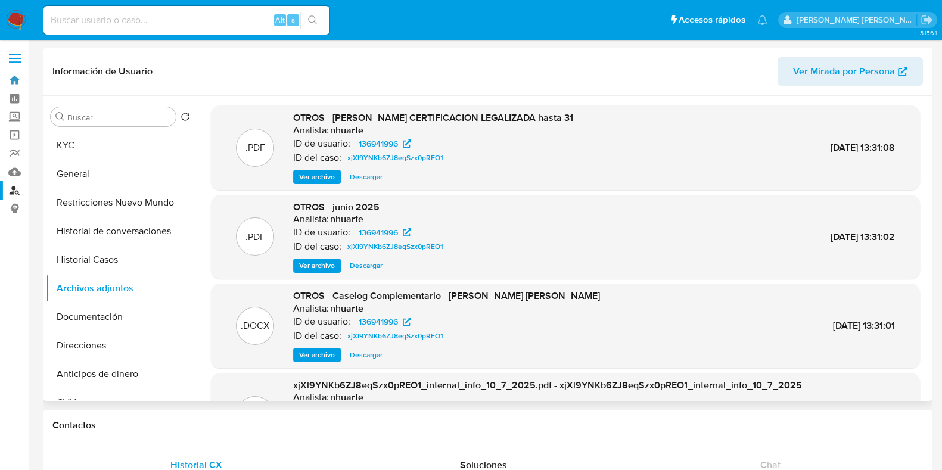
drag, startPoint x: 15, startPoint y: 82, endPoint x: 175, endPoint y: 78, distance: 160.3
click at [15, 82] on link "Bandeja" at bounding box center [71, 80] width 142 height 18
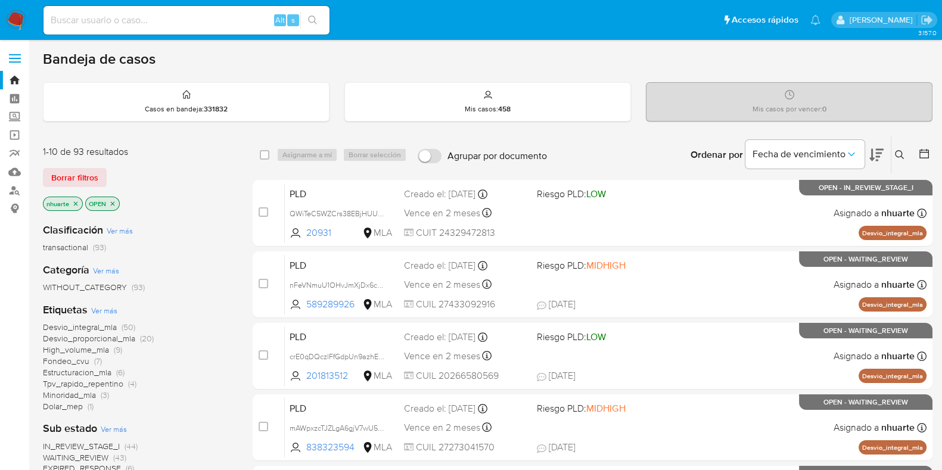
click at [903, 154] on icon at bounding box center [900, 155] width 10 height 10
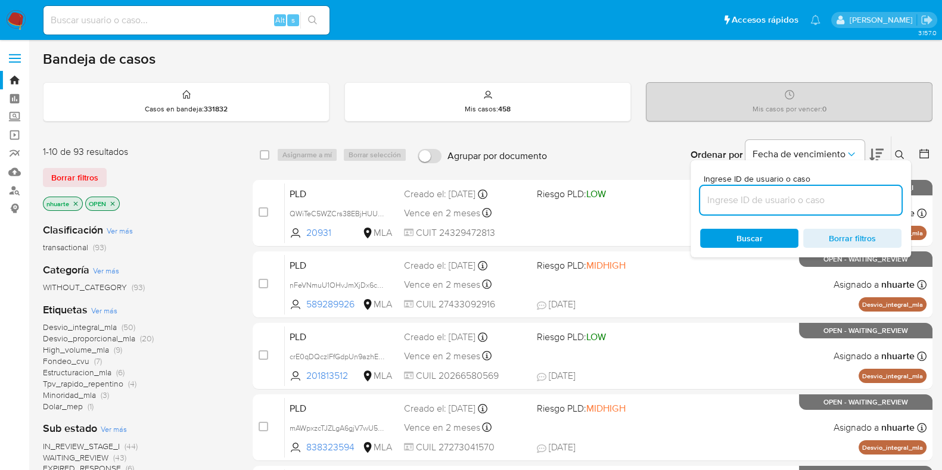
click at [800, 193] on input at bounding box center [800, 199] width 201 height 15
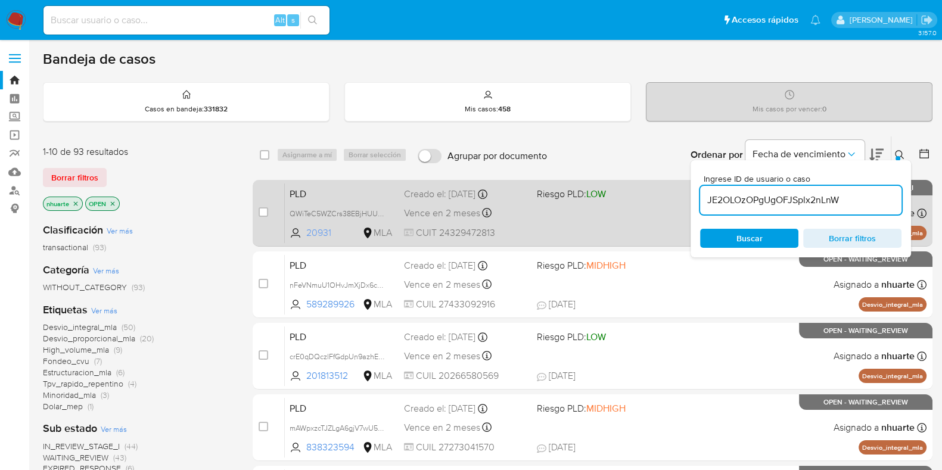
type input "JE2OLOzOPgUgOFJSplx2nLnW"
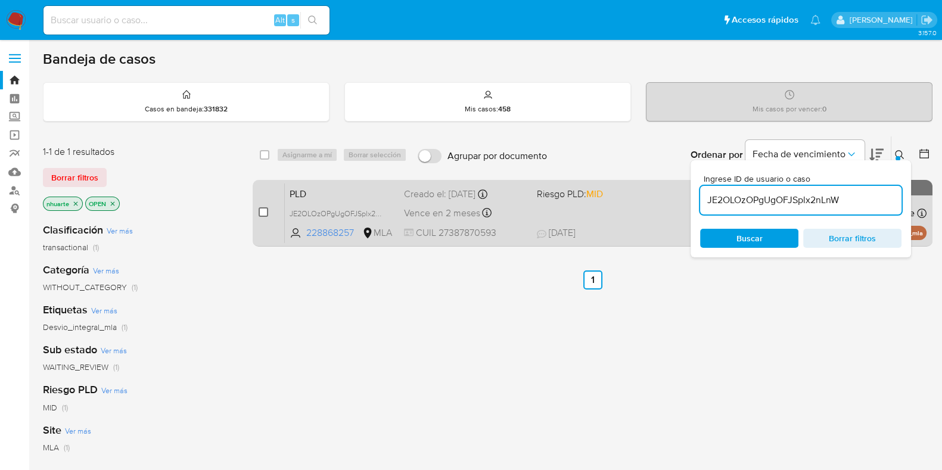
click at [261, 210] on input "checkbox" at bounding box center [264, 212] width 10 height 10
checkbox input "true"
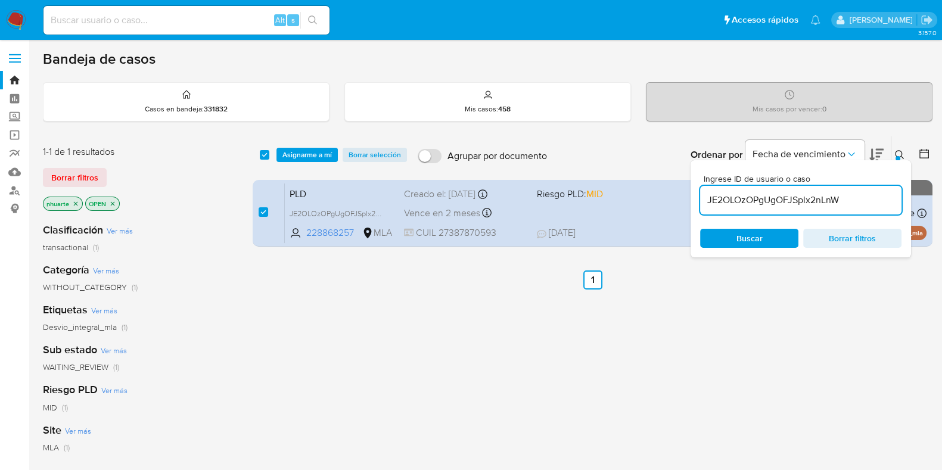
click at [309, 144] on div "select-all-cases-checkbox Asignarme a mí Borrar selección Agrupar por documento…" at bounding box center [593, 154] width 680 height 37
click at [307, 150] on span "Asignarme a mí" at bounding box center [306, 155] width 49 height 12
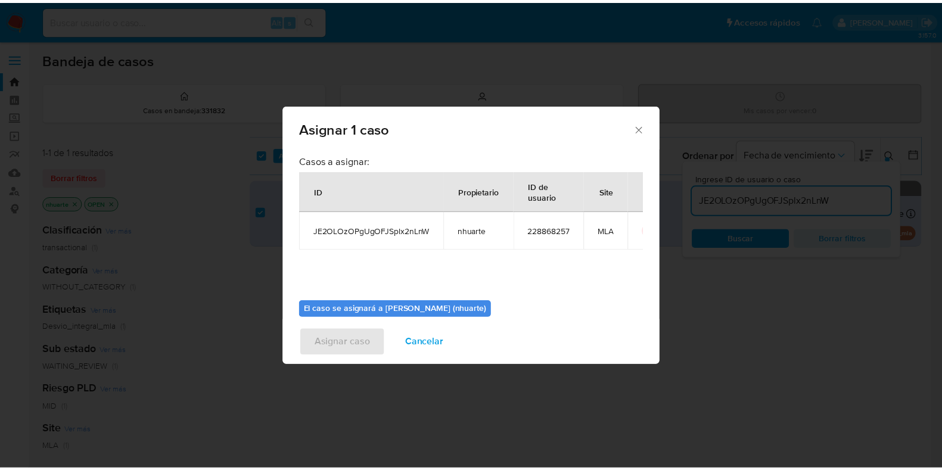
scroll to position [61, 0]
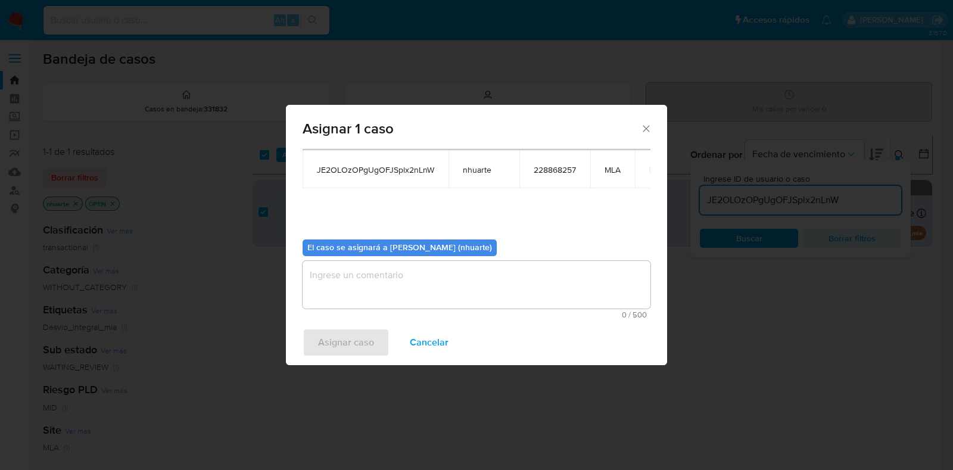
click at [436, 296] on textarea "assign-modal" at bounding box center [477, 285] width 348 height 48
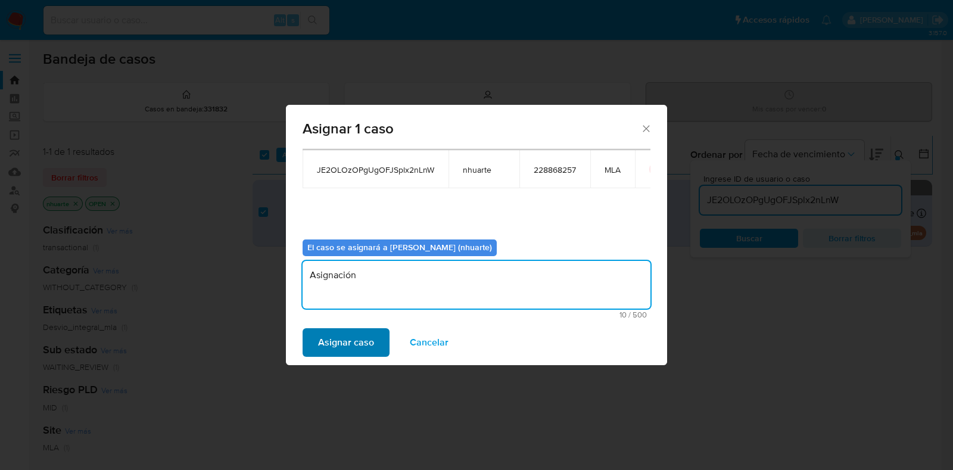
type textarea "Asignación"
click at [367, 330] on span "Asignar caso" at bounding box center [346, 342] width 56 height 26
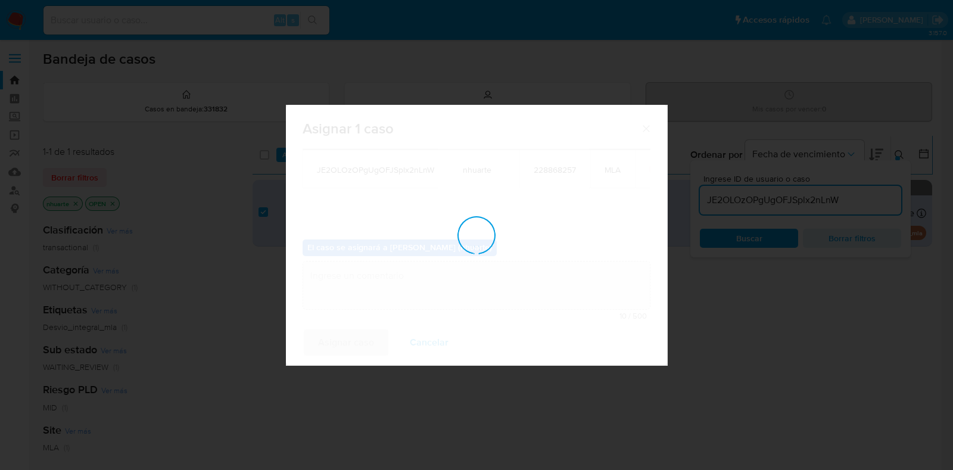
checkbox input "false"
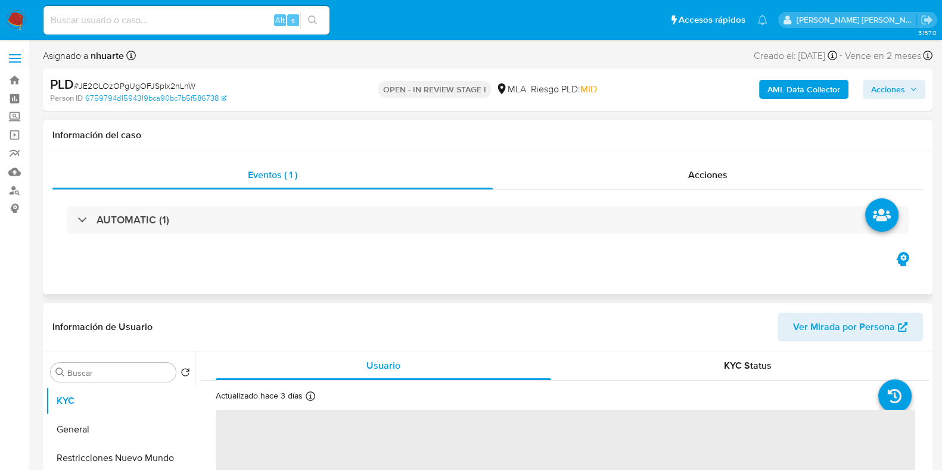
scroll to position [447, 0]
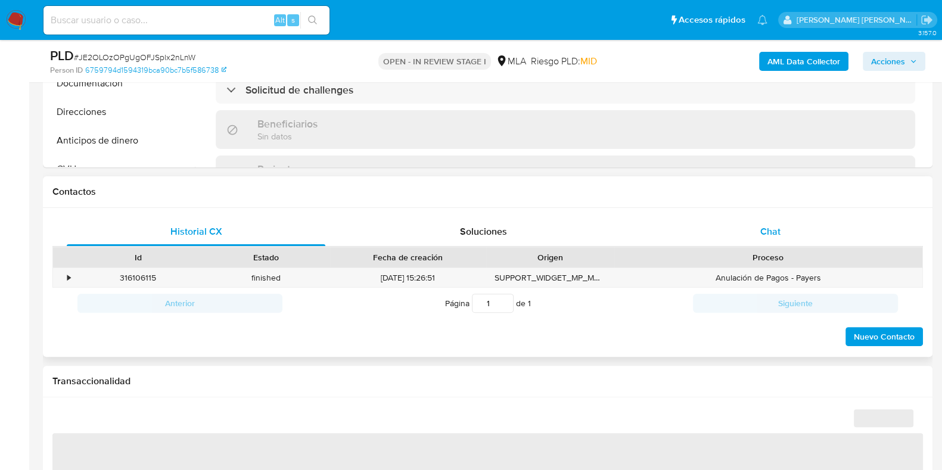
click at [773, 240] on div "Chat" at bounding box center [770, 231] width 259 height 29
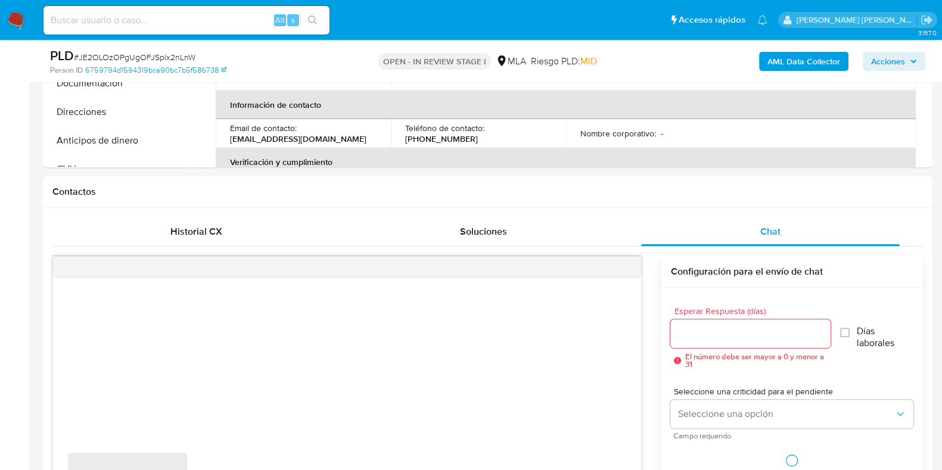
scroll to position [670, 0]
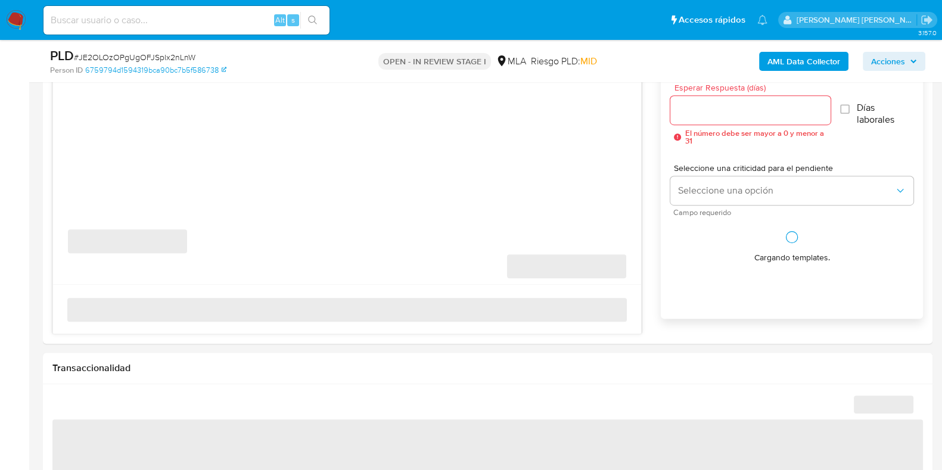
select select "10"
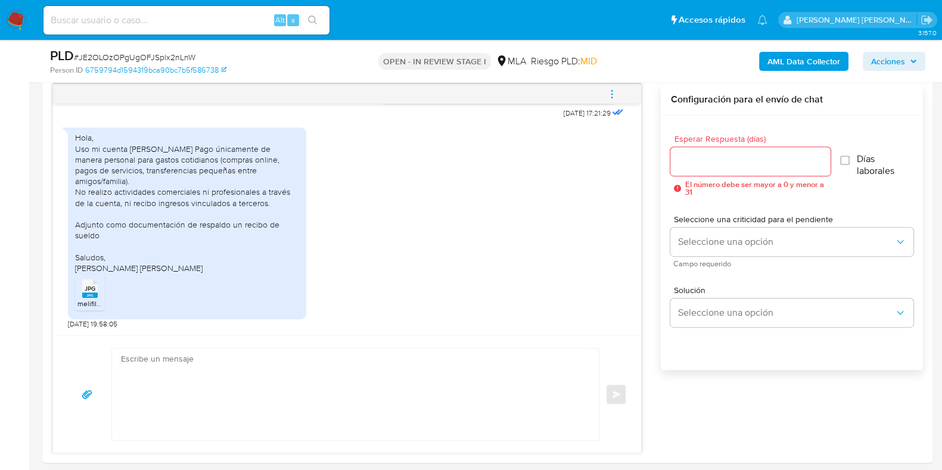
scroll to position [595, 0]
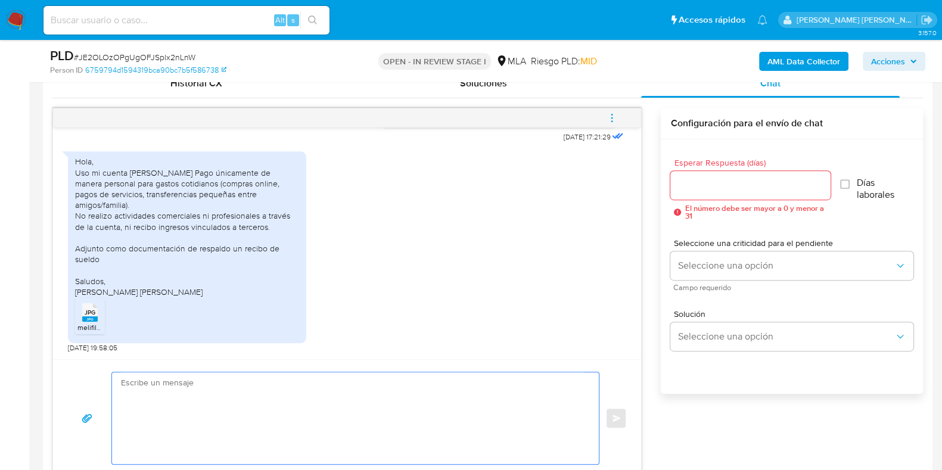
paste textarea "Hola, ¡Muchas gracias por tu respuesta! Confirmamos la recepción de la document…"
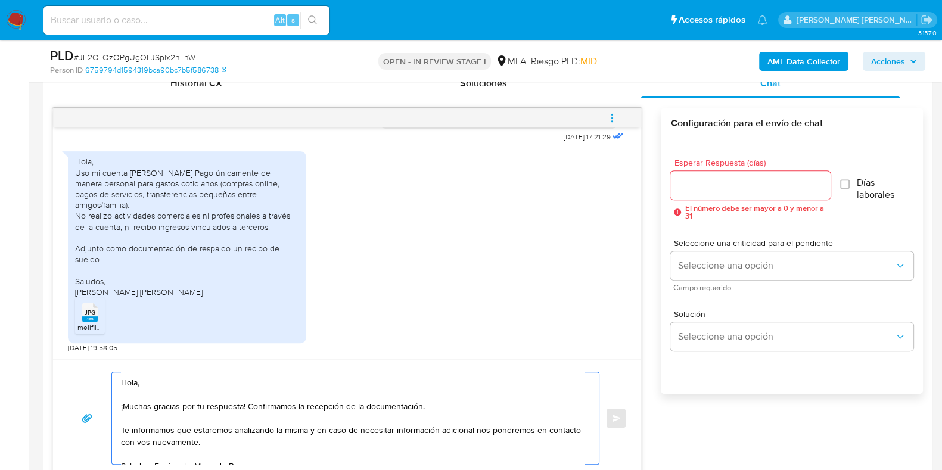
scroll to position [608, 0]
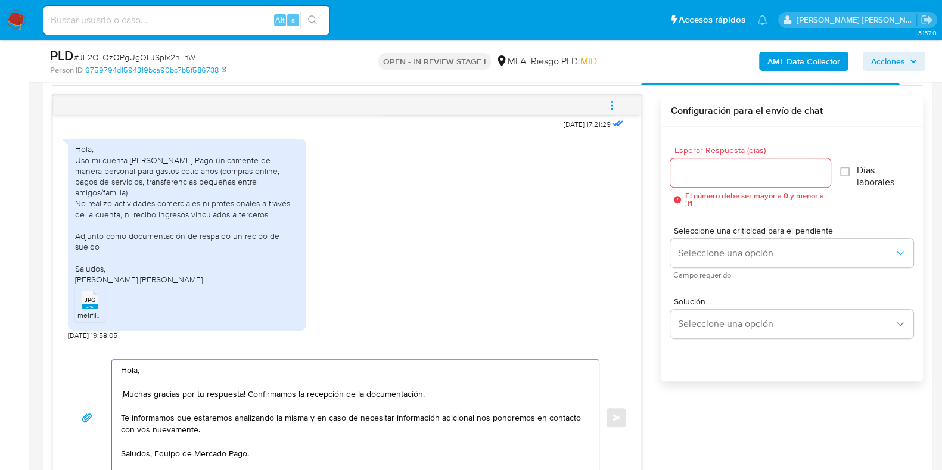
type textarea "Hola, ¡Muchas gracias por tu respuesta! Confirmamos la recepción de la document…"
click at [706, 172] on input "Esperar Respuesta (días)" at bounding box center [750, 172] width 160 height 15
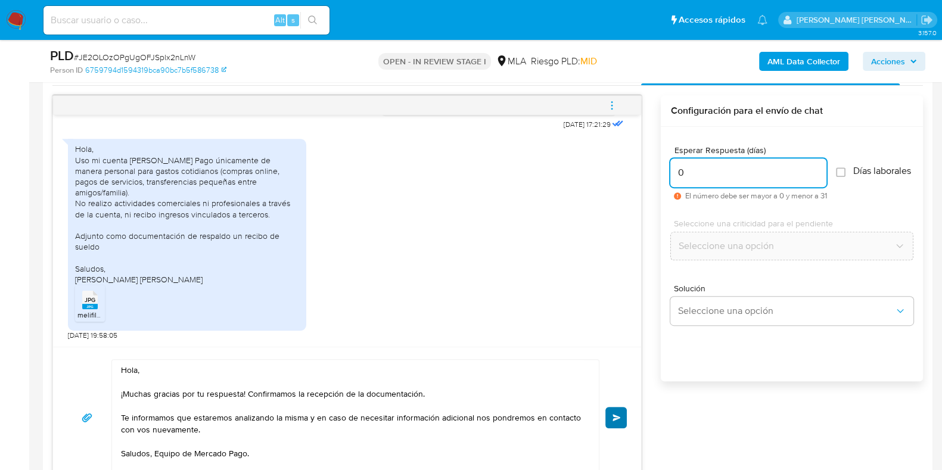
type input "0"
click at [618, 416] on span "Enviar" at bounding box center [617, 417] width 8 height 7
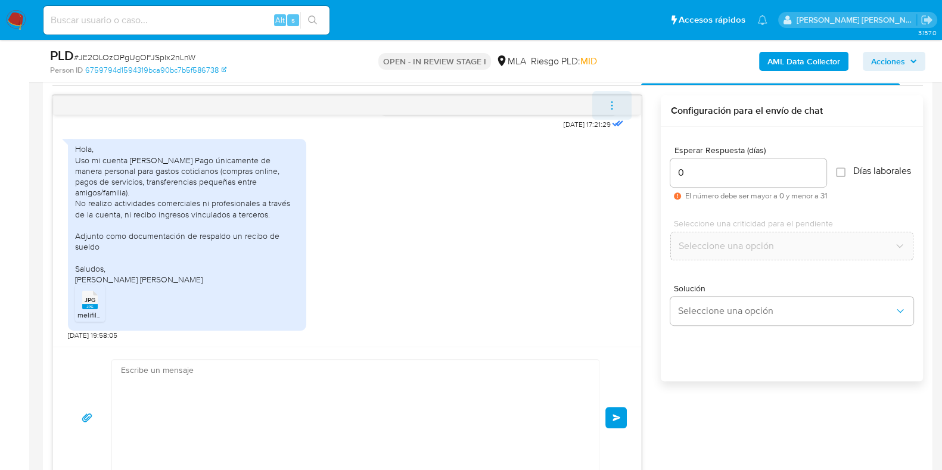
scroll to position [814, 0]
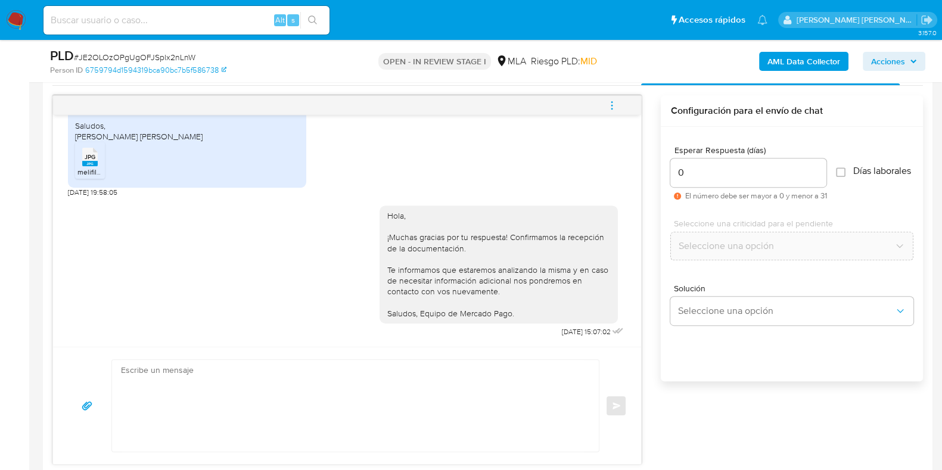
click at [613, 104] on icon "menu-action" at bounding box center [611, 104] width 1 height 1
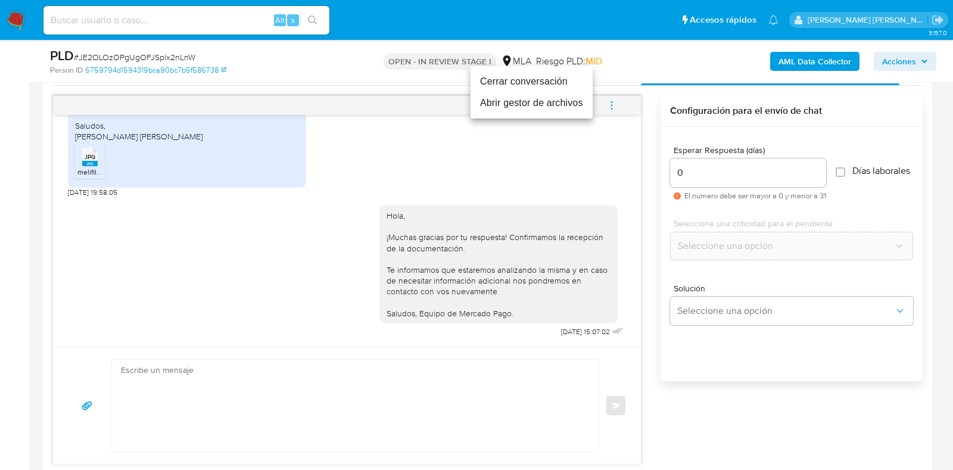
click at [536, 82] on li "Cerrar conversación" at bounding box center [532, 81] width 122 height 21
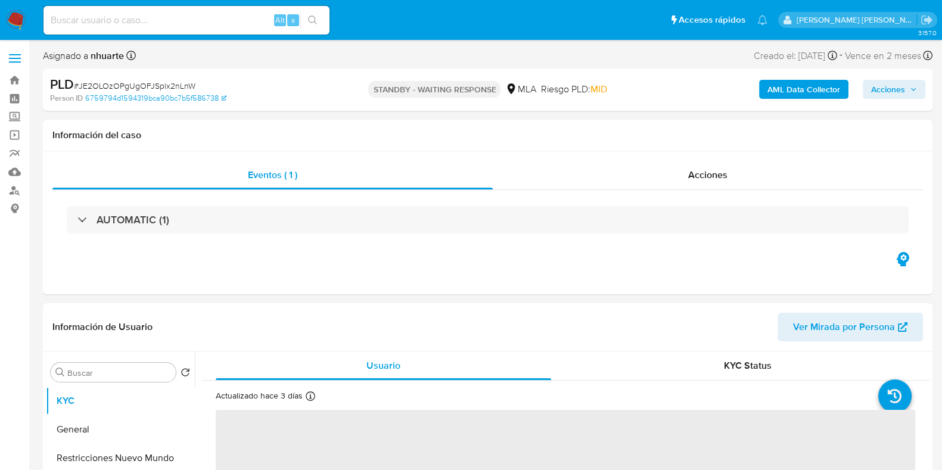
select select "10"
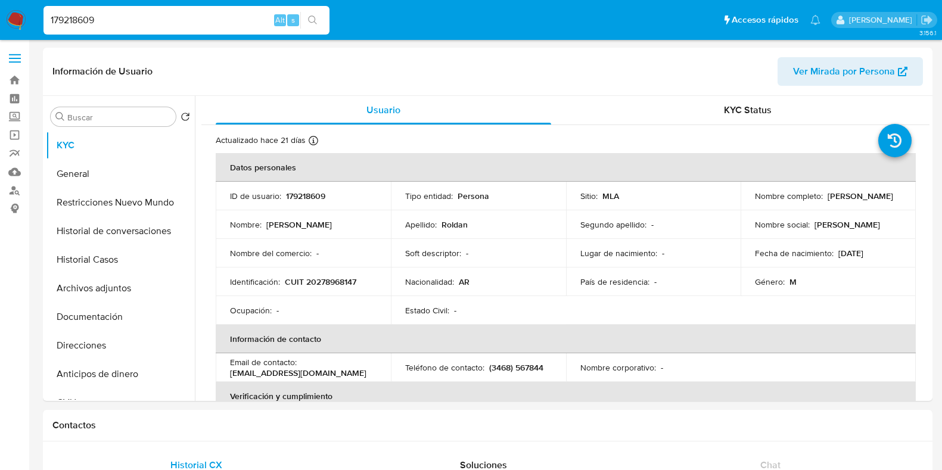
select select "10"
click at [302, 192] on p "179218609" at bounding box center [305, 196] width 39 height 11
copy p "179218609"
